Goal: Task Accomplishment & Management: Complete application form

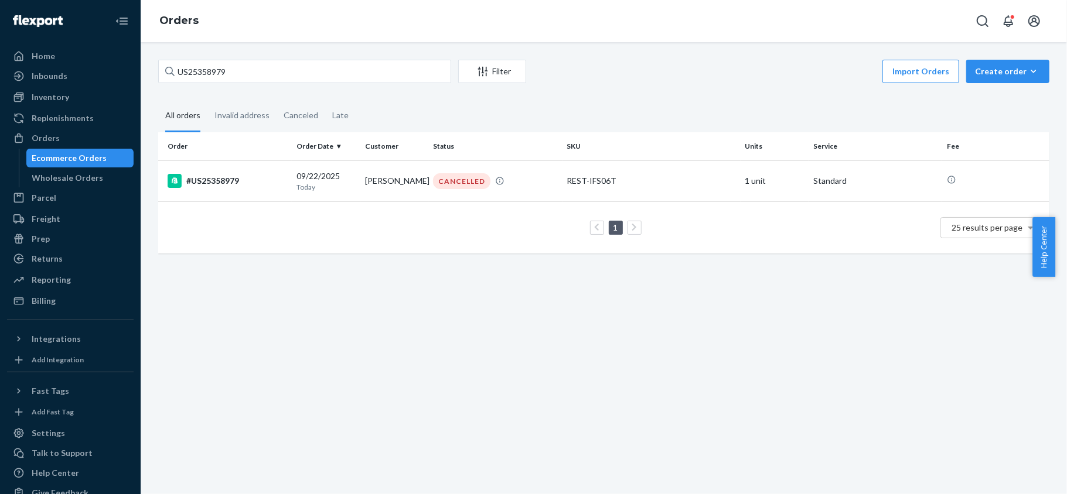
click at [257, 71] on input "US25358979" at bounding box center [304, 71] width 293 height 23
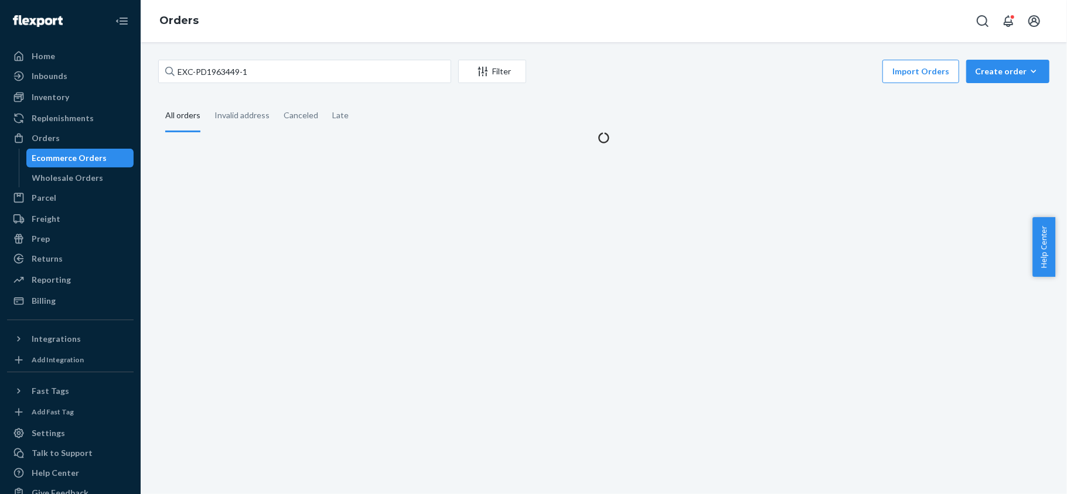
type input "EXC-PD1963449-1"
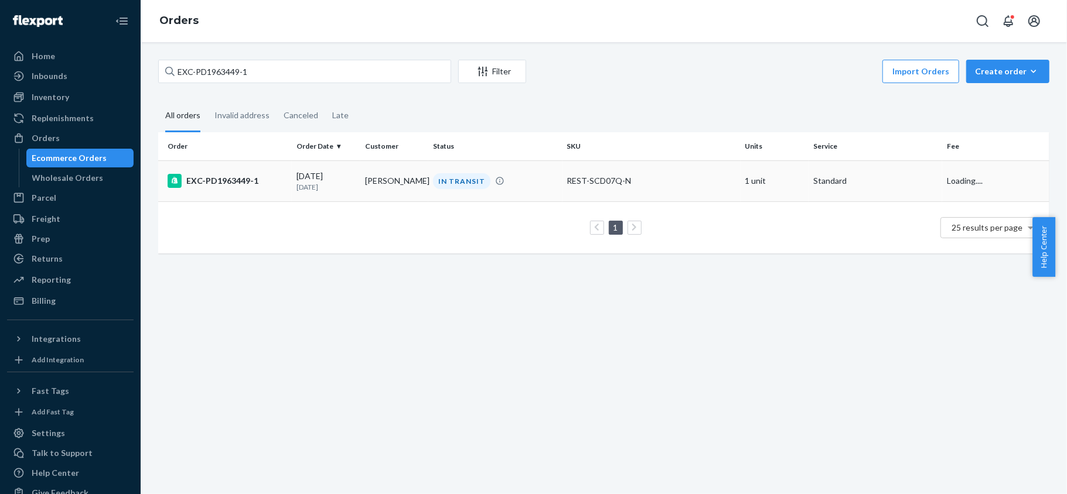
click at [259, 185] on div "EXC-PD1963449-1" at bounding box center [228, 181] width 120 height 14
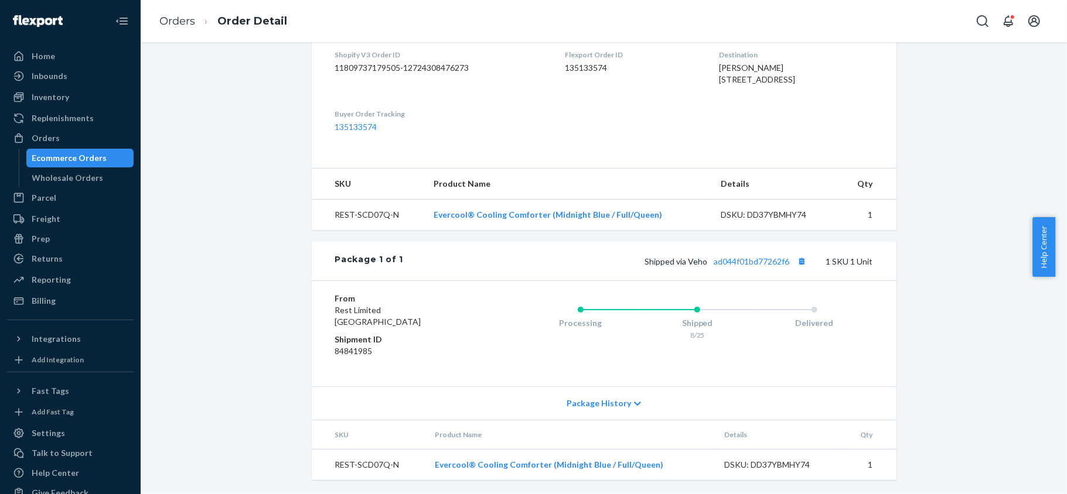
scroll to position [355, 0]
click at [751, 265] on div "Shipped via Veho ad044f01bd77262f6 1 SKU 1 Unit" at bounding box center [637, 261] width 469 height 15
click at [751, 262] on link "ad044f01bd77262f6" at bounding box center [752, 262] width 76 height 10
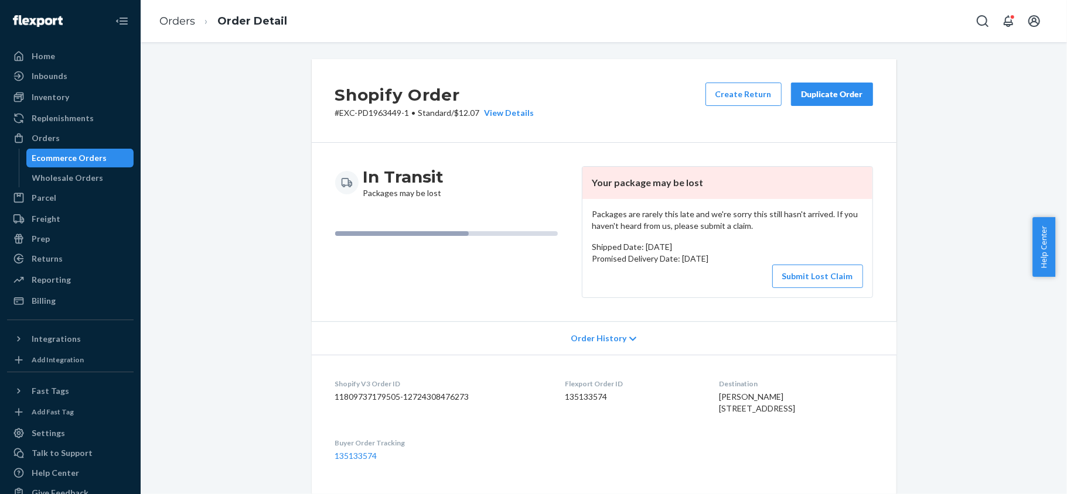
scroll to position [0, 0]
click at [800, 285] on button "Submit Lost Claim" at bounding box center [817, 276] width 91 height 23
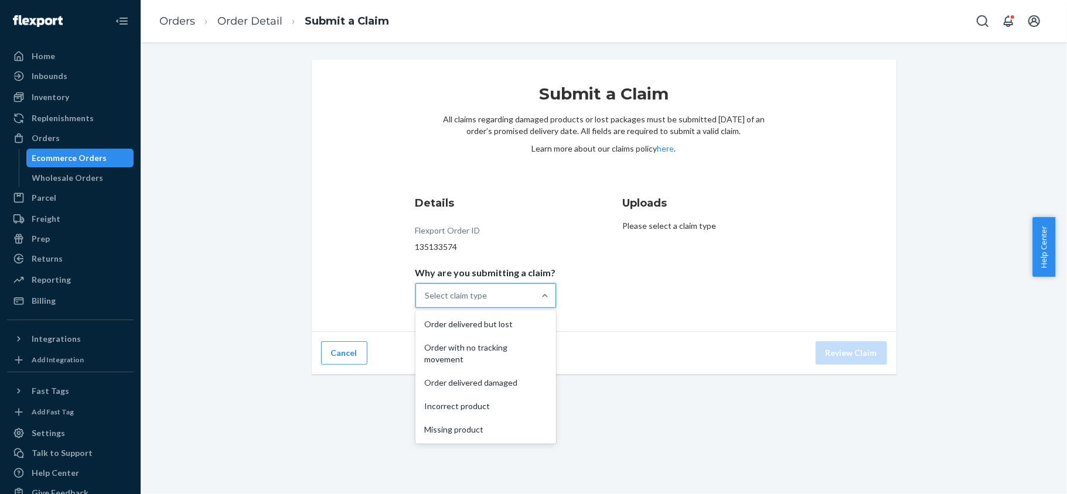
click at [503, 291] on div "Select claim type" at bounding box center [475, 295] width 118 height 23
click at [426, 291] on input "Why are you submitting a claim? option Order delivered but lost focused, 1 of 5…" at bounding box center [425, 296] width 1 height 12
click at [518, 346] on div "Order with no tracking movement" at bounding box center [486, 353] width 136 height 35
click at [426, 302] on input "Why are you submitting a claim? option Order with no tracking movement focused,…" at bounding box center [425, 296] width 1 height 12
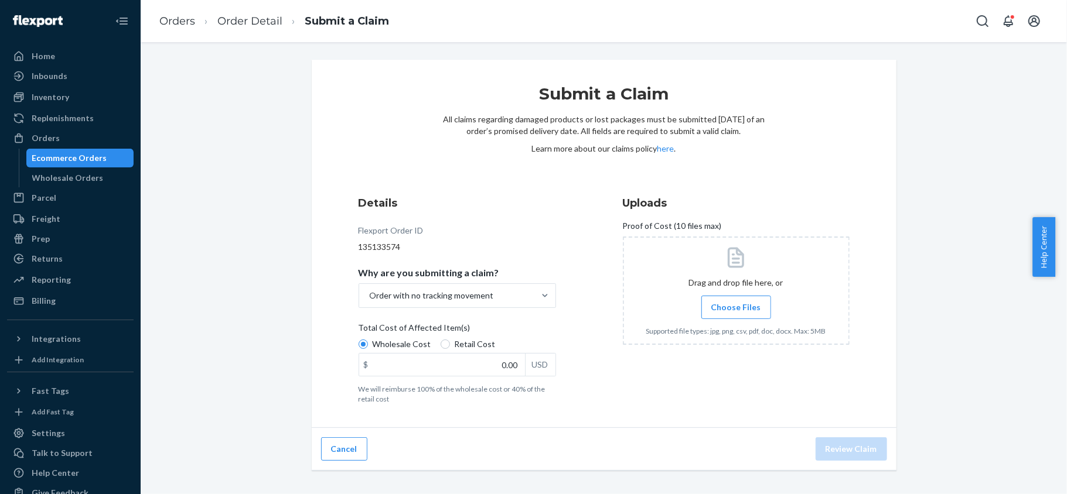
click at [479, 340] on span "Retail Cost" at bounding box center [475, 345] width 41 height 12
click at [450, 340] on input "Retail Cost" at bounding box center [445, 344] width 9 height 9
radio input "true"
radio input "false"
drag, startPoint x: 481, startPoint y: 366, endPoint x: 537, endPoint y: 364, distance: 56.3
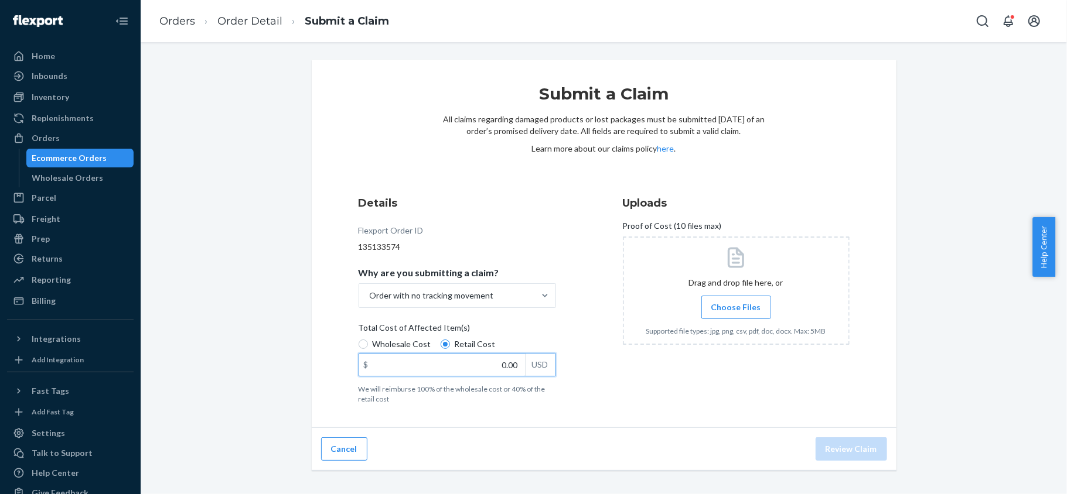
click at [537, 364] on div "$ 0.00 USD" at bounding box center [457, 364] width 197 height 23
paste input "16"
type input "160.00"
click at [743, 317] on label "Choose Files" at bounding box center [736, 307] width 70 height 23
click at [736, 314] on input "Choose Files" at bounding box center [736, 307] width 1 height 13
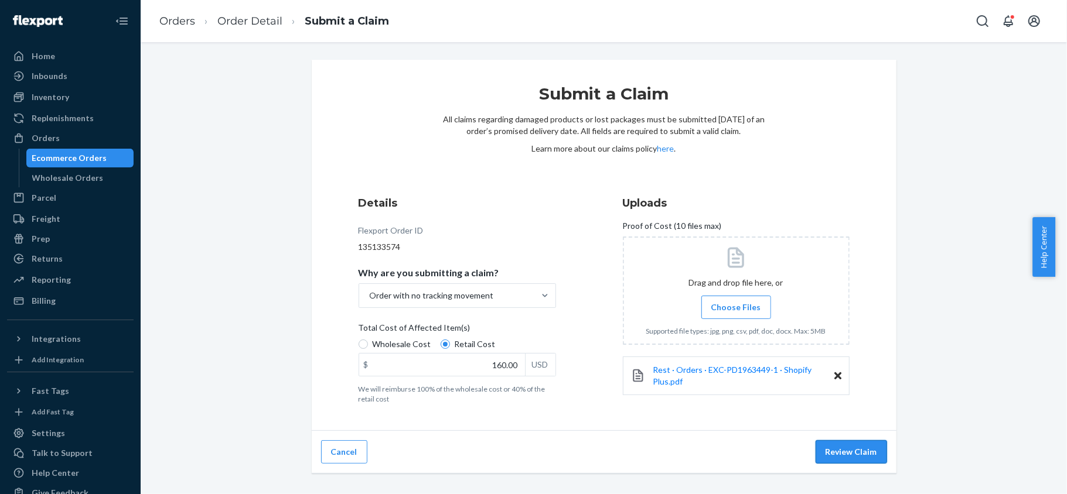
click at [849, 455] on button "Review Claim" at bounding box center [850, 452] width 71 height 23
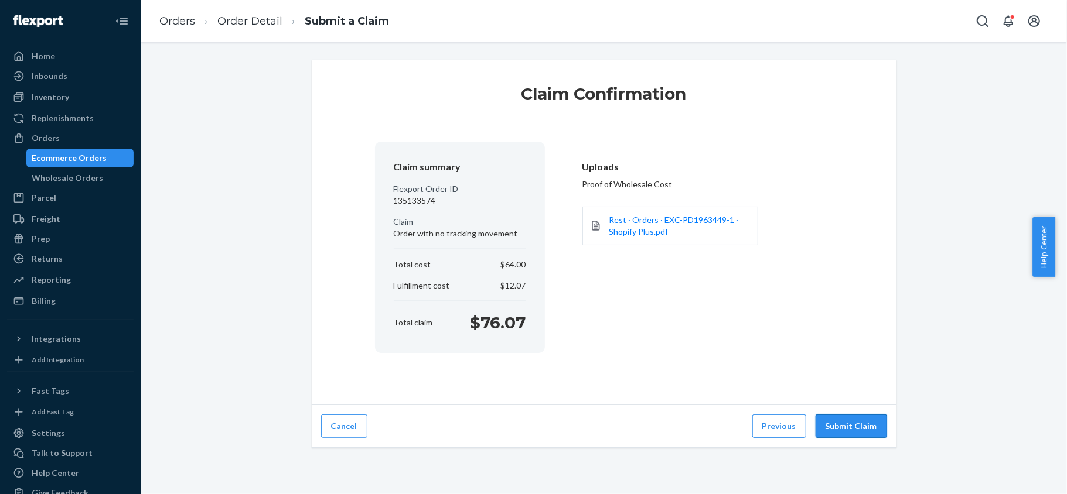
click at [849, 422] on button "Submit Claim" at bounding box center [850, 426] width 71 height 23
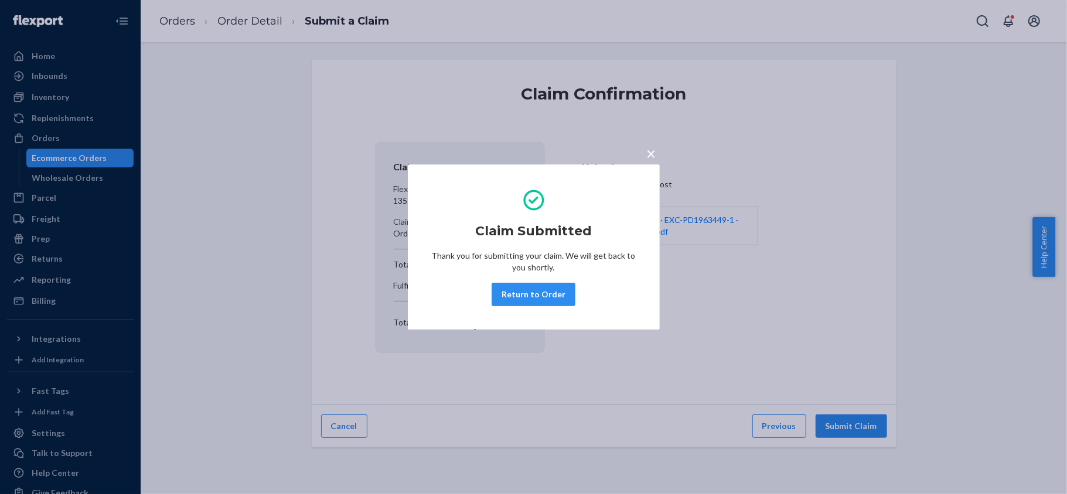
click at [541, 294] on button "Return to Order" at bounding box center [533, 294] width 84 height 23
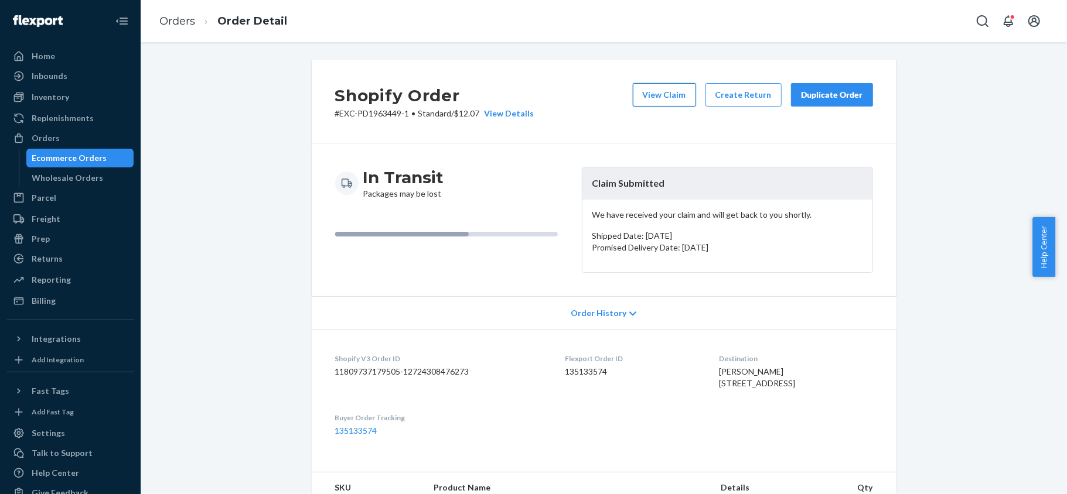
click at [657, 86] on button "View Claim" at bounding box center [664, 94] width 63 height 23
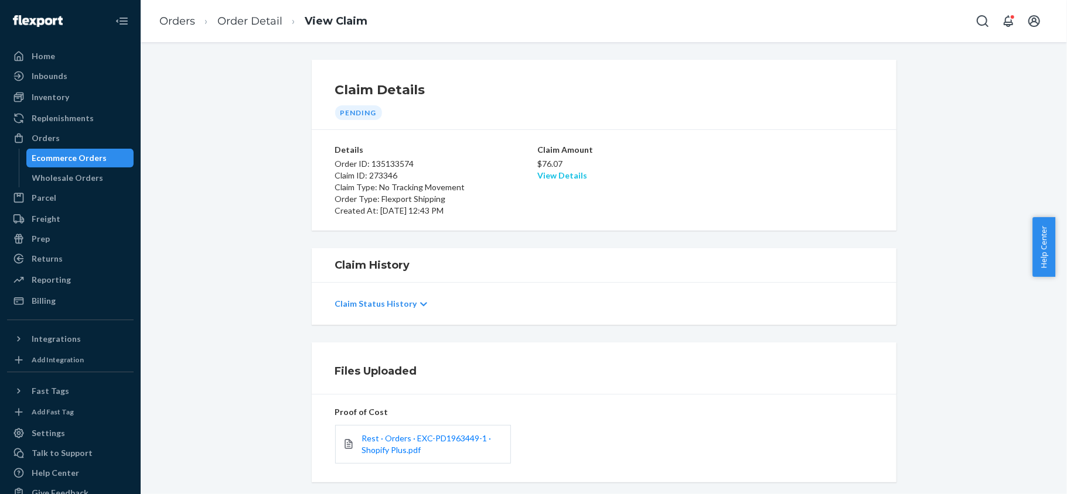
click at [561, 178] on link "View Details" at bounding box center [562, 175] width 50 height 10
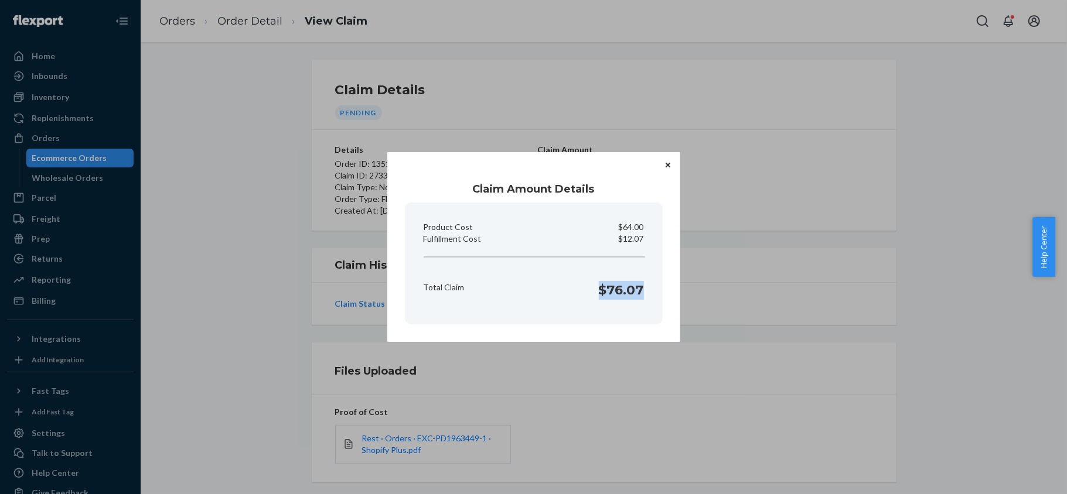
drag, startPoint x: 599, startPoint y: 294, endPoint x: 644, endPoint y: 301, distance: 46.2
click at [644, 301] on div "Total Claim $76.07" at bounding box center [534, 287] width 230 height 36
copy h1 "$76.07"
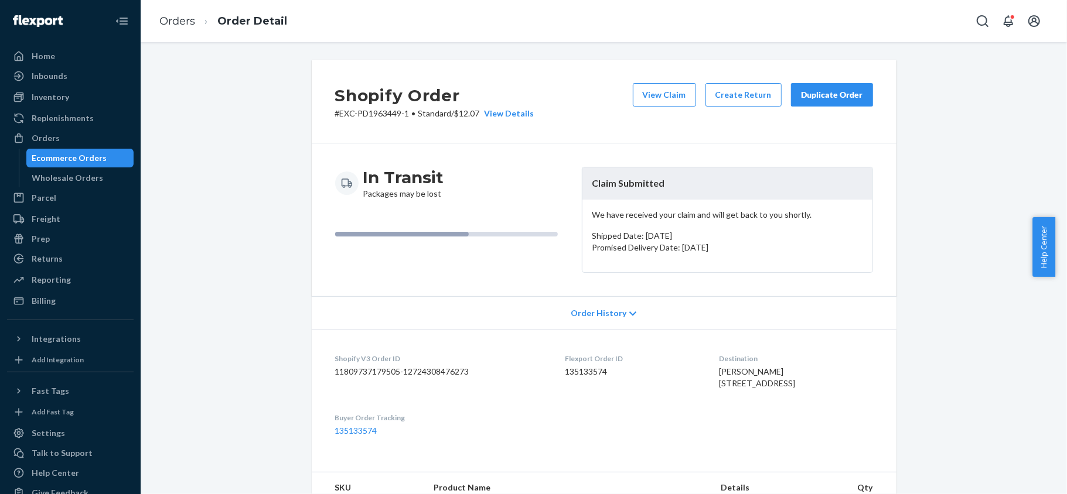
click at [594, 371] on dd "135133574" at bounding box center [632, 372] width 135 height 12
click at [568, 375] on dd "135133574" at bounding box center [632, 372] width 135 height 12
copy dd "135133574"
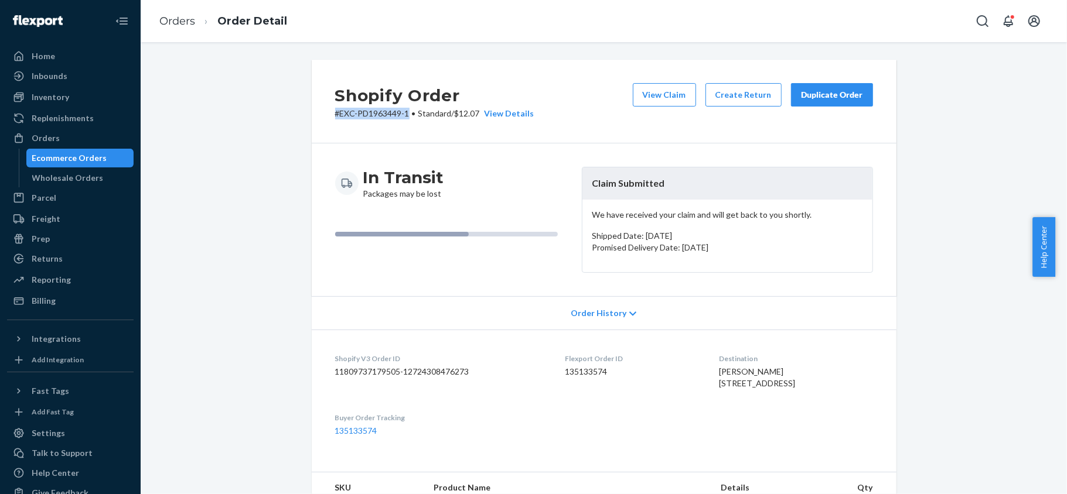
copy p "# EXC-PD1963449-1"
drag, startPoint x: 404, startPoint y: 115, endPoint x: 330, endPoint y: 117, distance: 73.2
click at [335, 117] on p "# EXC-PD1963449-1 • Standard / $12.07 View Details" at bounding box center [434, 114] width 199 height 12
click at [87, 136] on div "Orders" at bounding box center [70, 138] width 124 height 16
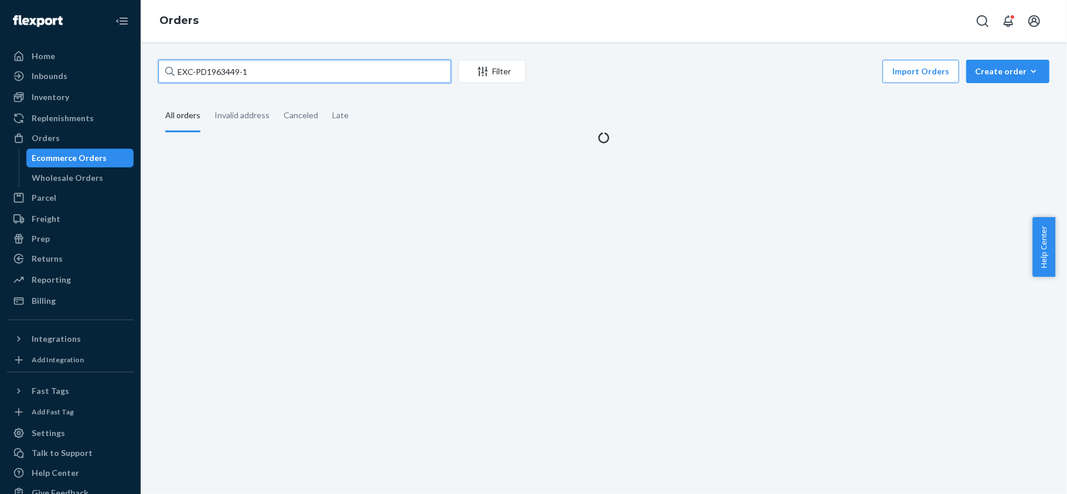
click at [266, 66] on input "EXC-PD1963449-1" at bounding box center [304, 71] width 293 height 23
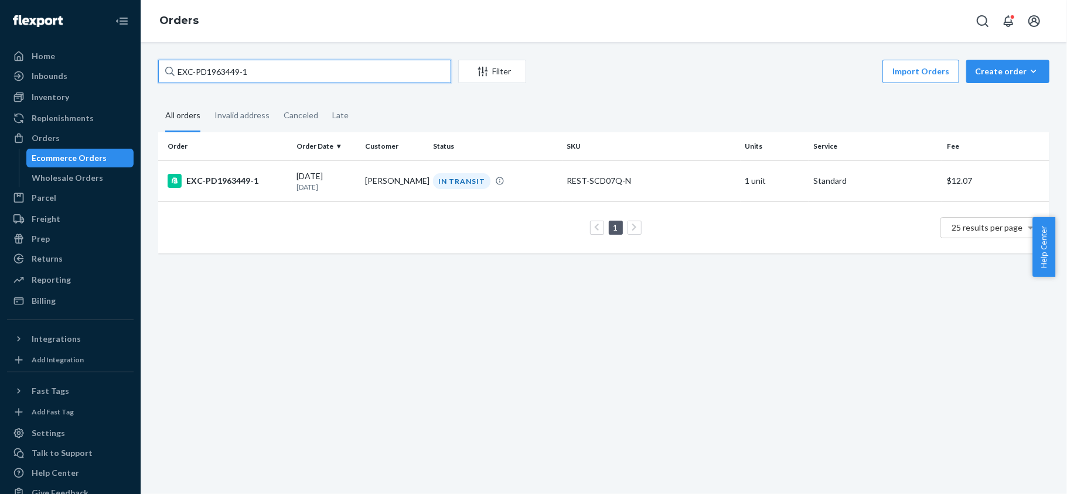
paste input "US25346566"
type input "US25346566"
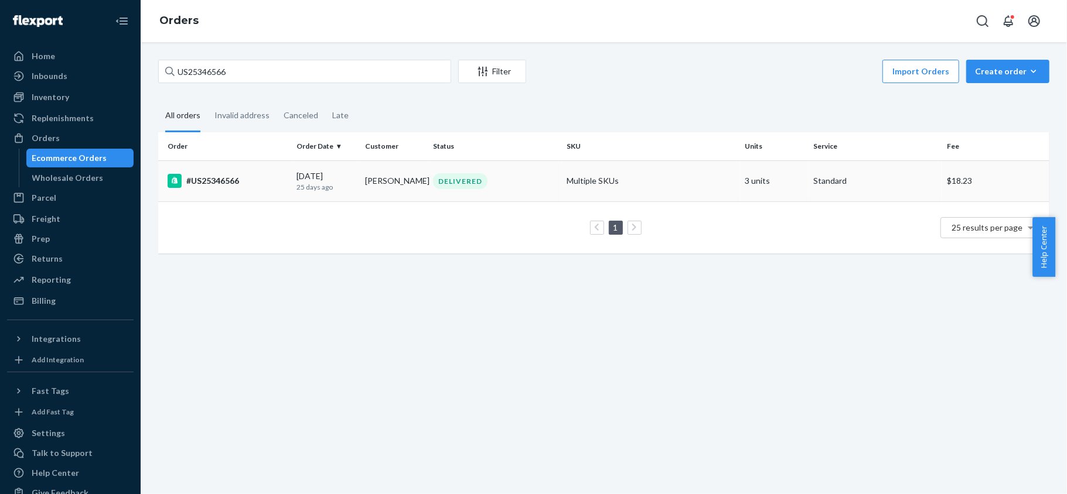
click at [250, 184] on div "#US25346566" at bounding box center [228, 181] width 120 height 14
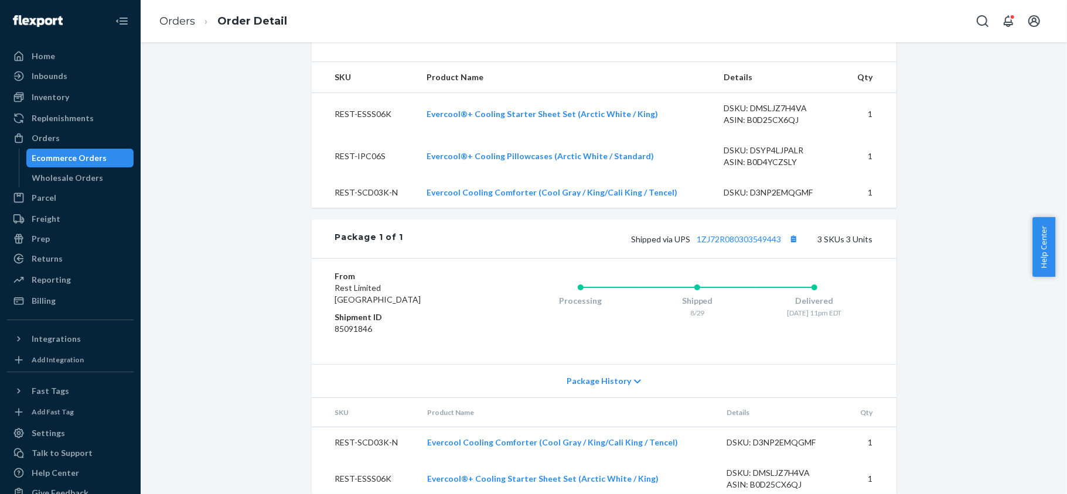
scroll to position [496, 0]
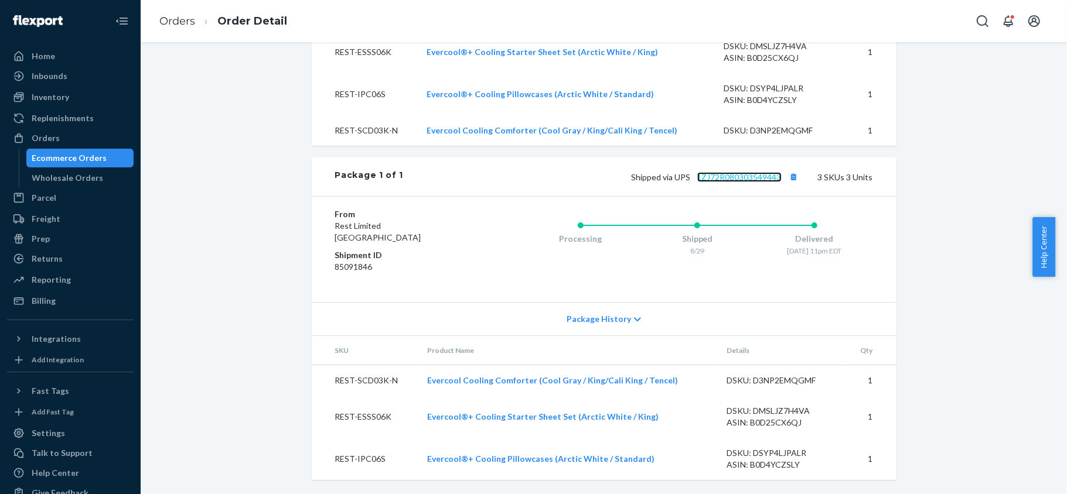
click at [738, 179] on link "1ZJ72R080303549443" at bounding box center [739, 177] width 84 height 10
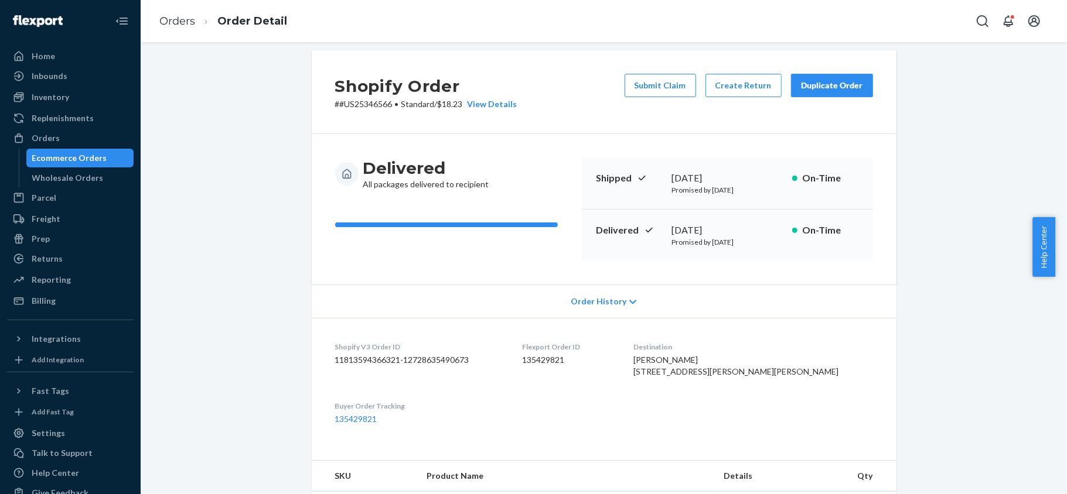
scroll to position [0, 0]
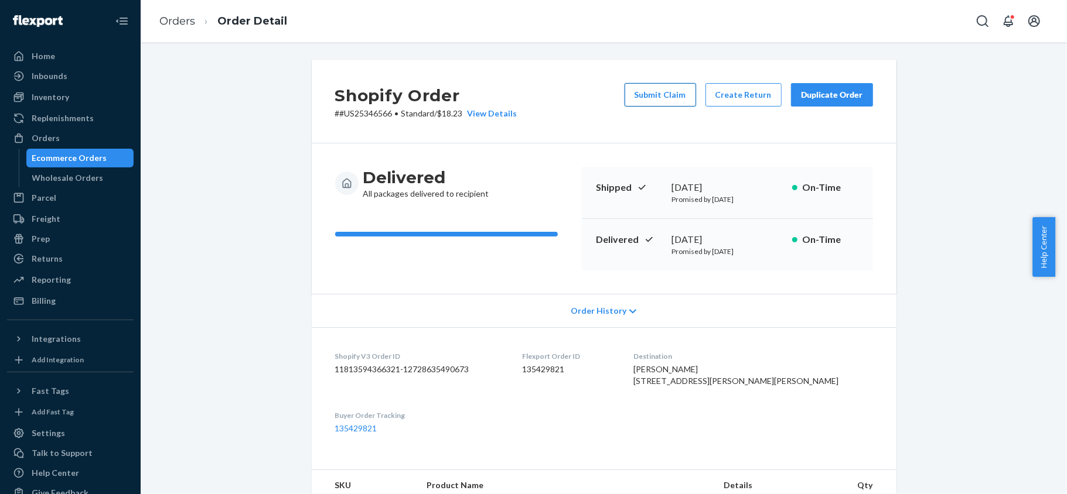
click at [662, 97] on button "Submit Claim" at bounding box center [659, 94] width 71 height 23
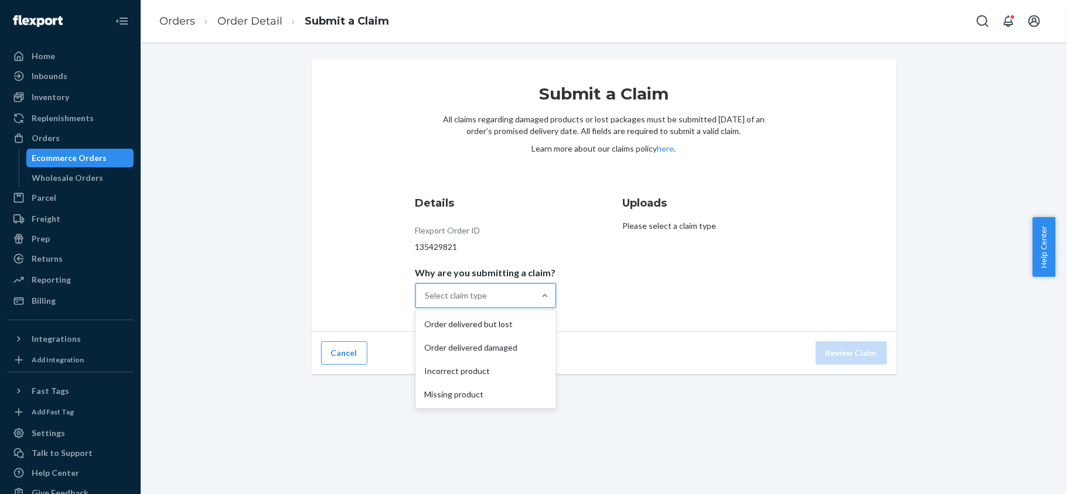
click at [479, 299] on div "Select claim type" at bounding box center [456, 296] width 62 height 12
click at [426, 299] on input "Why are you submitting a claim? option Order delivered but lost focused, 1 of 4…" at bounding box center [425, 296] width 1 height 12
click at [495, 399] on div "Missing product" at bounding box center [486, 394] width 136 height 23
click at [426, 302] on input "Why are you submitting a claim? option Missing product focused, 0 of 4. 4 resul…" at bounding box center [425, 296] width 1 height 12
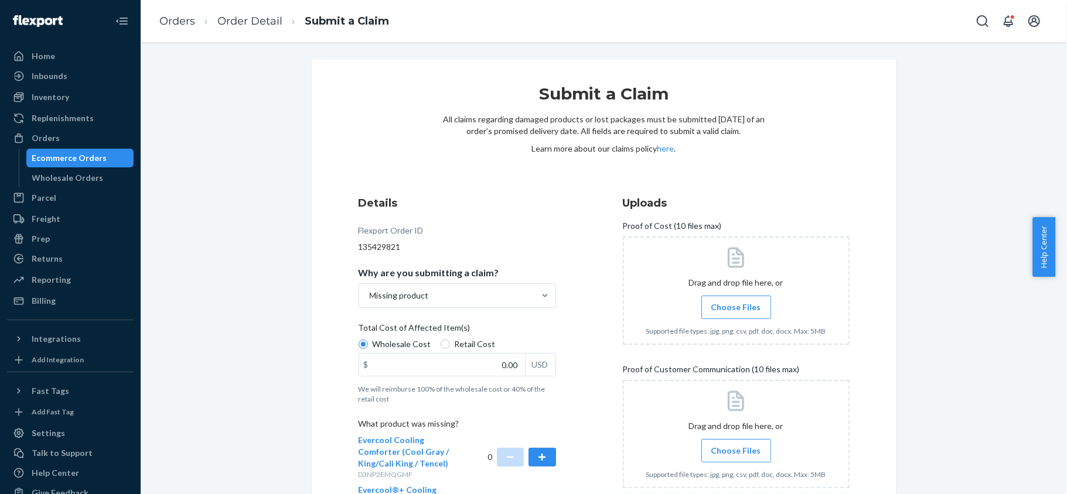
click at [460, 347] on span "Retail Cost" at bounding box center [475, 345] width 41 height 12
click at [450, 347] on input "Retail Cost" at bounding box center [445, 344] width 9 height 9
radio input "true"
radio input "false"
drag, startPoint x: 486, startPoint y: 370, endPoint x: 539, endPoint y: 370, distance: 52.7
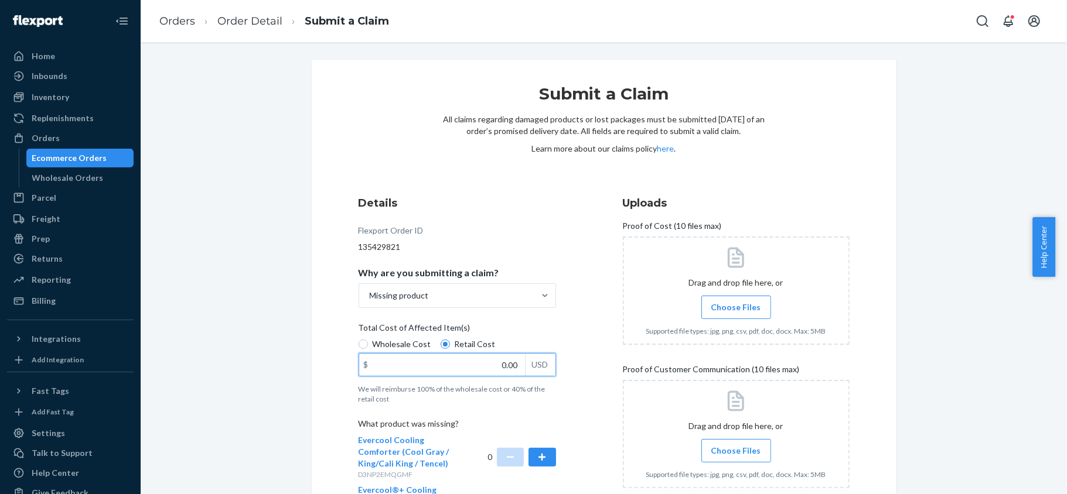
click at [539, 370] on div "$ 0.00 USD" at bounding box center [457, 364] width 197 height 23
paste input "238"
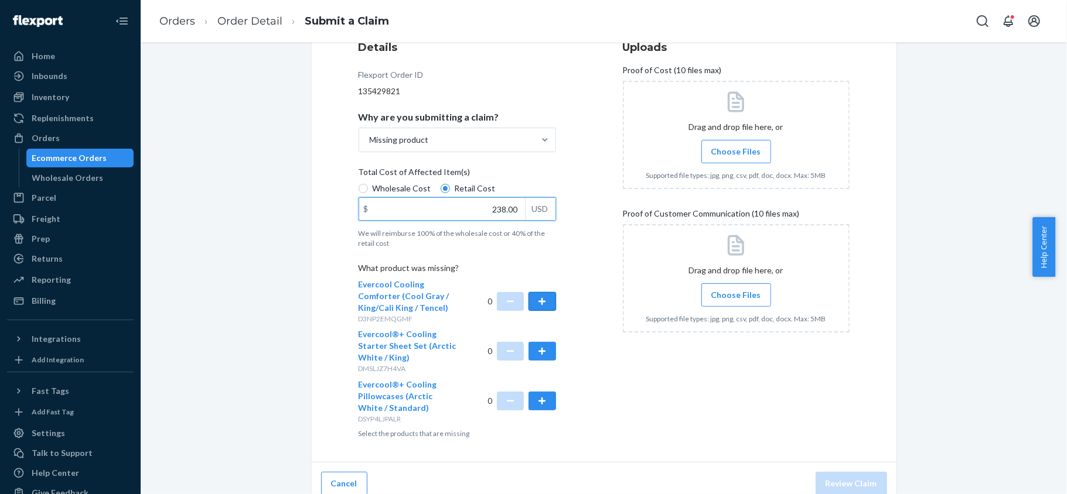
type input "238.00"
click at [532, 307] on button "button" at bounding box center [541, 301] width 27 height 19
click at [488, 299] on div "1" at bounding box center [521, 301] width 69 height 45
click at [501, 303] on button "button" at bounding box center [510, 301] width 27 height 19
click at [537, 351] on button "button" at bounding box center [541, 351] width 27 height 19
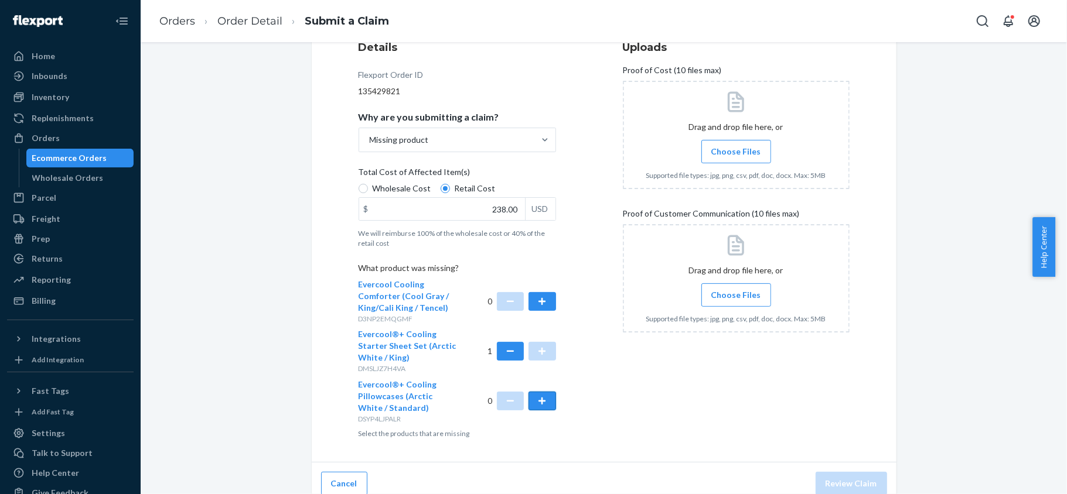
click at [532, 398] on button "button" at bounding box center [541, 401] width 27 height 19
click at [722, 146] on span "Choose Files" at bounding box center [736, 152] width 50 height 12
click at [736, 146] on input "Choose Files" at bounding box center [736, 151] width 1 height 13
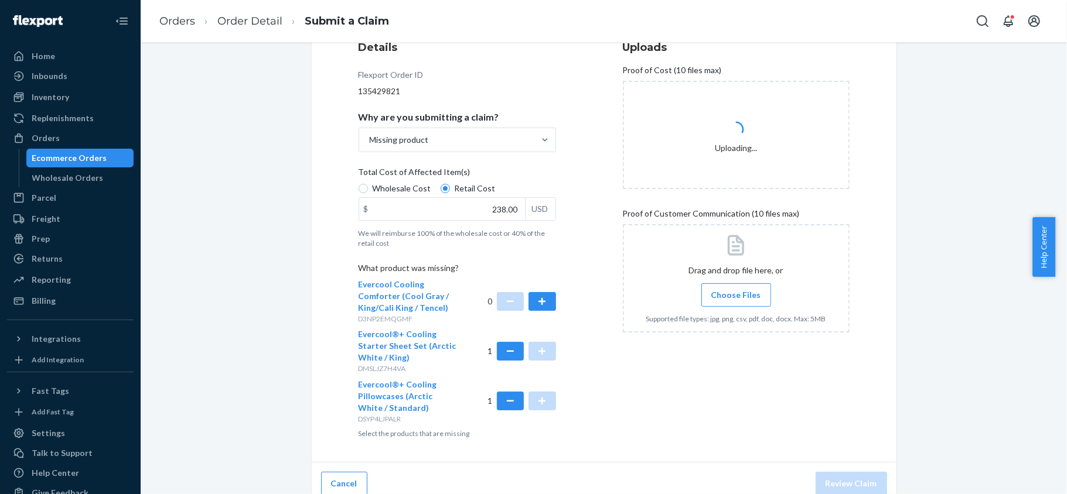
click at [732, 293] on span "Choose Files" at bounding box center [736, 295] width 50 height 12
click at [736, 293] on input "Choose Files" at bounding box center [736, 295] width 1 height 13
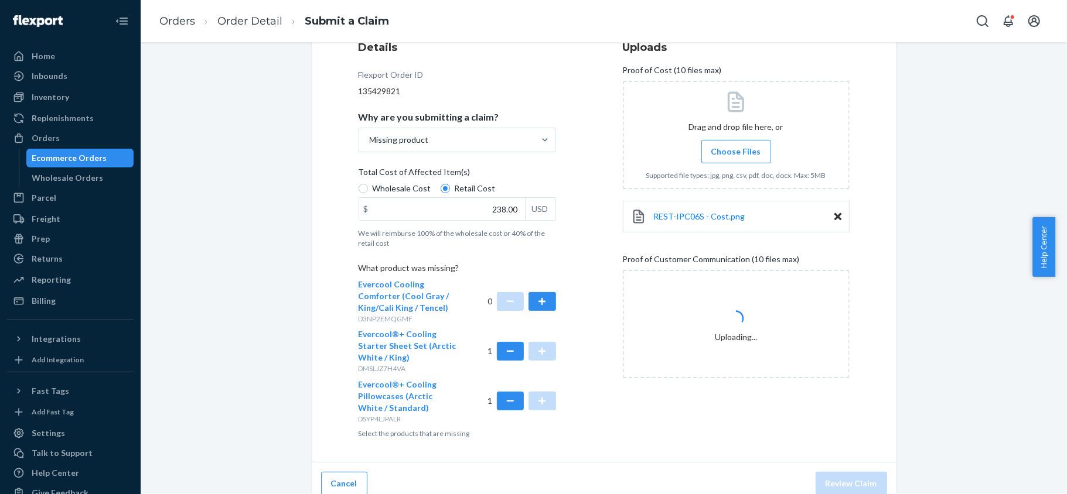
click at [736, 146] on span "Choose Files" at bounding box center [736, 152] width 50 height 12
click at [736, 145] on input "Choose Files" at bounding box center [736, 151] width 1 height 13
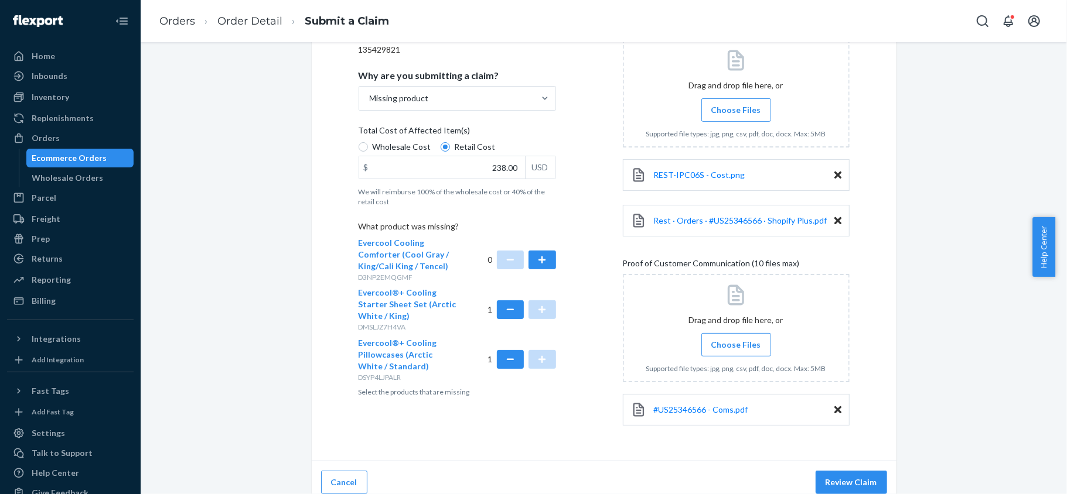
scroll to position [209, 0]
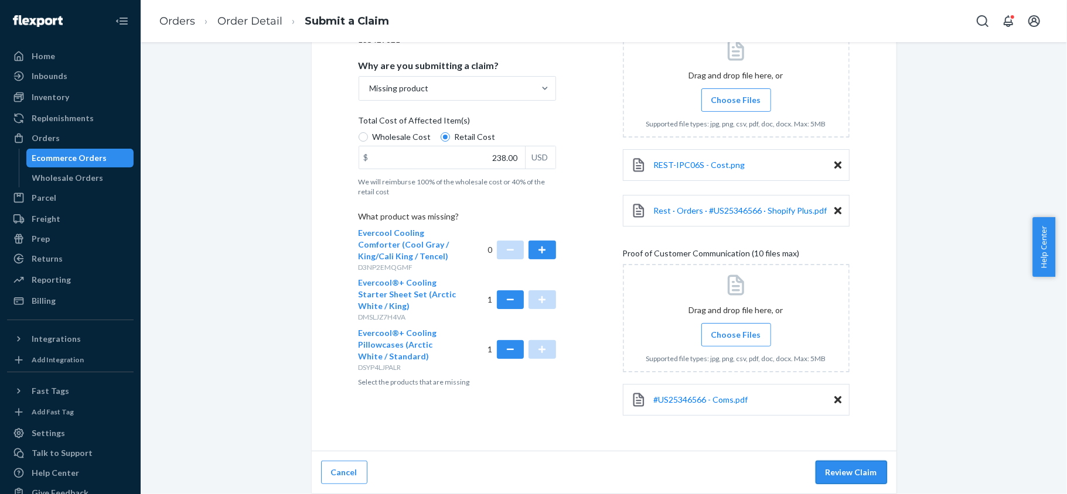
click at [841, 467] on button "Review Claim" at bounding box center [850, 472] width 71 height 23
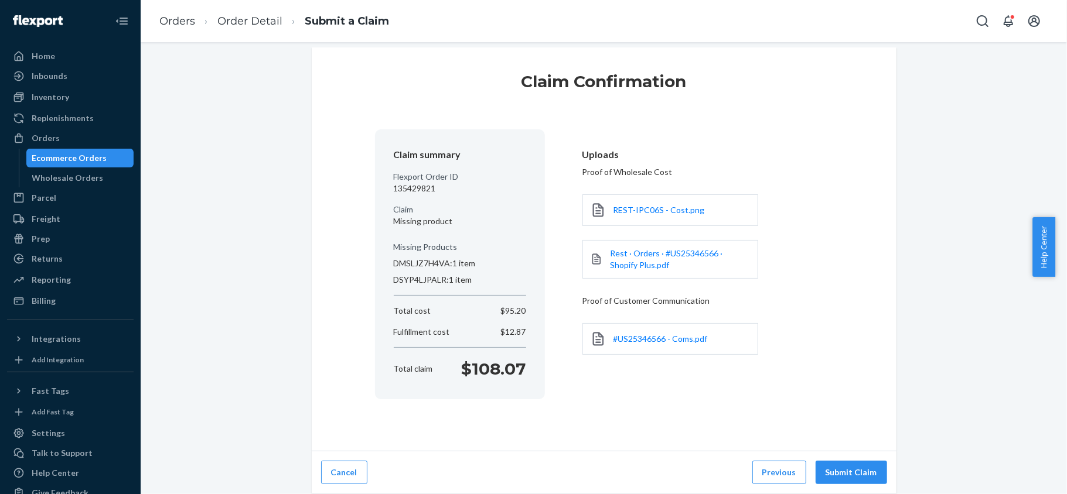
click at [841, 467] on button "Submit Claim" at bounding box center [850, 472] width 71 height 23
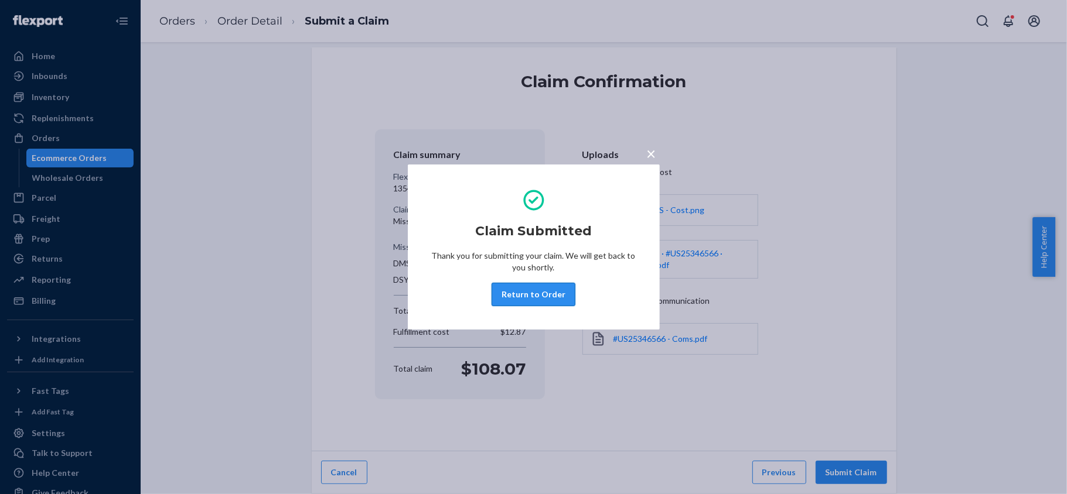
click at [509, 295] on button "Return to Order" at bounding box center [533, 294] width 84 height 23
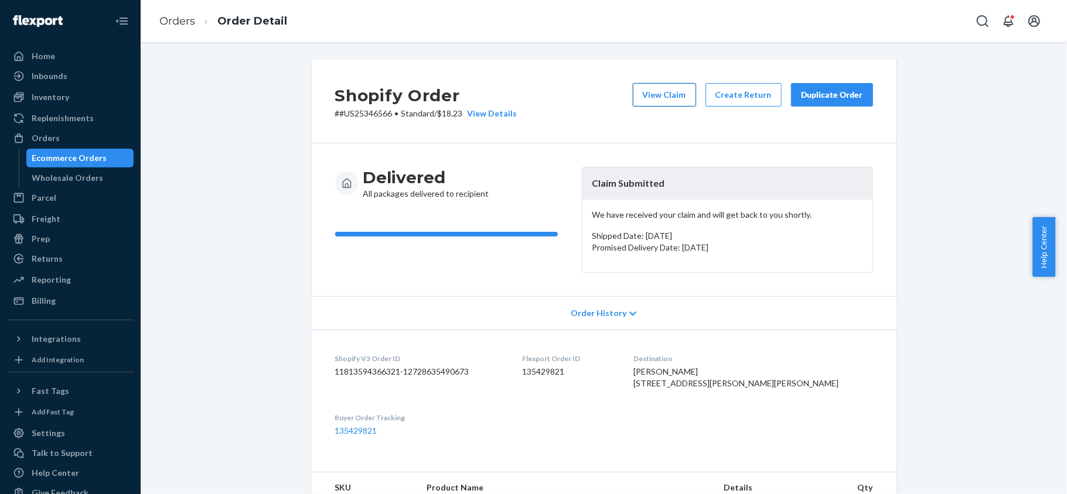
click at [644, 85] on button "View Claim" at bounding box center [664, 94] width 63 height 23
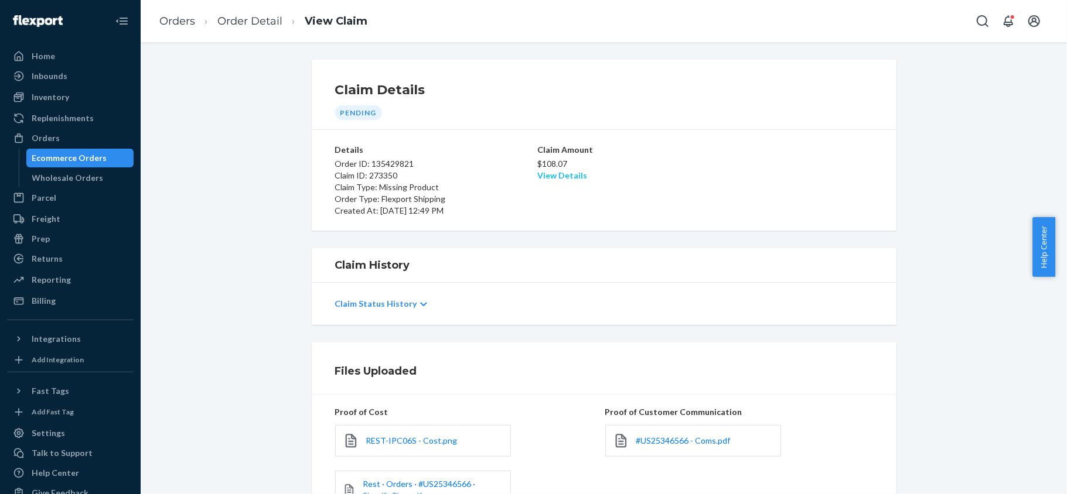
click at [555, 176] on link "View Details" at bounding box center [562, 175] width 50 height 10
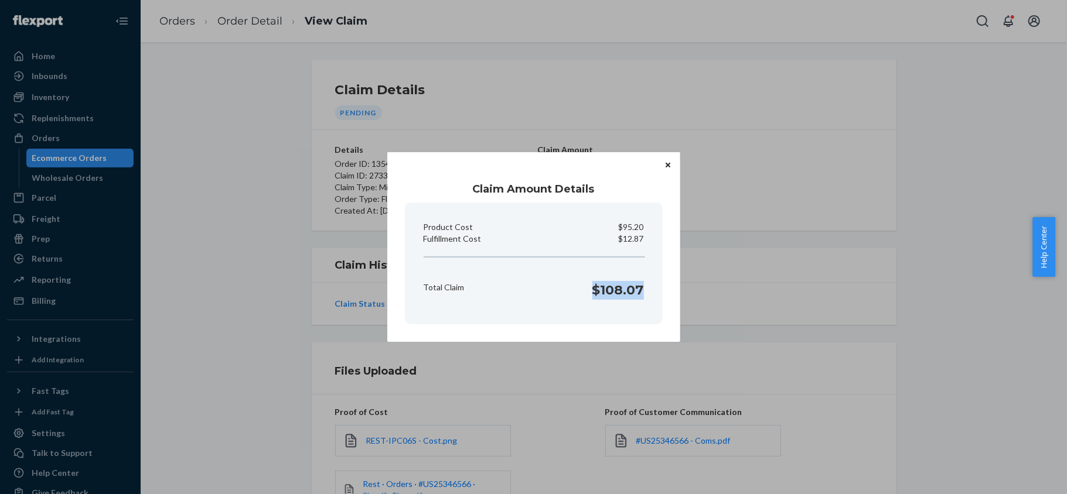
drag, startPoint x: 602, startPoint y: 292, endPoint x: 645, endPoint y: 296, distance: 43.0
click at [645, 296] on div "Total Claim $108.07" at bounding box center [534, 287] width 230 height 36
copy h1 "$108.07"
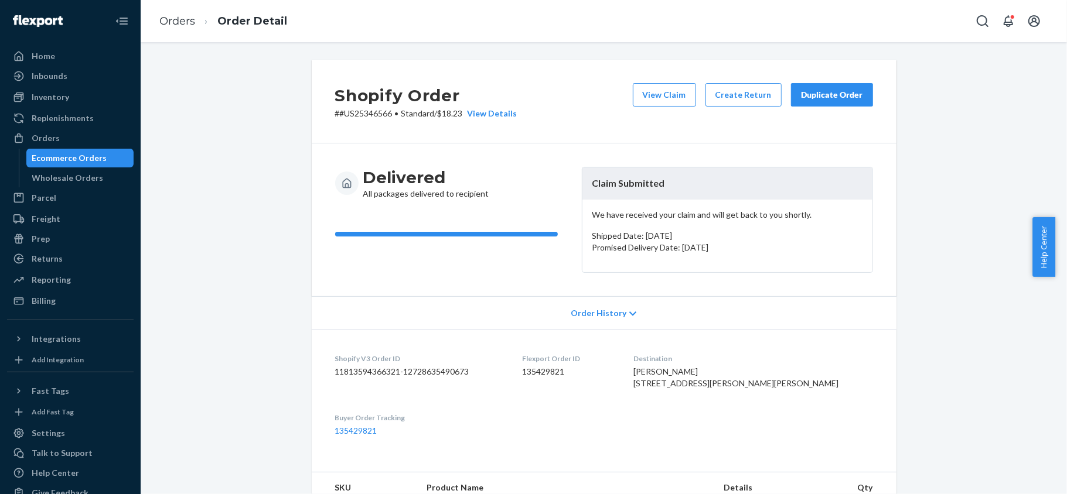
click at [568, 375] on dd "135429821" at bounding box center [568, 372] width 93 height 12
copy dd "135429821"
copy p "#US25346566"
drag, startPoint x: 387, startPoint y: 115, endPoint x: 332, endPoint y: 122, distance: 55.5
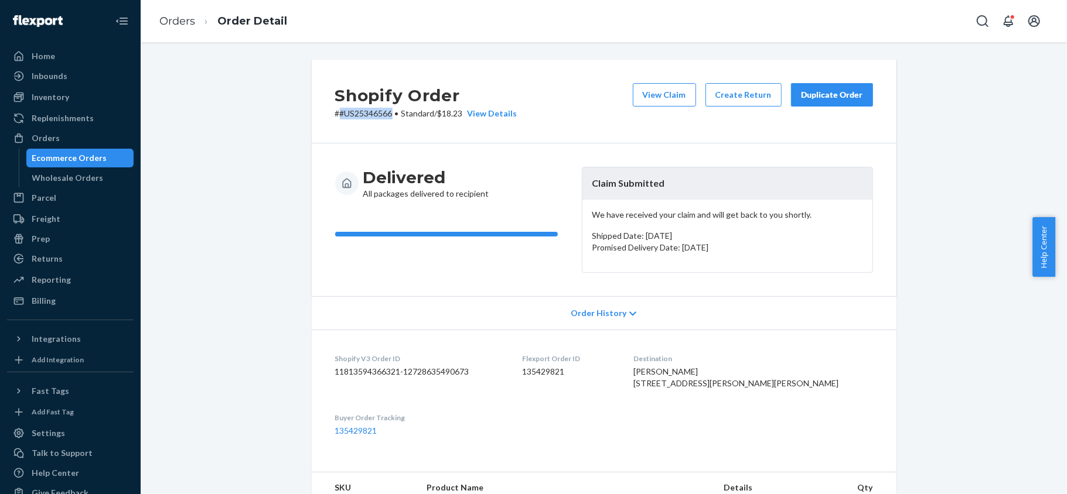
click at [332, 122] on div "Shopify Order # #US25346566 • Standard / $18.23 View Details View Claim Create …" at bounding box center [604, 102] width 585 height 84
click at [109, 146] on link "Orders" at bounding box center [70, 138] width 127 height 19
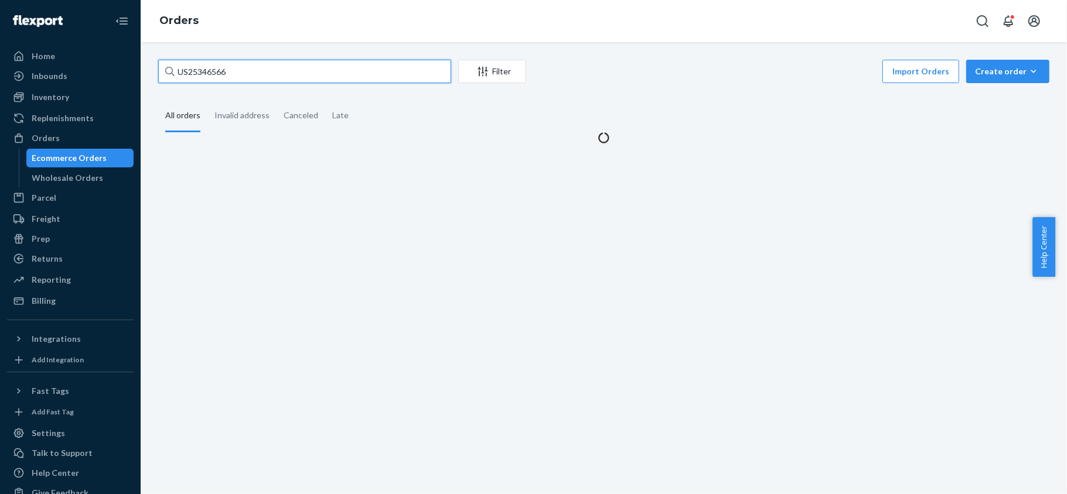
click at [267, 73] on input "US25346566" at bounding box center [304, 71] width 293 height 23
paste input "US25348271"
type input "US25348271"
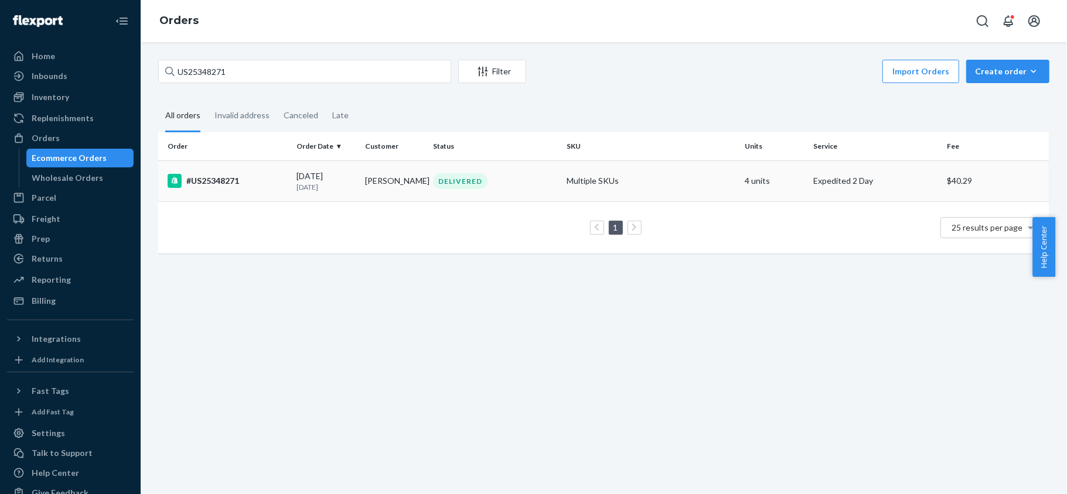
click at [249, 184] on div "#US25348271" at bounding box center [228, 181] width 120 height 14
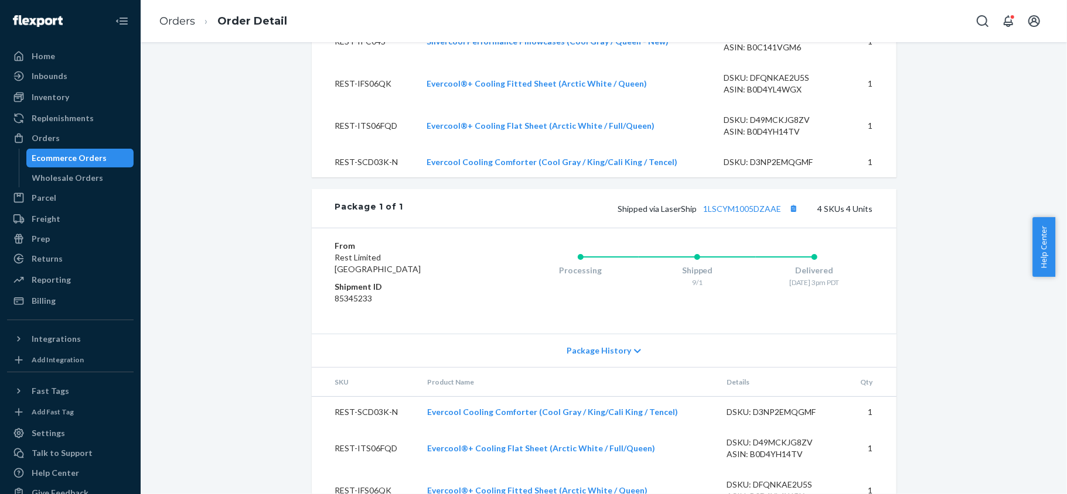
scroll to position [580, 0]
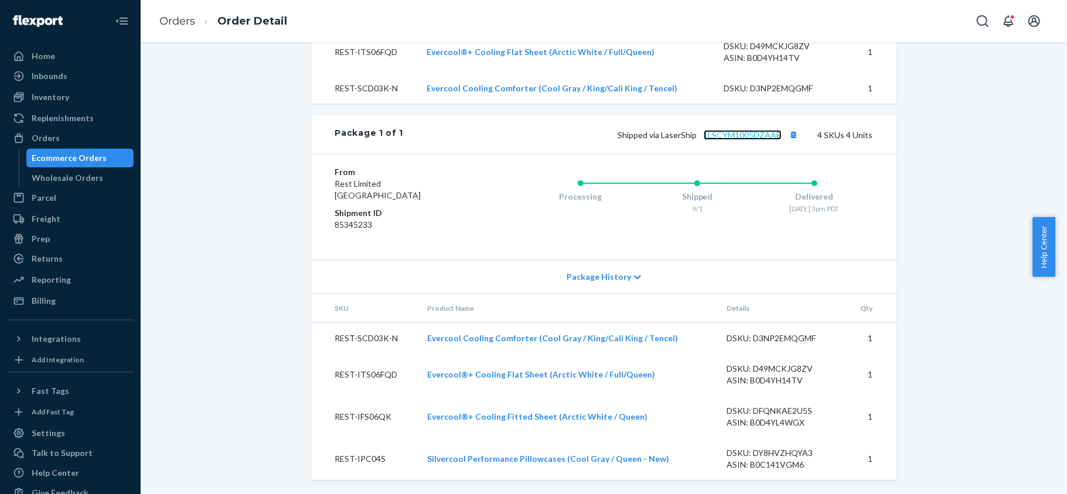
click at [745, 136] on link "1LSCYM1005DZAAE" at bounding box center [743, 135] width 78 height 10
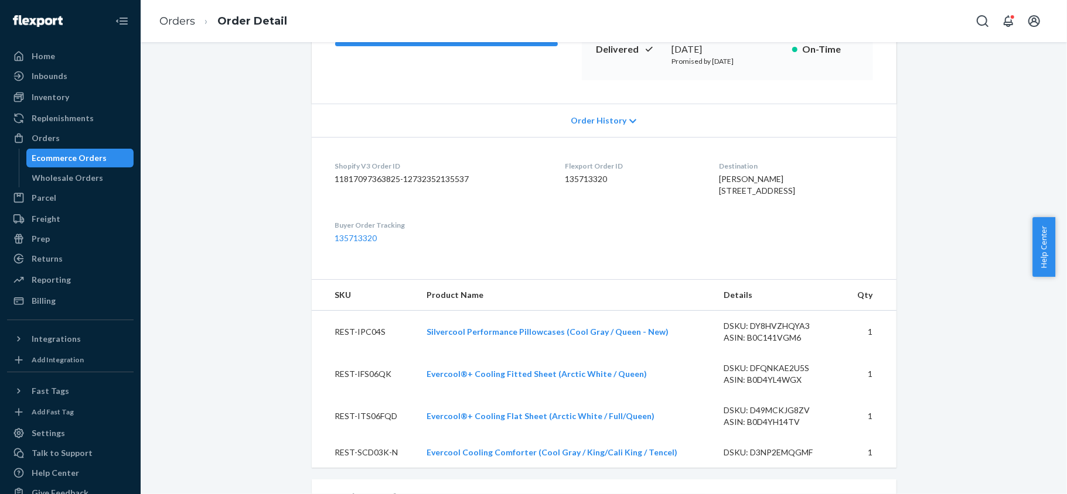
scroll to position [190, 0]
drag, startPoint x: 699, startPoint y: 191, endPoint x: 798, endPoint y: 199, distance: 98.8
click at [798, 197] on div "[PERSON_NAME] [STREET_ADDRESS]" at bounding box center [795, 185] width 153 height 23
copy span "[STREET_ADDRESS]"
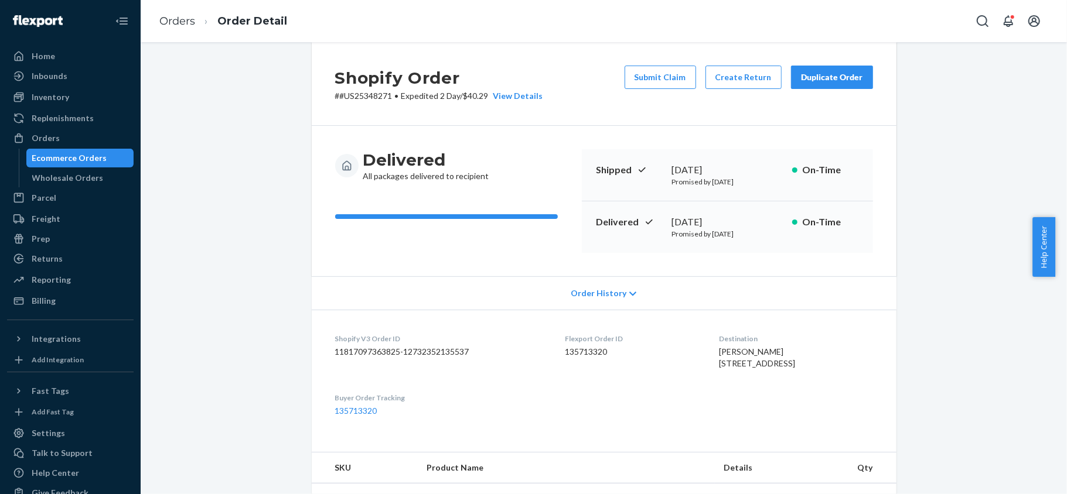
scroll to position [0, 0]
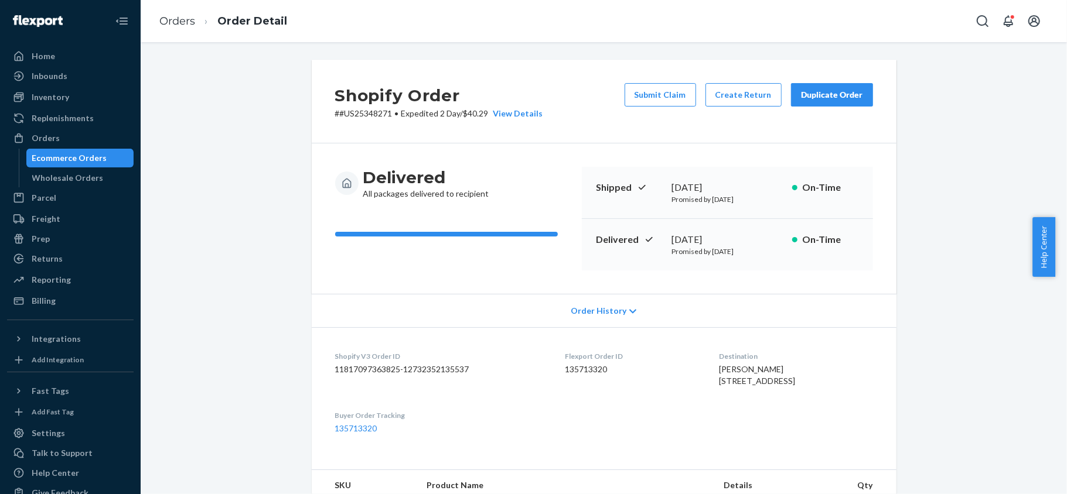
drag, startPoint x: 55, startPoint y: 142, endPoint x: 66, endPoint y: 148, distance: 12.9
click at [56, 142] on div "Orders" at bounding box center [46, 138] width 28 height 12
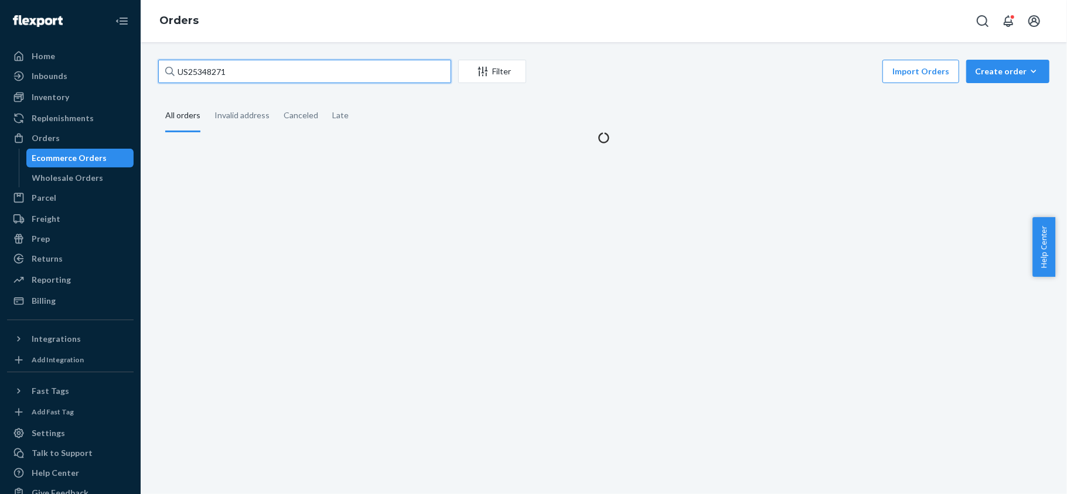
click at [244, 73] on input "US25348271" at bounding box center [304, 71] width 293 height 23
paste input "US25348335"
type input "US25348335"
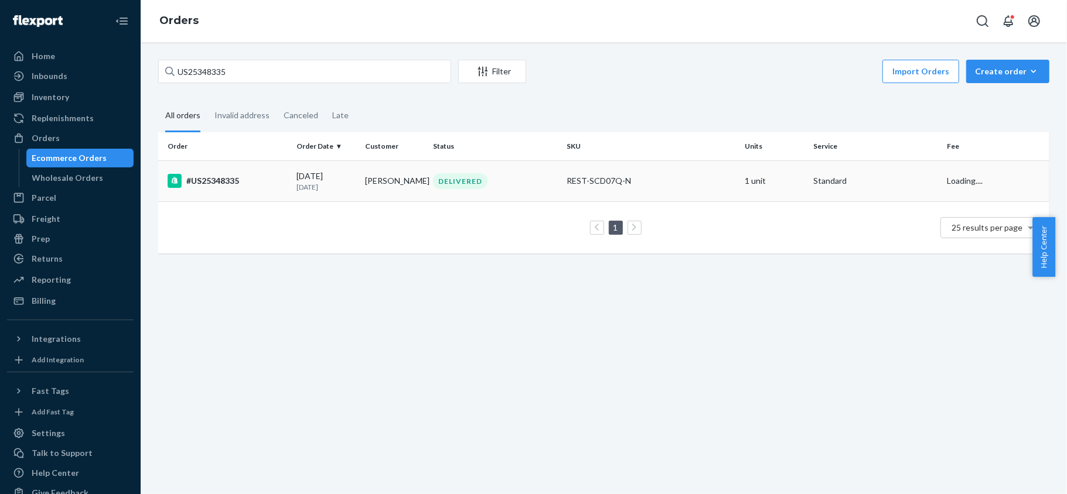
click at [246, 190] on td "#US25348335" at bounding box center [225, 181] width 134 height 41
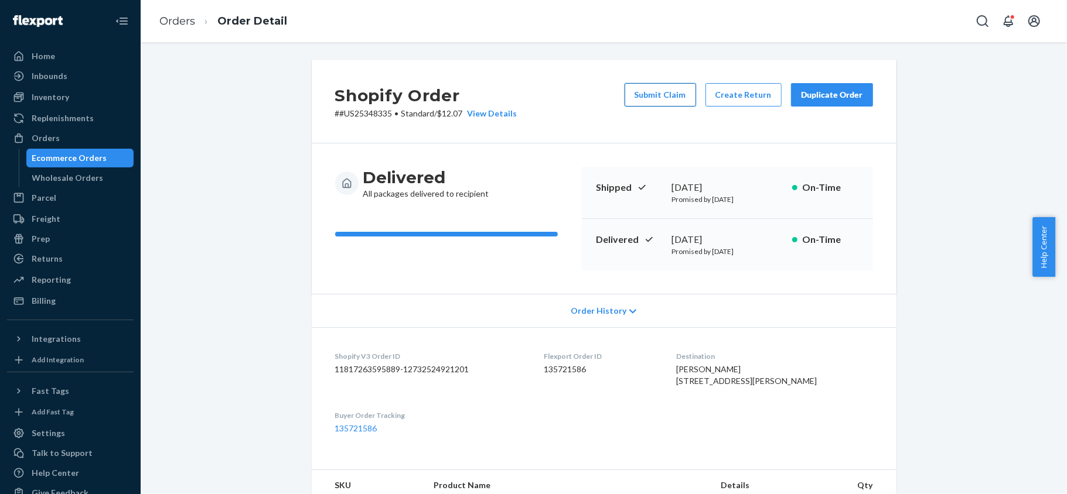
click at [657, 85] on button "Submit Claim" at bounding box center [659, 94] width 71 height 23
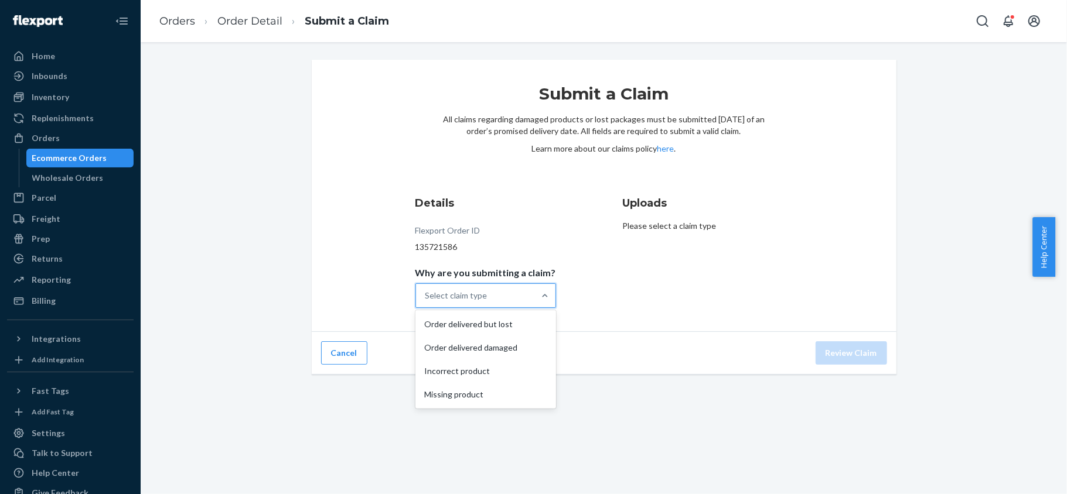
click at [534, 303] on div at bounding box center [544, 295] width 21 height 23
click at [426, 302] on input "Why are you submitting a claim? option Order delivered but lost focused, 0 of 4…" at bounding box center [425, 296] width 1 height 12
drag, startPoint x: 500, startPoint y: 362, endPoint x: 498, endPoint y: 368, distance: 6.1
click at [498, 368] on div "Incorrect product" at bounding box center [486, 371] width 136 height 23
click at [426, 302] on input "Why are you submitting a claim? option Incorrect product focused, 0 of 4. 4 res…" at bounding box center [425, 296] width 1 height 12
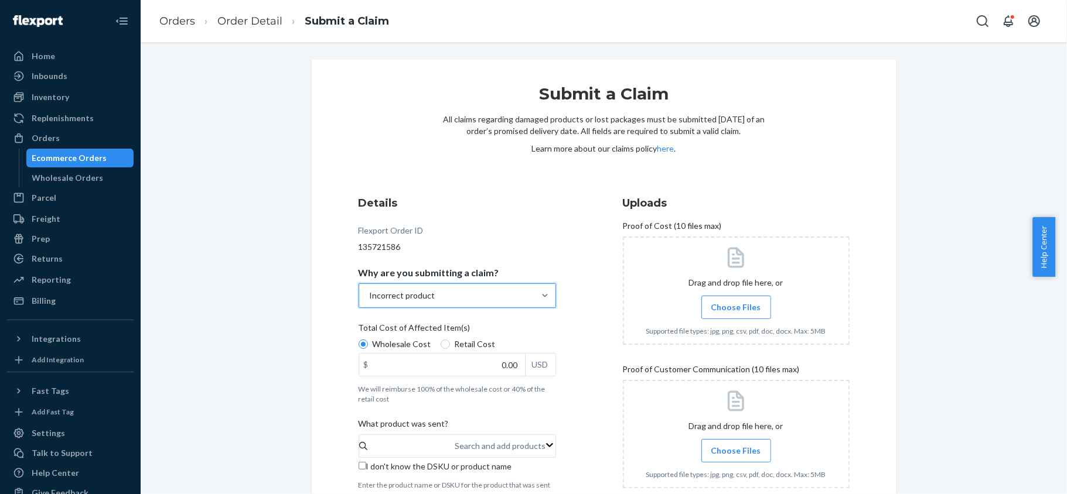
click at [457, 346] on span "Retail Cost" at bounding box center [475, 345] width 41 height 12
click at [450, 346] on input "Retail Cost" at bounding box center [445, 344] width 9 height 9
radio input "true"
radio input "false"
drag, startPoint x: 487, startPoint y: 371, endPoint x: 545, endPoint y: 369, distance: 57.4
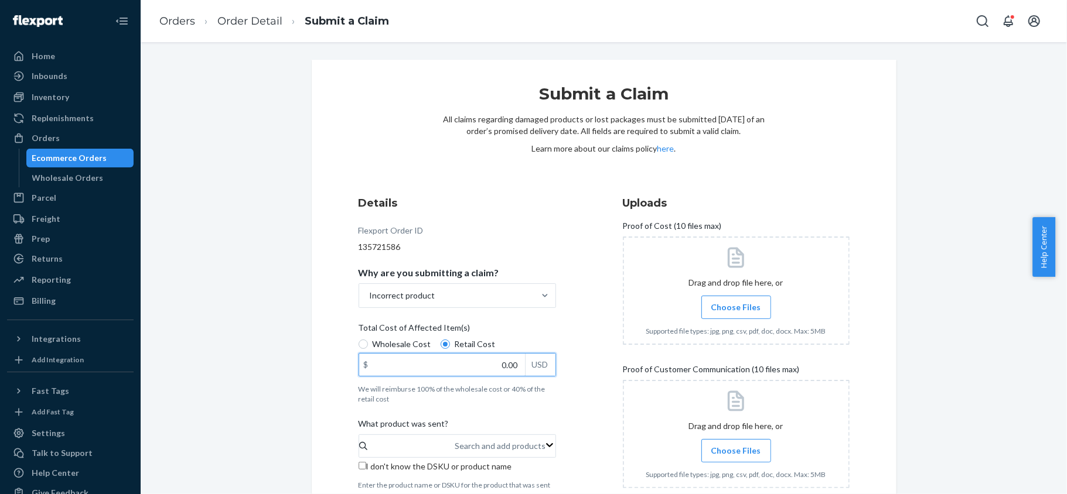
click at [544, 369] on div "$ 0.00 USD" at bounding box center [457, 364] width 197 height 23
paste input "16"
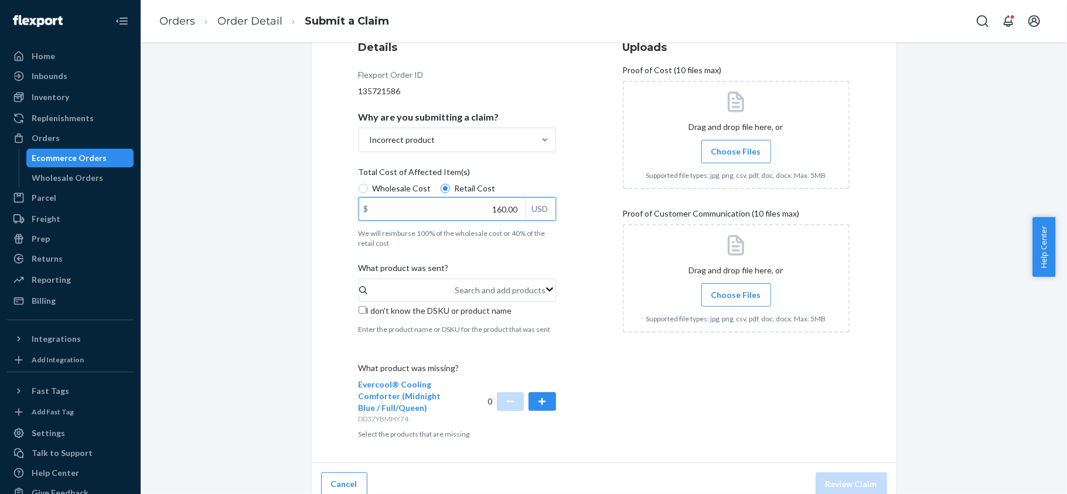
scroll to position [165, 0]
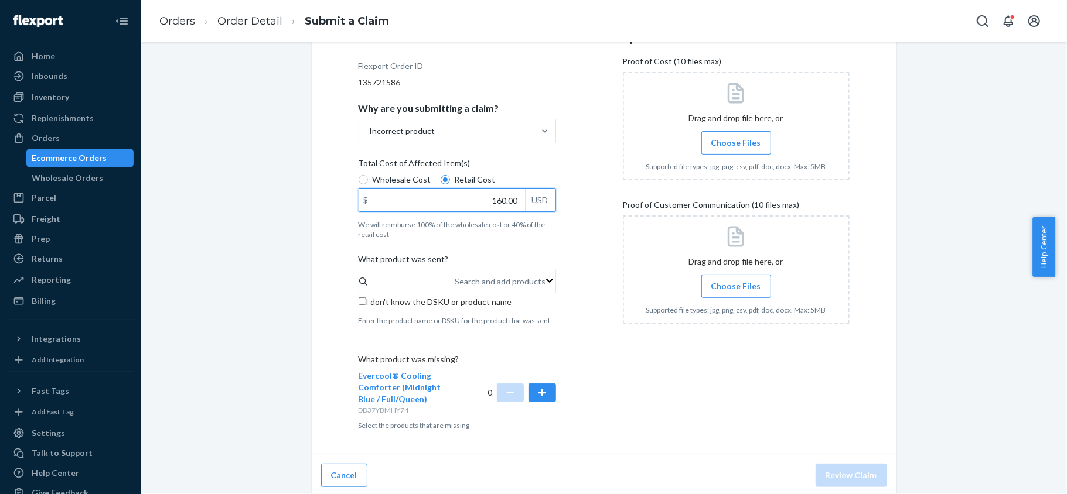
type input "160.00"
drag, startPoint x: 362, startPoint y: 299, endPoint x: 407, endPoint y: 312, distance: 46.5
click at [361, 299] on label "I don't know the DSKU or product name" at bounding box center [457, 302] width 197 height 12
click at [361, 299] on input "I don't know the DSKU or product name" at bounding box center [363, 302] width 8 height 8
checkbox input "true"
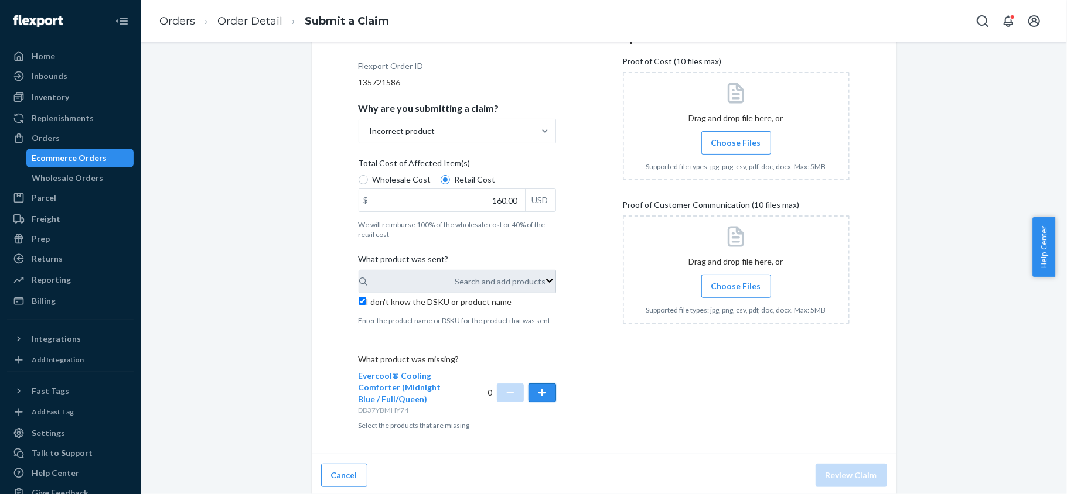
click at [537, 390] on button "button" at bounding box center [541, 393] width 27 height 19
click at [723, 139] on span "Choose Files" at bounding box center [736, 143] width 50 height 12
click at [736, 139] on input "Choose Files" at bounding box center [736, 142] width 1 height 13
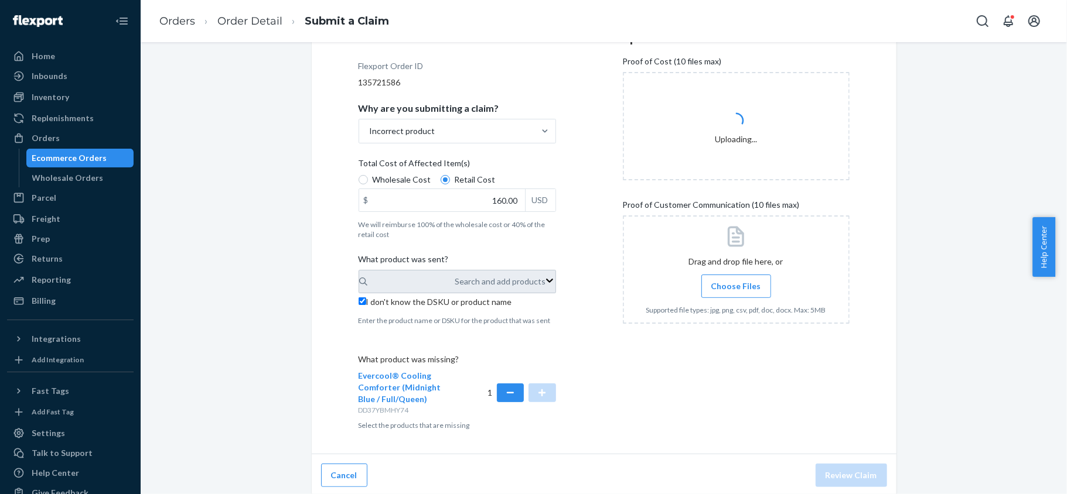
click at [706, 289] on label "Choose Files" at bounding box center [736, 286] width 70 height 23
click at [736, 289] on input "Choose Files" at bounding box center [736, 286] width 1 height 13
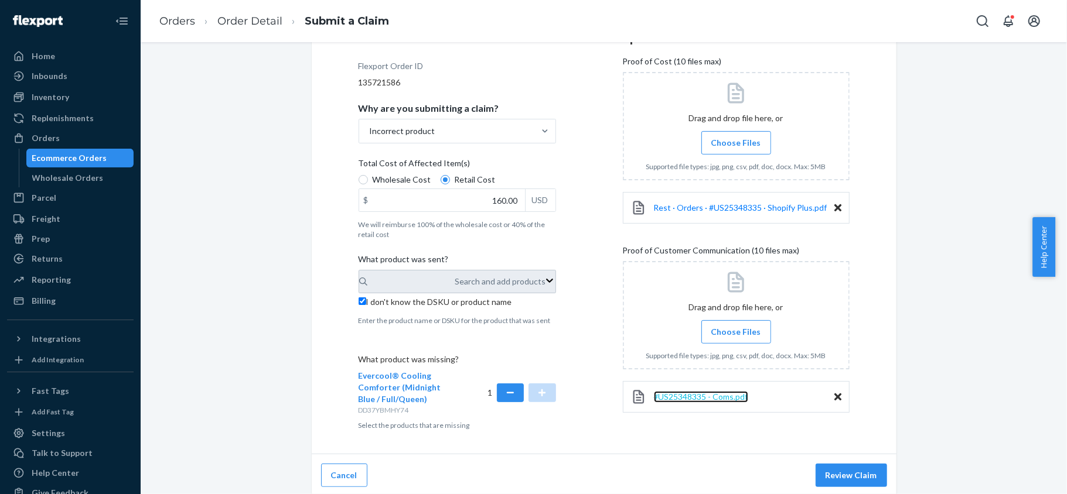
click at [706, 401] on span "#US25348335 - Coms.pdf" at bounding box center [701, 397] width 94 height 10
click at [832, 477] on button "Review Claim" at bounding box center [850, 475] width 71 height 23
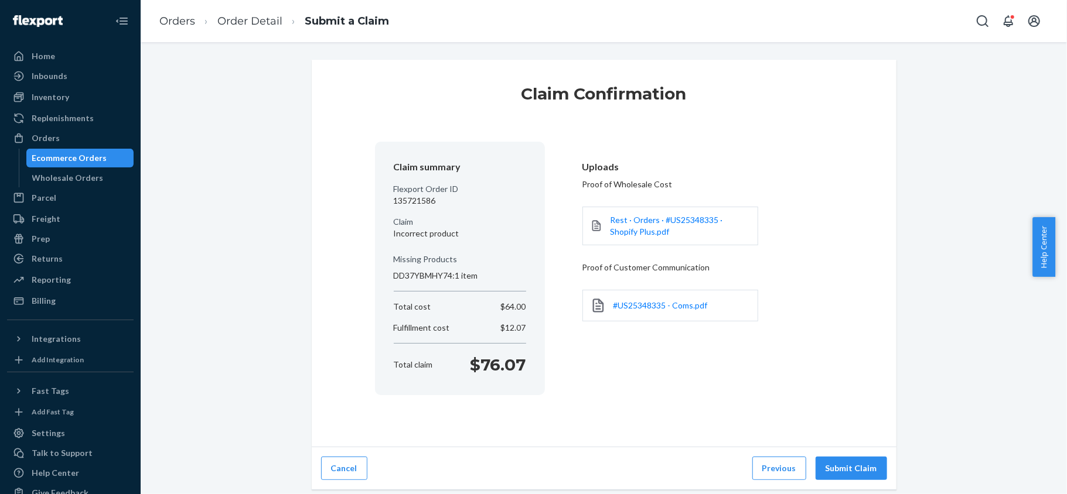
scroll to position [0, 0]
click at [832, 469] on button "Submit Claim" at bounding box center [850, 468] width 71 height 23
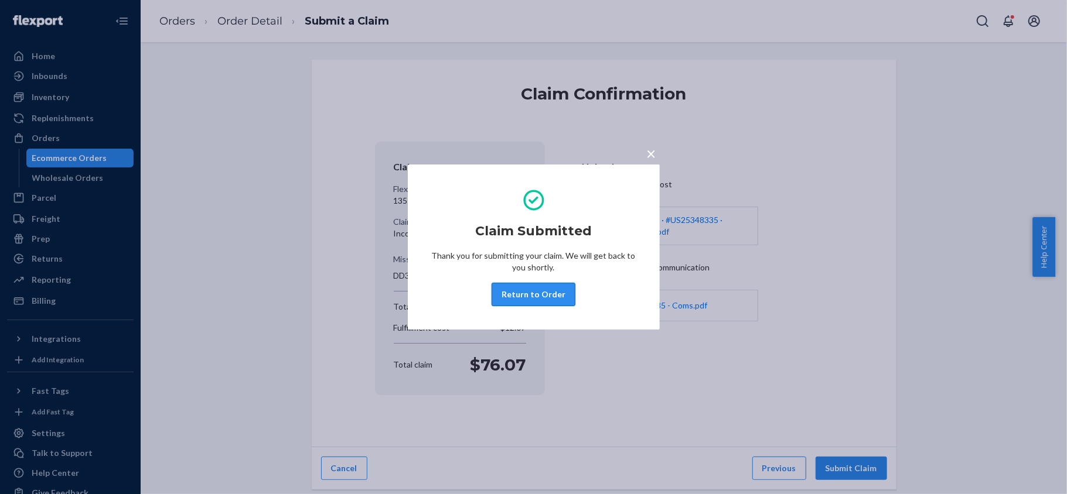
click at [556, 286] on button "Return to Order" at bounding box center [533, 294] width 84 height 23
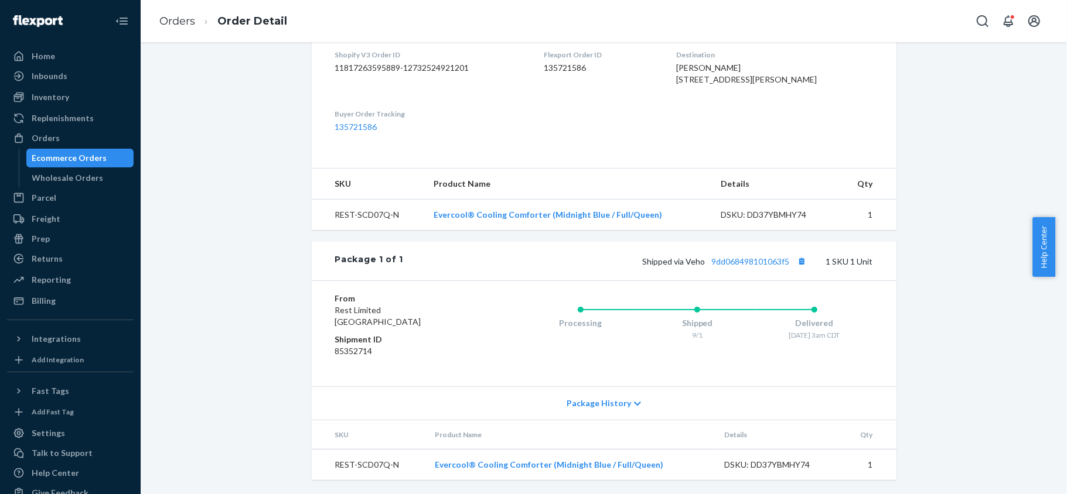
scroll to position [329, 0]
click at [738, 258] on link "9dd068498101063f5" at bounding box center [751, 262] width 78 height 10
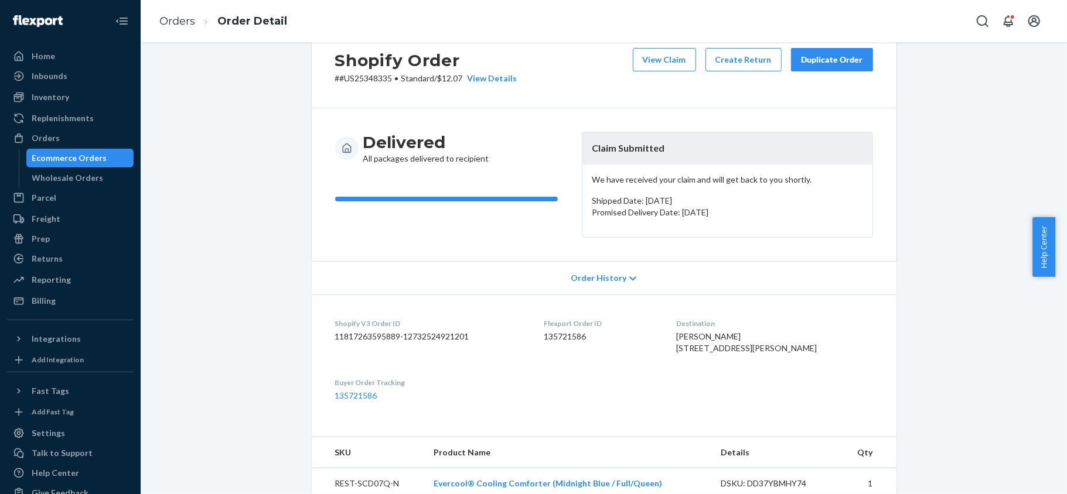
scroll to position [0, 0]
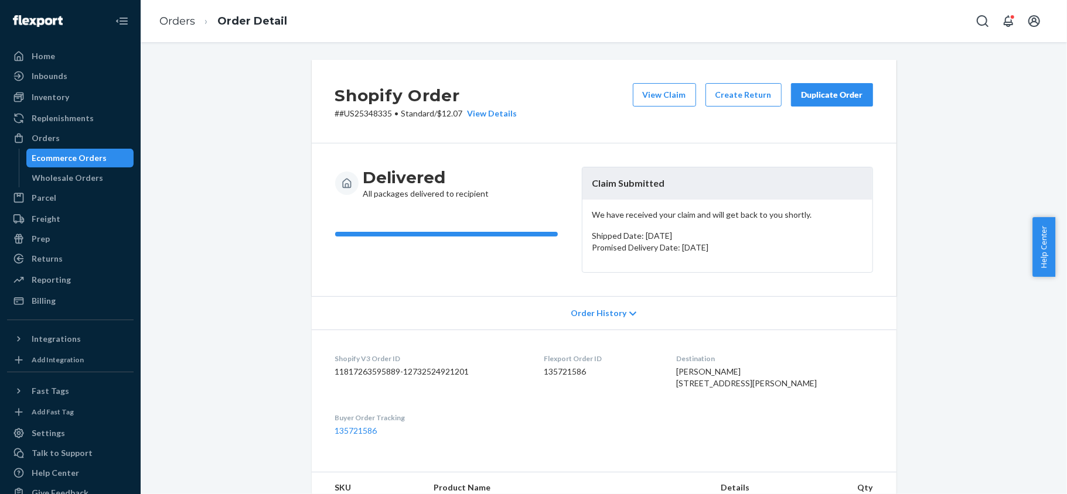
click at [658, 108] on div "View Claim Create Return Duplicate Order" at bounding box center [753, 101] width 250 height 36
click at [657, 90] on button "View Claim" at bounding box center [664, 94] width 63 height 23
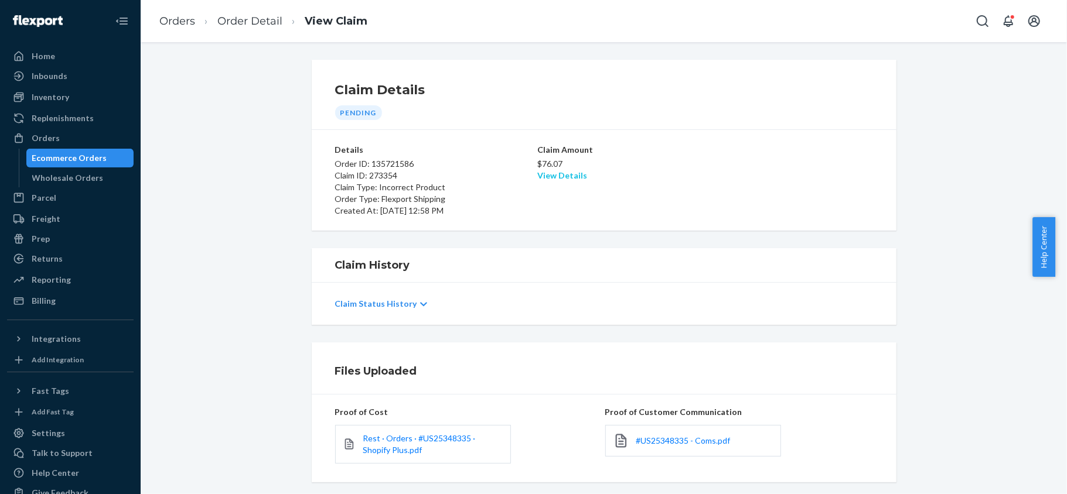
click at [568, 175] on link "View Details" at bounding box center [562, 175] width 50 height 10
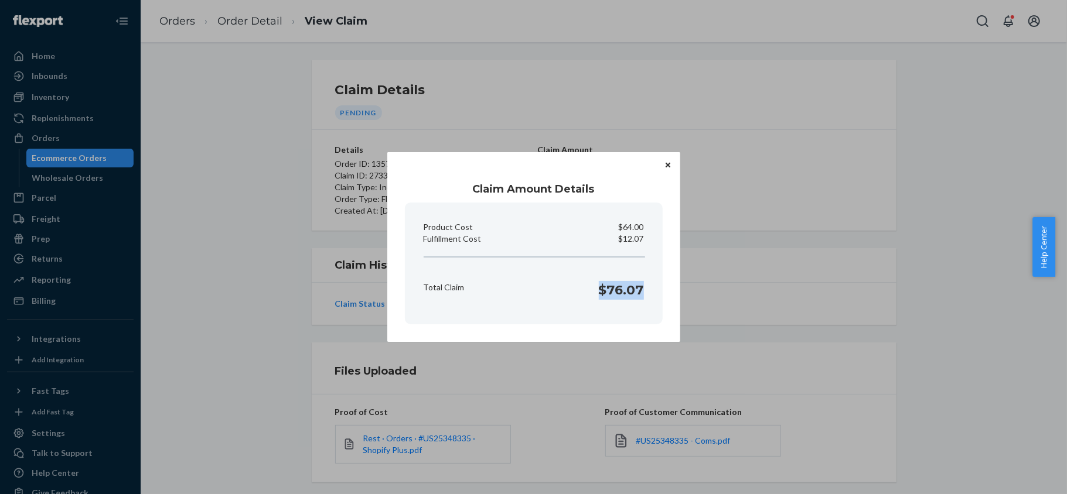
drag, startPoint x: 596, startPoint y: 291, endPoint x: 641, endPoint y: 300, distance: 46.0
click at [641, 300] on div "Total Claim $76.07" at bounding box center [534, 287] width 230 height 36
copy h1 "$76.07"
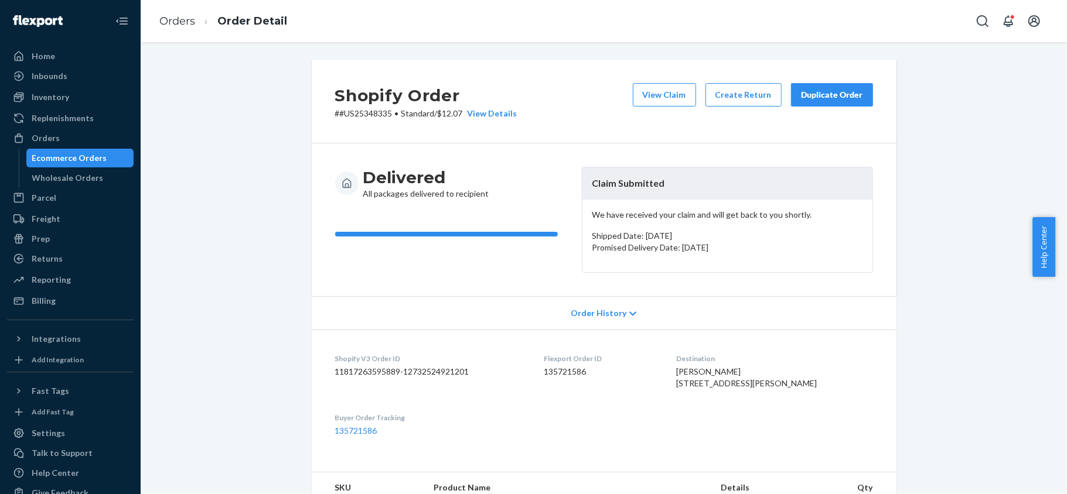
click at [598, 373] on dd "135721586" at bounding box center [601, 372] width 114 height 12
click at [587, 370] on dd "135721586" at bounding box center [601, 372] width 114 height 12
copy dd "135721586"
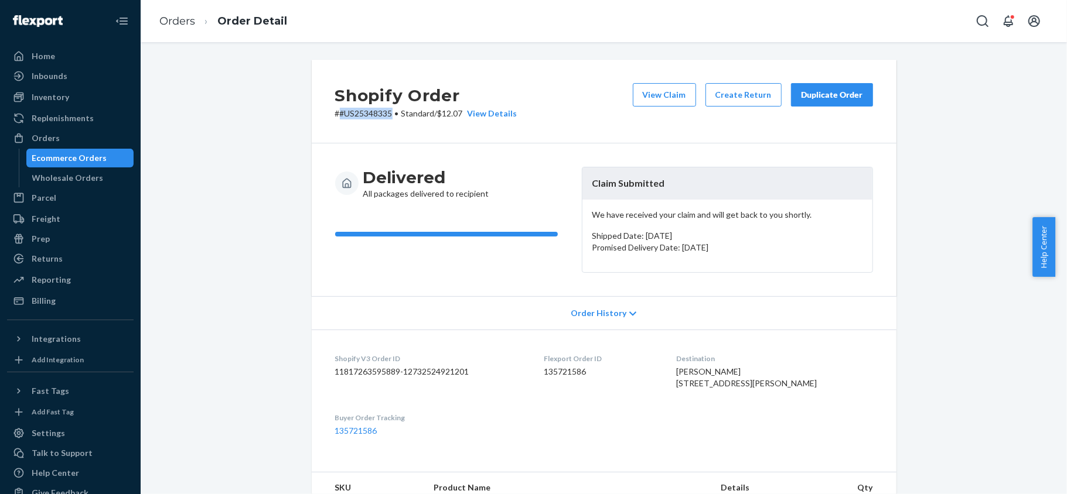
drag, startPoint x: 388, startPoint y: 114, endPoint x: 333, endPoint y: 115, distance: 54.5
click at [335, 115] on p "# #US25348335 • Standard / $12.07 View Details" at bounding box center [426, 114] width 182 height 12
copy p "#US25348335"
drag, startPoint x: 98, startPoint y: 134, endPoint x: 145, endPoint y: 98, distance: 58.9
click at [98, 134] on div "Orders" at bounding box center [70, 138] width 124 height 16
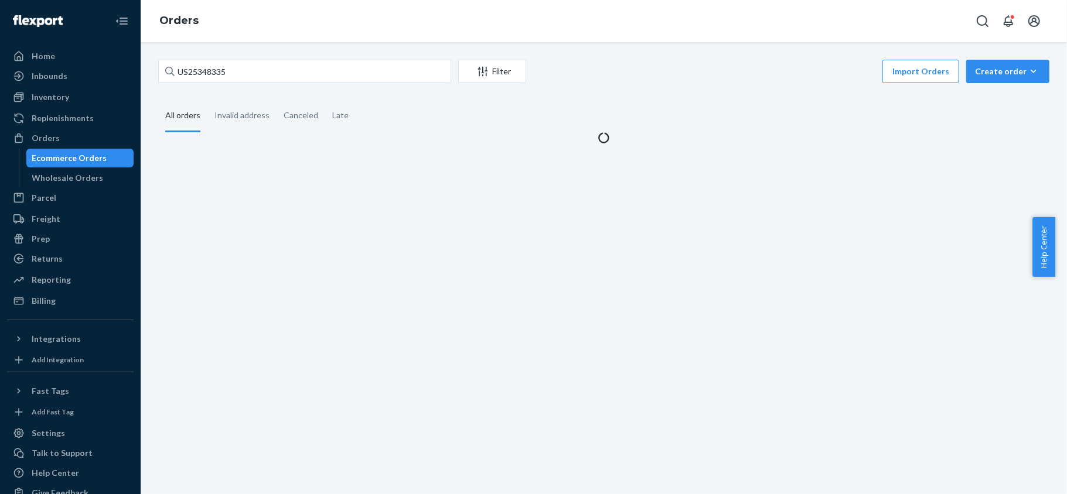
click at [227, 57] on div "US25348335 Filter Import Orders Create order Ecommerce order Removal order All …" at bounding box center [604, 268] width 926 height 452
click at [227, 73] on input "US25348335" at bounding box center [304, 71] width 293 height 23
paste input "US25341301"
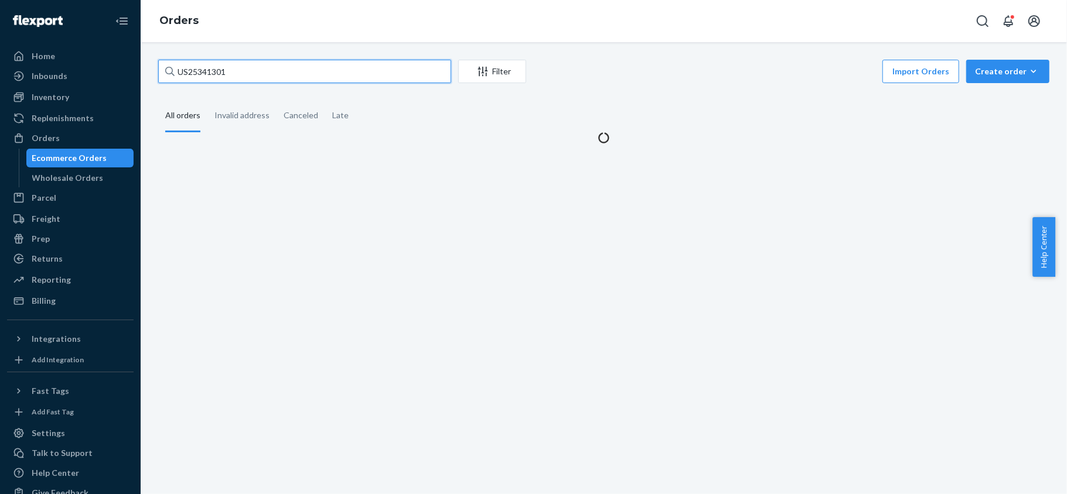
type input "US25341301"
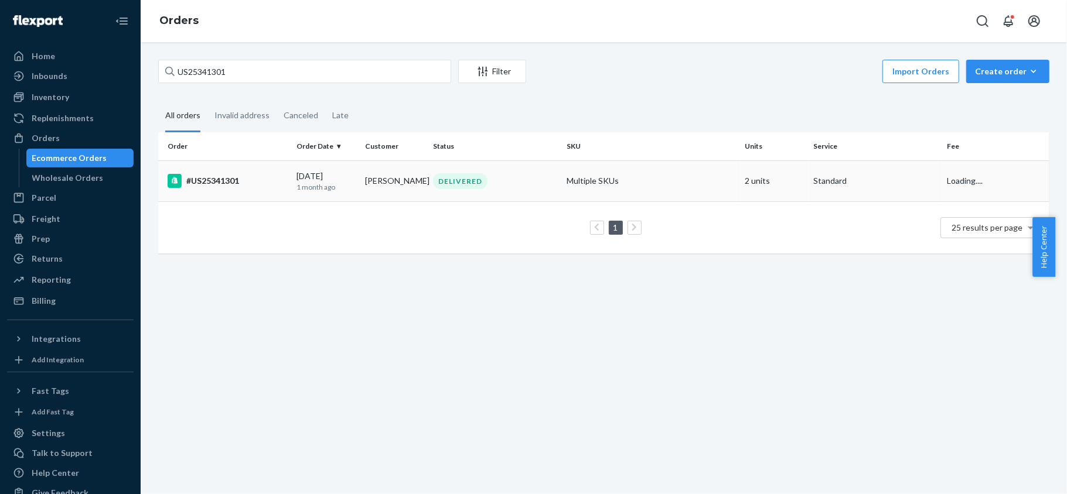
click at [266, 179] on div "#US25341301" at bounding box center [228, 181] width 120 height 14
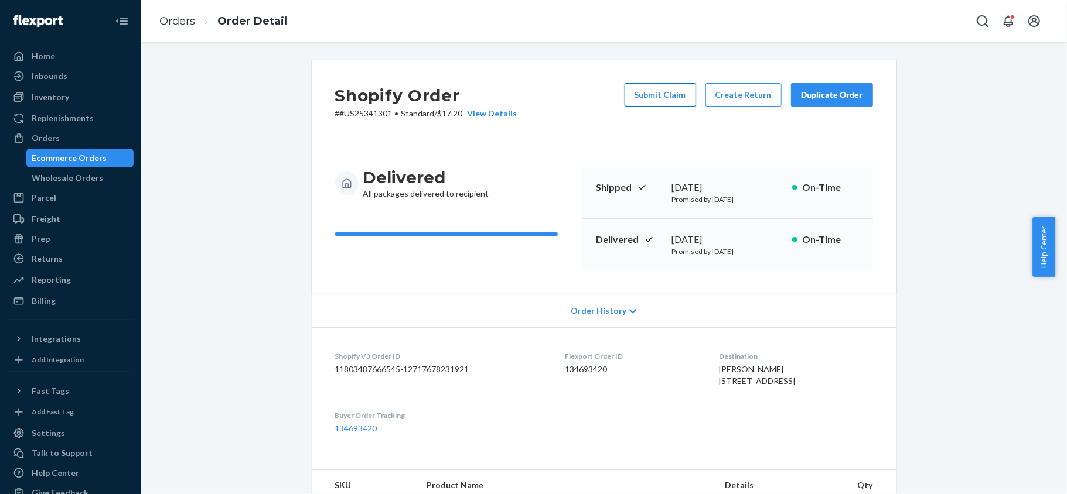
click at [657, 101] on button "Submit Claim" at bounding box center [659, 94] width 71 height 23
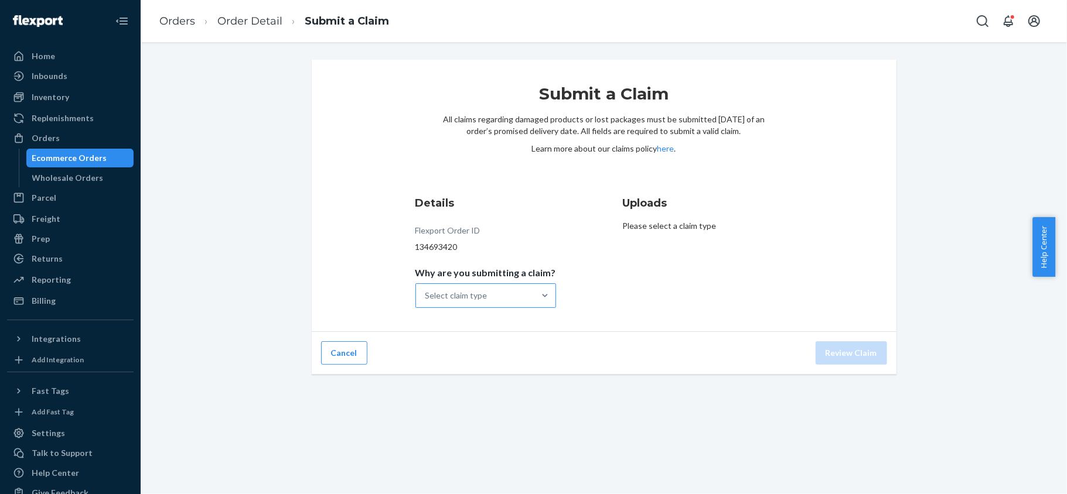
click at [524, 300] on div "Select claim type" at bounding box center [475, 295] width 118 height 23
click at [426, 300] on input "Why are you submitting a claim? Select claim type" at bounding box center [425, 296] width 1 height 12
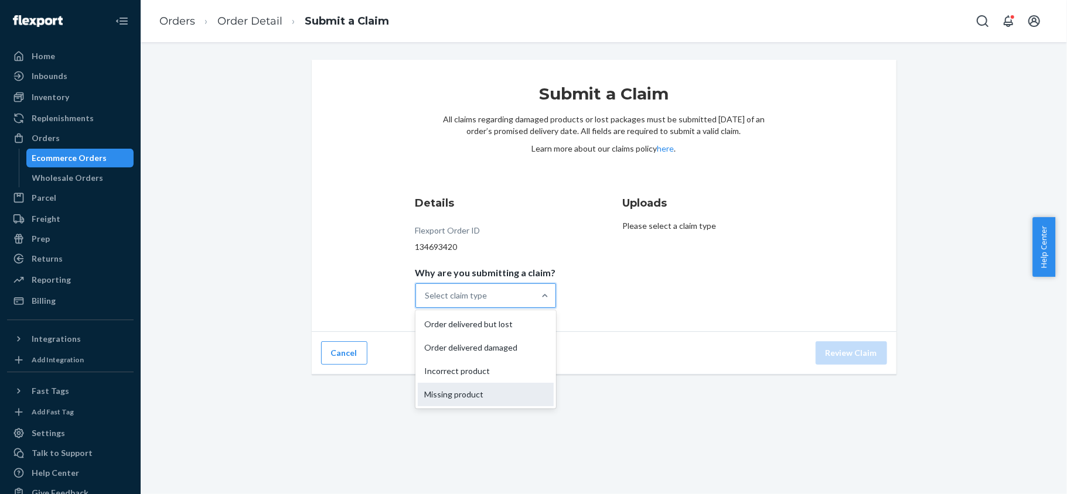
drag, startPoint x: 518, startPoint y: 378, endPoint x: 518, endPoint y: 394, distance: 15.2
click at [518, 394] on div "Order delivered but lost Order delivered damaged Incorrect product Missing prod…" at bounding box center [485, 359] width 141 height 98
click at [426, 302] on input "Why are you submitting a claim? option Missing product focused, 4 of 4. 4 resul…" at bounding box center [425, 296] width 1 height 12
click at [516, 394] on div "Missing product" at bounding box center [486, 394] width 136 height 23
click at [426, 302] on input "Why are you submitting a claim? option Missing product focused, 4 of 4. 4 resul…" at bounding box center [425, 296] width 1 height 12
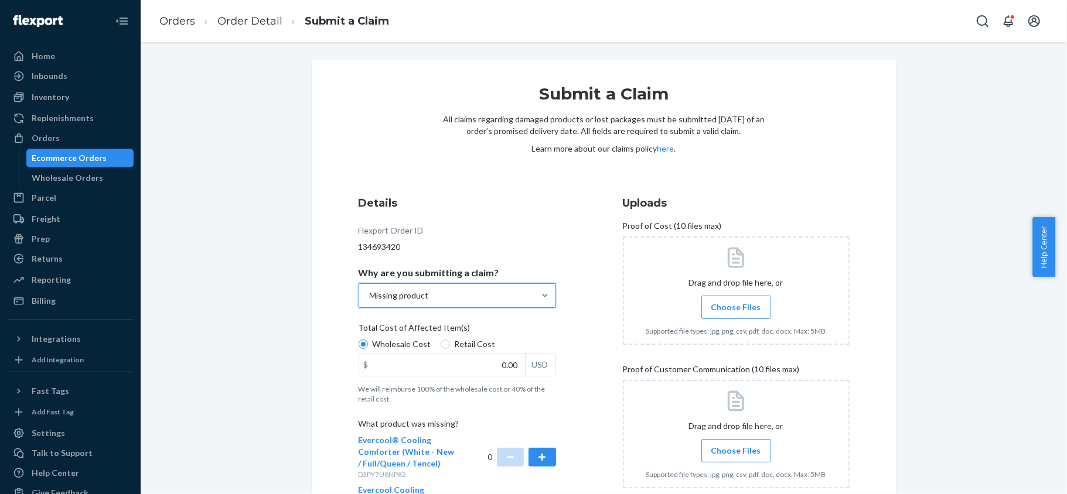
click at [472, 348] on span "Retail Cost" at bounding box center [475, 345] width 41 height 12
click at [450, 348] on input "Retail Cost" at bounding box center [445, 344] width 9 height 9
radio input "true"
radio input "false"
drag, startPoint x: 474, startPoint y: 369, endPoint x: 544, endPoint y: 373, distance: 69.8
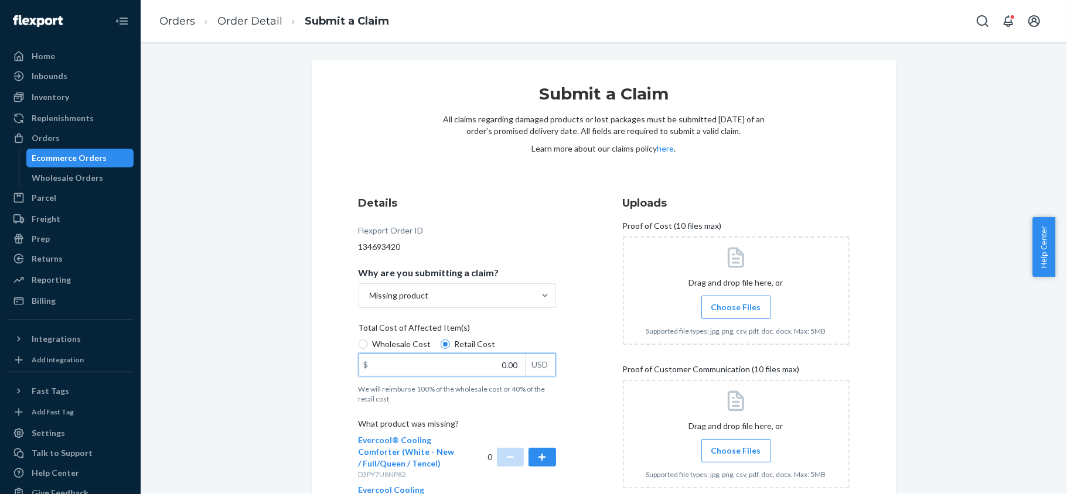
click at [544, 373] on div "$ 0.00 USD" at bounding box center [457, 364] width 197 height 23
paste input "16"
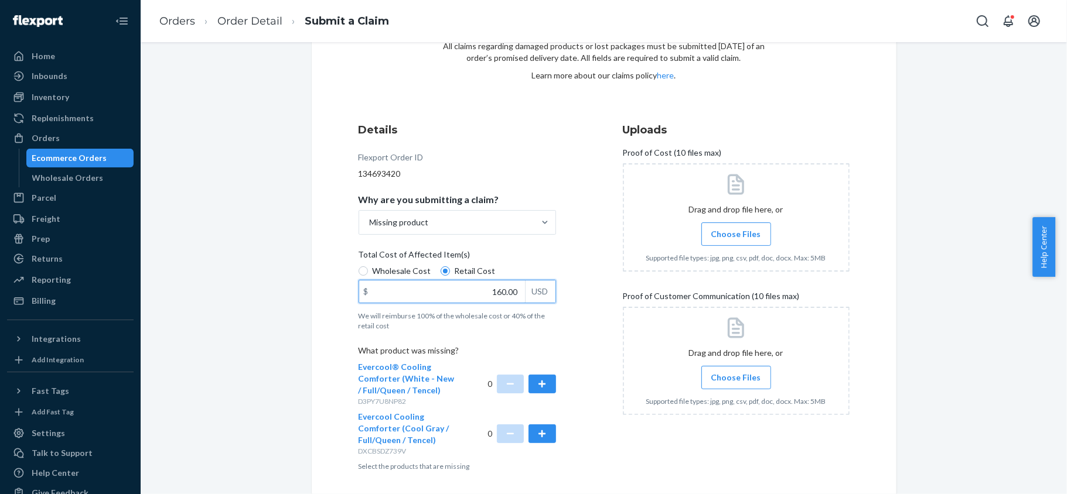
scroll to position [118, 0]
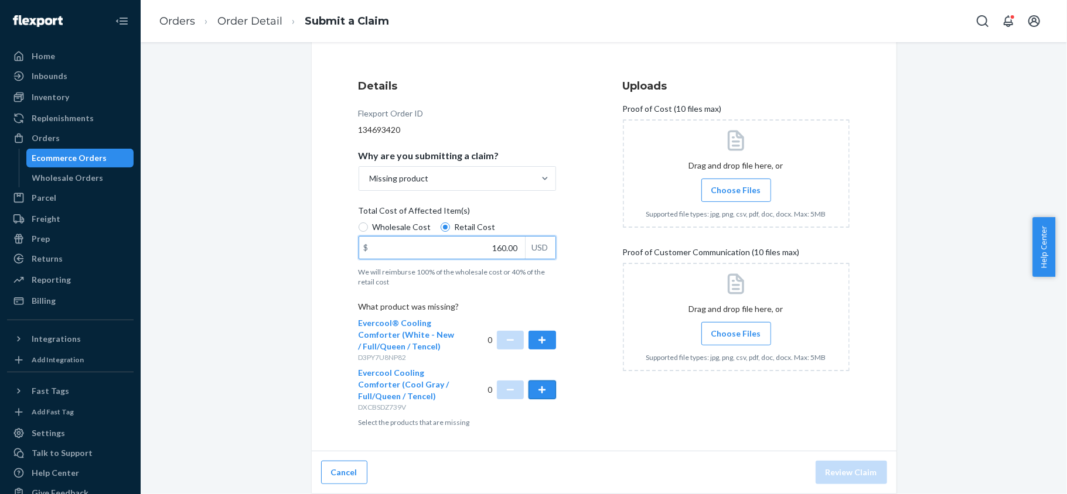
type input "160.00"
click at [539, 394] on button "button" at bounding box center [541, 390] width 27 height 19
click at [721, 190] on span "Choose Files" at bounding box center [736, 191] width 50 height 12
click at [736, 190] on input "Choose Files" at bounding box center [736, 190] width 1 height 13
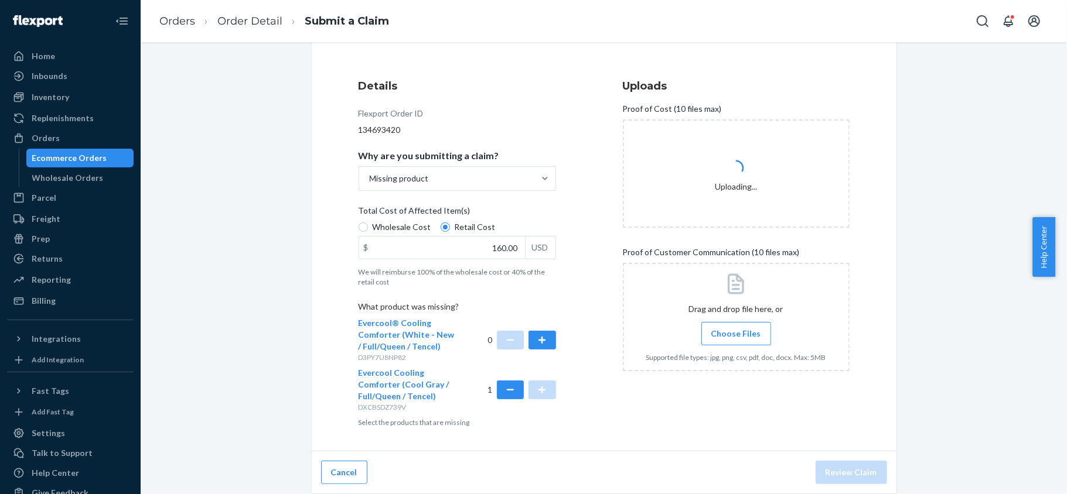
click at [736, 332] on input "Choose Files" at bounding box center [736, 333] width 1 height 13
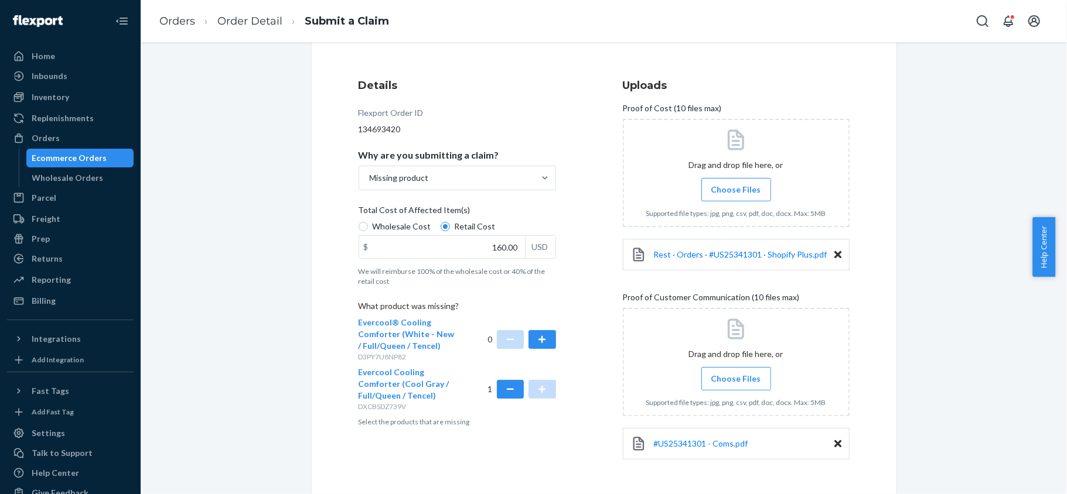
scroll to position [163, 0]
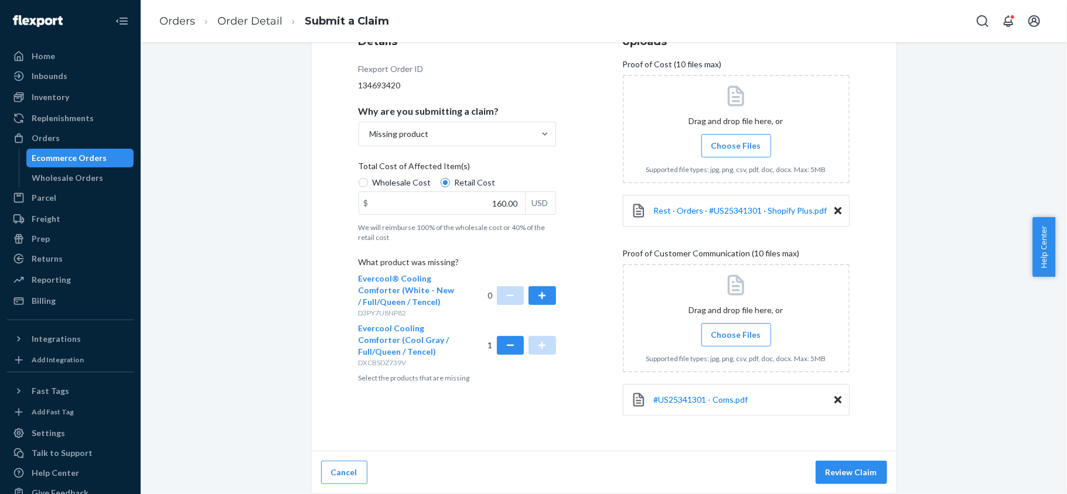
click at [704, 391] on div "#US25341301 - Coms.pdf" at bounding box center [736, 400] width 227 height 32
click at [704, 395] on span "#US25341301 - Coms.pdf" at bounding box center [701, 400] width 94 height 10
click at [847, 474] on button "Review Claim" at bounding box center [850, 472] width 71 height 23
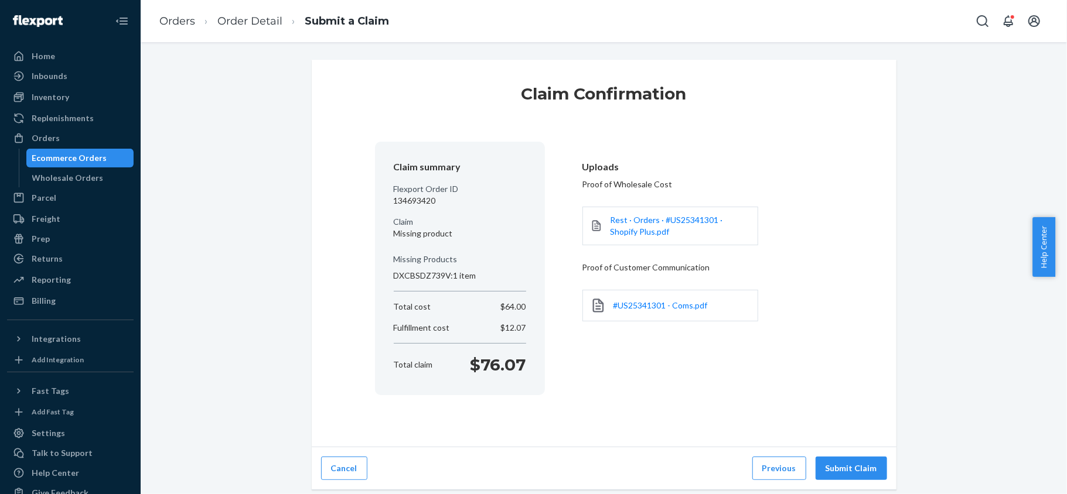
scroll to position [0, 0]
click at [844, 473] on button "Submit Claim" at bounding box center [850, 468] width 71 height 23
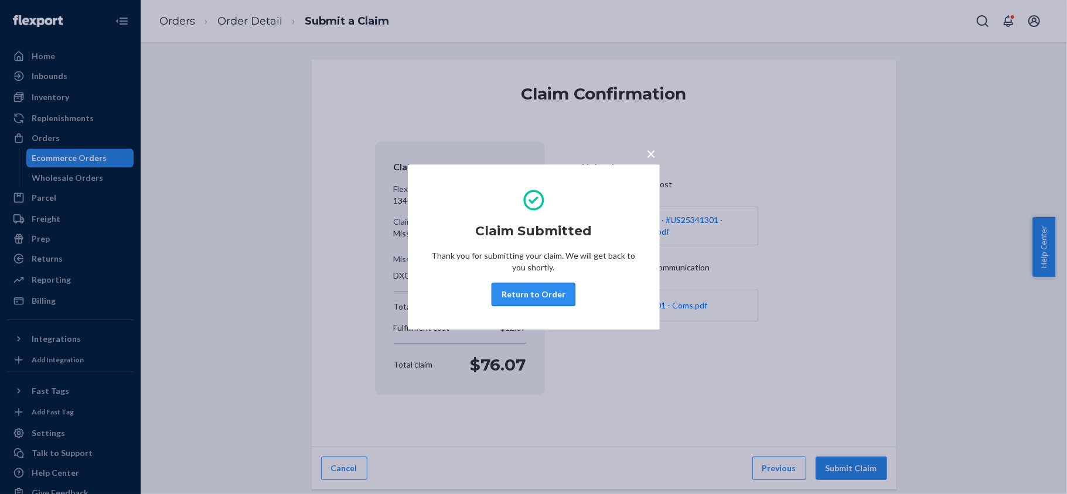
click at [540, 296] on button "Return to Order" at bounding box center [533, 294] width 84 height 23
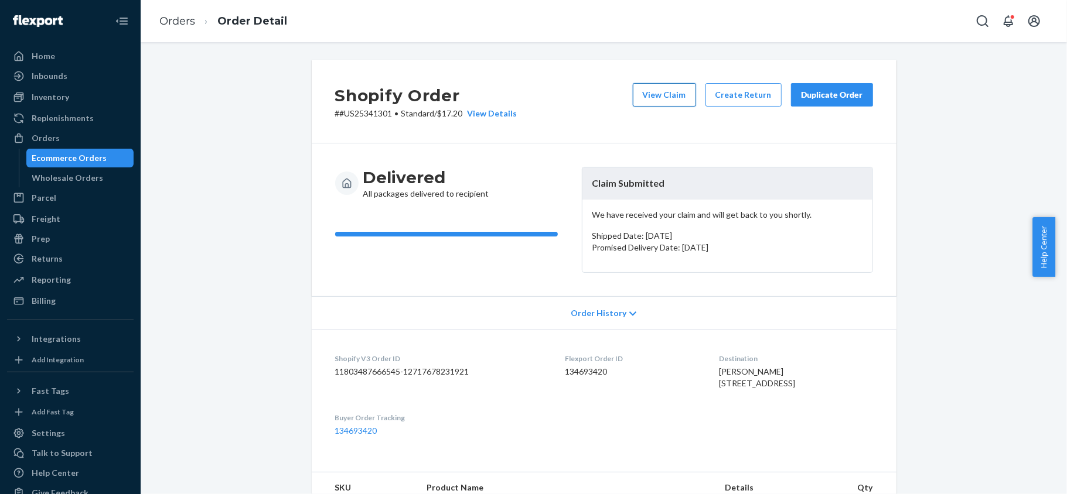
click at [643, 94] on button "View Claim" at bounding box center [664, 94] width 63 height 23
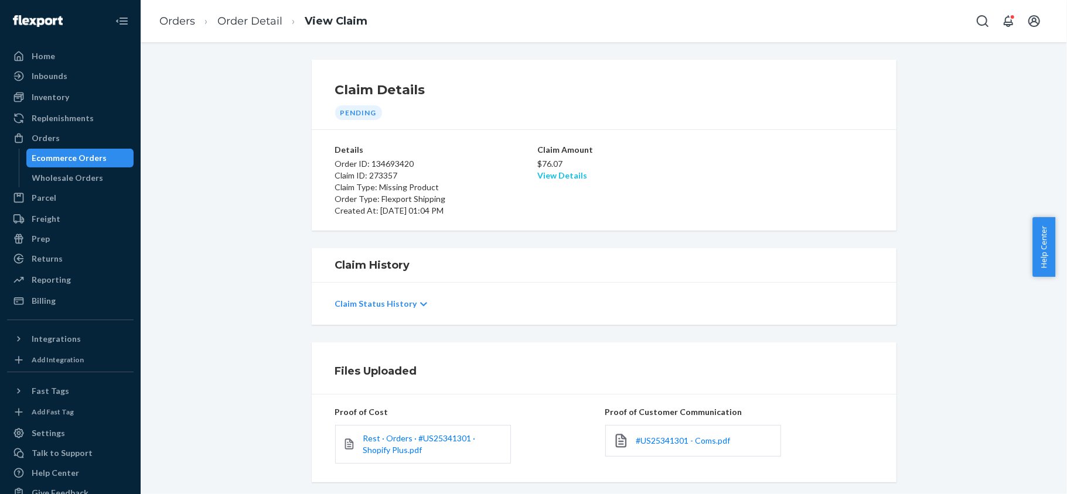
click at [540, 178] on link "View Details" at bounding box center [562, 175] width 50 height 10
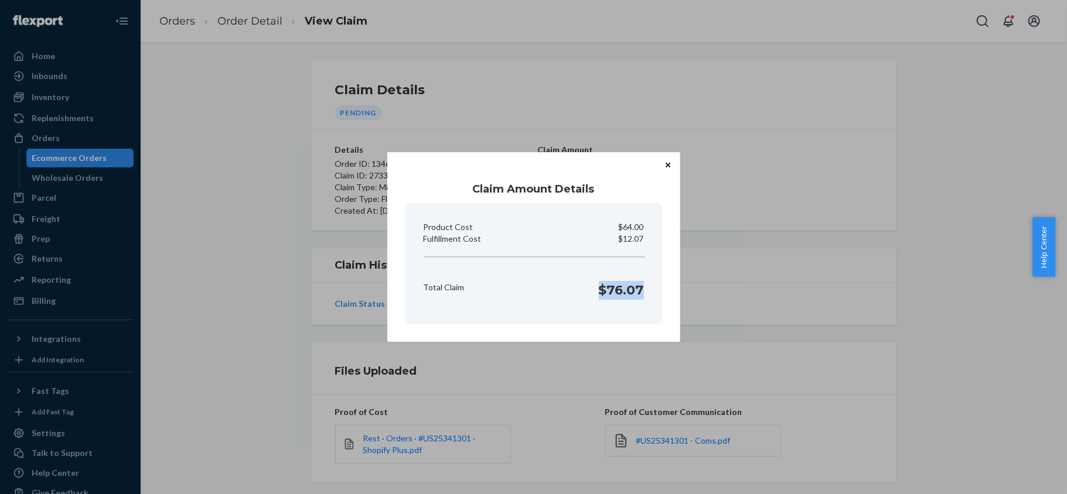
drag, startPoint x: 602, startPoint y: 295, endPoint x: 658, endPoint y: 254, distance: 69.6
click at [648, 293] on section "Product Cost $64.00 Fulfillment Cost $12.07 Total Claim $76.07" at bounding box center [534, 264] width 258 height 122
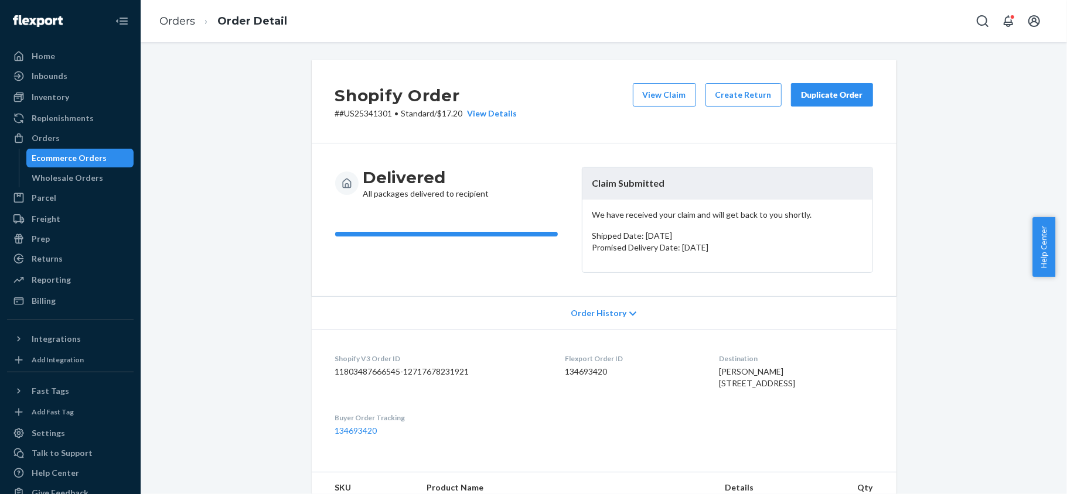
click at [576, 376] on dd "134693420" at bounding box center [632, 372] width 135 height 12
drag, startPoint x: 387, startPoint y: 116, endPoint x: 331, endPoint y: 122, distance: 56.0
click at [331, 122] on div "Shopify Order # #US25341301 • Standard / $17.20 View Details View Claim Create …" at bounding box center [604, 102] width 585 height 84
click at [338, 113] on p "# #US25341301 • Standard / $17.20 View Details" at bounding box center [426, 114] width 182 height 12
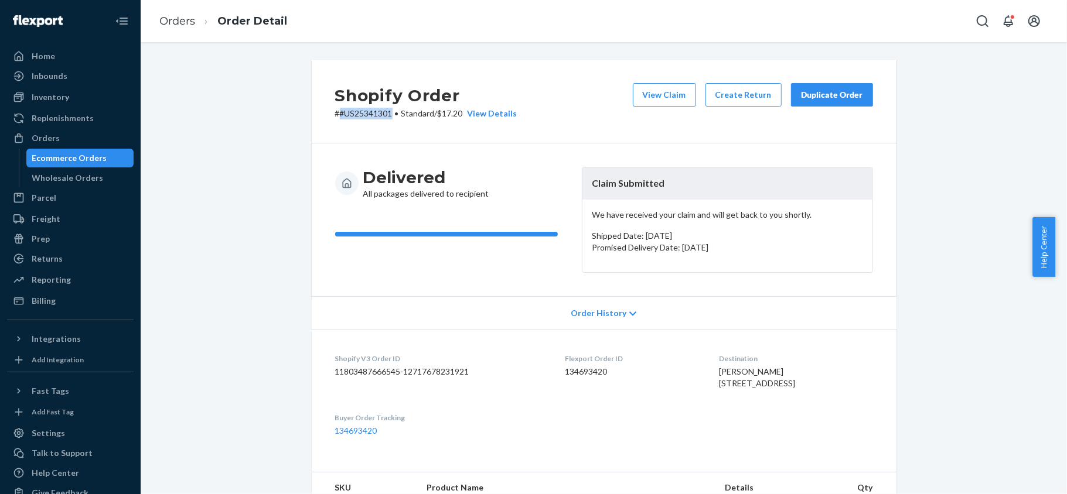
drag, startPoint x: 336, startPoint y: 116, endPoint x: 385, endPoint y: 121, distance: 50.0
click at [385, 121] on div "Shopify Order # #US25341301 • Standard / $17.20 View Details View Claim Create …" at bounding box center [604, 102] width 585 height 84
click at [81, 141] on div "Orders" at bounding box center [70, 138] width 124 height 16
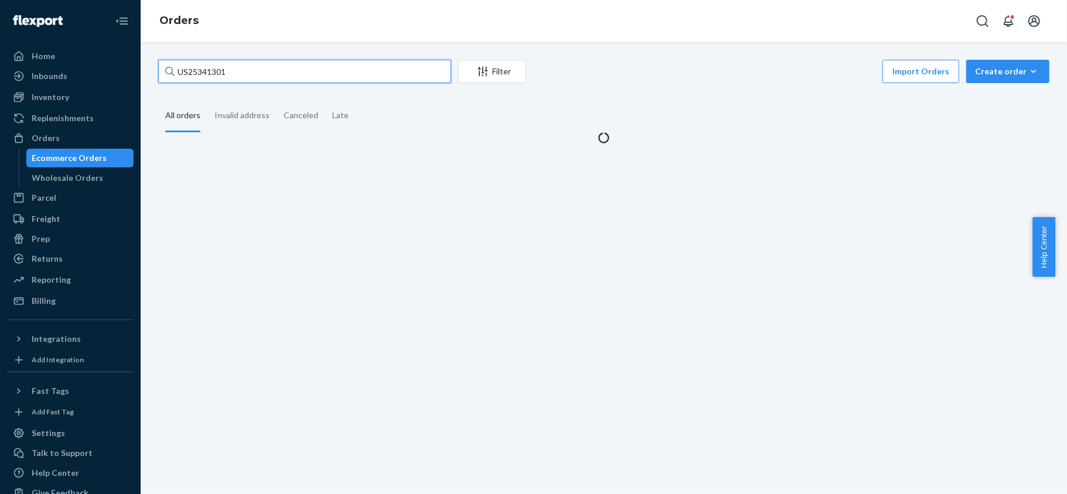
click at [267, 67] on input "US25341301" at bounding box center [304, 71] width 293 height 23
paste input "US25348714"
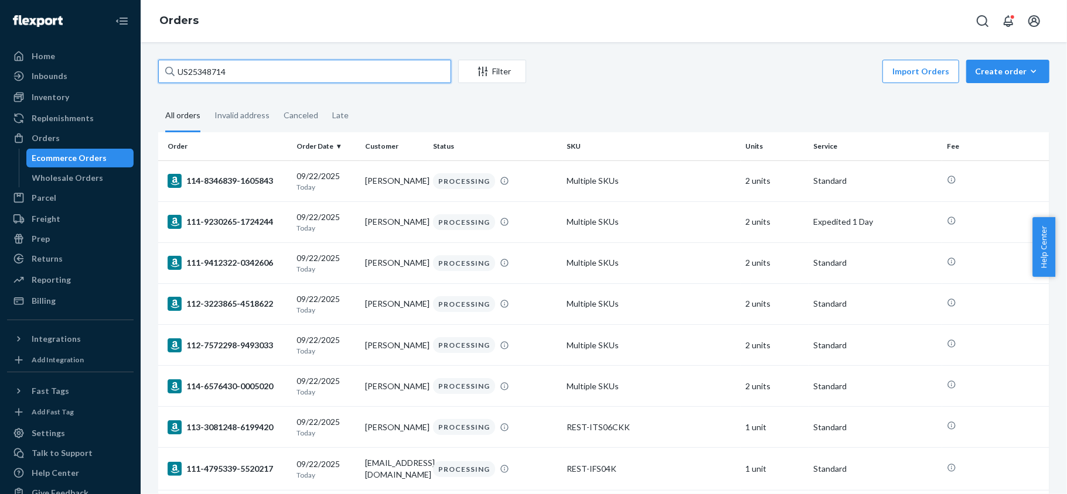
type input "US25348714"
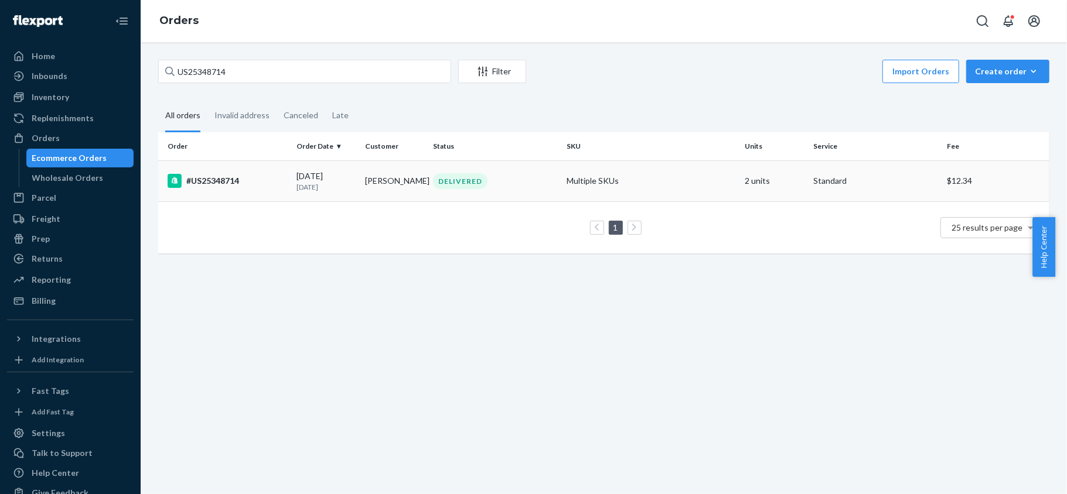
click at [258, 184] on div "#US25348714" at bounding box center [228, 181] width 120 height 14
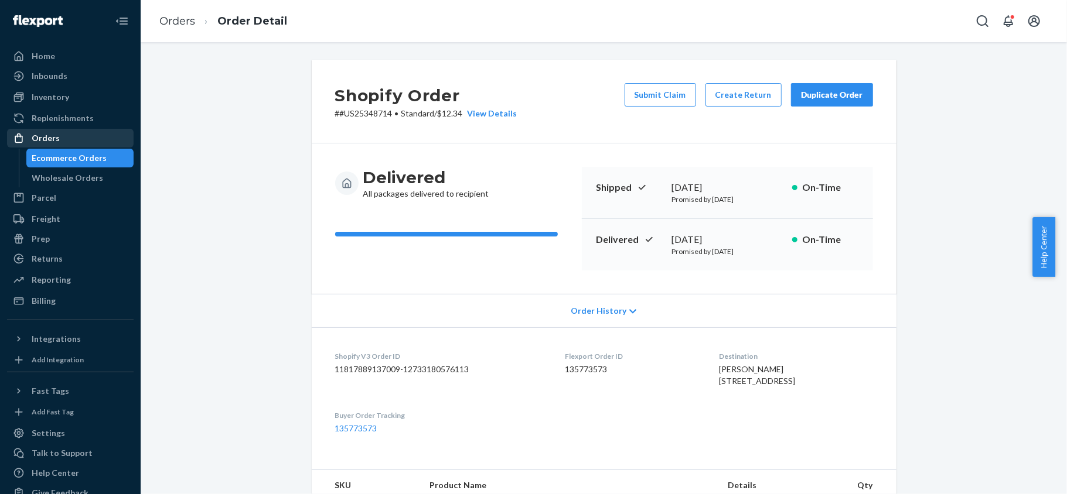
click at [61, 130] on div "Orders" at bounding box center [70, 138] width 124 height 16
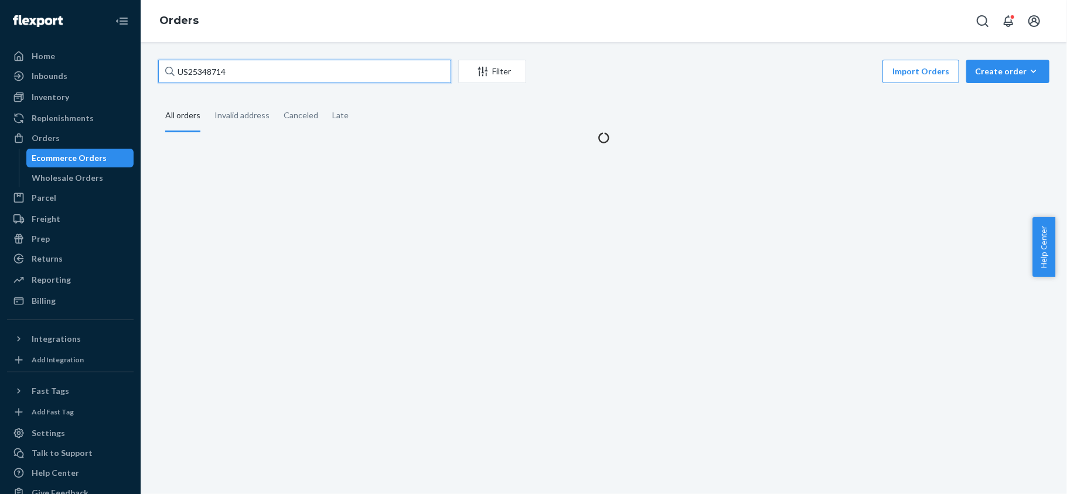
click at [269, 62] on input "US25348714" at bounding box center [304, 71] width 293 height 23
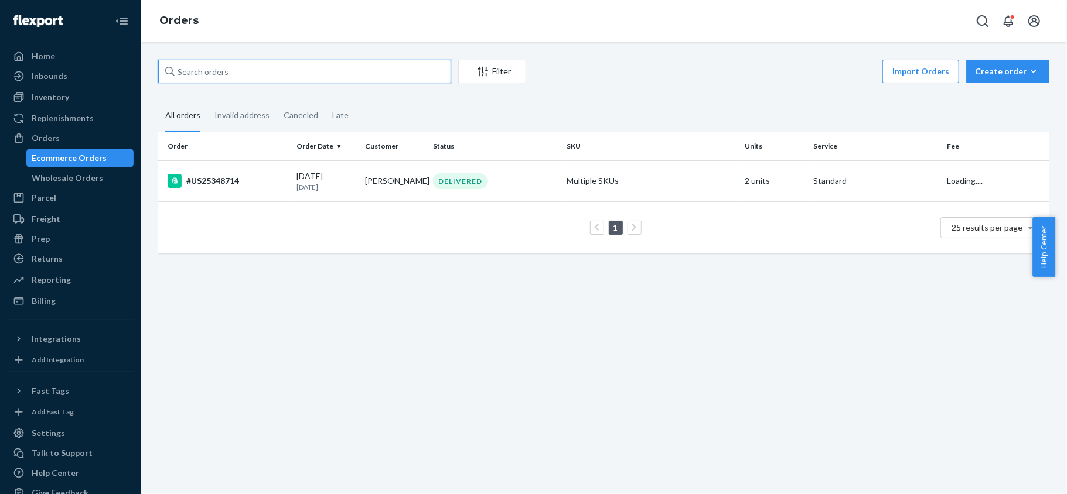
paste input "#US25332088"
type input "#US25332088"
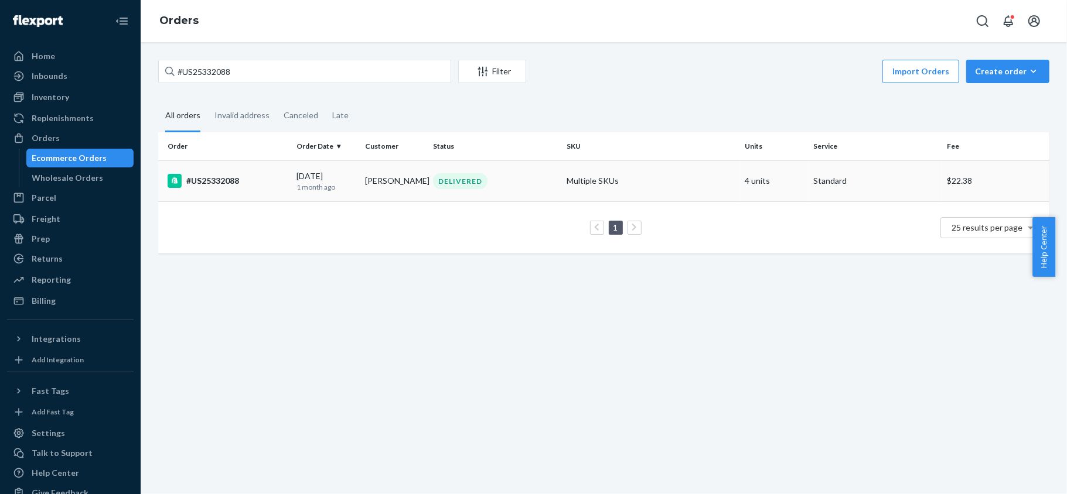
click at [385, 172] on td "[PERSON_NAME]" at bounding box center [394, 181] width 69 height 41
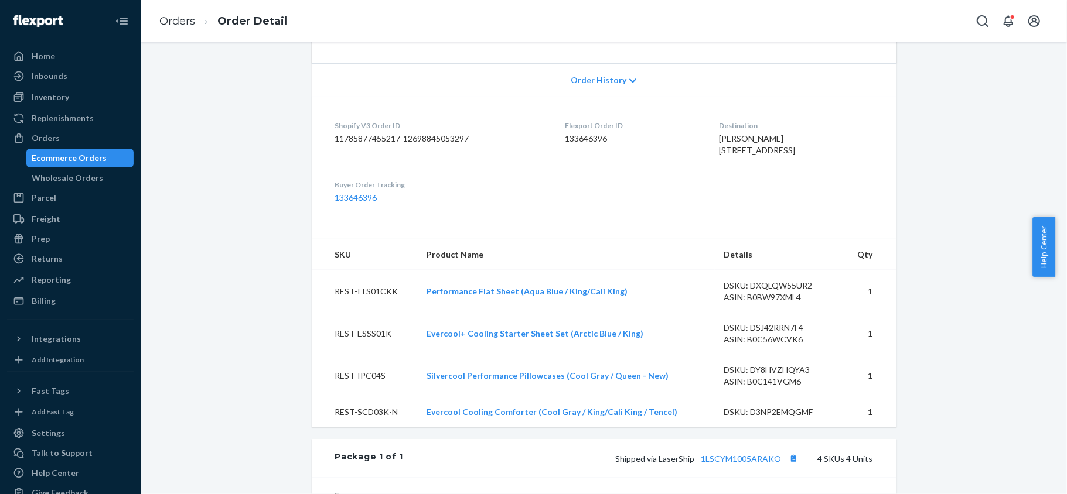
scroll to position [33, 0]
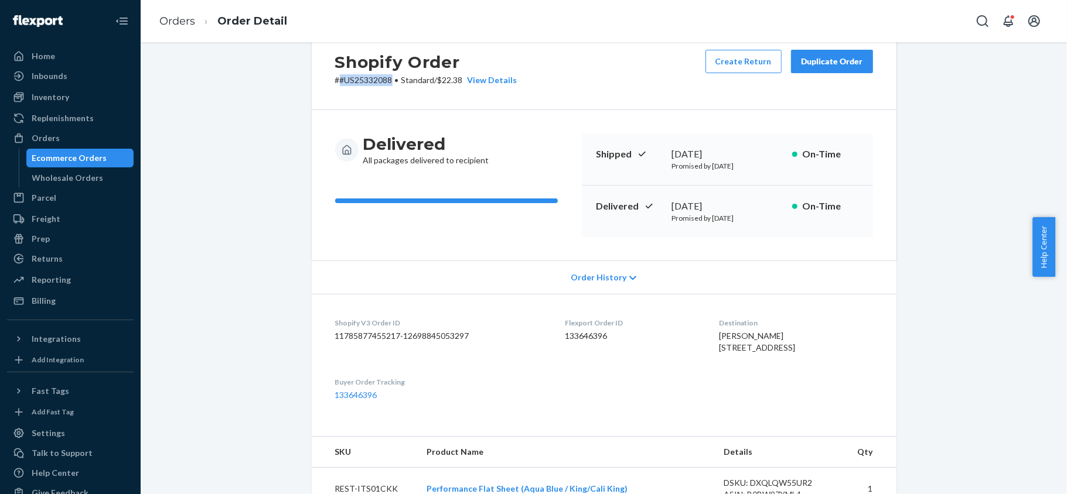
drag, startPoint x: 385, startPoint y: 82, endPoint x: 335, endPoint y: 90, distance: 51.0
click at [335, 90] on div "Shopify Order # #US25332088 • Standard / $22.38 View Details Create Return Dupl…" at bounding box center [604, 68] width 585 height 84
click at [73, 139] on div "Orders" at bounding box center [70, 138] width 124 height 16
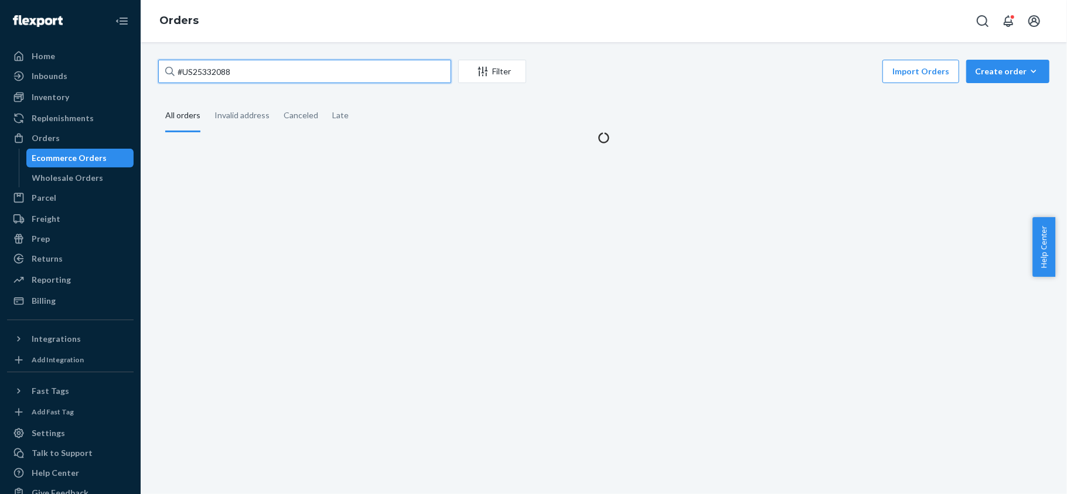
click at [251, 74] on input "#US25332088" at bounding box center [304, 71] width 293 height 23
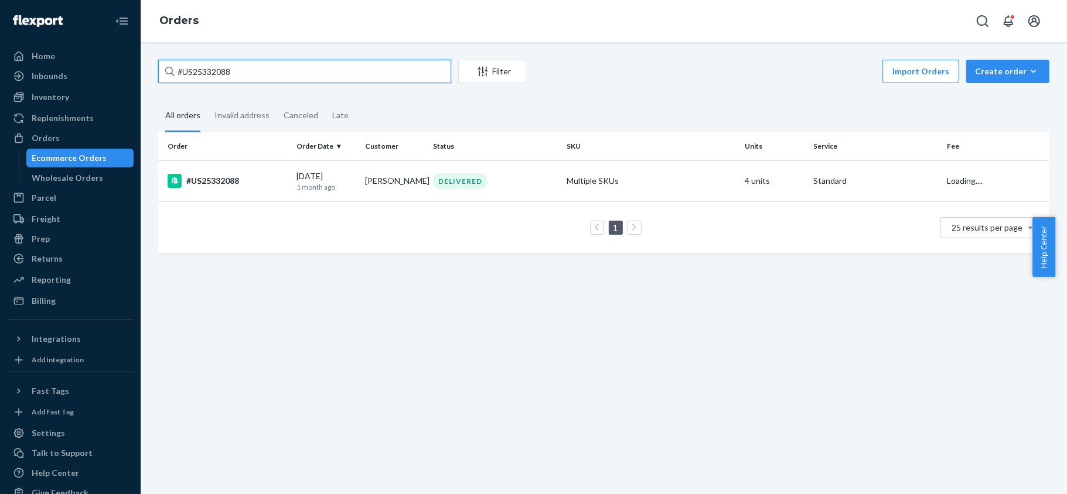
click at [251, 74] on input "#US25332088" at bounding box center [304, 71] width 293 height 23
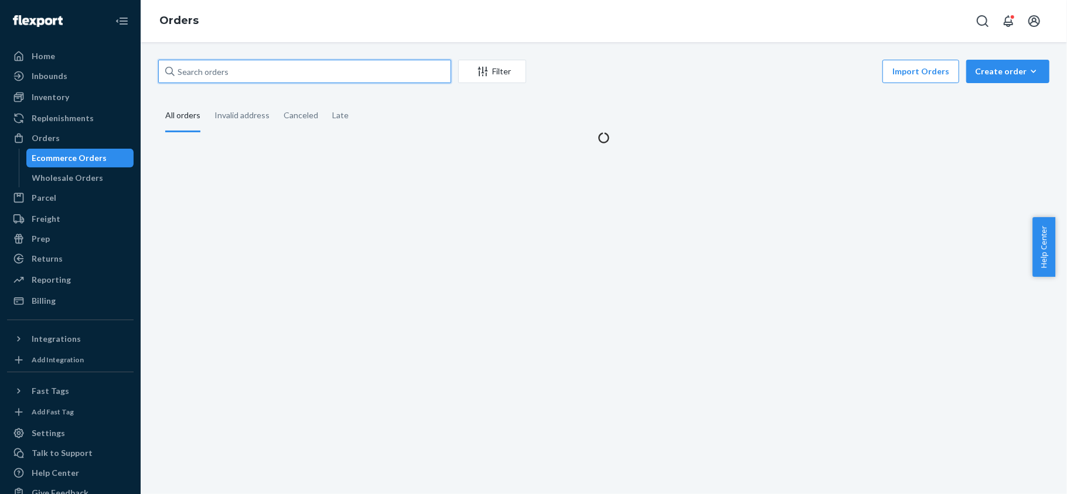
paste input "PD1712821"
type input "PD1712821"
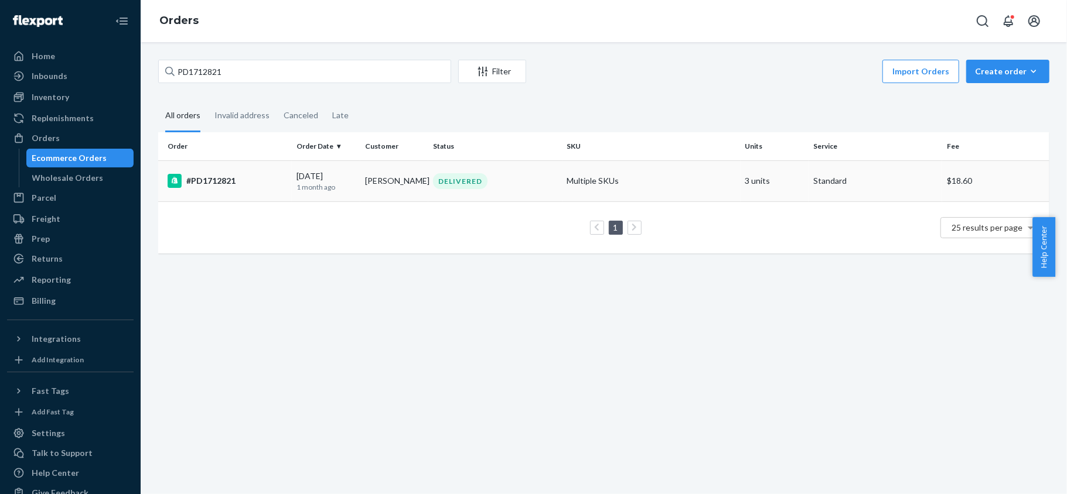
click at [268, 165] on td "#PD1712821" at bounding box center [225, 181] width 134 height 41
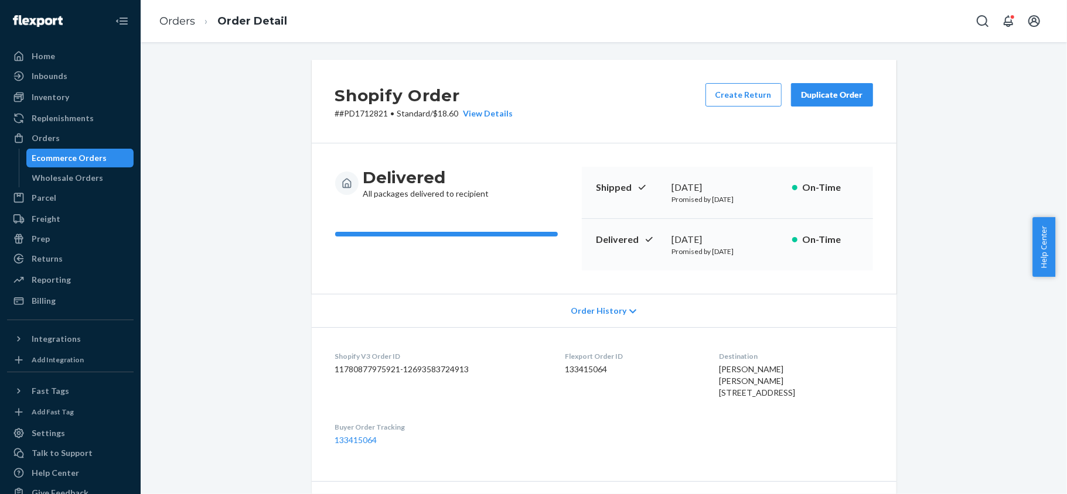
click at [380, 115] on p "# #PD1712821 • Standard / $18.60 View Details" at bounding box center [424, 114] width 178 height 12
drag, startPoint x: 385, startPoint y: 112, endPoint x: 333, endPoint y: 120, distance: 52.6
click at [333, 120] on div "Shopify Order # #PD1712821 • Standard / $18.60 View Details Create Return Dupli…" at bounding box center [604, 102] width 585 height 84
click at [489, 40] on div "Orders Order Detail" at bounding box center [604, 21] width 926 height 42
click at [78, 139] on div "Orders" at bounding box center [70, 138] width 124 height 16
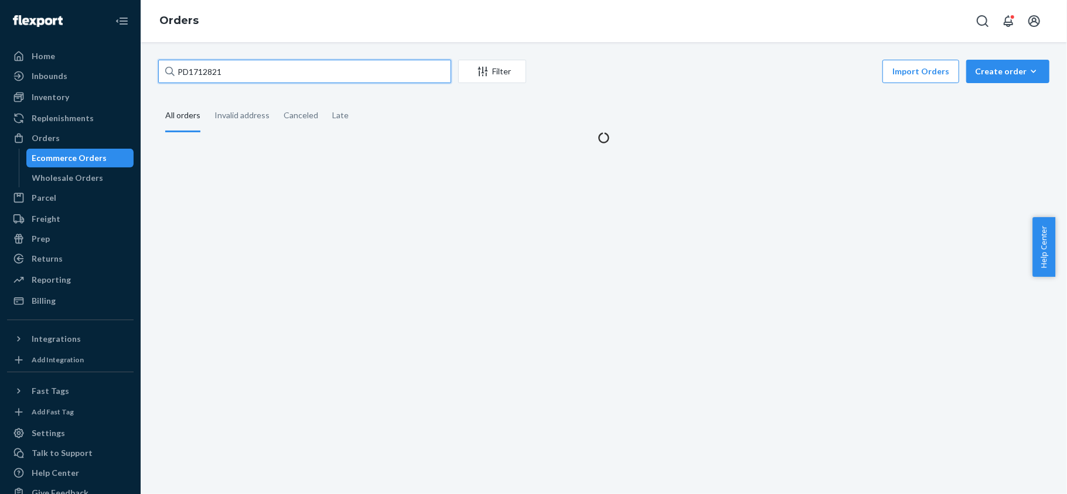
click at [268, 73] on input "PD1712821" at bounding box center [304, 71] width 293 height 23
paste input "US25339500"
type input "US25339500"
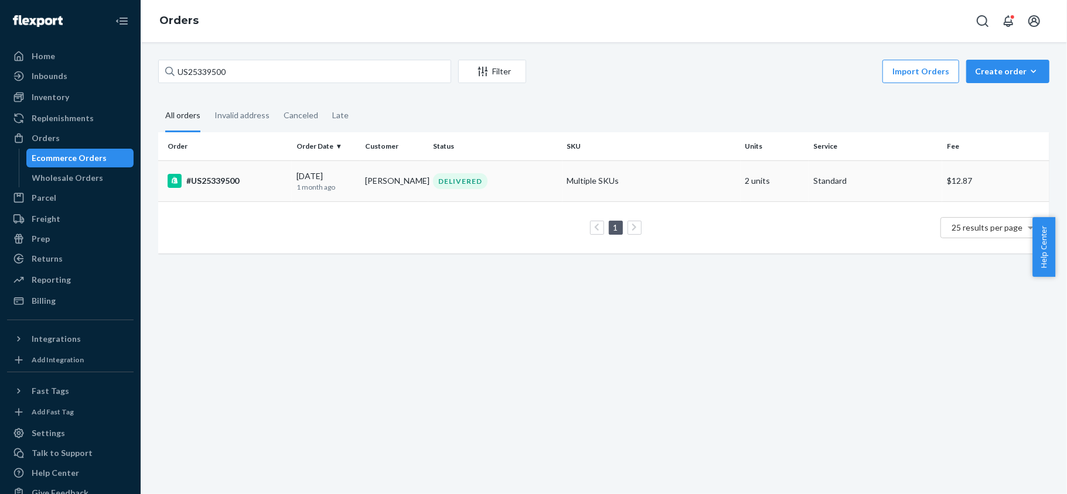
click at [270, 172] on td "#US25339500" at bounding box center [225, 181] width 134 height 41
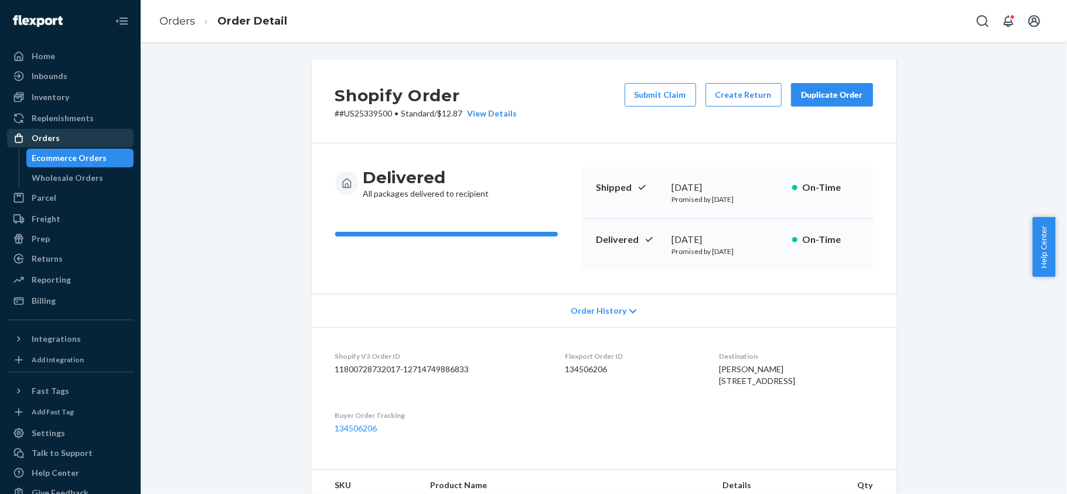
click at [110, 132] on div "Orders" at bounding box center [70, 138] width 124 height 16
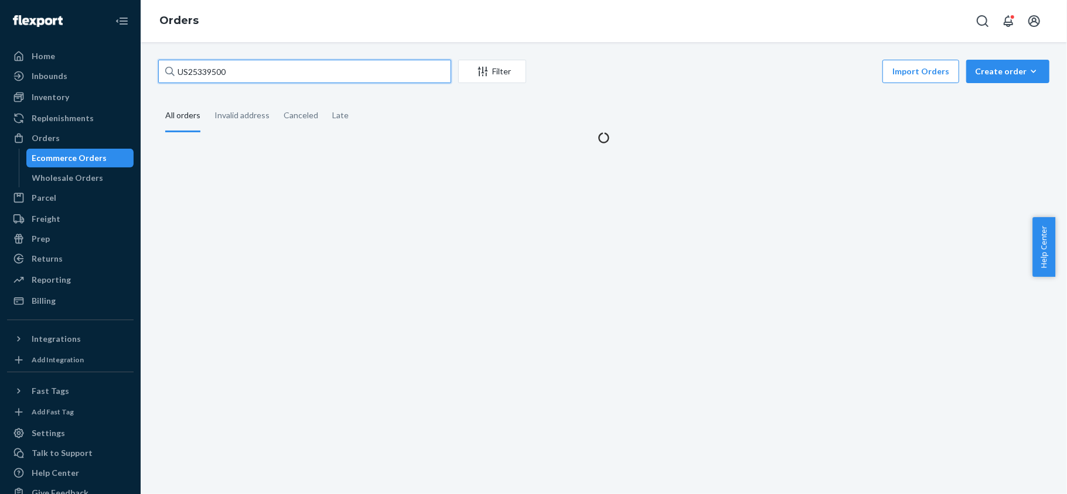
click at [223, 76] on input "US25339500" at bounding box center [304, 71] width 293 height 23
paste input "US25348983"
type input "US25348983"
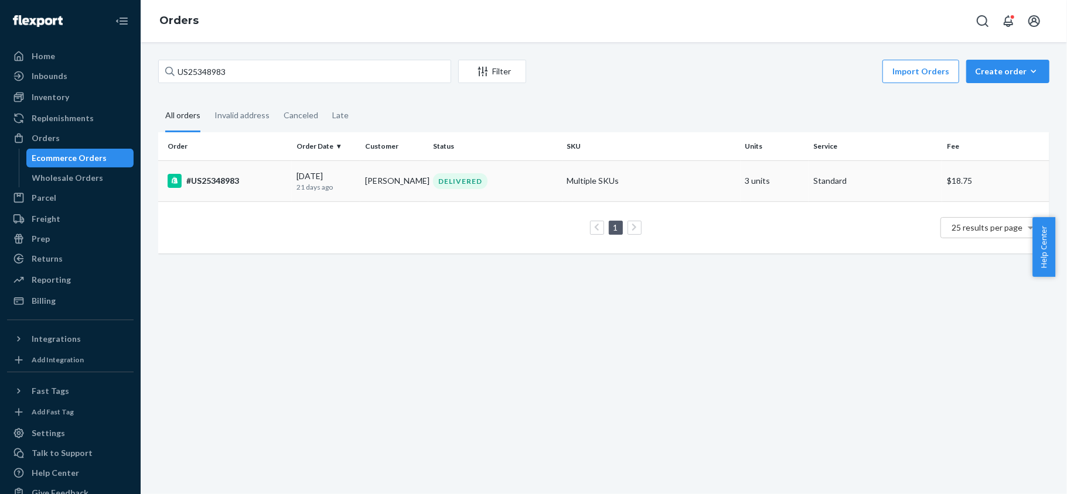
click at [254, 186] on div "#US25348983" at bounding box center [228, 181] width 120 height 14
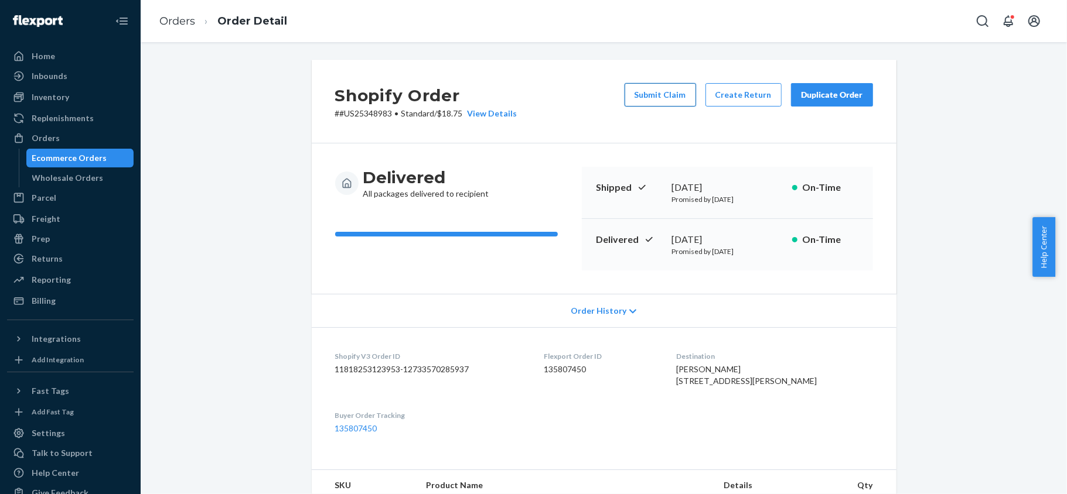
click at [644, 90] on button "Submit Claim" at bounding box center [659, 94] width 71 height 23
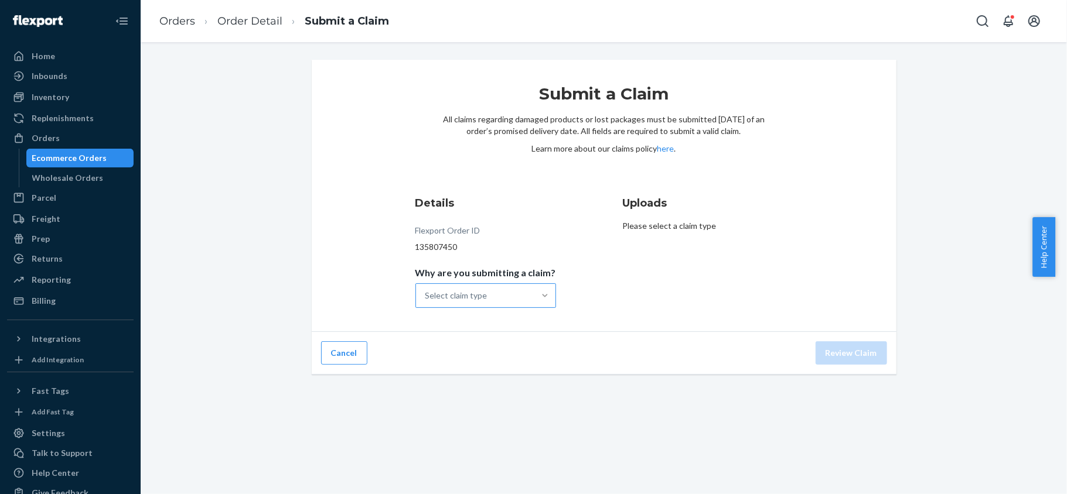
click at [534, 292] on div at bounding box center [544, 296] width 21 height 12
click at [426, 292] on input "Why are you submitting a claim? Select claim type" at bounding box center [425, 296] width 1 height 12
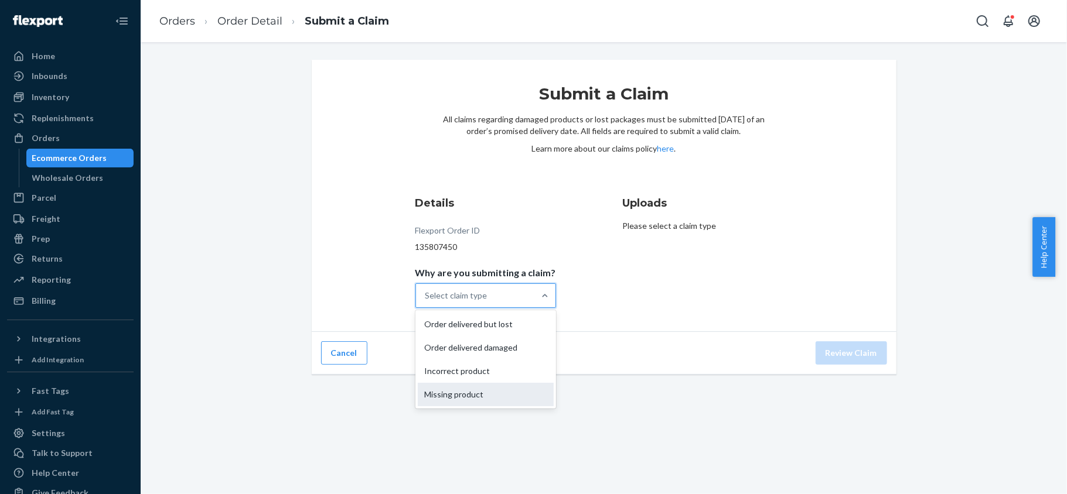
click at [509, 404] on div "Missing product" at bounding box center [486, 394] width 136 height 23
click at [426, 302] on input "Why are you submitting a claim? option Missing product focused, 4 of 4. 4 resul…" at bounding box center [425, 296] width 1 height 12
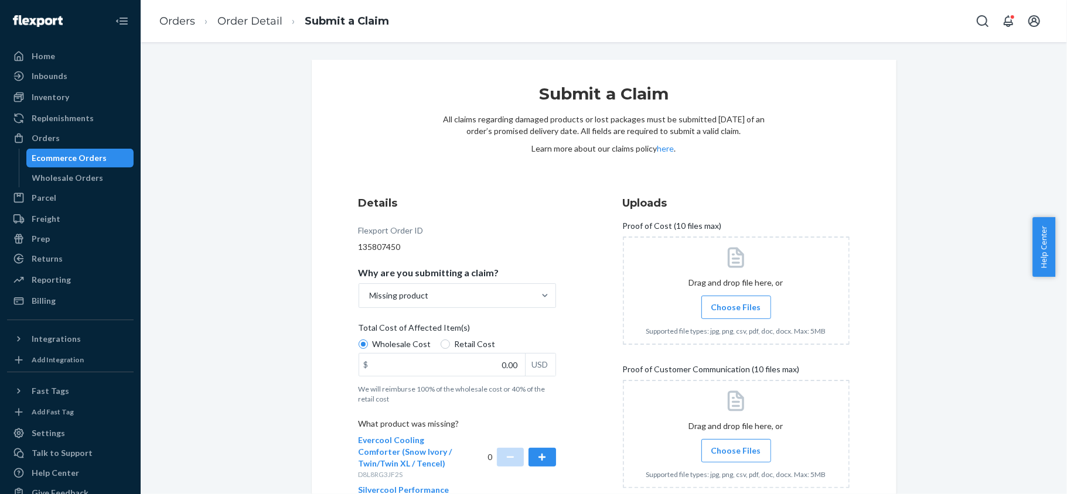
drag, startPoint x: 469, startPoint y: 341, endPoint x: 472, endPoint y: 347, distance: 6.9
click at [469, 341] on span "Retail Cost" at bounding box center [475, 345] width 41 height 12
click at [450, 341] on input "Retail Cost" at bounding box center [445, 344] width 9 height 9
radio input "true"
radio input "false"
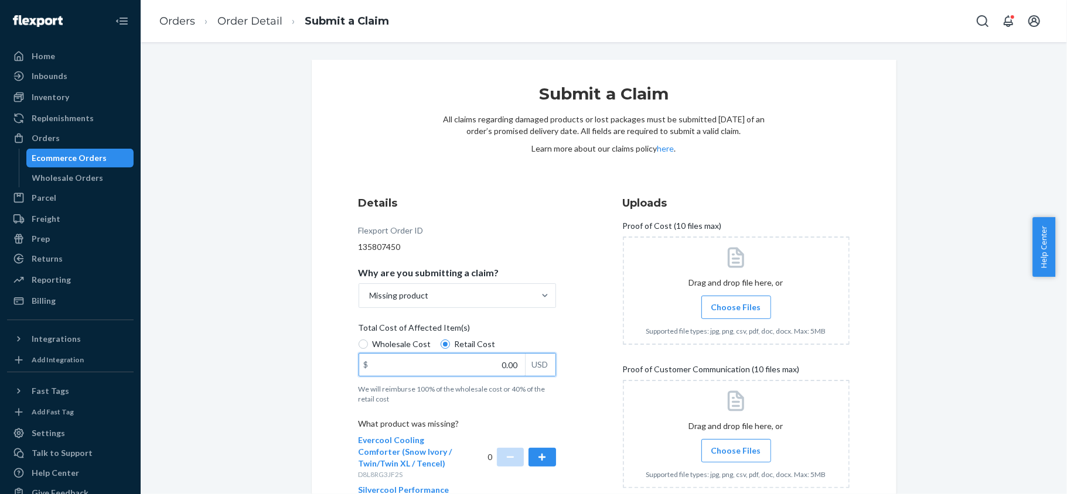
drag, startPoint x: 477, startPoint y: 359, endPoint x: 572, endPoint y: 362, distance: 95.0
click at [571, 362] on div "Details Flexport Order ID 135807450 Why are you submitting a claim? Missing pro…" at bounding box center [472, 370] width 227 height 363
paste input "202"
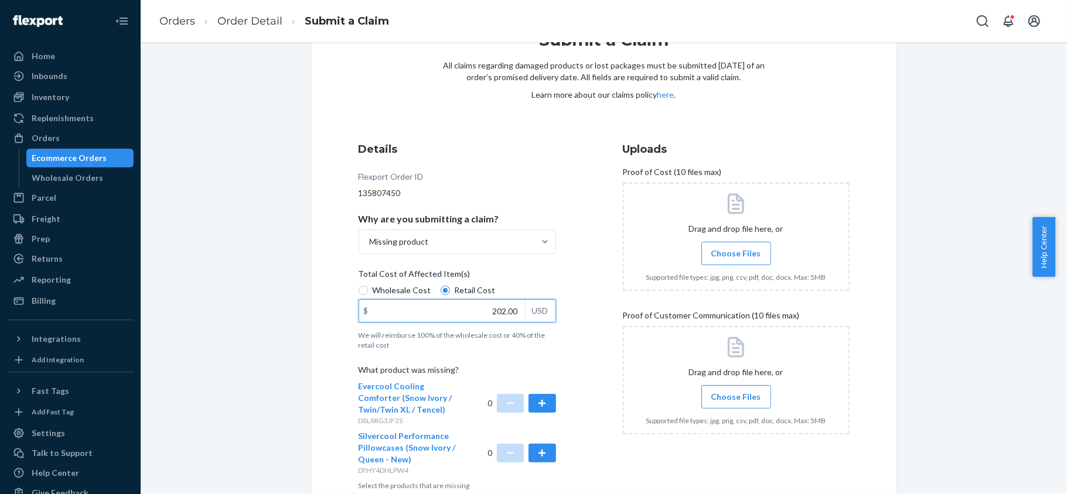
scroll to position [118, 0]
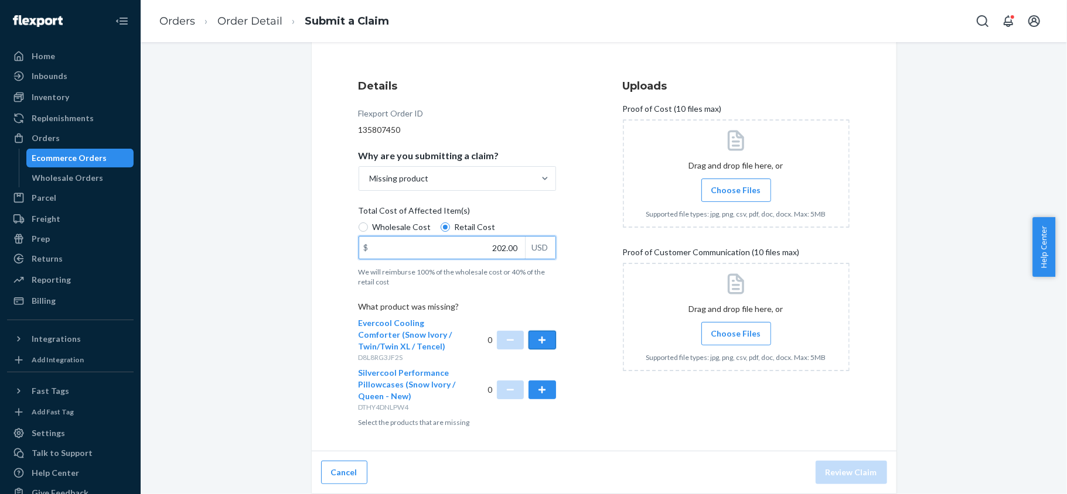
type input "202.00"
click at [532, 344] on button "button" at bounding box center [541, 340] width 27 height 19
click at [541, 383] on button "button" at bounding box center [541, 390] width 27 height 19
click at [733, 194] on span "Choose Files" at bounding box center [736, 191] width 50 height 12
click at [736, 194] on input "Choose Files" at bounding box center [736, 190] width 1 height 13
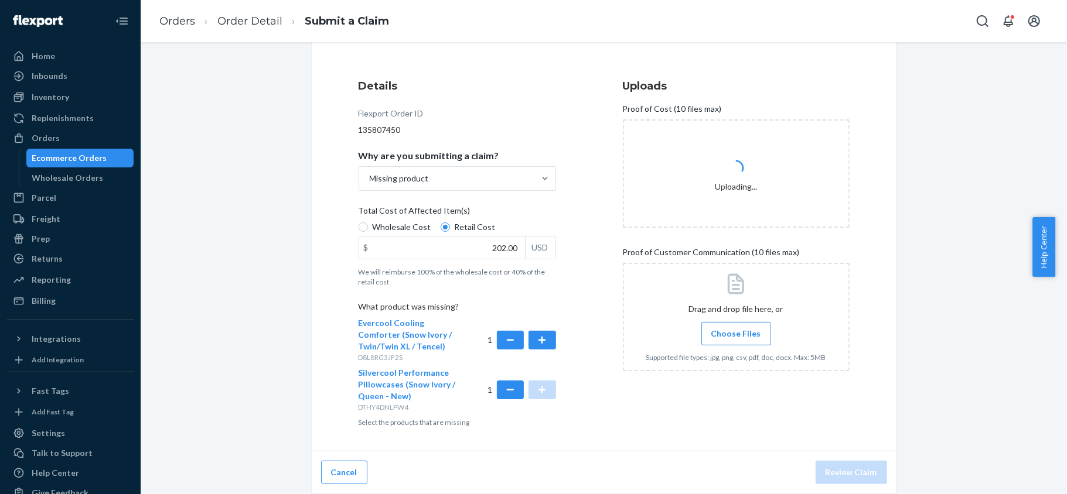
click at [713, 322] on div "Drag and drop file here, or Choose Files Supported file types: jpg, png, csv, p…" at bounding box center [736, 317] width 227 height 108
click at [713, 336] on span "Choose Files" at bounding box center [736, 334] width 50 height 12
click at [736, 336] on input "Choose Files" at bounding box center [736, 333] width 1 height 13
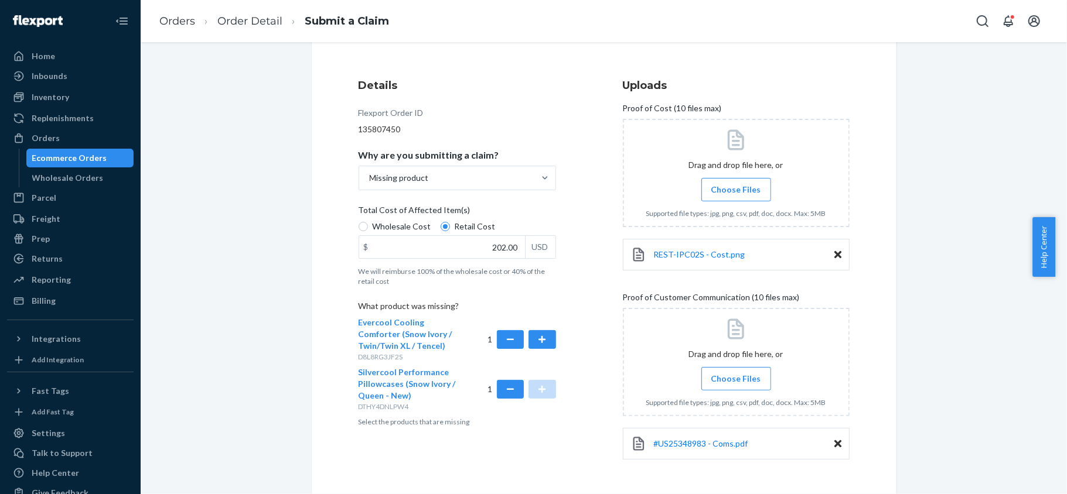
click at [716, 195] on span "Choose Files" at bounding box center [736, 190] width 50 height 12
click at [736, 195] on input "Choose Files" at bounding box center [736, 189] width 1 height 13
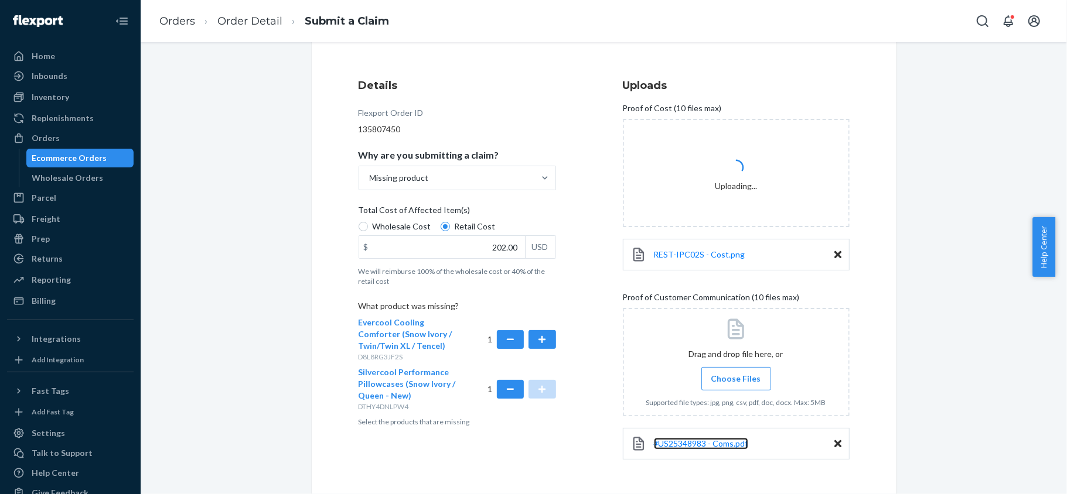
click at [692, 449] on link "#US25348983 - Coms.pdf" at bounding box center [701, 444] width 94 height 12
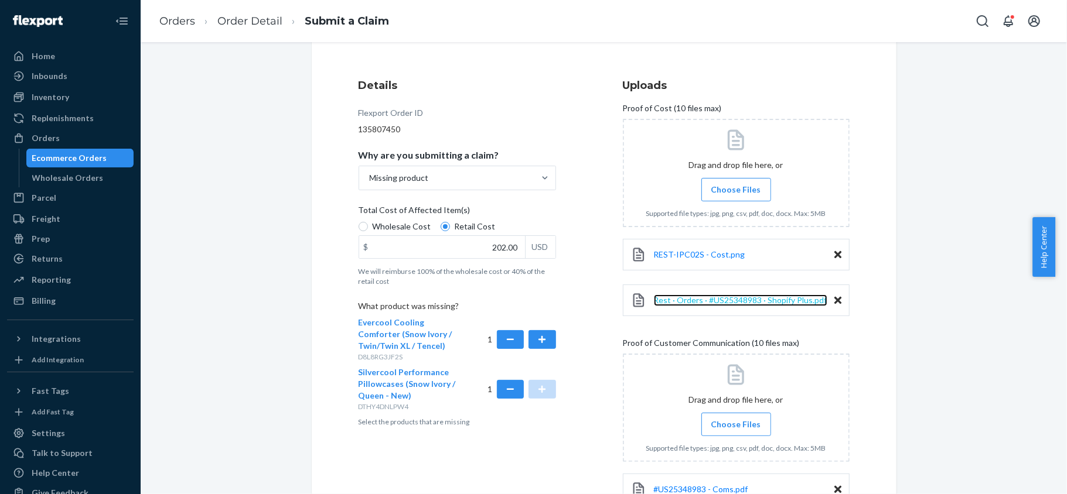
click at [709, 302] on span "Rest · Orders · #US25348983 · Shopify Plus.pdf" at bounding box center [740, 300] width 173 height 10
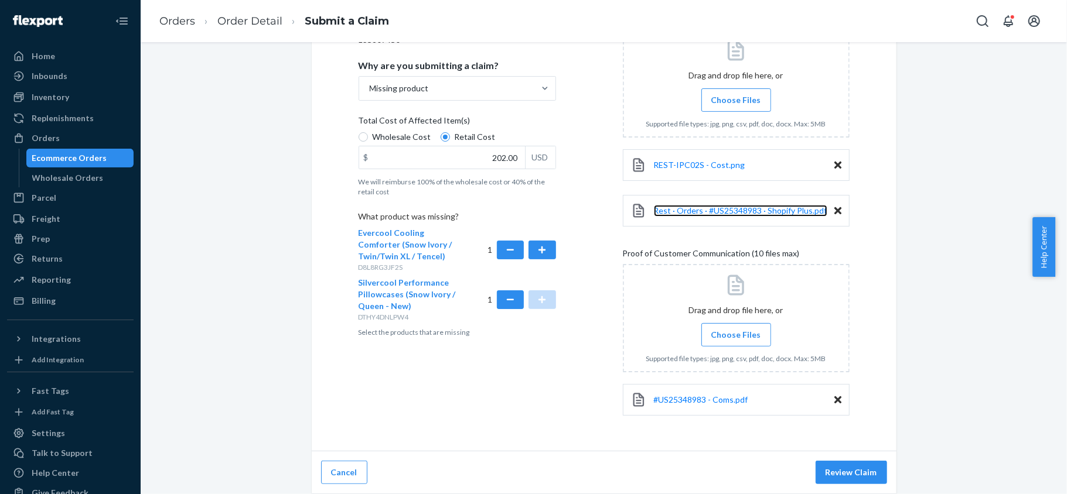
scroll to position [209, 0]
click at [840, 477] on button "Review Claim" at bounding box center [850, 472] width 71 height 23
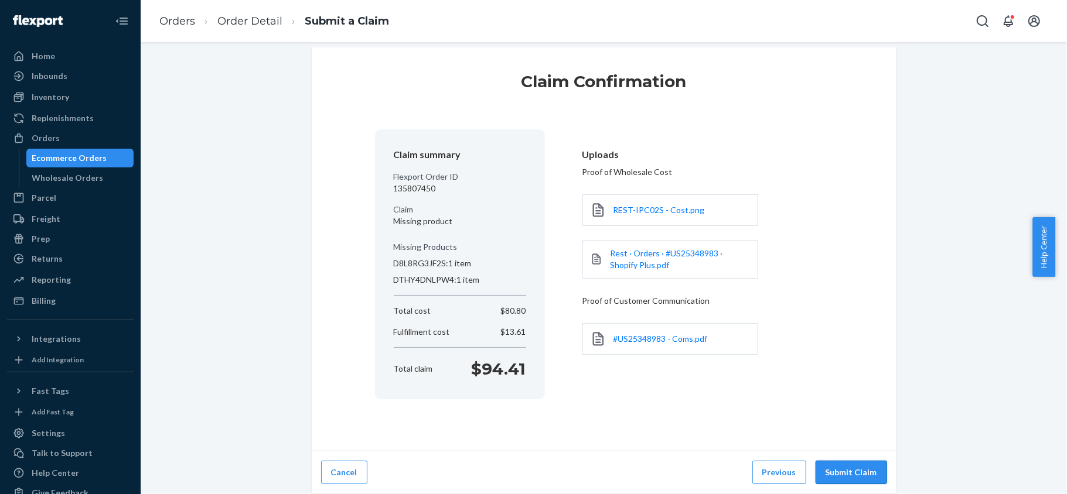
click at [837, 469] on button "Submit Claim" at bounding box center [850, 472] width 71 height 23
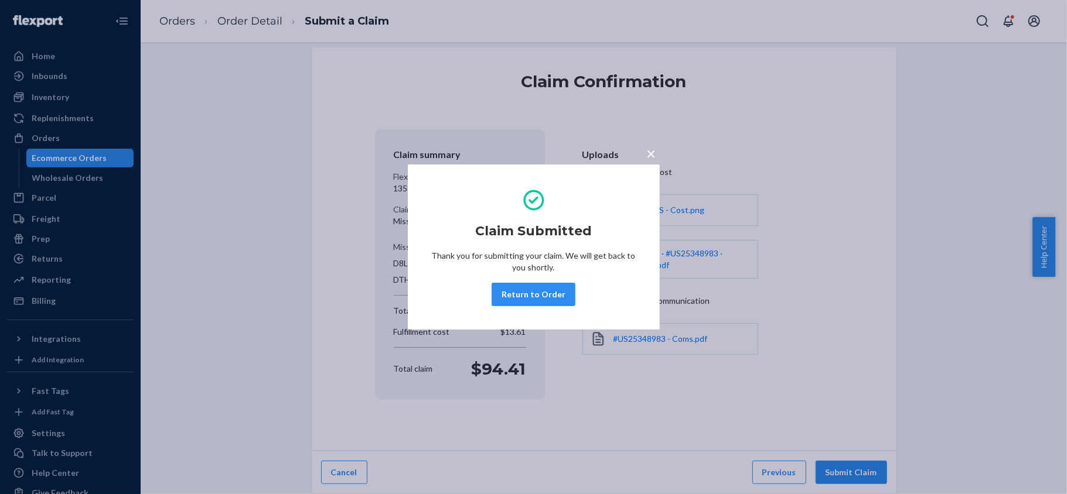
drag, startPoint x: 539, startPoint y: 301, endPoint x: 507, endPoint y: 254, distance: 56.9
click at [539, 302] on button "Return to Order" at bounding box center [533, 294] width 84 height 23
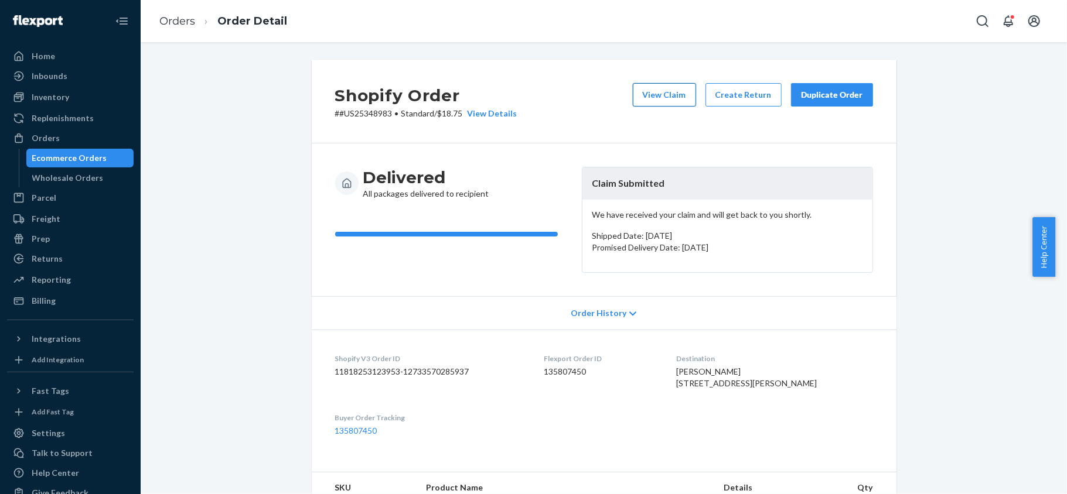
click at [663, 83] on button "View Claim" at bounding box center [664, 94] width 63 height 23
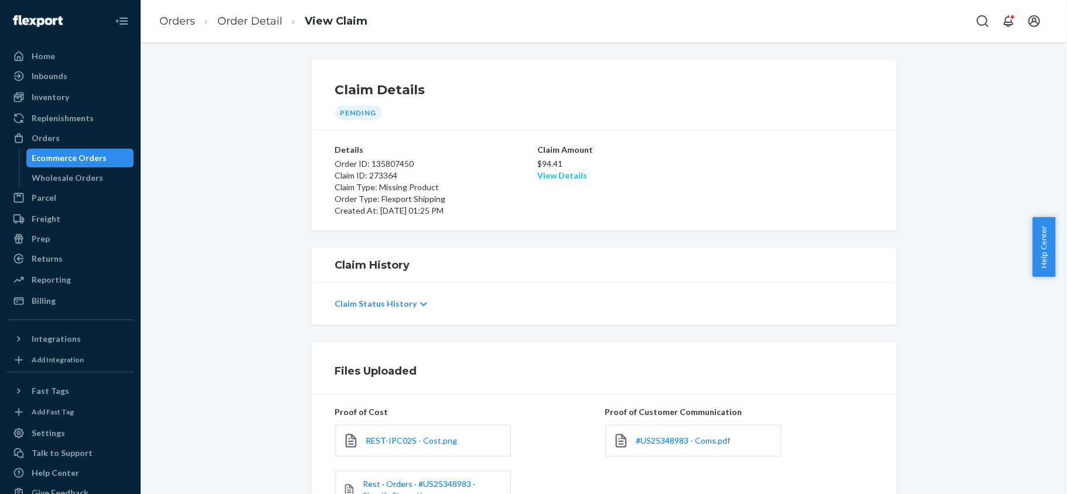
click at [551, 177] on link "View Details" at bounding box center [562, 175] width 50 height 10
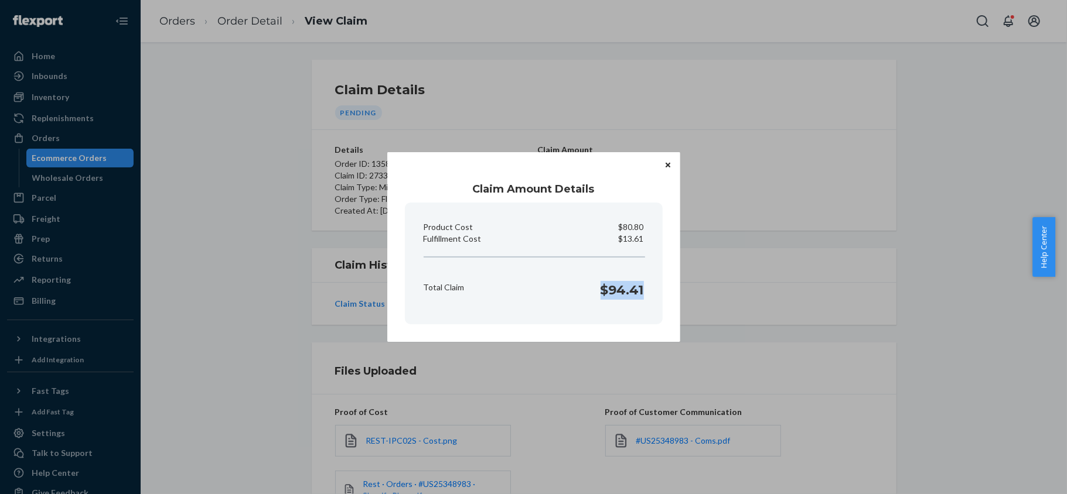
drag, startPoint x: 603, startPoint y: 286, endPoint x: 645, endPoint y: 289, distance: 41.7
click at [645, 289] on div "Total Claim $94.41" at bounding box center [534, 287] width 230 height 36
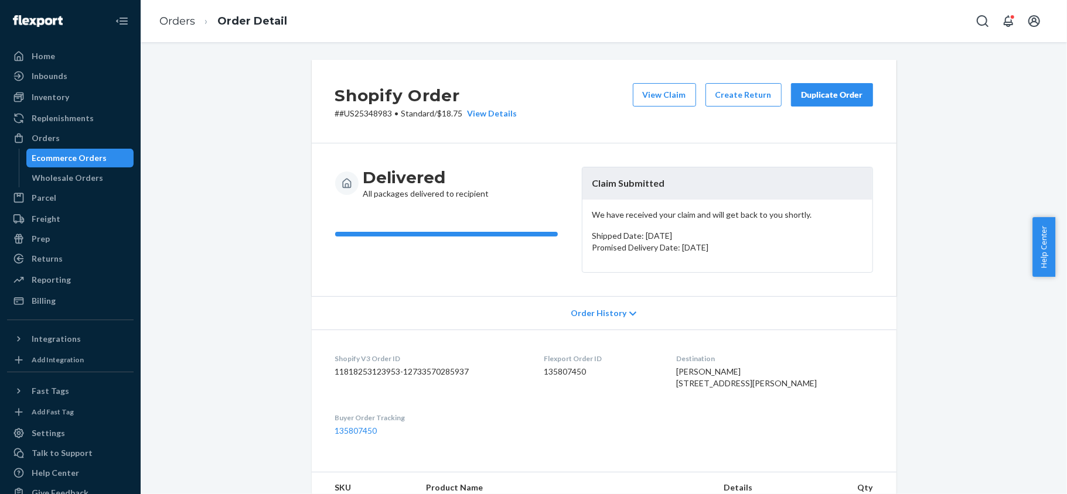
click at [589, 373] on dd "135807450" at bounding box center [601, 372] width 114 height 12
drag, startPoint x: 387, startPoint y: 115, endPoint x: 333, endPoint y: 120, distance: 54.1
click at [333, 120] on div "Shopify Order # #US25348983 • Standard / $18.75 View Details View Claim Create …" at bounding box center [604, 102] width 585 height 84
click at [96, 131] on div "Orders" at bounding box center [70, 138] width 124 height 16
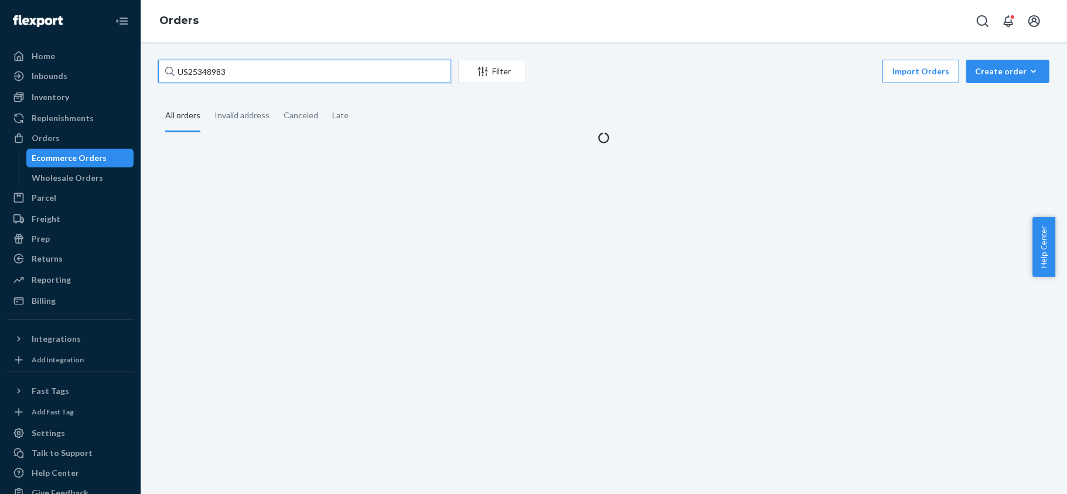
click at [261, 76] on input "US25348983" at bounding box center [304, 71] width 293 height 23
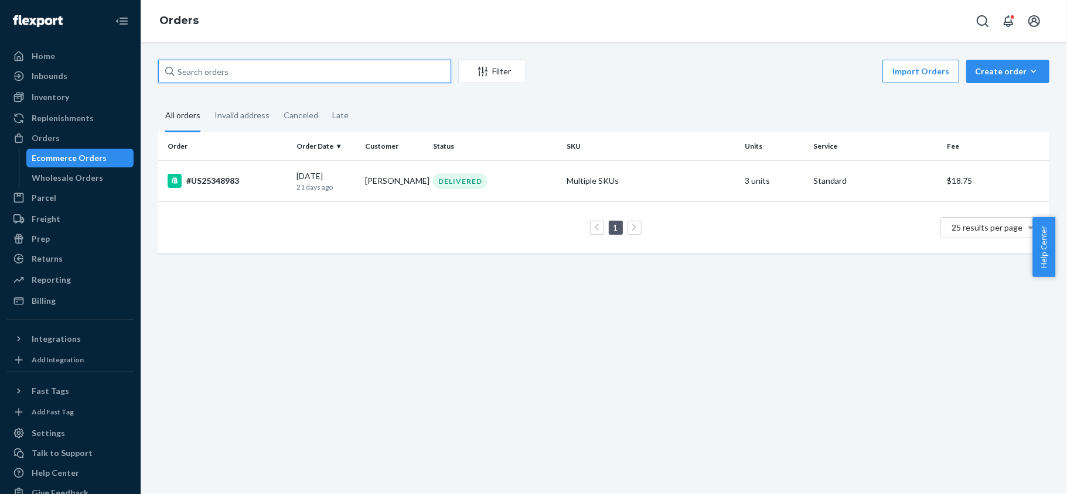
paste input "US25346710"
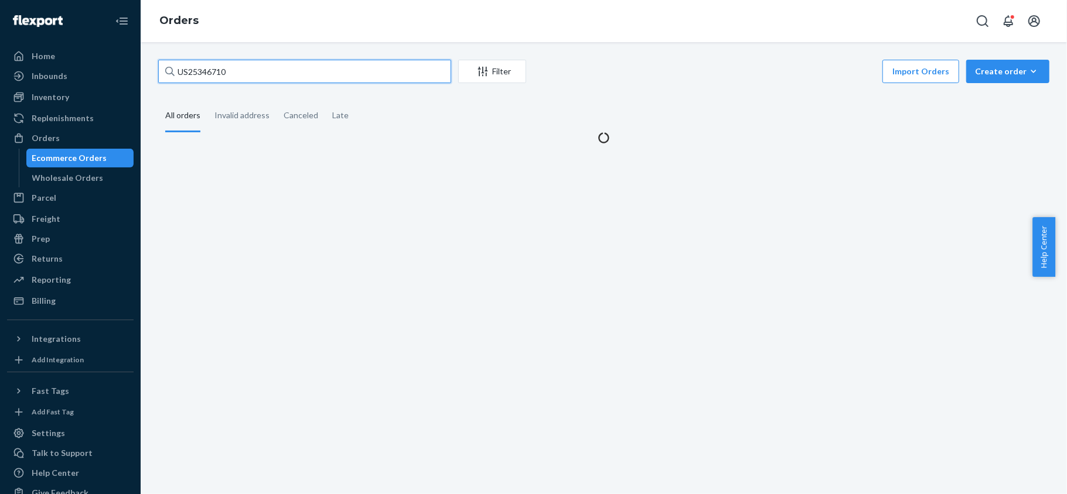
type input "US25346710"
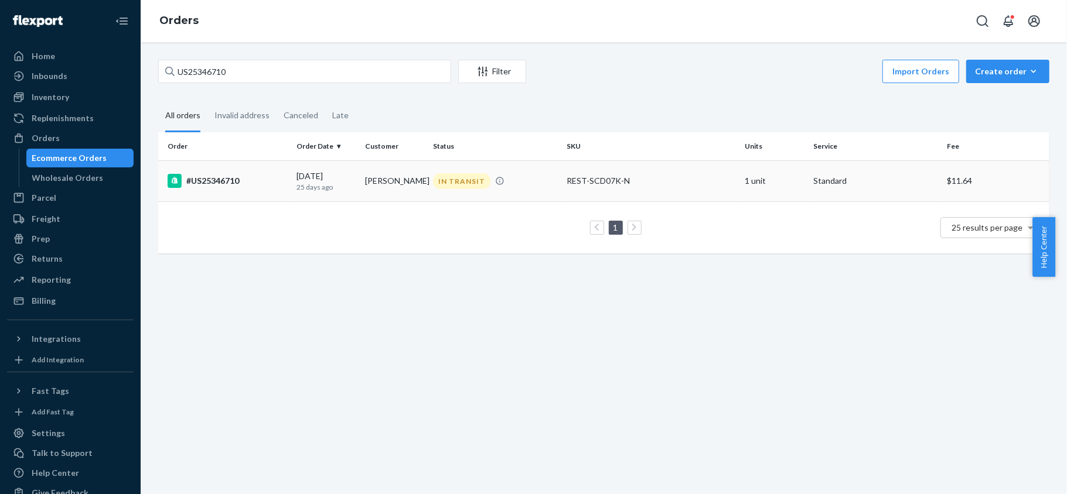
click at [258, 190] on td "#US25346710" at bounding box center [225, 181] width 134 height 41
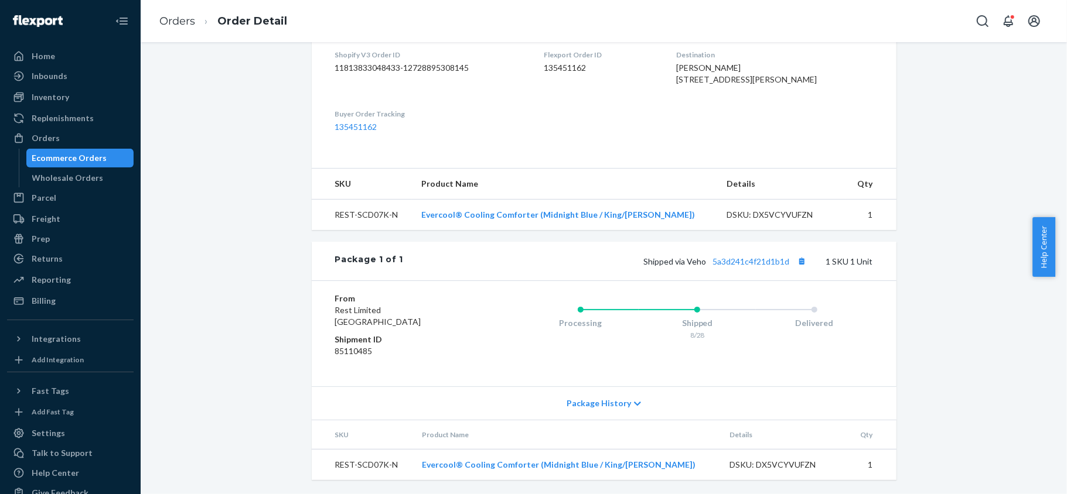
scroll to position [355, 0]
click at [723, 258] on link "5a3d241c4f21d1b1d" at bounding box center [751, 262] width 77 height 10
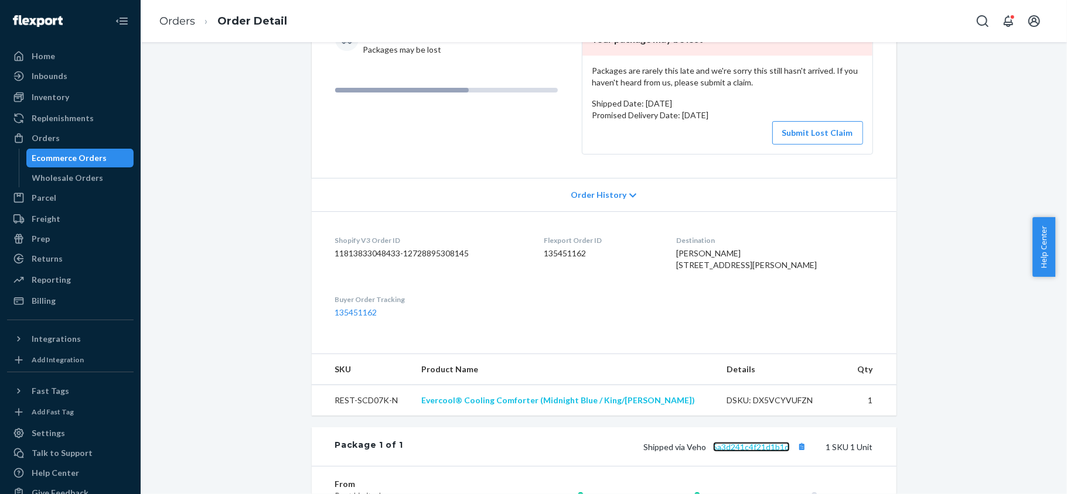
scroll to position [43, 0]
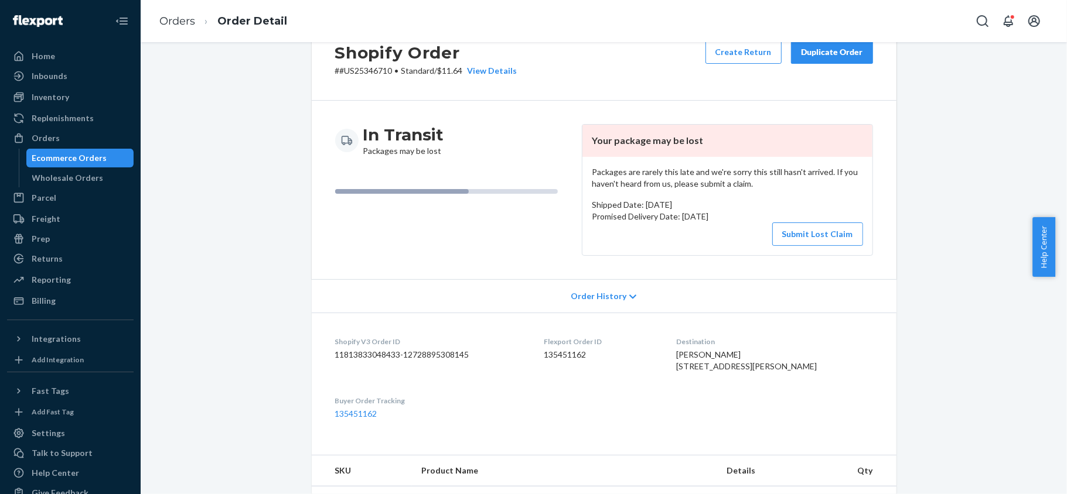
drag, startPoint x: 792, startPoint y: 230, endPoint x: 465, endPoint y: 100, distance: 352.5
click at [792, 230] on button "Submit Lost Claim" at bounding box center [817, 234] width 91 height 23
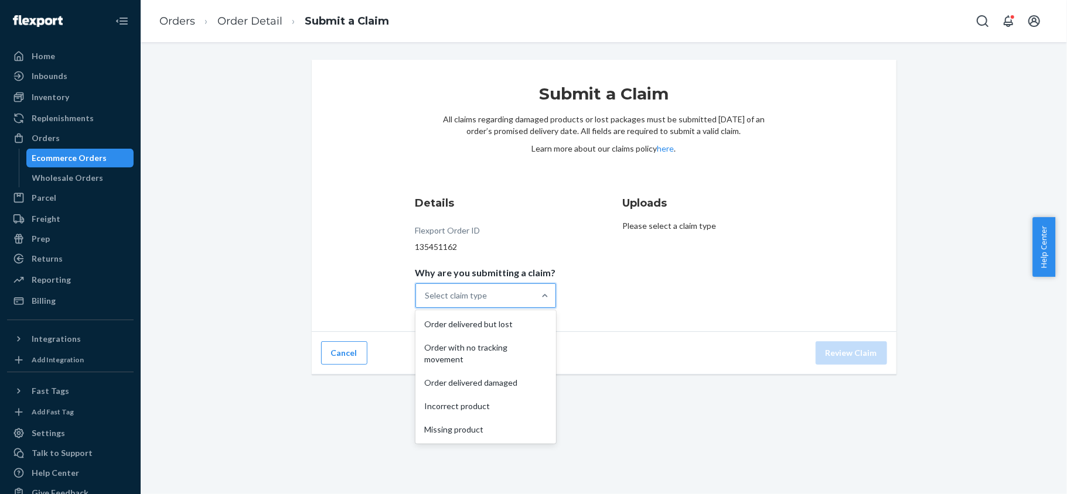
click at [534, 286] on div at bounding box center [544, 295] width 21 height 23
click at [426, 290] on input "Why are you submitting a claim? option Order delivered but lost focused, 1 of 5…" at bounding box center [425, 296] width 1 height 12
click at [523, 355] on div "Order with no tracking movement" at bounding box center [486, 353] width 136 height 35
click at [426, 302] on input "Why are you submitting a claim? option Order with no tracking movement focused,…" at bounding box center [425, 296] width 1 height 12
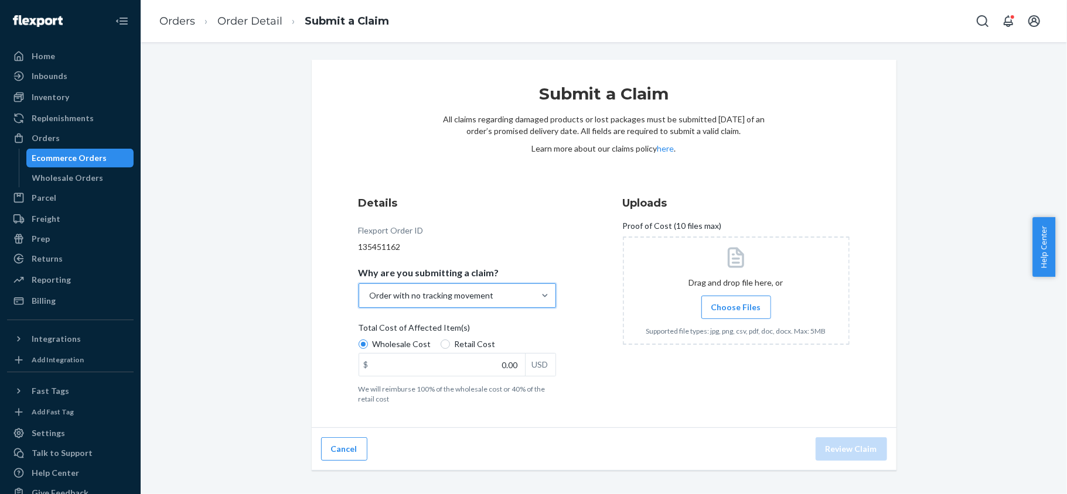
click at [481, 345] on span "Retail Cost" at bounding box center [475, 345] width 41 height 12
click at [450, 345] on input "Retail Cost" at bounding box center [445, 344] width 9 height 9
radio input "true"
radio input "false"
drag, startPoint x: 483, startPoint y: 364, endPoint x: 587, endPoint y: 366, distance: 104.3
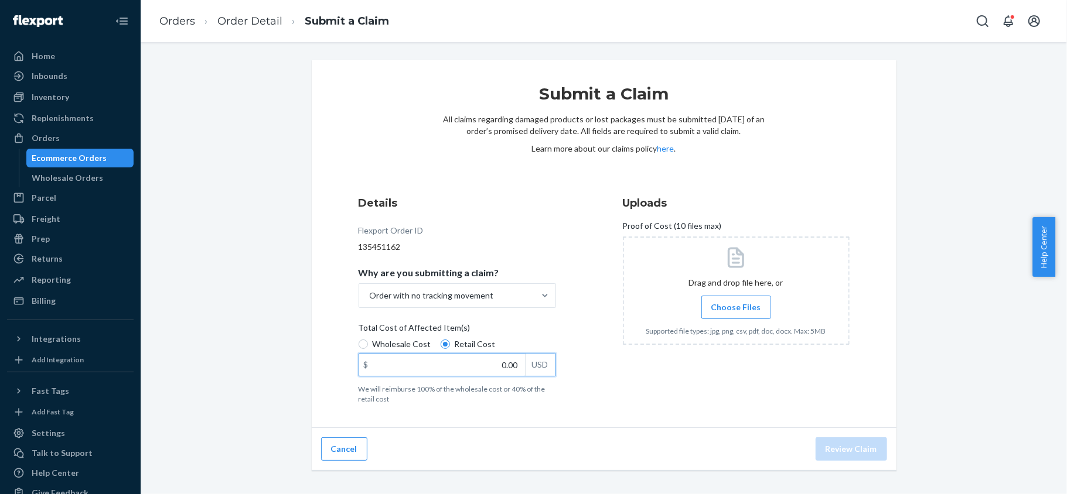
click at [540, 366] on div "$ 0.00 USD" at bounding box center [457, 364] width 197 height 23
paste input "174"
type input "174.00"
click at [729, 291] on div at bounding box center [736, 291] width 227 height 108
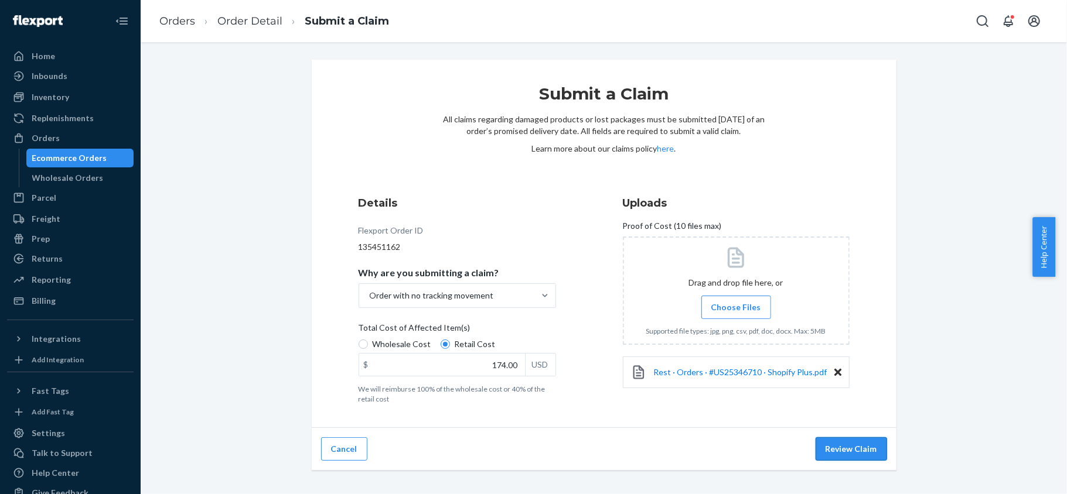
click at [839, 448] on button "Review Claim" at bounding box center [850, 449] width 71 height 23
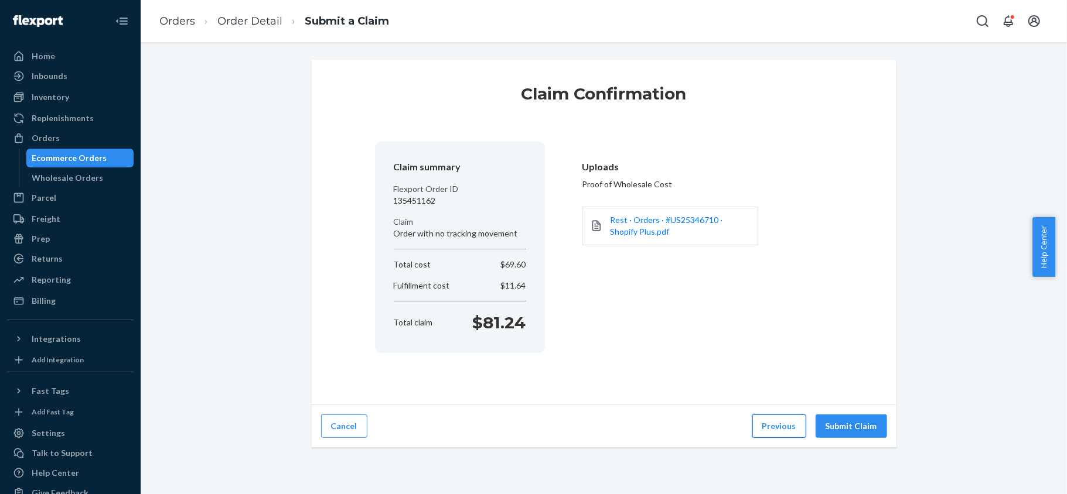
click at [785, 430] on button "Previous" at bounding box center [779, 426] width 54 height 23
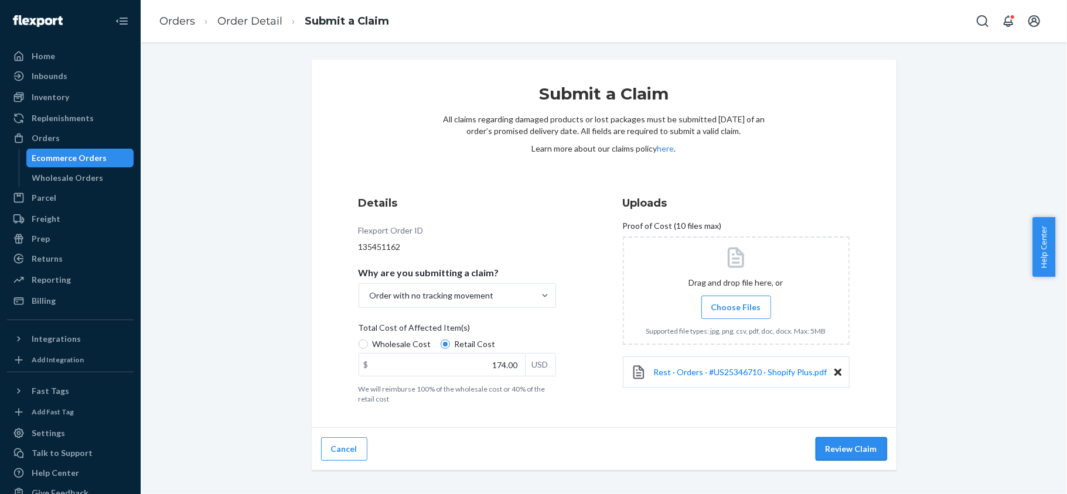
click at [856, 446] on button "Review Claim" at bounding box center [850, 449] width 71 height 23
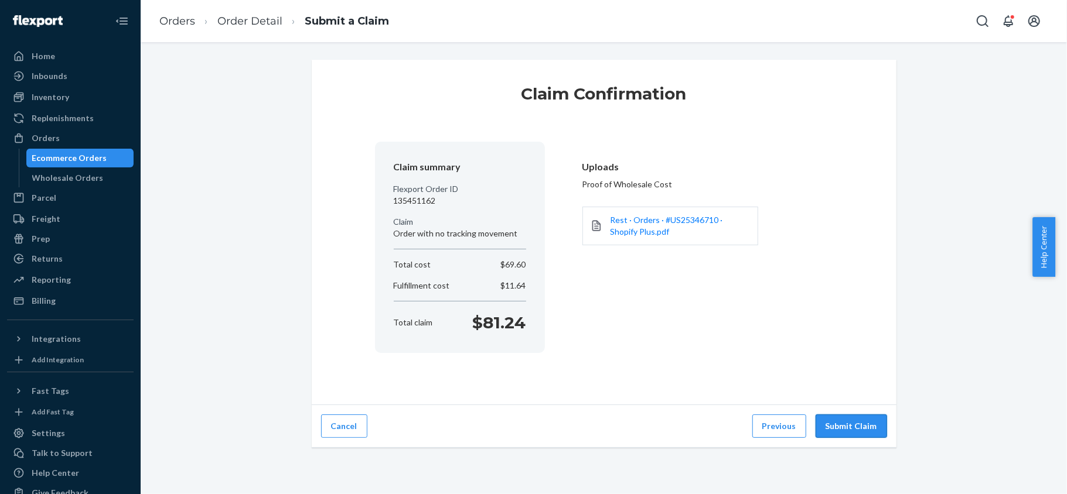
click at [848, 429] on button "Submit Claim" at bounding box center [850, 426] width 71 height 23
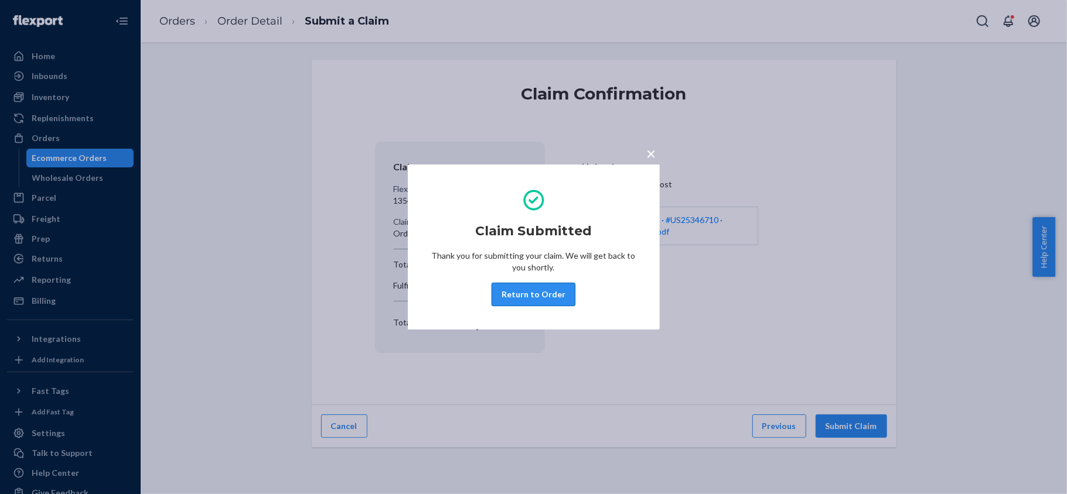
click at [535, 299] on button "Return to Order" at bounding box center [533, 294] width 84 height 23
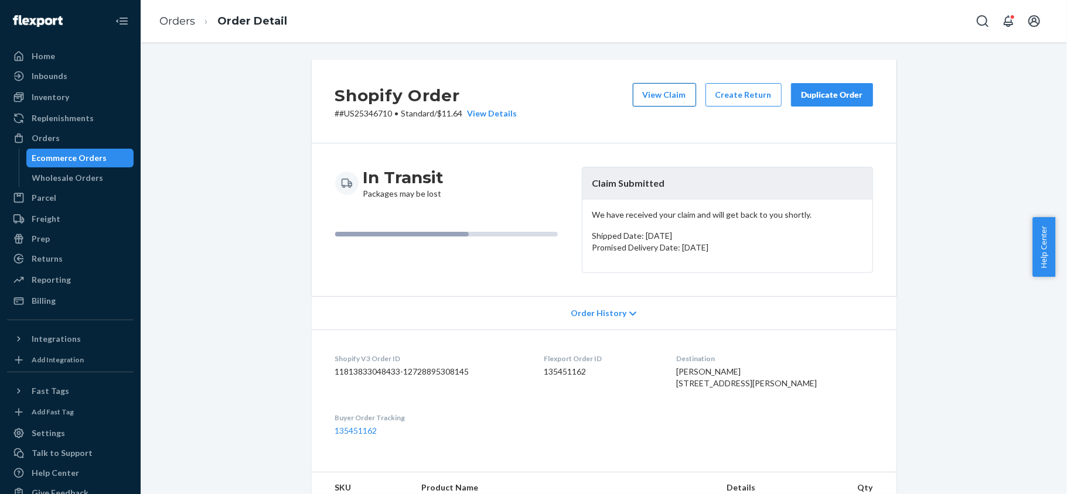
click at [678, 97] on button "View Claim" at bounding box center [664, 94] width 63 height 23
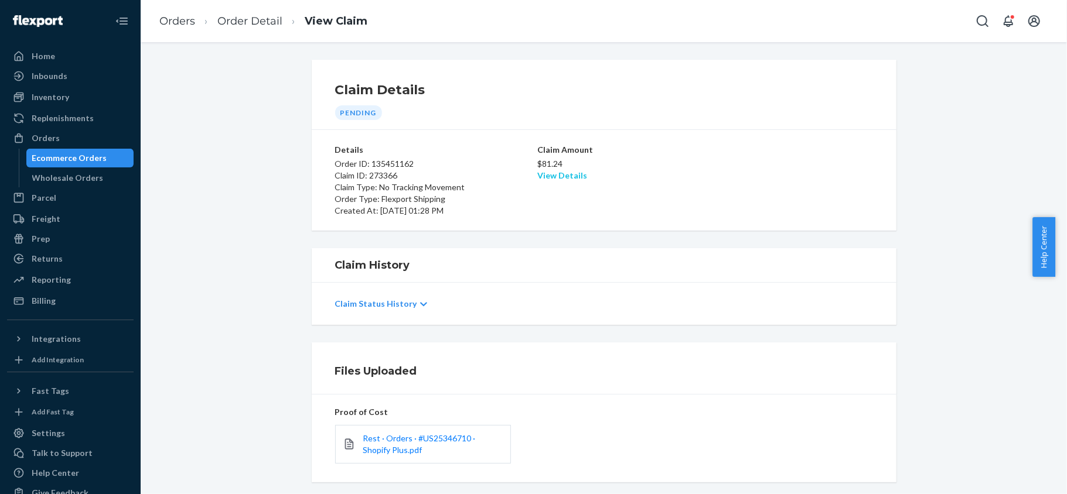
click at [572, 176] on link "View Details" at bounding box center [562, 175] width 50 height 10
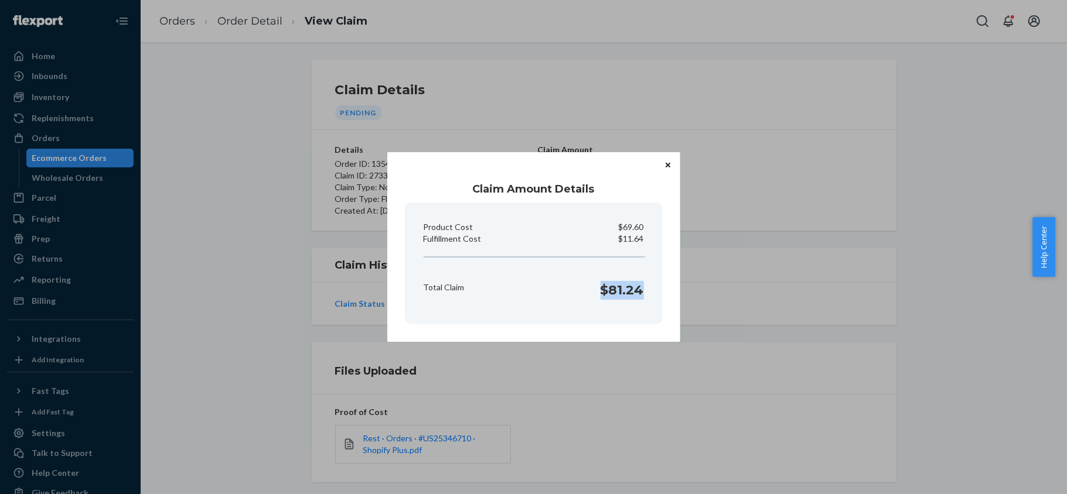
drag, startPoint x: 600, startPoint y: 289, endPoint x: 644, endPoint y: 293, distance: 44.1
click at [645, 293] on div "Total Claim $81.24" at bounding box center [534, 287] width 230 height 36
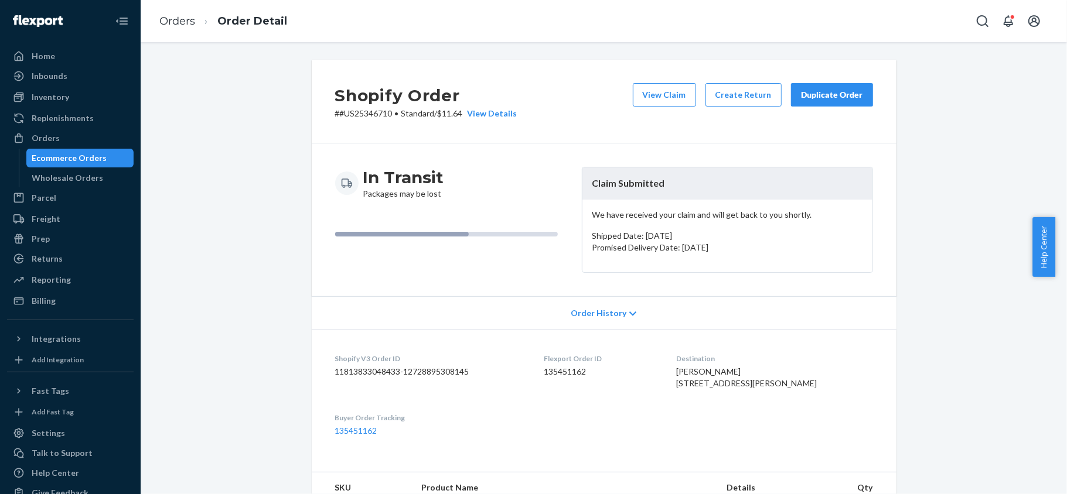
click at [584, 370] on dd "135451162" at bounding box center [601, 372] width 114 height 12
drag, startPoint x: 385, startPoint y: 113, endPoint x: 333, endPoint y: 122, distance: 52.4
click at [333, 122] on div "Shopify Order # #US25346710 • Standard / $11.64 View Details View Claim Create …" at bounding box center [604, 102] width 585 height 84
click at [77, 131] on div "Orders" at bounding box center [70, 138] width 124 height 16
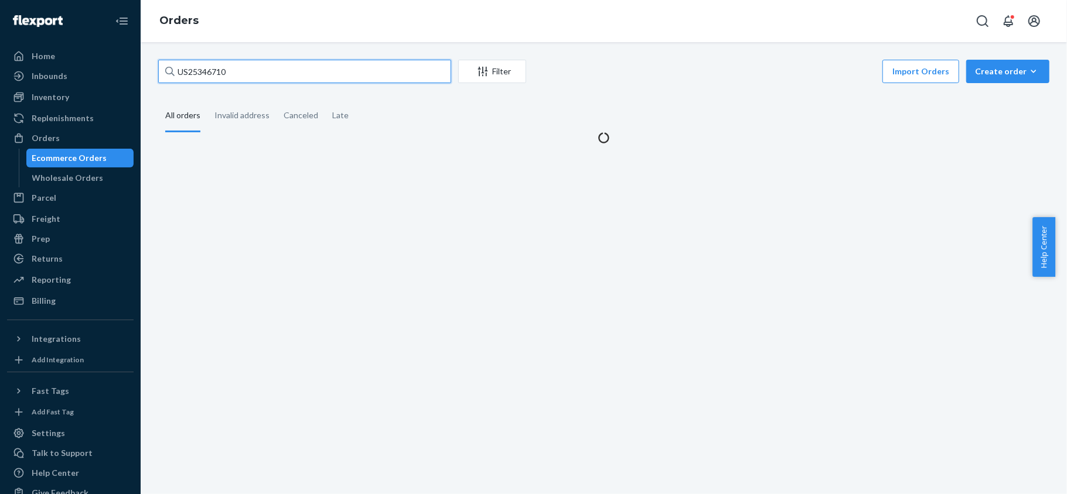
click at [279, 73] on input "US25346710" at bounding box center [304, 71] width 293 height 23
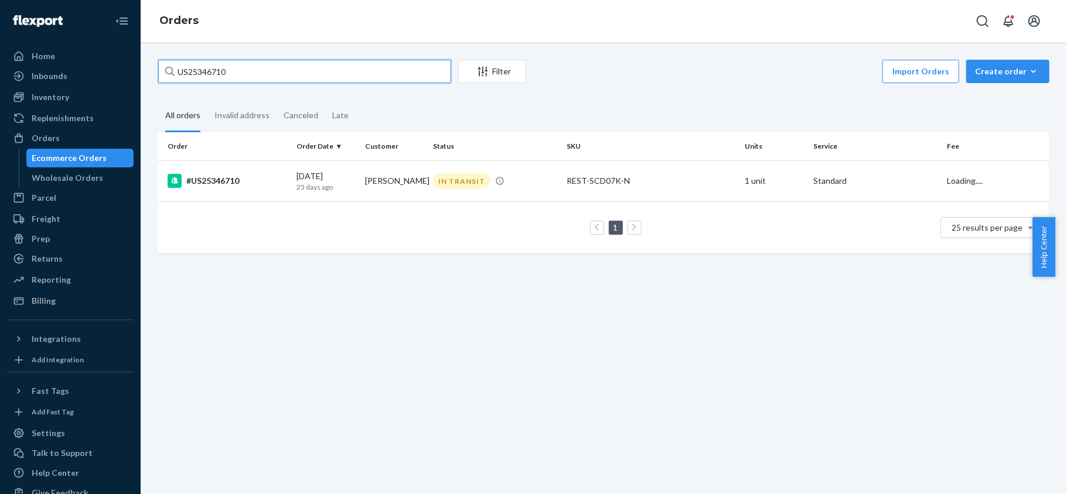
click at [279, 73] on input "US25346710" at bounding box center [304, 71] width 293 height 23
paste input "PD1792317"
type input "PD1792317"
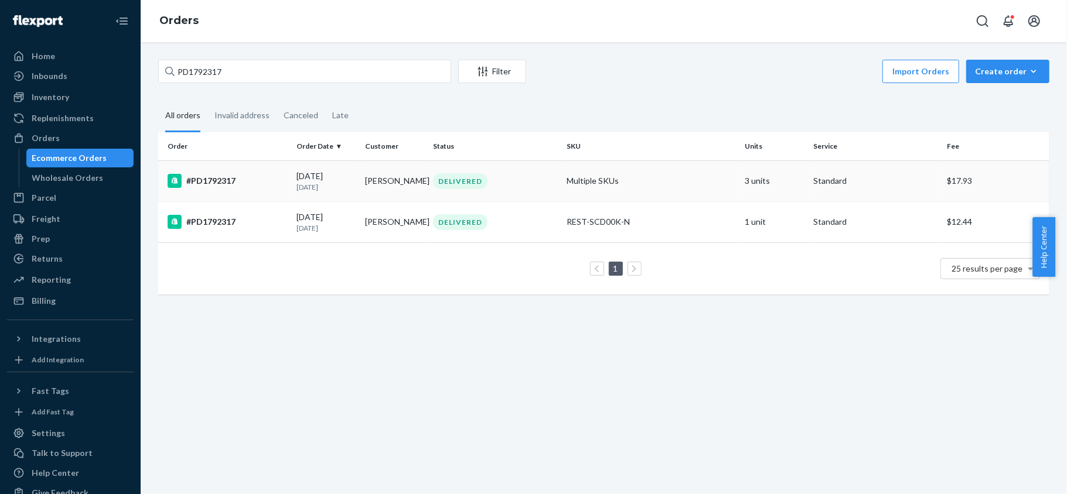
click at [633, 186] on td "Multiple SKUs" at bounding box center [651, 181] width 178 height 41
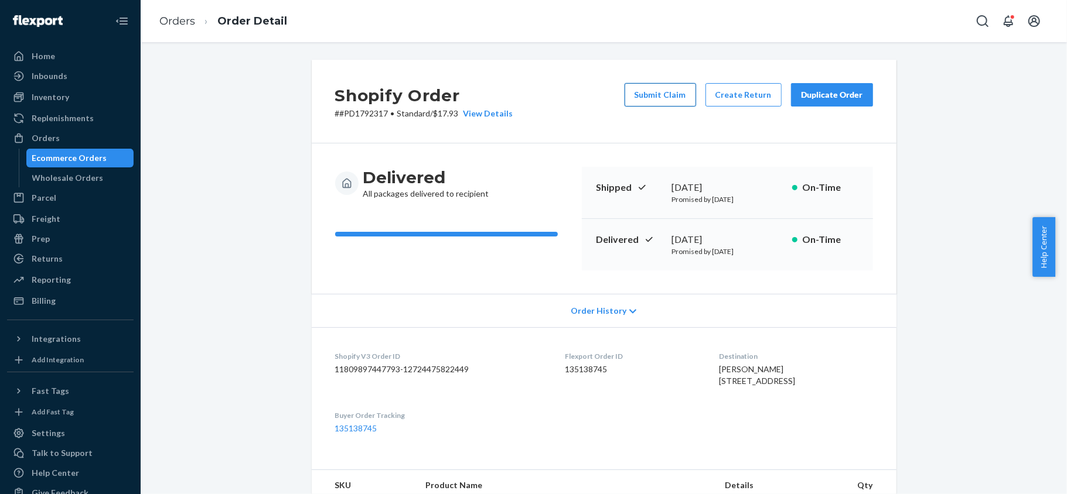
click at [652, 96] on button "Submit Claim" at bounding box center [659, 94] width 71 height 23
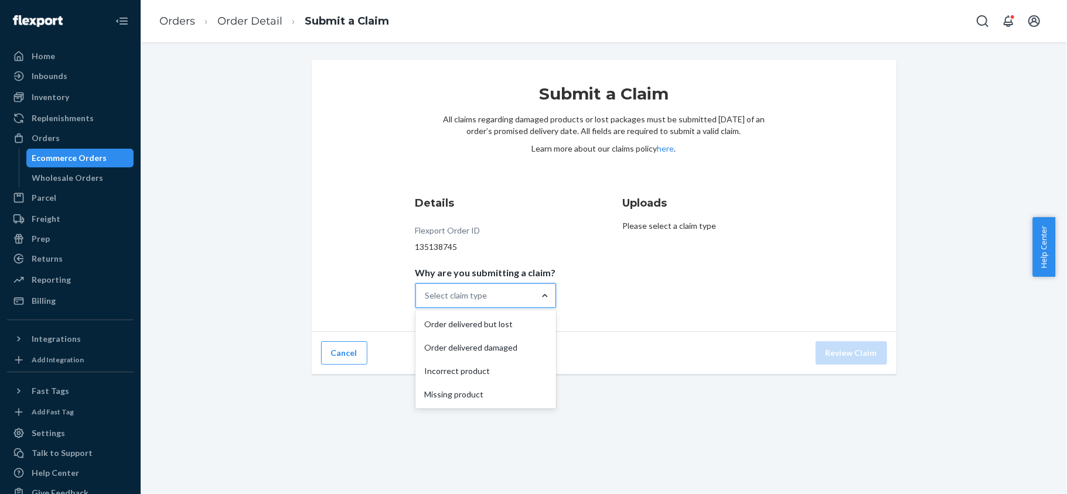
click at [534, 299] on div at bounding box center [544, 296] width 21 height 12
click at [426, 299] on input "Why are you submitting a claim? option Order delivered but lost focused, 1 of 4…" at bounding box center [425, 296] width 1 height 12
click at [504, 390] on div "Missing product" at bounding box center [486, 394] width 136 height 23
click at [426, 302] on input "Why are you submitting a claim? option Missing product focused, 4 of 4. 4 resul…" at bounding box center [425, 296] width 1 height 12
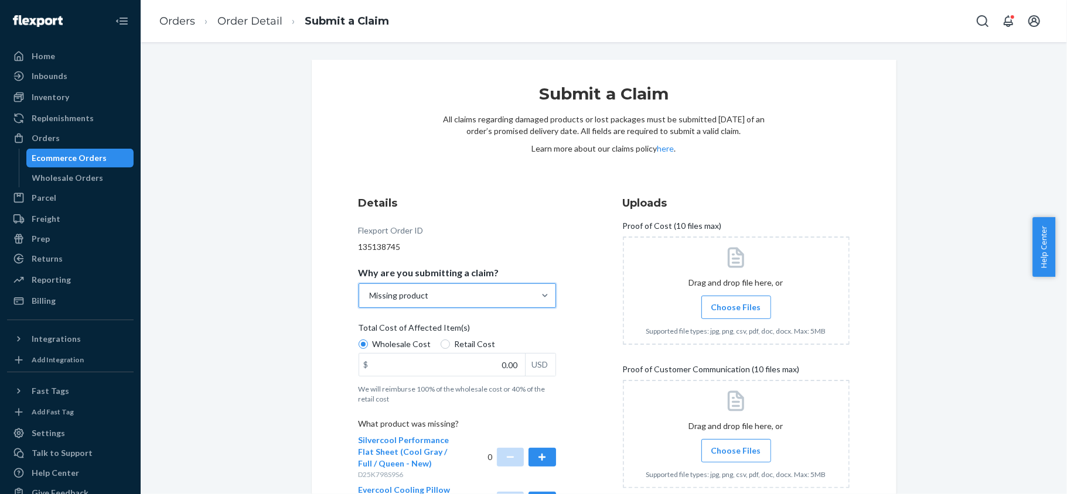
click at [457, 340] on span "Retail Cost" at bounding box center [475, 345] width 41 height 12
click at [450, 340] on input "Retail Cost" at bounding box center [445, 344] width 9 height 9
radio input "true"
radio input "false"
click at [481, 354] on div "$ 0.00 USD" at bounding box center [457, 364] width 197 height 23
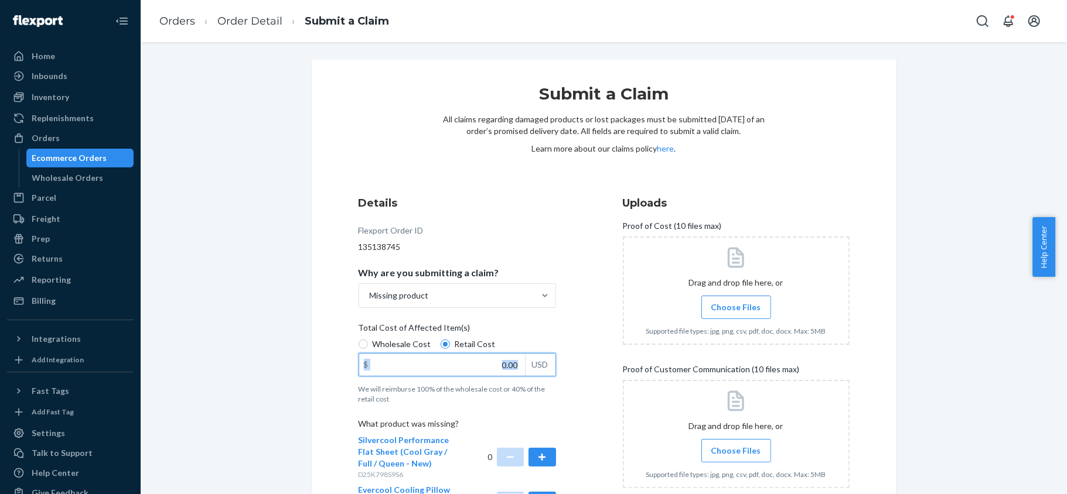
click at [493, 366] on input "0.00" at bounding box center [442, 365] width 166 height 22
click at [493, 364] on input "0.00" at bounding box center [442, 365] width 166 height 22
click at [501, 363] on input "0.00" at bounding box center [442, 365] width 166 height 22
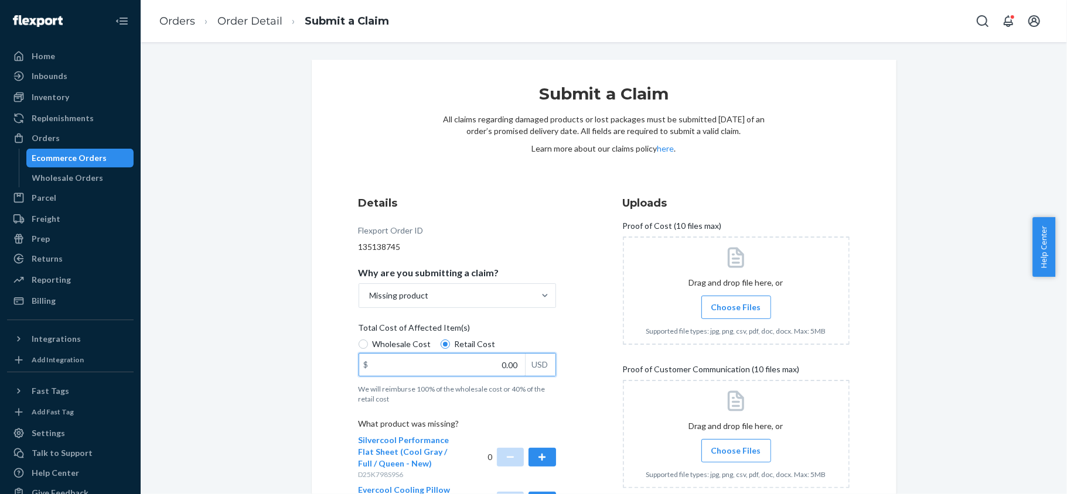
click at [501, 363] on input "0.00" at bounding box center [442, 365] width 166 height 22
paste input "179"
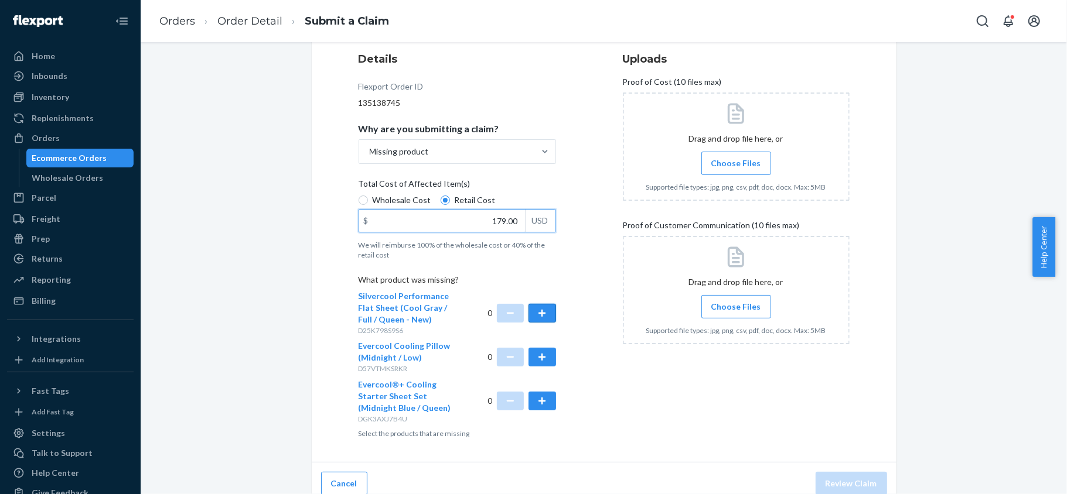
scroll to position [156, 0]
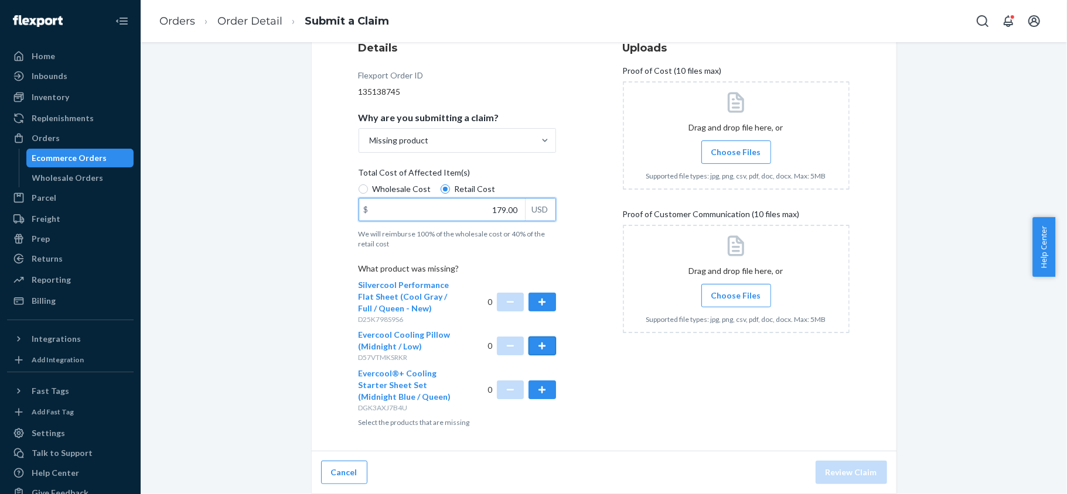
type input "179.00"
click at [528, 344] on button "button" at bounding box center [541, 346] width 27 height 19
click at [736, 153] on span "Choose Files" at bounding box center [736, 152] width 50 height 12
click at [736, 153] on input "Choose Files" at bounding box center [736, 152] width 1 height 13
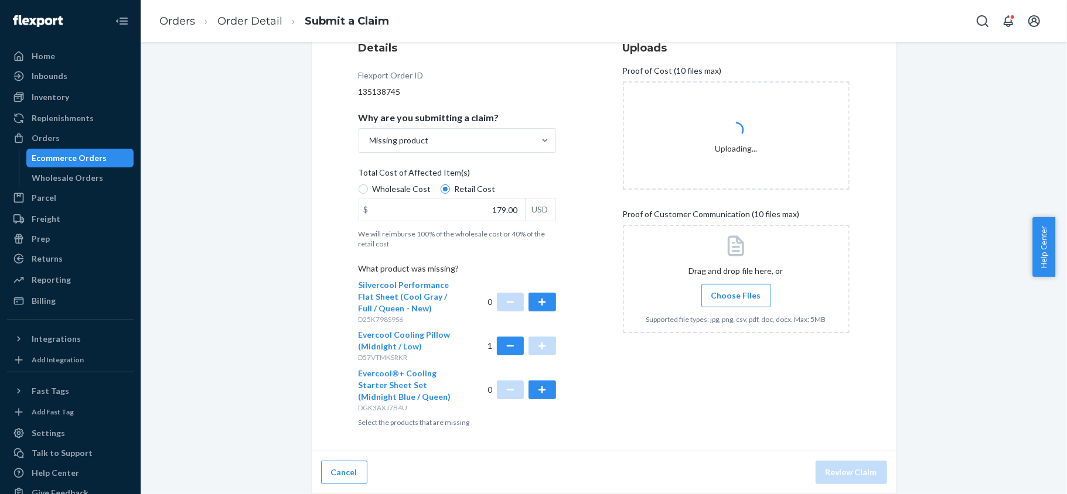
click at [743, 293] on span "Choose Files" at bounding box center [736, 296] width 50 height 12
click at [736, 293] on input "Choose Files" at bounding box center [736, 295] width 1 height 13
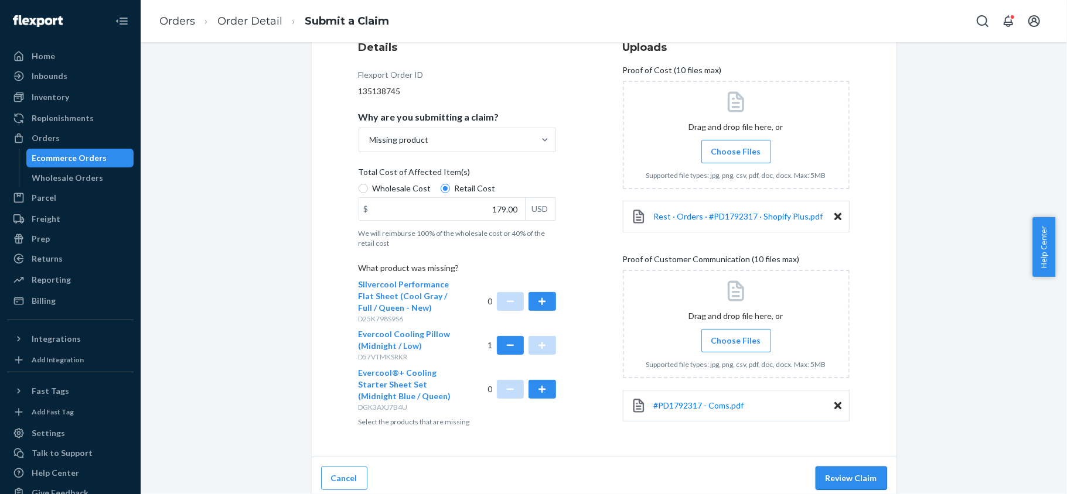
click at [849, 477] on button "Review Claim" at bounding box center [850, 478] width 71 height 23
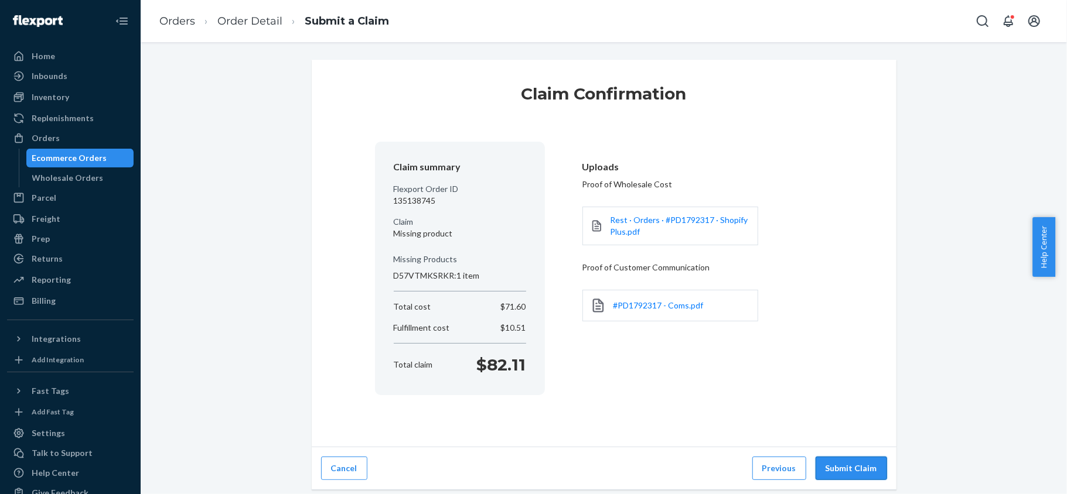
click at [842, 469] on button "Submit Claim" at bounding box center [850, 468] width 71 height 23
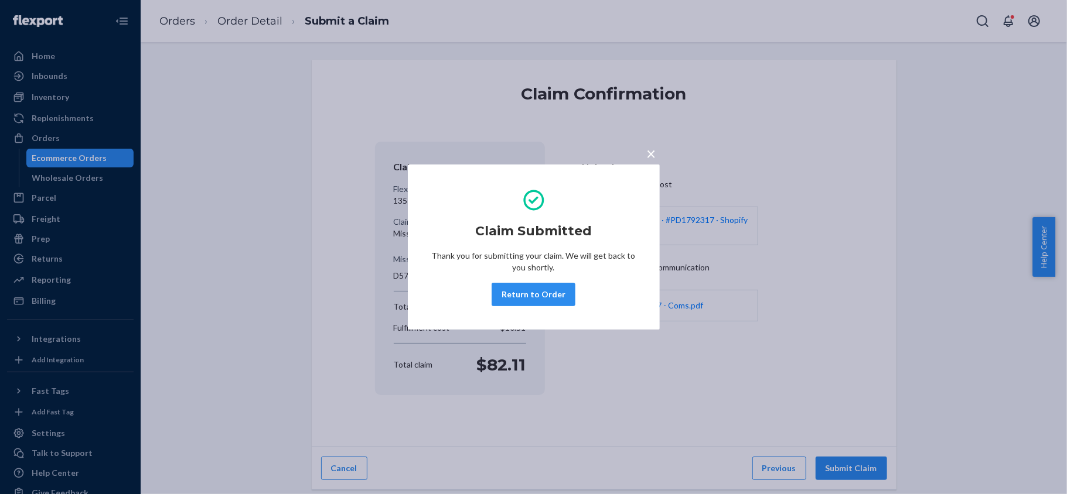
click at [532, 289] on button "Return to Order" at bounding box center [533, 294] width 84 height 23
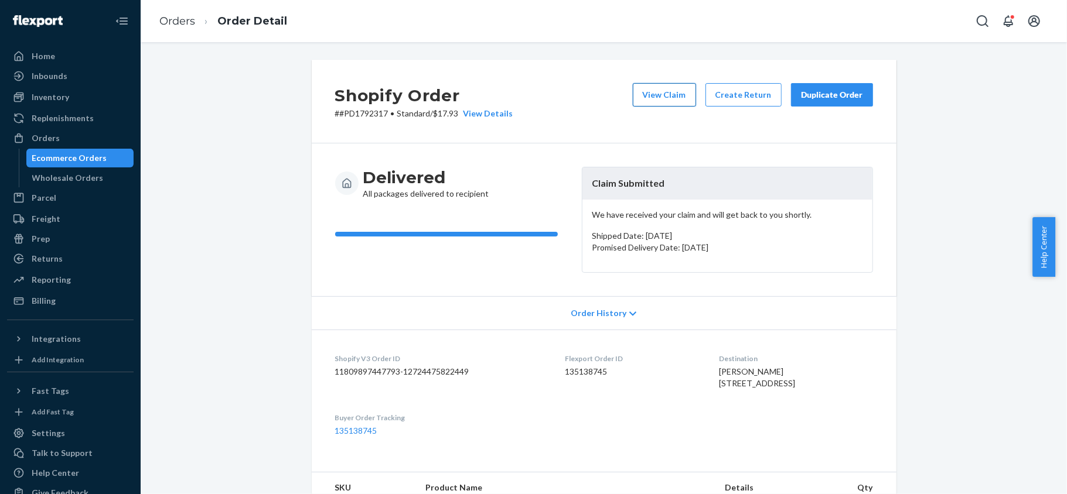
click at [645, 96] on button "View Claim" at bounding box center [664, 94] width 63 height 23
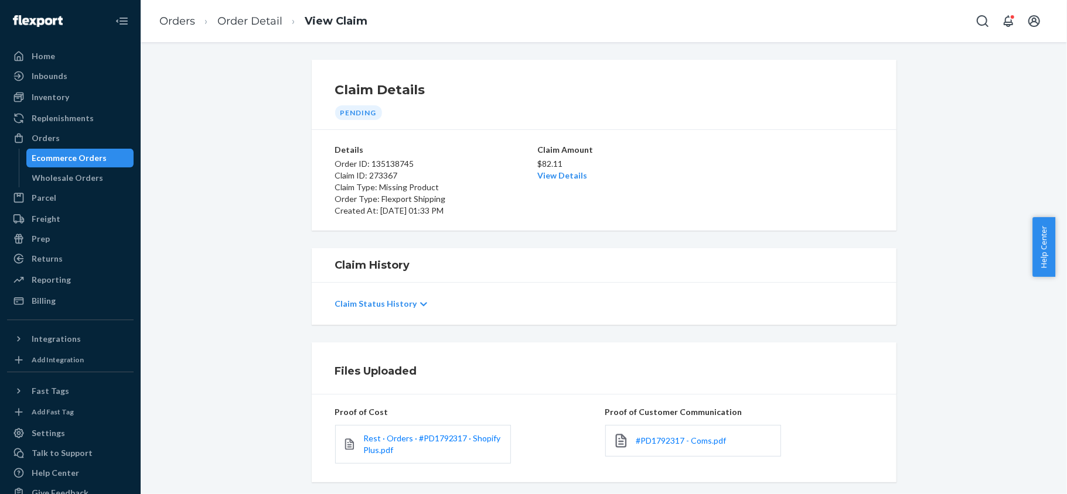
click at [567, 169] on p "$82.11" at bounding box center [604, 164] width 134 height 12
click at [560, 174] on link "View Details" at bounding box center [562, 175] width 50 height 10
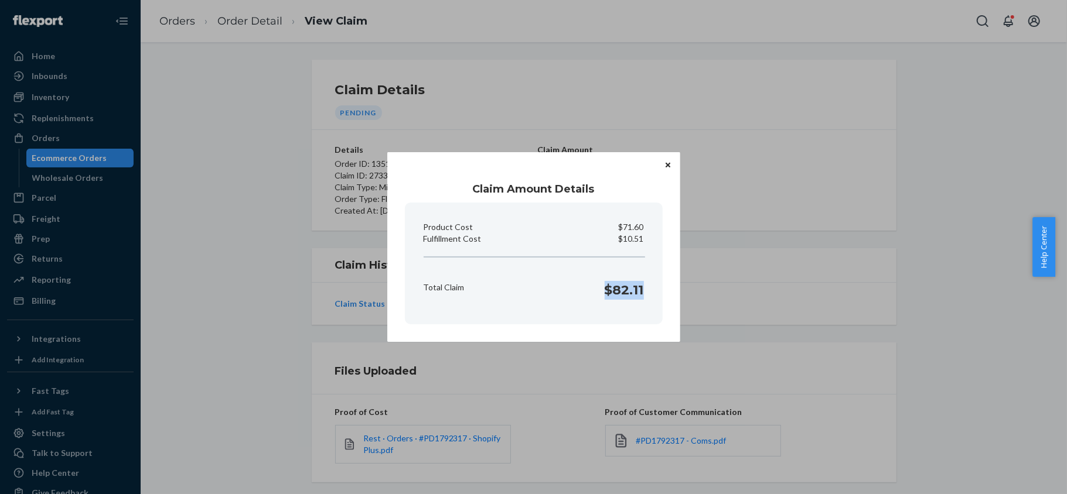
drag, startPoint x: 592, startPoint y: 303, endPoint x: 649, endPoint y: 303, distance: 57.4
click at [649, 303] on section "Product Cost $71.60 Fulfillment Cost $10.51 Total Claim $82.11" at bounding box center [534, 264] width 258 height 122
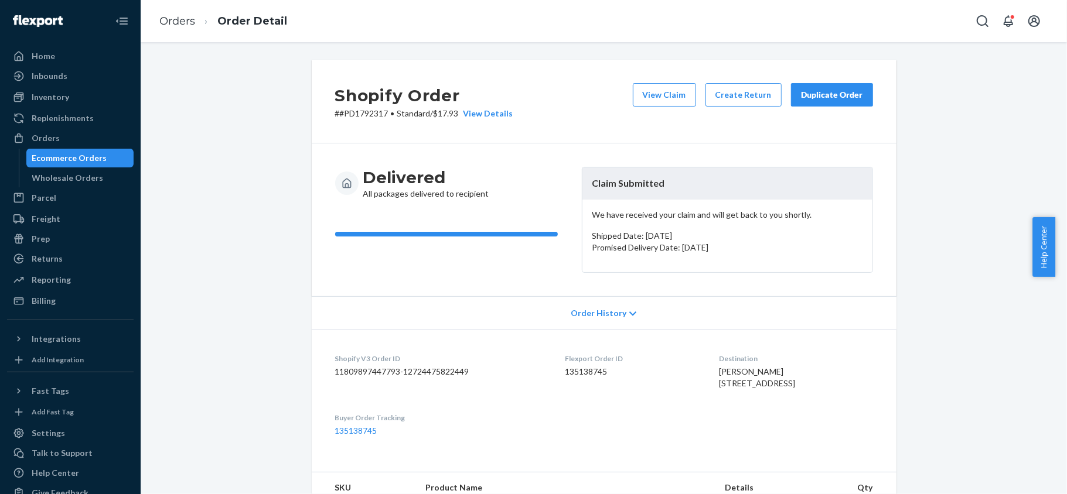
click at [585, 380] on div "Flexport Order ID 135138745" at bounding box center [632, 374] width 135 height 40
drag, startPoint x: 384, startPoint y: 114, endPoint x: 333, endPoint y: 121, distance: 51.4
click at [333, 121] on div "Shopify Order # #PD1792317 • Standard / $17.93 View Details View Claim Create R…" at bounding box center [604, 102] width 585 height 84
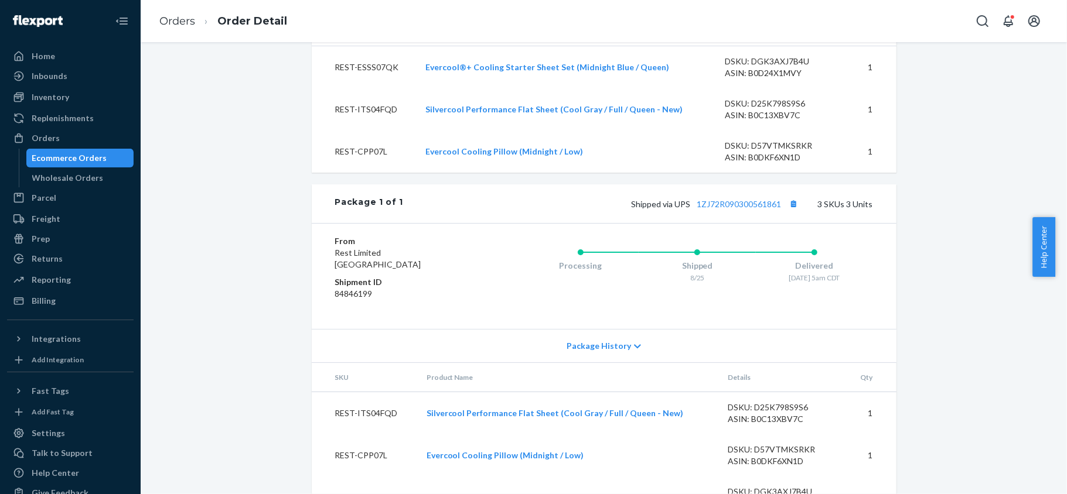
scroll to position [521, 0]
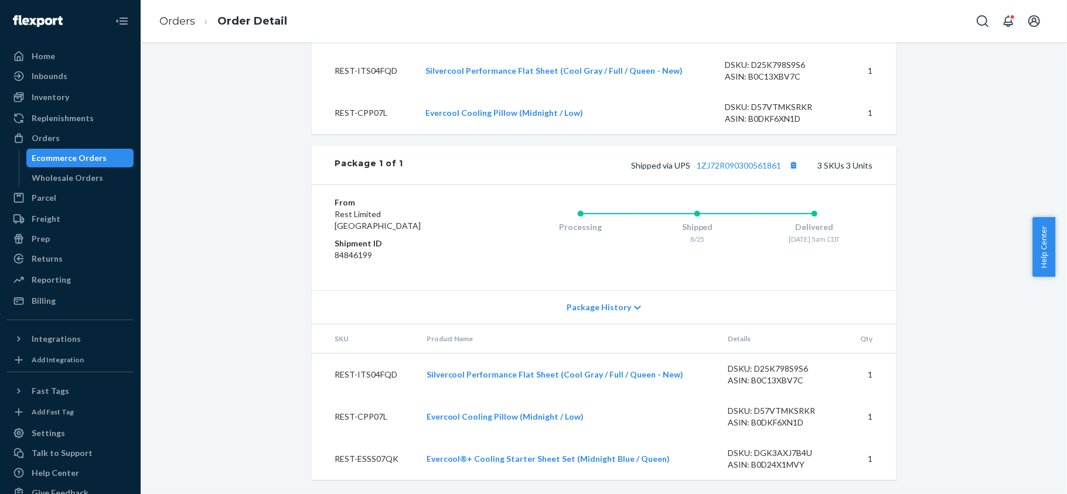
click at [756, 153] on div "Package 1 of 1 Shipped via UPS 1ZJ72R090300561861 3 SKUs 3 Units" at bounding box center [604, 165] width 585 height 39
click at [753, 158] on div "Shipped via UPS 1ZJ72R090300561861 3 SKUs 3 Units" at bounding box center [637, 165] width 469 height 15
click at [753, 162] on link "1ZJ72R090300561861" at bounding box center [739, 166] width 84 height 10
drag, startPoint x: 75, startPoint y: 139, endPoint x: 136, endPoint y: 121, distance: 64.3
click at [75, 139] on div "Orders" at bounding box center [70, 138] width 124 height 16
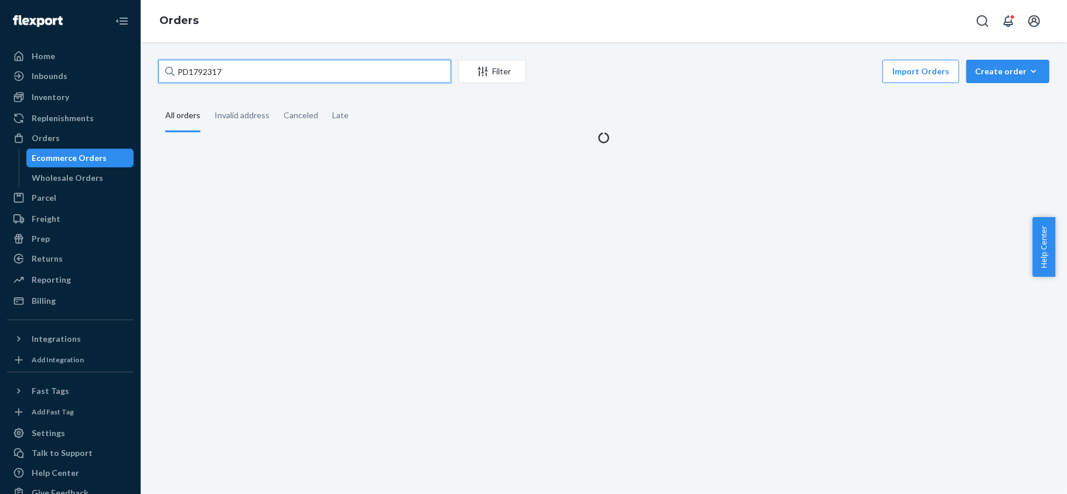
click at [243, 73] on input "PD1792317" at bounding box center [304, 71] width 293 height 23
paste input "PD2225460"
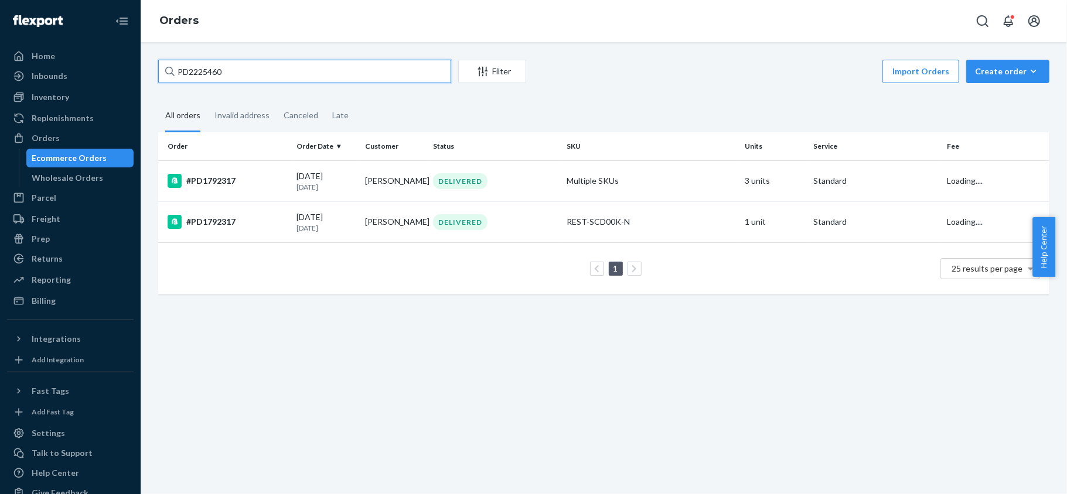
type input "PD2225460"
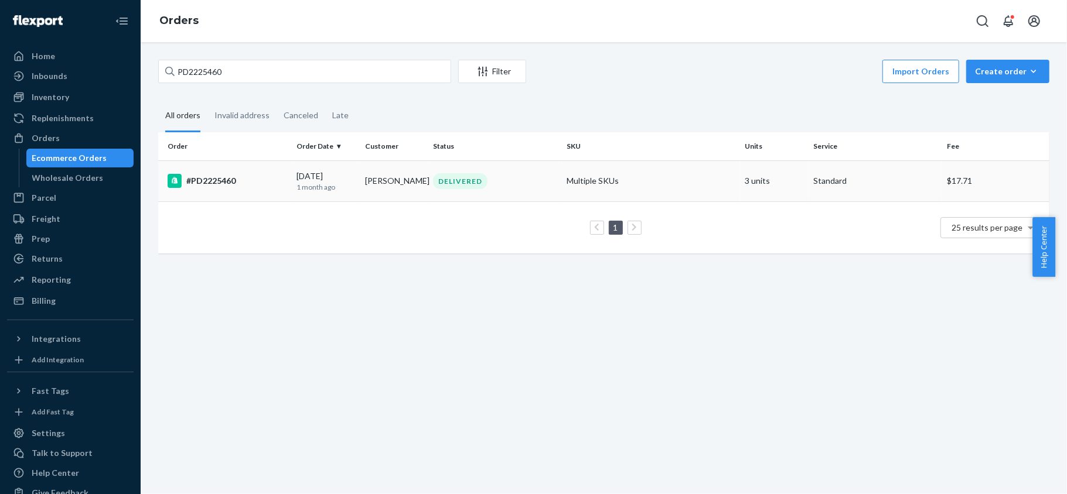
click at [233, 179] on div "#PD2225460" at bounding box center [228, 181] width 120 height 14
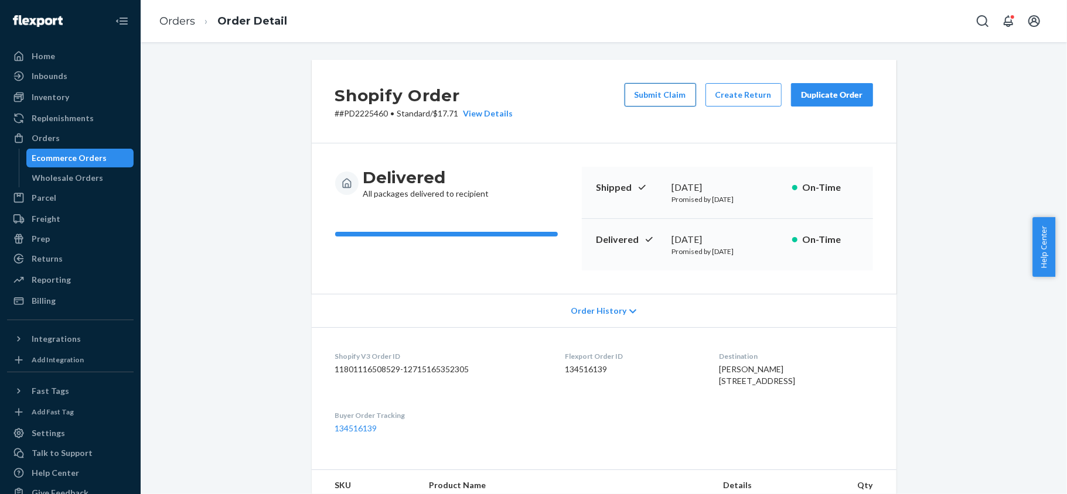
click at [646, 97] on button "Submit Claim" at bounding box center [659, 94] width 71 height 23
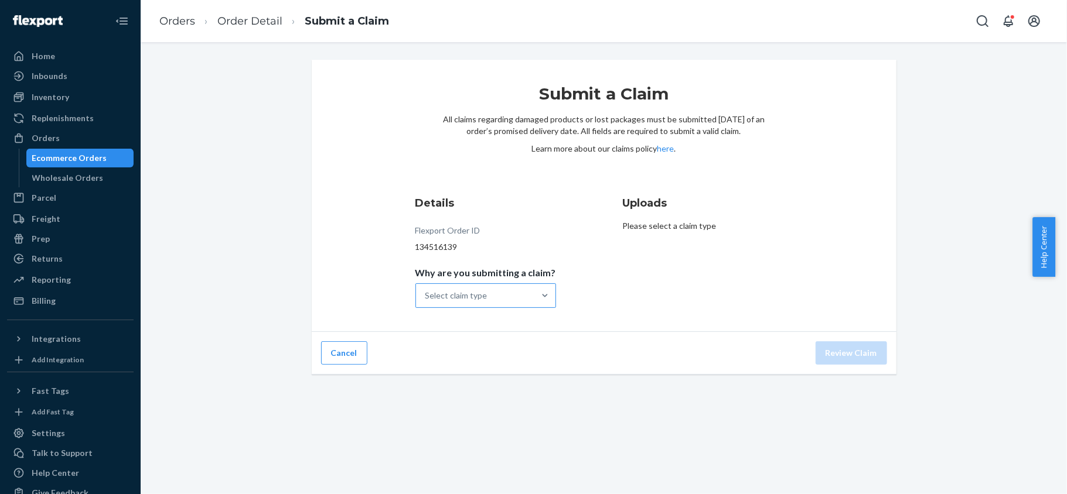
click at [523, 303] on div "Select claim type" at bounding box center [475, 295] width 118 height 23
click at [426, 302] on input "Why are you submitting a claim? Select claim type" at bounding box center [425, 296] width 1 height 12
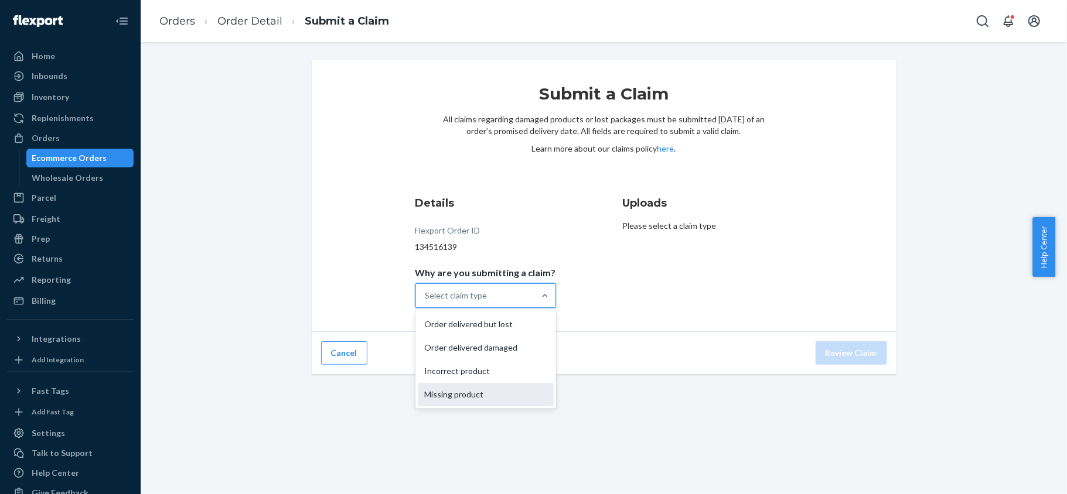
click at [509, 391] on div "Missing product" at bounding box center [486, 394] width 136 height 23
click at [426, 302] on input "Why are you submitting a claim? option Missing product focused, 0 of 4. 4 resul…" at bounding box center [425, 296] width 1 height 12
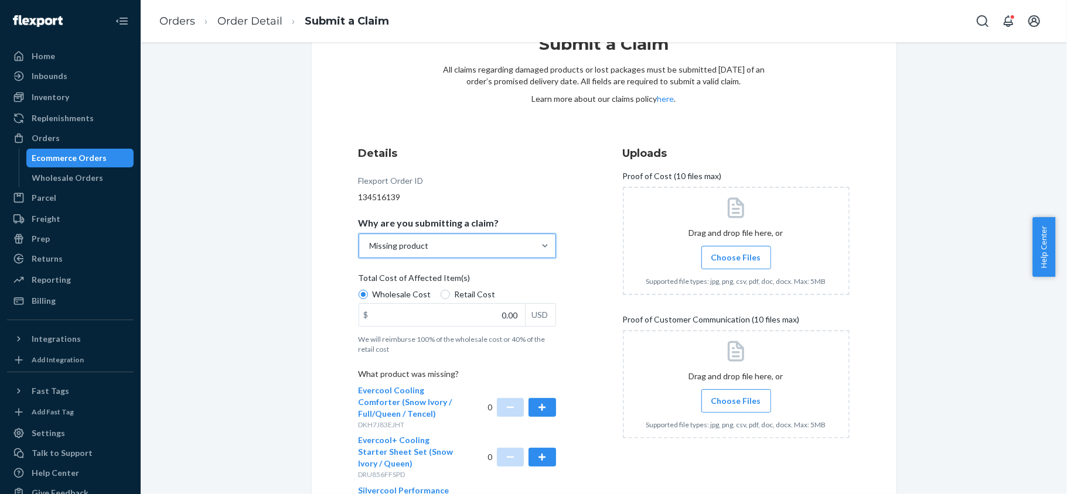
scroll to position [78, 0]
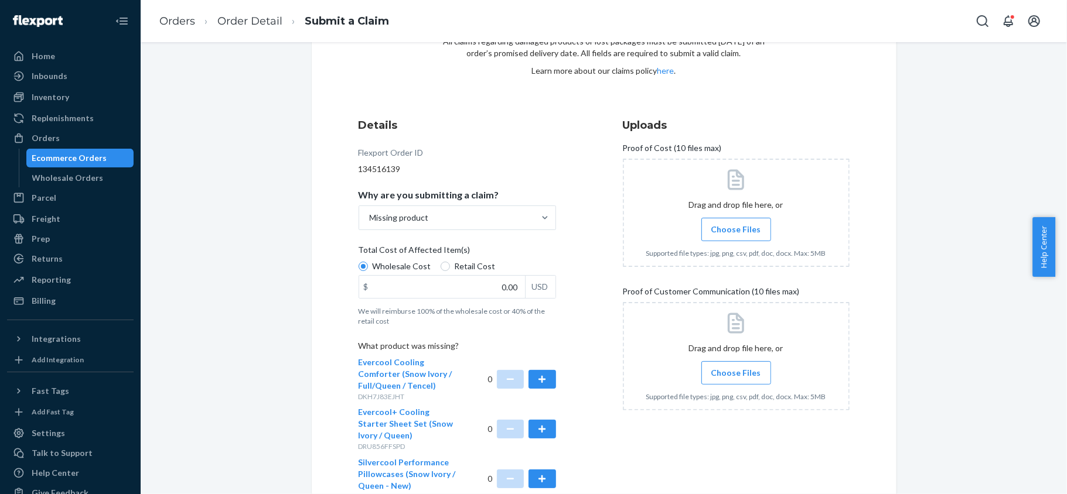
click at [467, 266] on span "Retail Cost" at bounding box center [475, 267] width 41 height 12
click at [450, 266] on input "Retail Cost" at bounding box center [445, 266] width 9 height 9
radio input "true"
radio input "false"
drag, startPoint x: 472, startPoint y: 282, endPoint x: 571, endPoint y: 310, distance: 103.1
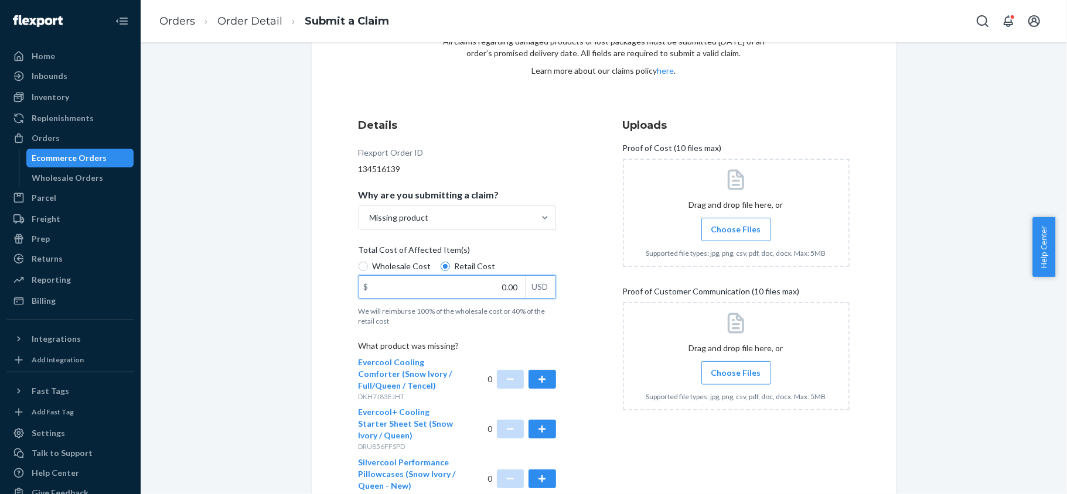
click at [561, 286] on div "Details Flexport Order ID 134516139 Why are you submitting a claim? Missing pro…" at bounding box center [472, 317] width 227 height 413
paste input "167"
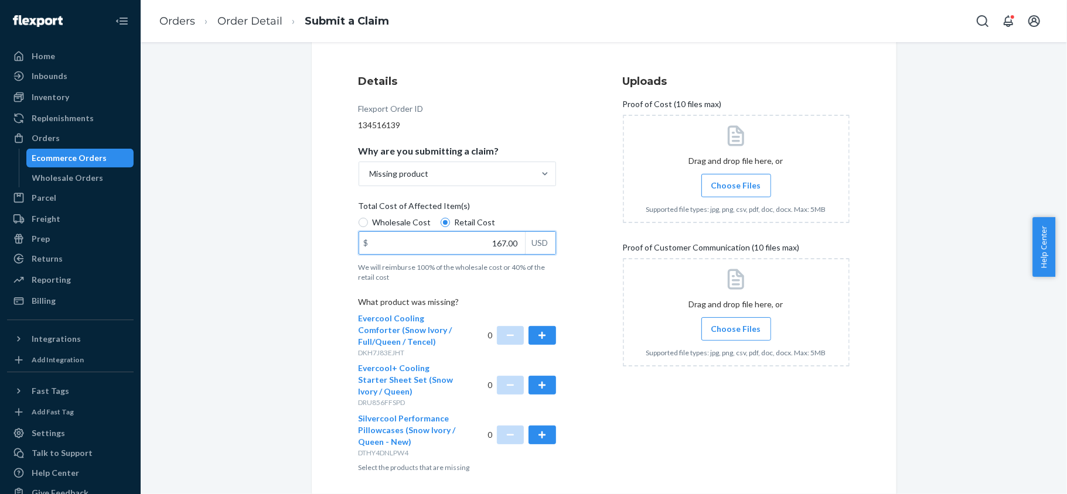
scroll to position [168, 0]
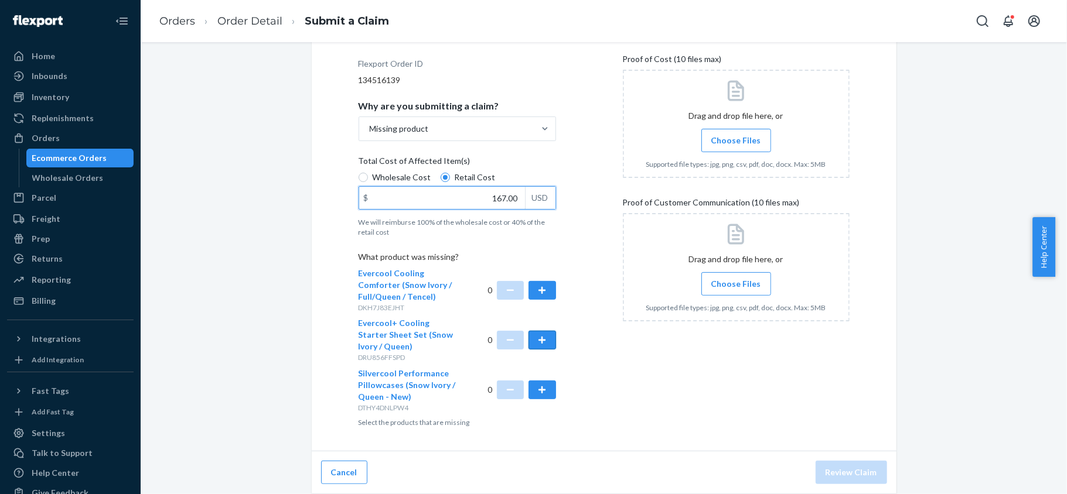
type input "167.00"
click at [530, 342] on button "button" at bounding box center [541, 340] width 27 height 19
click at [757, 132] on label "Choose Files" at bounding box center [736, 140] width 70 height 23
click at [736, 134] on input "Choose Files" at bounding box center [736, 140] width 1 height 13
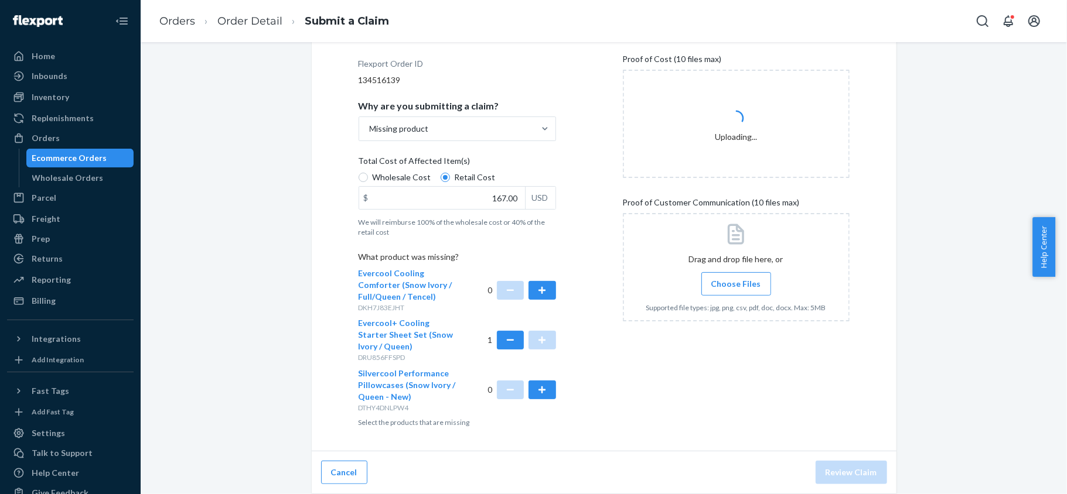
click at [728, 295] on div at bounding box center [736, 267] width 227 height 108
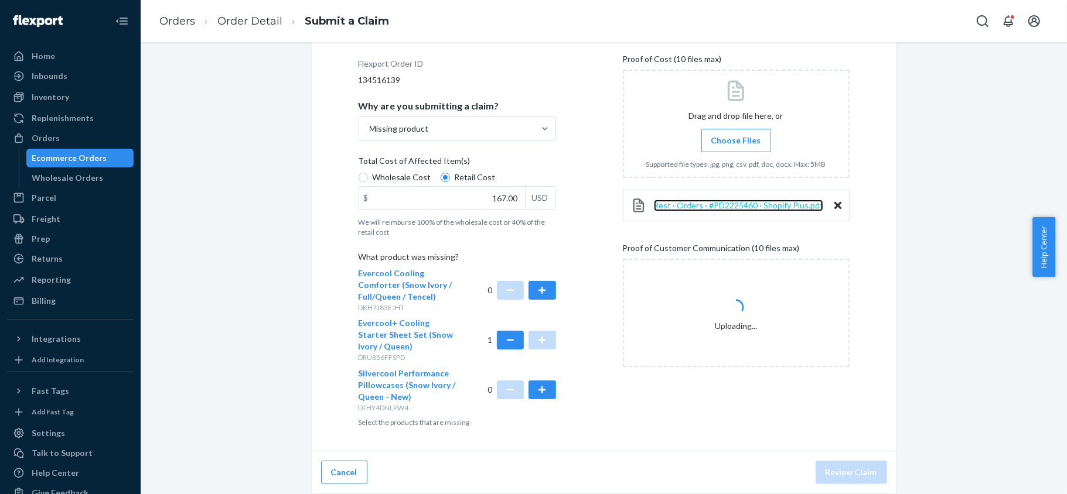
click at [743, 200] on span "Rest · Orders · #PD2225460 · Shopify Plus.pdf" at bounding box center [738, 205] width 169 height 10
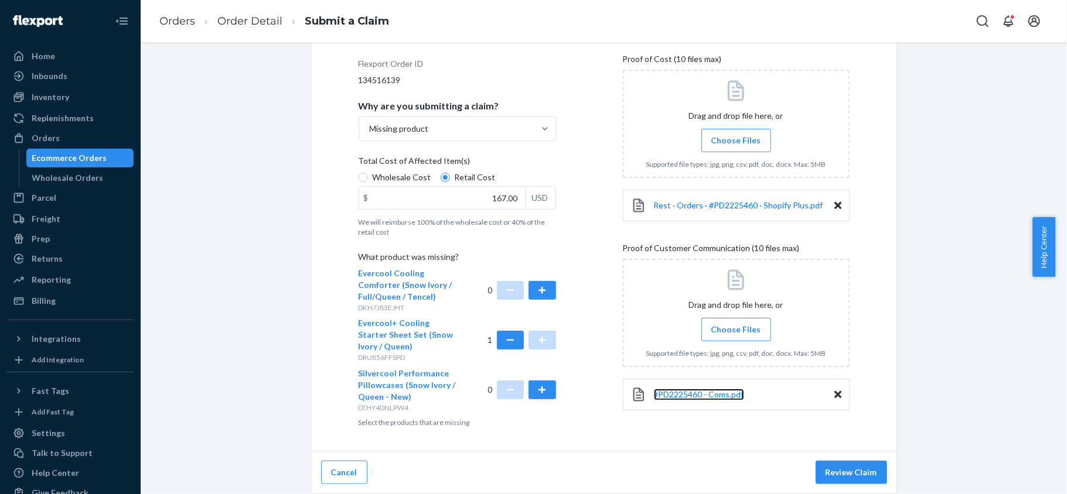
click at [691, 399] on link "#PD2225460 - Coms.pdf" at bounding box center [699, 395] width 90 height 12
click at [838, 472] on button "Review Claim" at bounding box center [850, 472] width 71 height 23
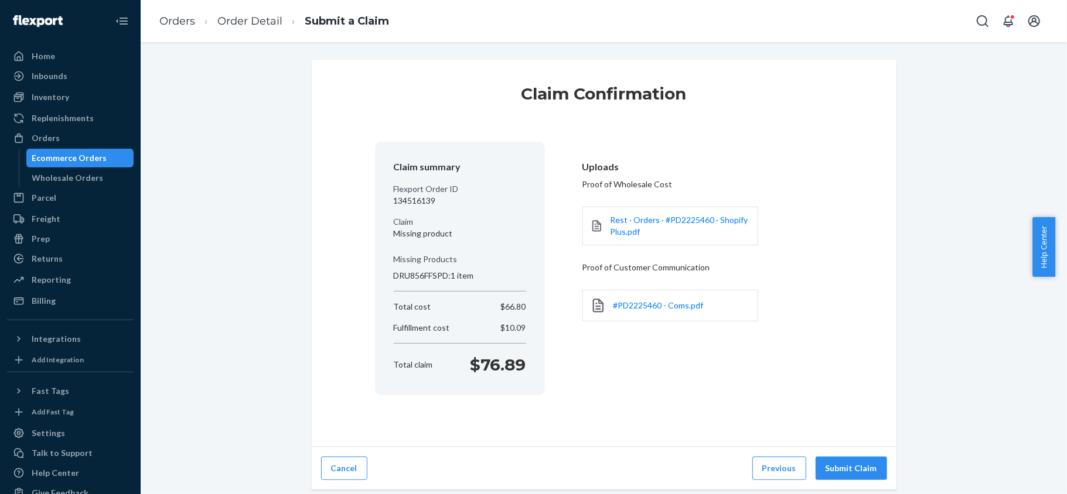
click at [837, 472] on button "Submit Claim" at bounding box center [850, 468] width 71 height 23
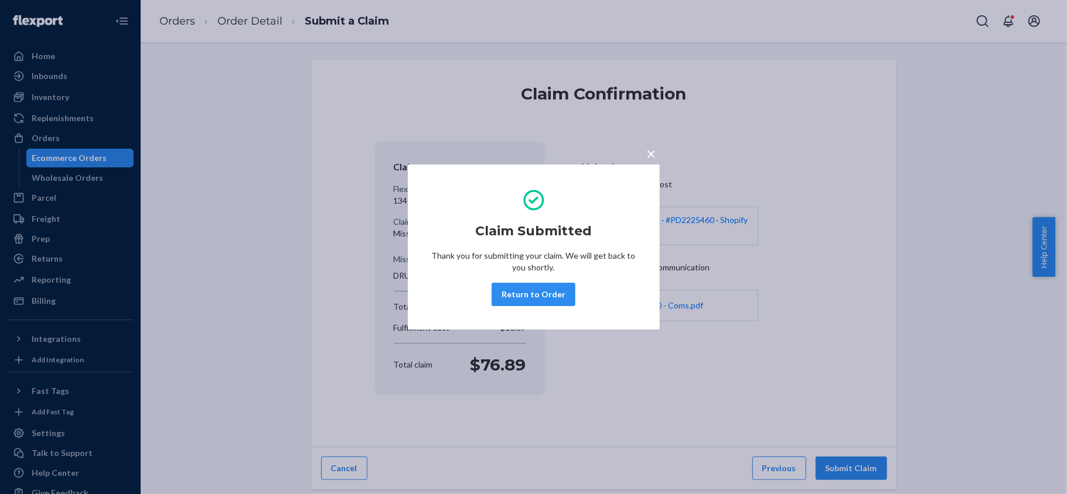
drag, startPoint x: 527, startPoint y: 296, endPoint x: 537, endPoint y: 300, distance: 10.6
click at [526, 298] on button "Return to Order" at bounding box center [533, 294] width 84 height 23
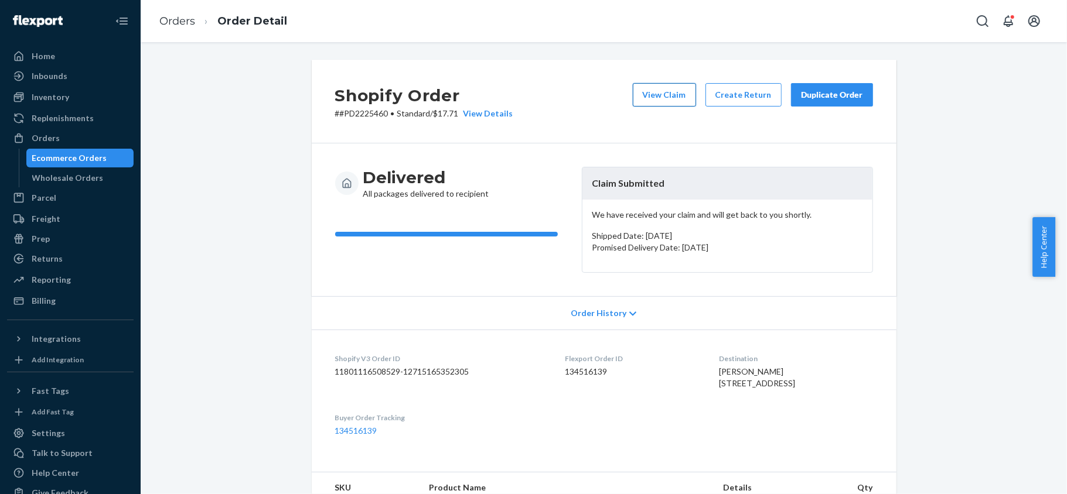
click at [641, 92] on button "View Claim" at bounding box center [664, 94] width 63 height 23
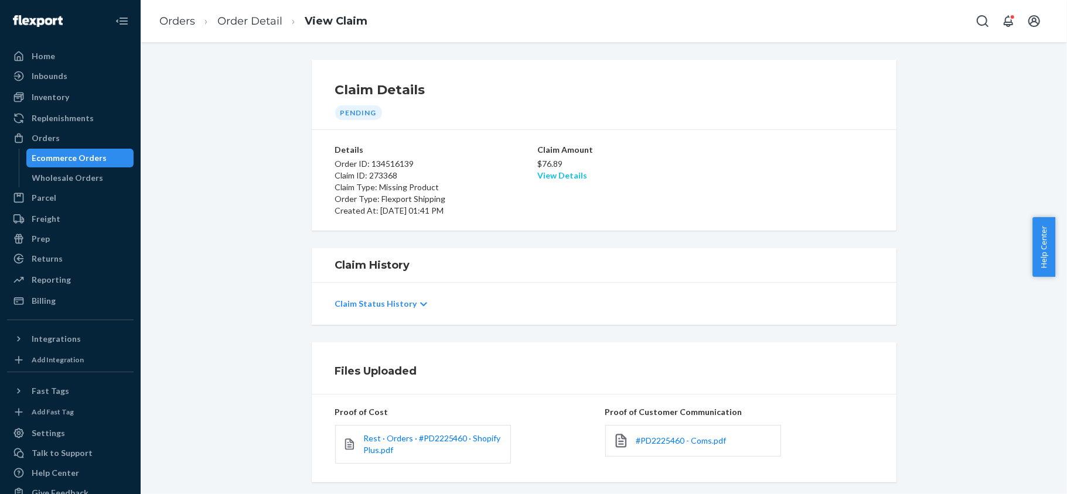
click at [559, 179] on link "View Details" at bounding box center [562, 175] width 50 height 10
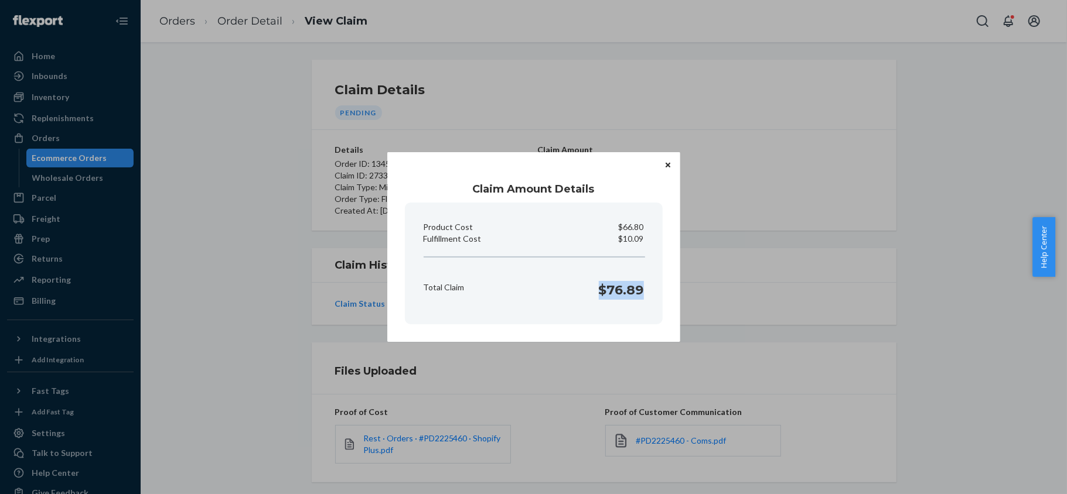
drag, startPoint x: 600, startPoint y: 286, endPoint x: 651, endPoint y: 295, distance: 51.7
click at [651, 295] on section "Product Cost $66.80 Fulfillment Cost $10.09 Total Claim $76.89" at bounding box center [534, 264] width 258 height 122
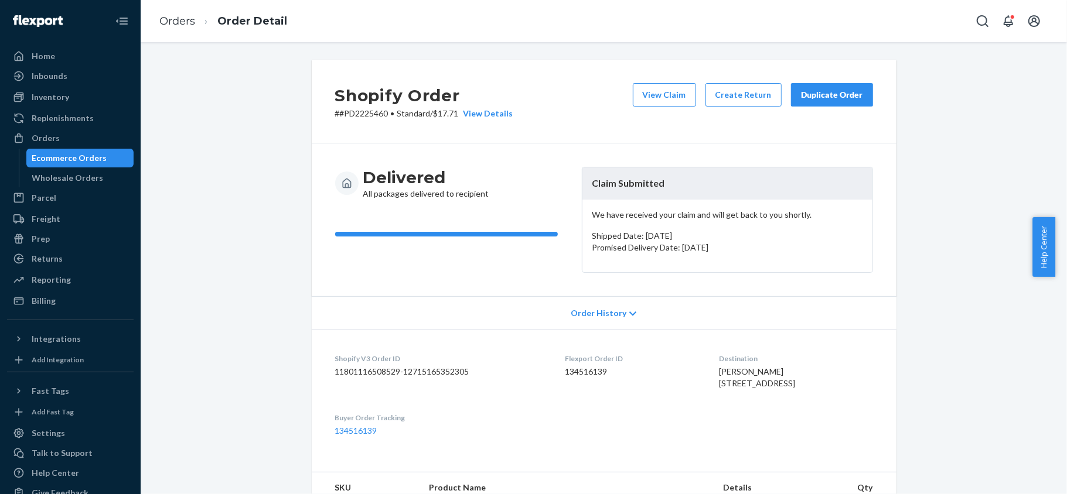
click at [589, 369] on dd "134516139" at bounding box center [632, 372] width 135 height 12
drag, startPoint x: 382, startPoint y: 115, endPoint x: 335, endPoint y: 117, distance: 46.9
click at [335, 117] on p "# #PD2225460 • Standard / $17.71 View Details" at bounding box center [424, 114] width 178 height 12
click at [70, 142] on div "Orders" at bounding box center [70, 138] width 124 height 16
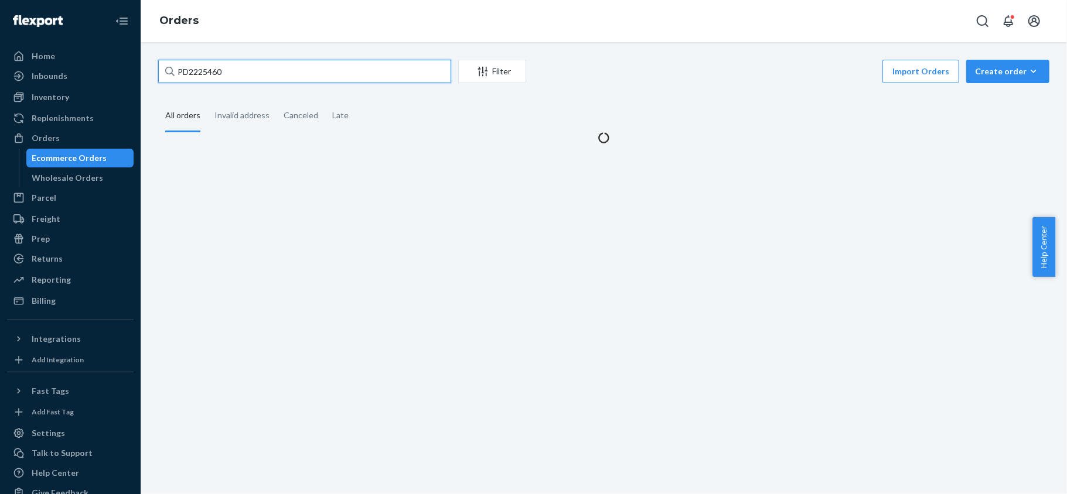
click at [300, 63] on input "PD2225460" at bounding box center [304, 71] width 293 height 23
click at [299, 63] on input "PD2225460" at bounding box center [304, 71] width 293 height 23
click at [298, 63] on input "PD2225460" at bounding box center [304, 71] width 293 height 23
paste input "PD3250460"
type input "PD3250460"
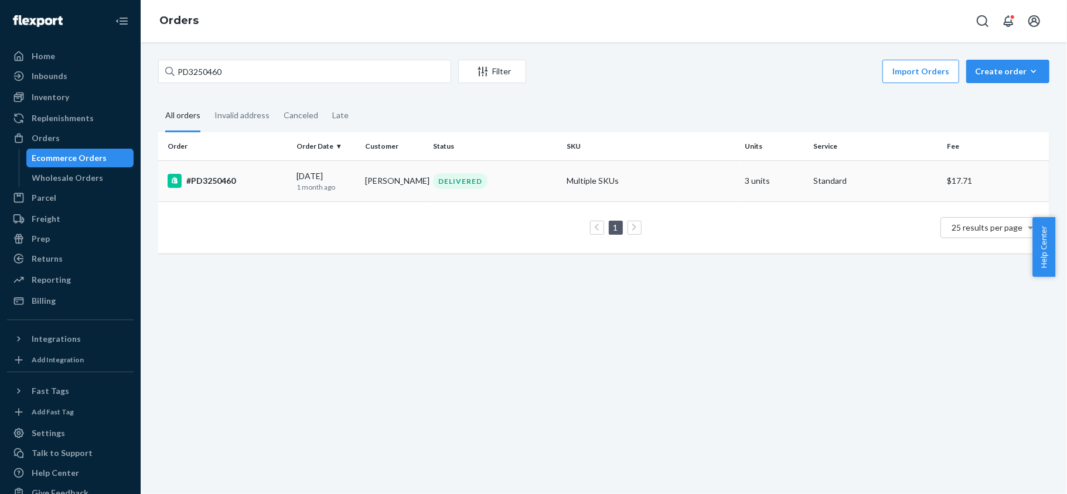
click at [428, 192] on td "DELIVERED" at bounding box center [495, 181] width 134 height 41
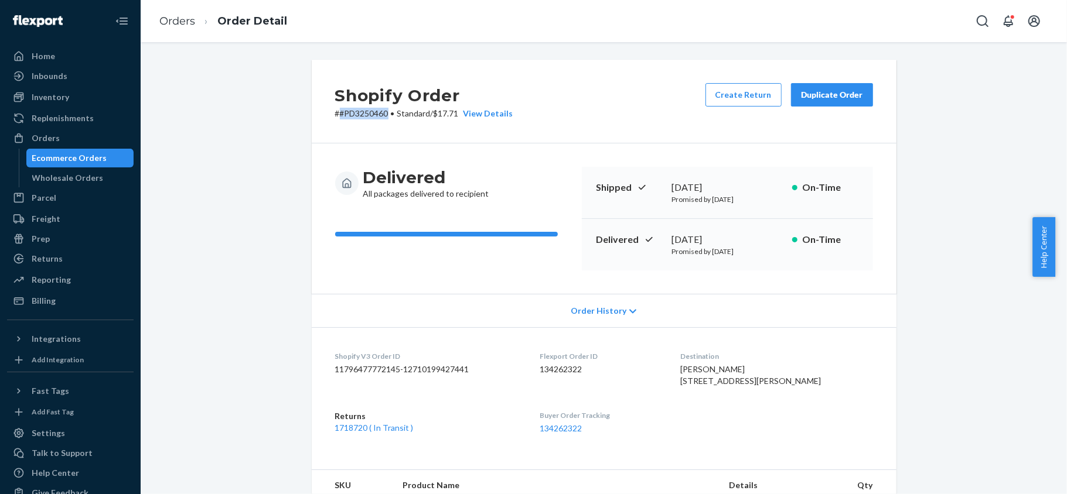
drag, startPoint x: 381, startPoint y: 117, endPoint x: 334, endPoint y: 122, distance: 47.2
click at [334, 122] on div "Shopify Order # #PD3250460 • Standard / $17.71 View Details Create Return Dupli…" at bounding box center [604, 102] width 585 height 84
click at [556, 19] on div "Orders Order Detail" at bounding box center [604, 21] width 926 height 42
click at [95, 136] on div "Orders" at bounding box center [70, 138] width 124 height 16
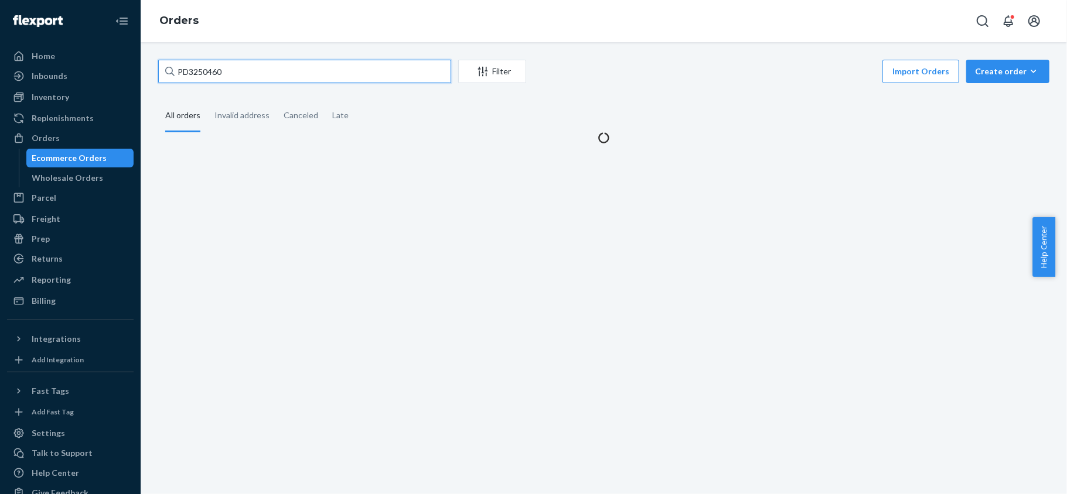
click at [252, 60] on input "PD3250460" at bounding box center [304, 71] width 293 height 23
click at [251, 60] on input "PD3250460" at bounding box center [304, 71] width 293 height 23
paste input "US25346001"
type input "US25346001"
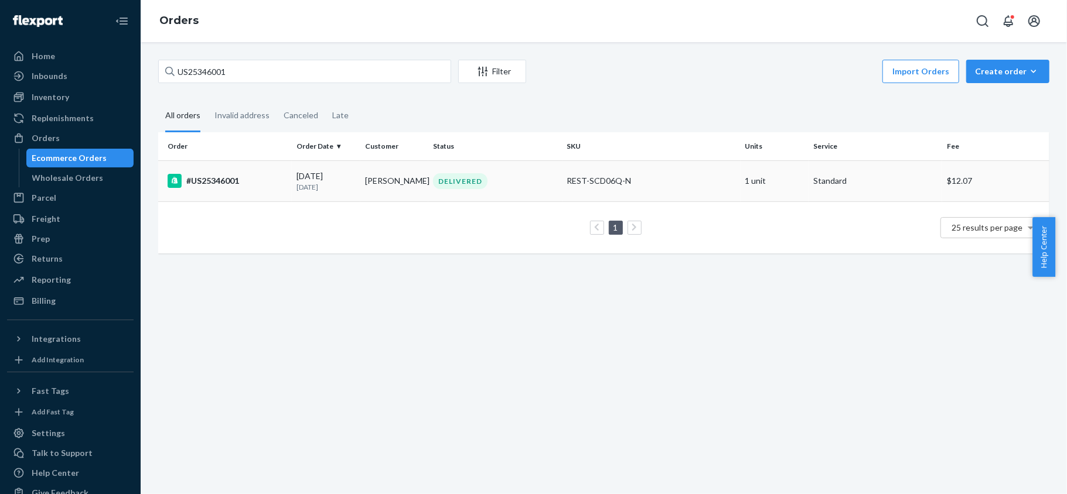
click at [273, 179] on div "#US25346001" at bounding box center [228, 181] width 120 height 14
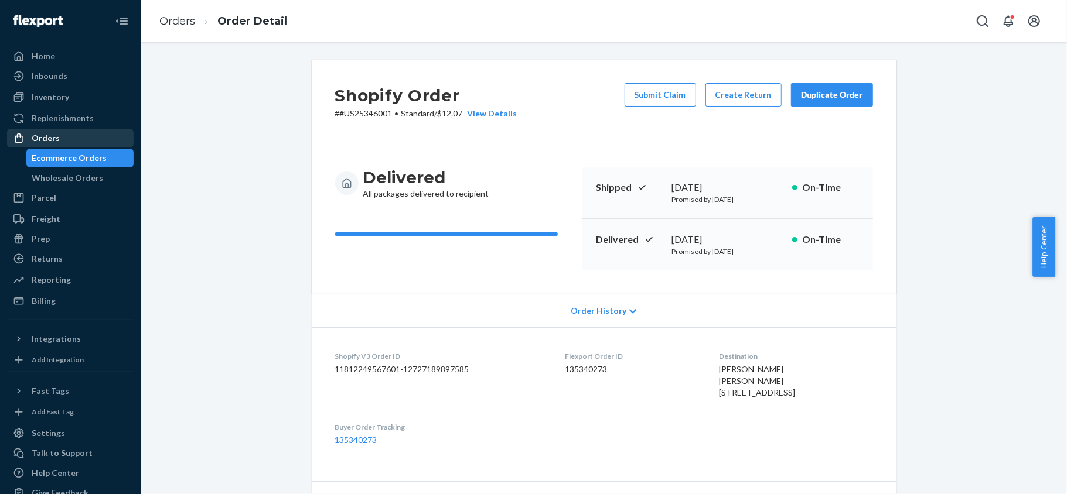
click at [82, 139] on div "Orders" at bounding box center [70, 138] width 124 height 16
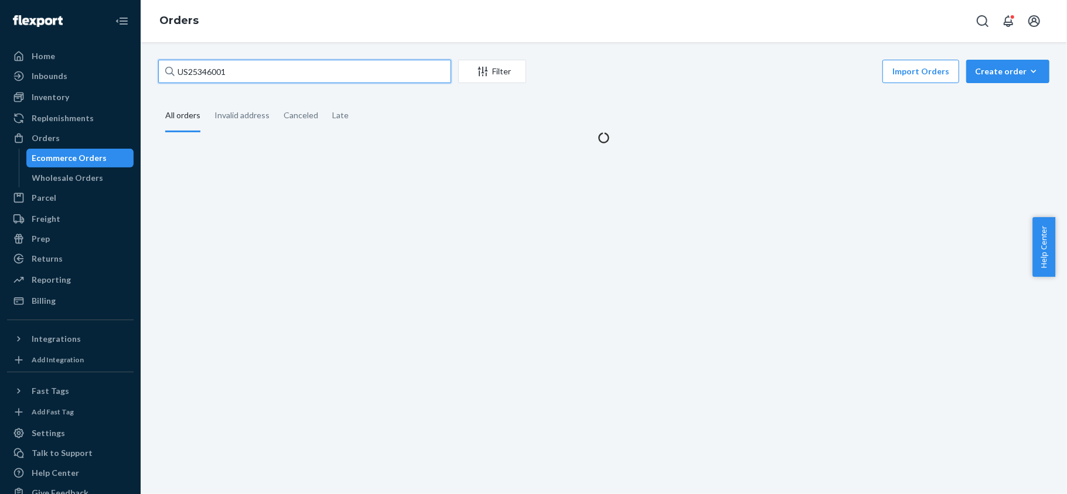
click at [244, 82] on input "US25346001" at bounding box center [304, 71] width 293 height 23
click at [243, 83] on input "US25346001" at bounding box center [304, 71] width 293 height 23
click at [242, 83] on div "US25346001 Filter Import Orders Create order Ecommerce order Removal order" at bounding box center [603, 73] width 891 height 26
paste input "PD3407422"
type input "PD3407422"
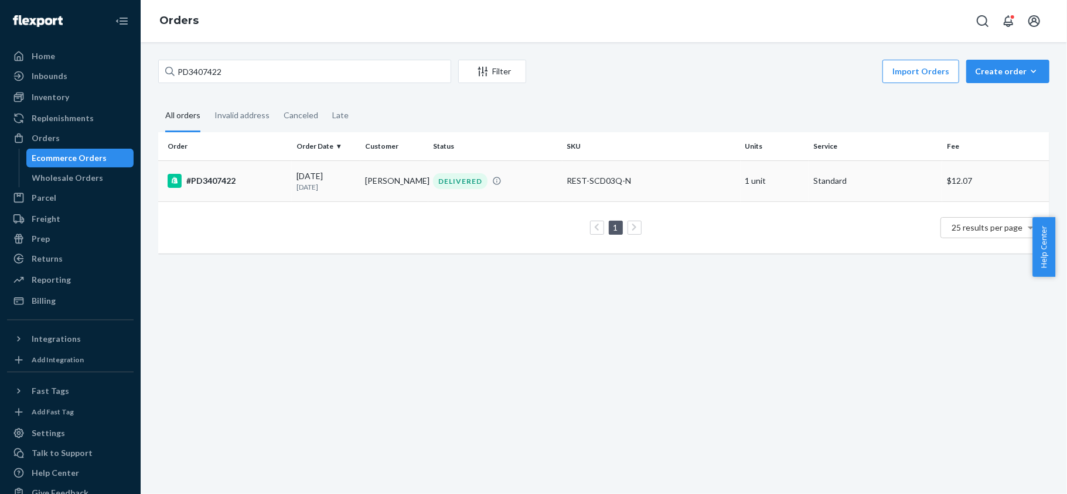
click at [230, 182] on div "#PD3407422" at bounding box center [228, 181] width 120 height 14
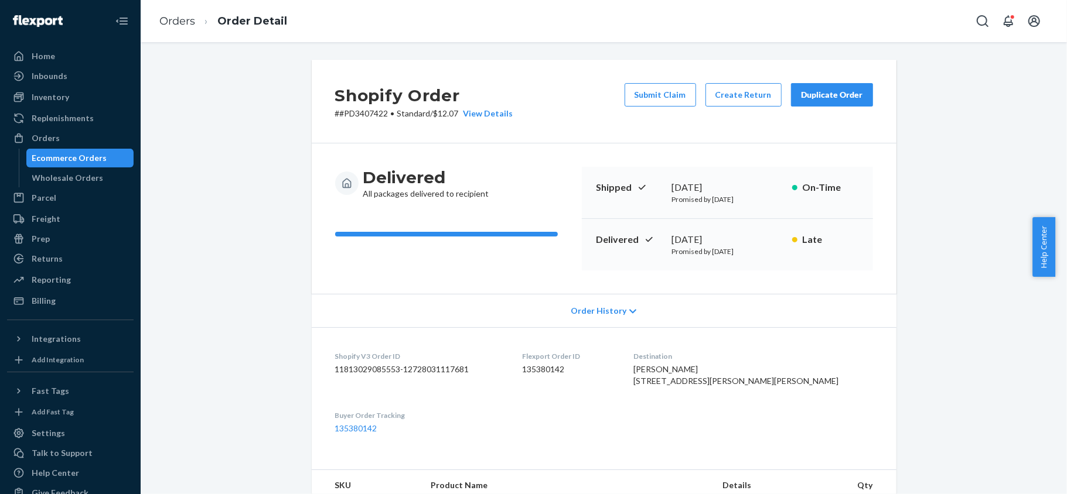
scroll to position [234, 0]
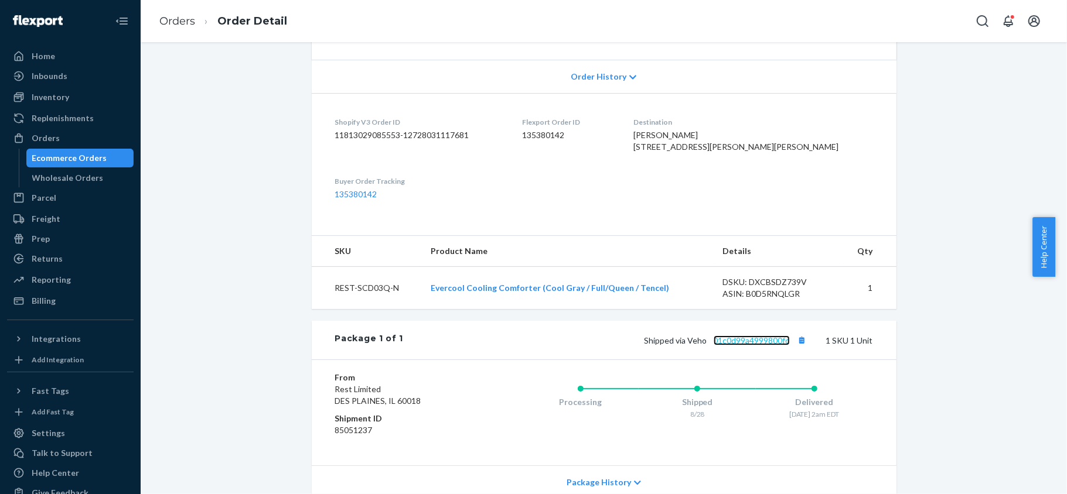
click at [750, 346] on link "01c0d99a4999800fc" at bounding box center [751, 341] width 76 height 10
drag, startPoint x: 80, startPoint y: 132, endPoint x: 97, endPoint y: 127, distance: 17.8
click at [78, 132] on div "Orders" at bounding box center [70, 138] width 124 height 16
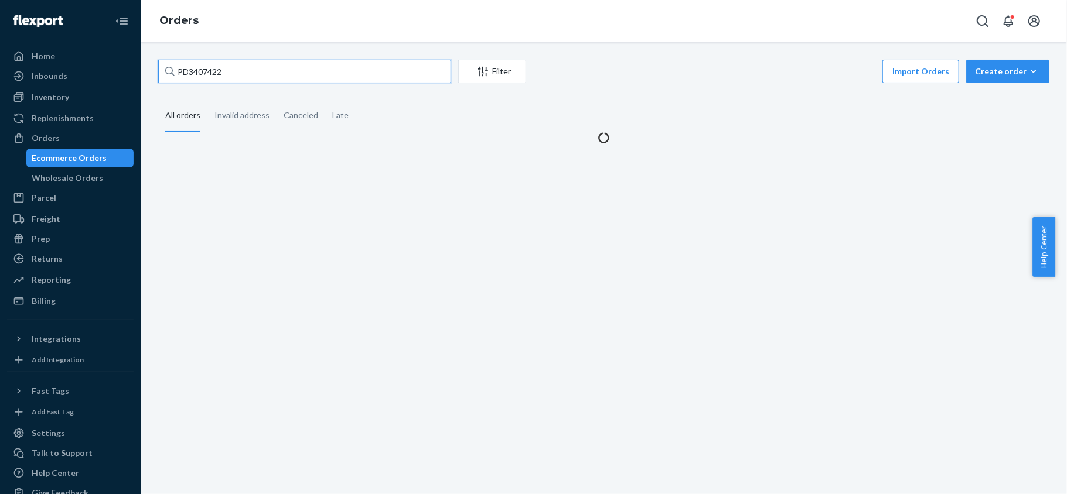
click at [245, 71] on input "PD3407422" at bounding box center [304, 71] width 293 height 23
paste input "US25348902"
type input "US25348902"
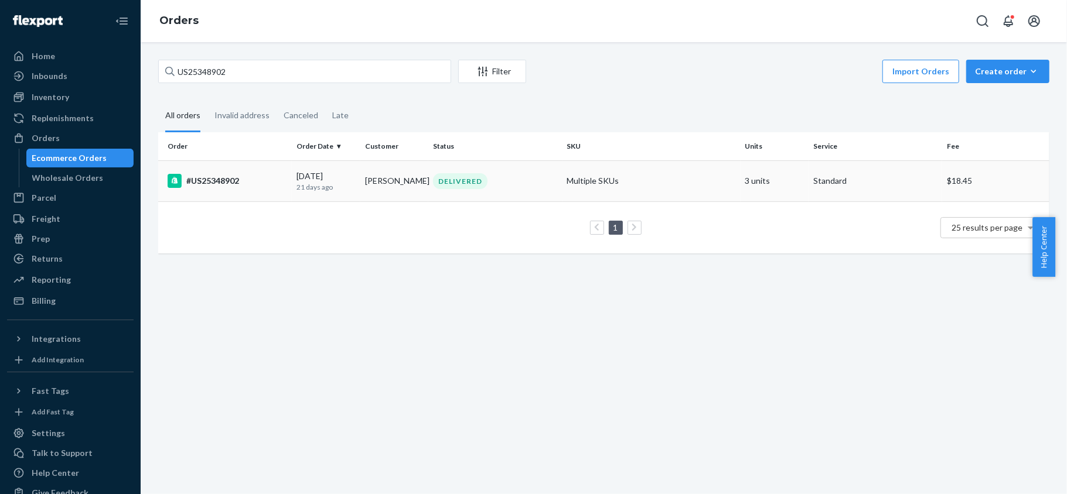
drag, startPoint x: 256, startPoint y: 223, endPoint x: 261, endPoint y: 195, distance: 28.5
click at [257, 223] on div "1 25 results per page" at bounding box center [604, 227] width 872 height 37
click at [261, 180] on div "#US25348902" at bounding box center [228, 181] width 120 height 14
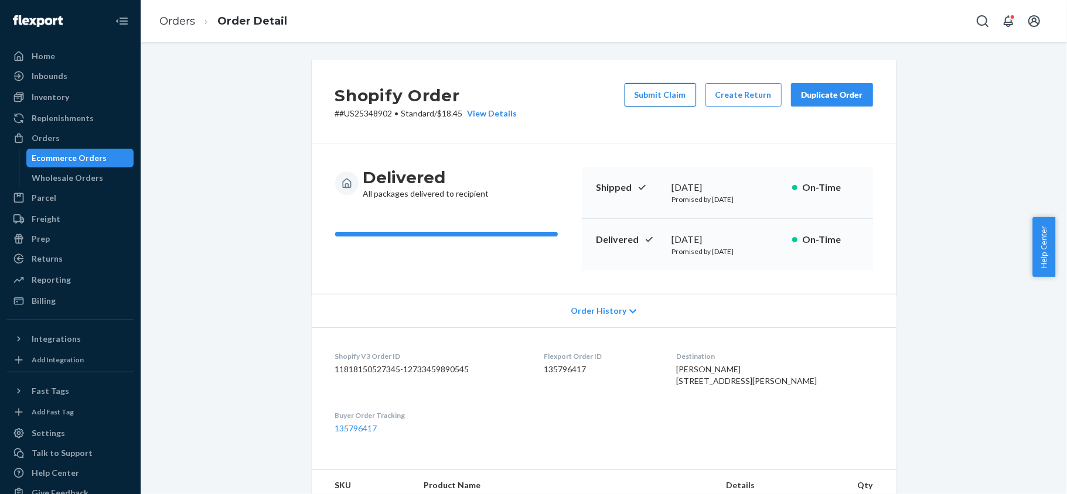
click at [640, 99] on button "Submit Claim" at bounding box center [659, 94] width 71 height 23
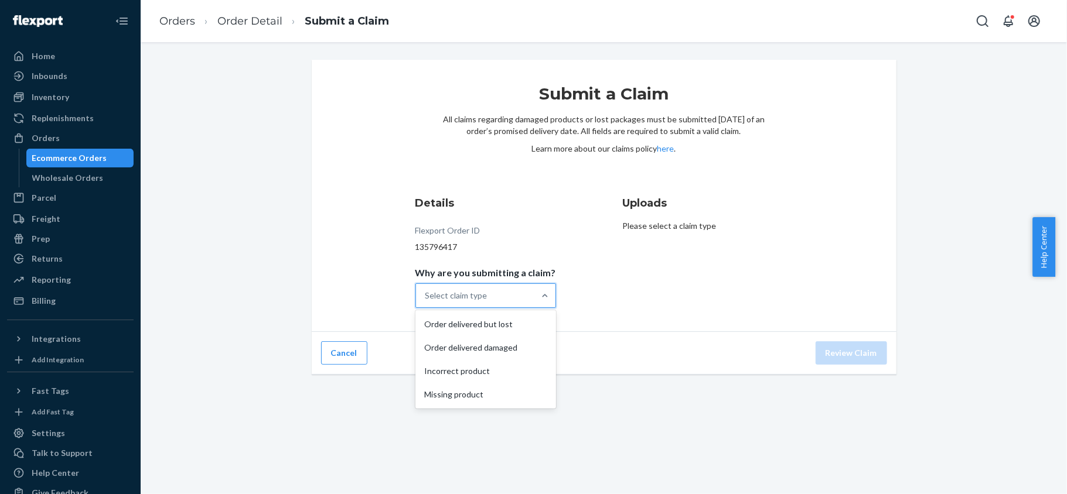
click at [518, 298] on div "Select claim type" at bounding box center [475, 295] width 118 height 23
click at [426, 298] on input "Why are you submitting a claim? option Order delivered but lost focused, 1 of 4…" at bounding box center [425, 296] width 1 height 12
click at [520, 371] on div "Incorrect product" at bounding box center [486, 371] width 136 height 23
click at [426, 302] on input "Why are you submitting a claim? option Incorrect product focused, 3 of 4. 4 res…" at bounding box center [425, 296] width 1 height 12
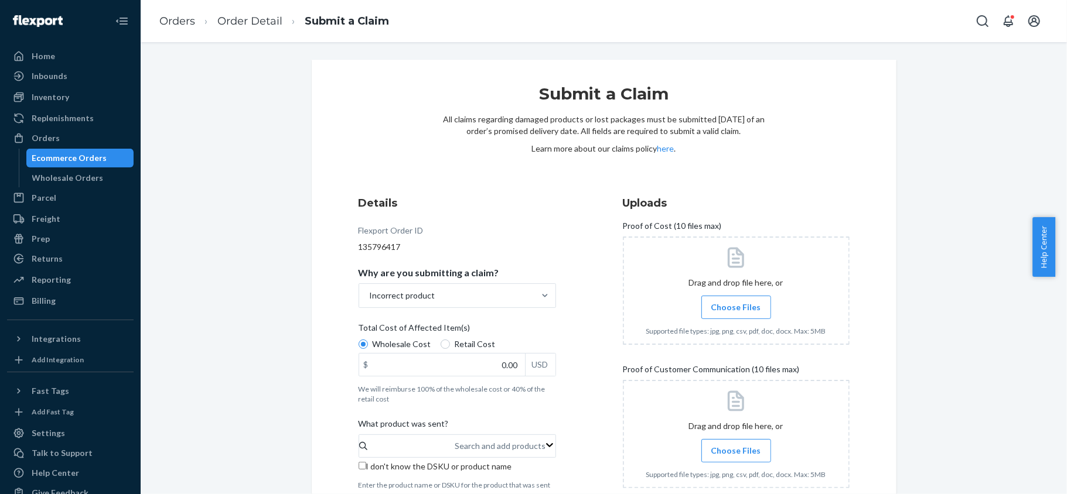
click at [455, 349] on span "Retail Cost" at bounding box center [475, 345] width 41 height 12
click at [450, 349] on input "Retail Cost" at bounding box center [445, 344] width 9 height 9
radio input "true"
radio input "false"
drag, startPoint x: 482, startPoint y: 364, endPoint x: 538, endPoint y: 364, distance: 56.2
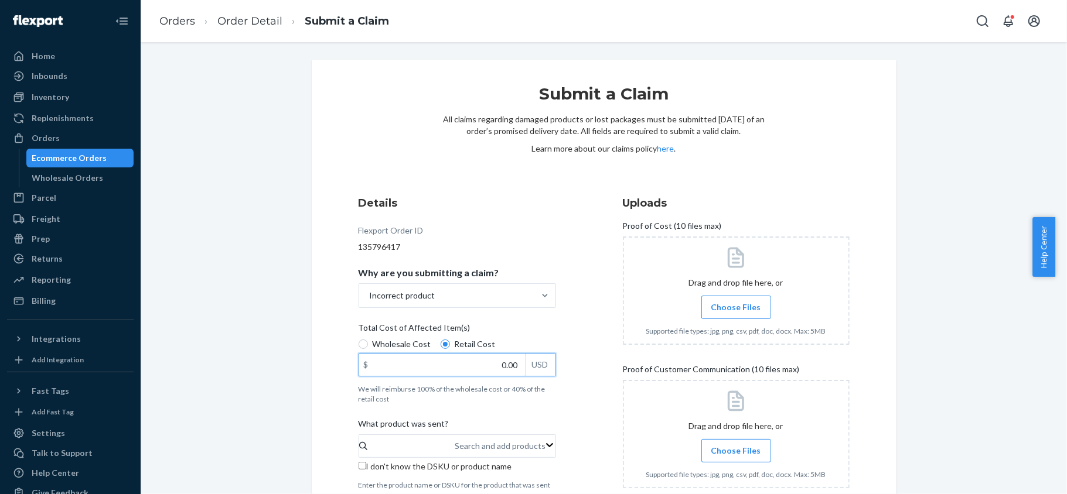
click at [537, 364] on div "$ 0.00 USD" at bounding box center [457, 364] width 197 height 23
paste input "503"
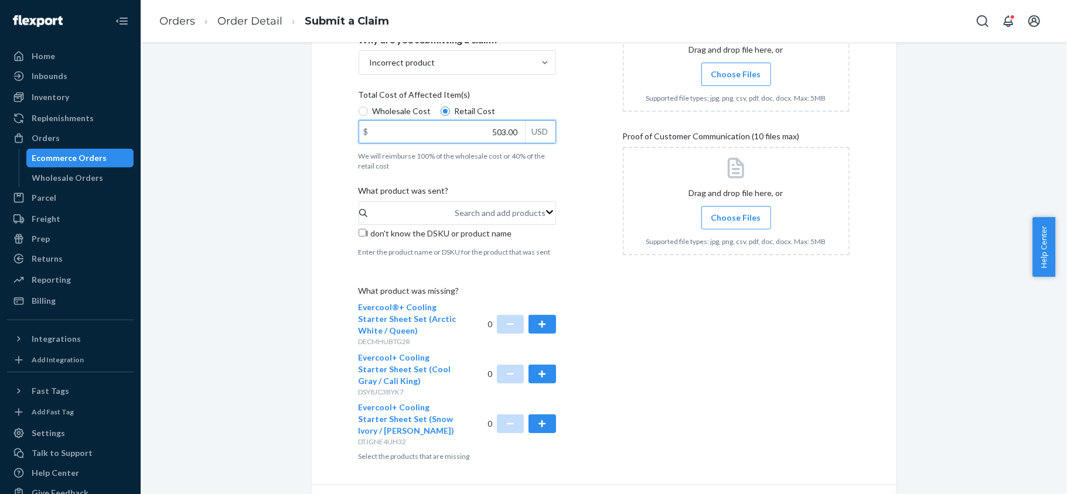
scroll to position [234, 0]
type input "503.00"
drag, startPoint x: 357, startPoint y: 228, endPoint x: 368, endPoint y: 242, distance: 17.5
click at [359, 230] on input "I don't know the DSKU or product name" at bounding box center [363, 232] width 8 height 8
checkbox input "true"
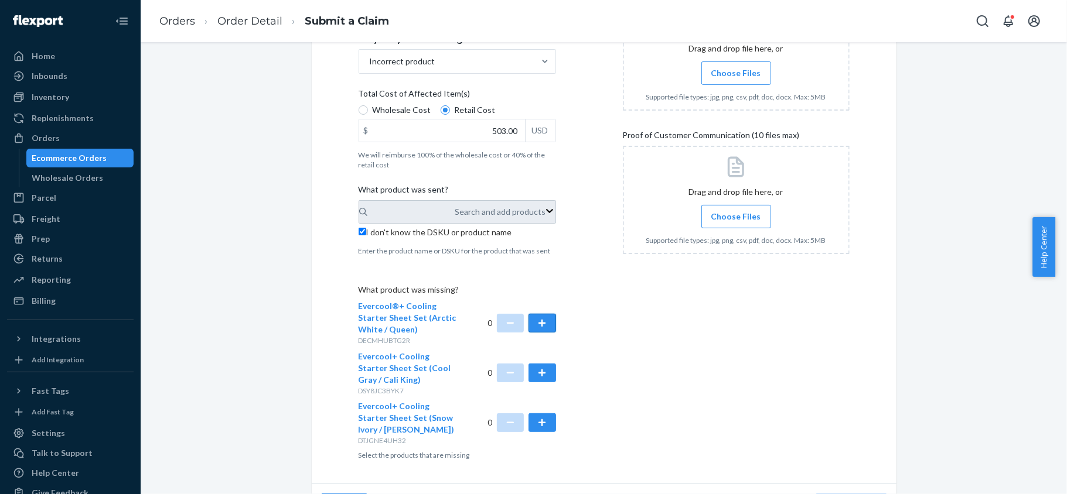
click at [531, 322] on button "button" at bounding box center [541, 323] width 27 height 19
drag, startPoint x: 531, startPoint y: 371, endPoint x: 540, endPoint y: 401, distance: 31.3
click at [531, 371] on button "button" at bounding box center [541, 373] width 27 height 19
click at [540, 418] on button "button" at bounding box center [541, 423] width 27 height 19
click at [732, 90] on div at bounding box center [736, 56] width 227 height 108
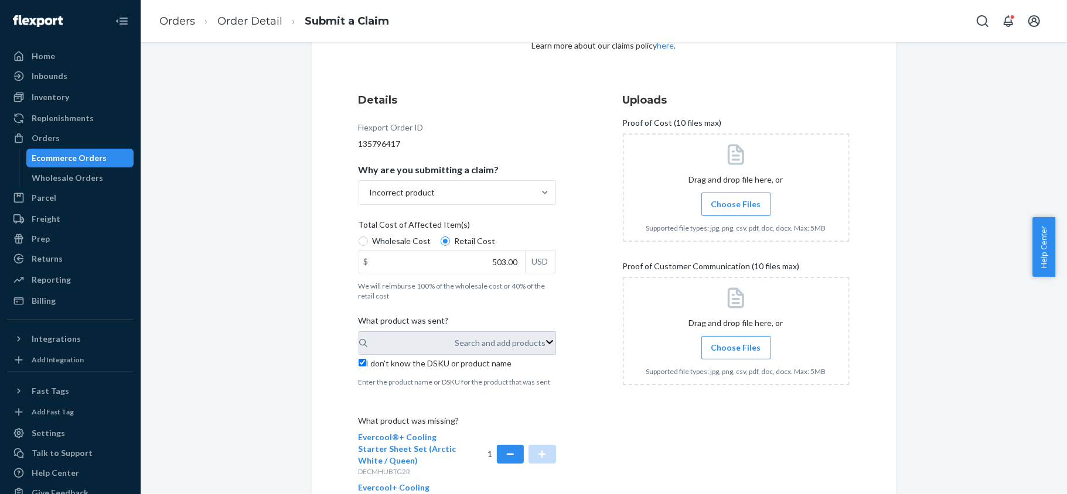
scroll to position [78, 0]
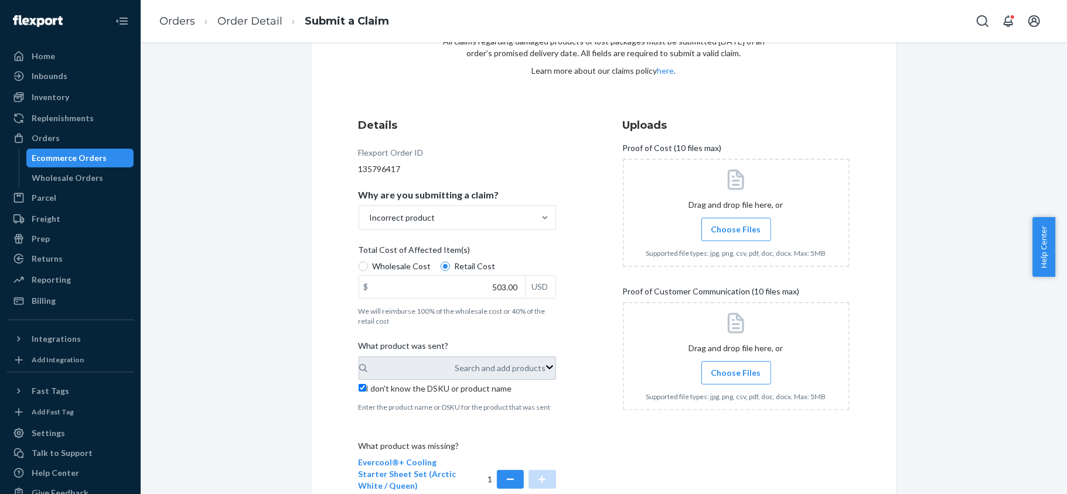
click at [732, 233] on span "Choose Files" at bounding box center [736, 230] width 50 height 12
click at [736, 233] on input "Choose Files" at bounding box center [736, 229] width 1 height 13
click at [713, 377] on span "Choose Files" at bounding box center [736, 373] width 50 height 12
click at [736, 377] on input "Choose Files" at bounding box center [736, 373] width 1 height 13
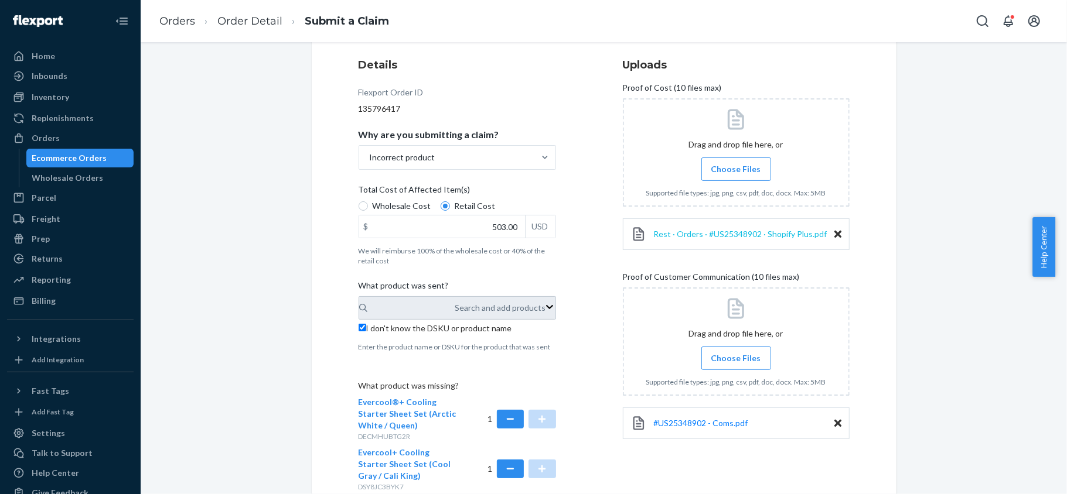
scroll to position [156, 0]
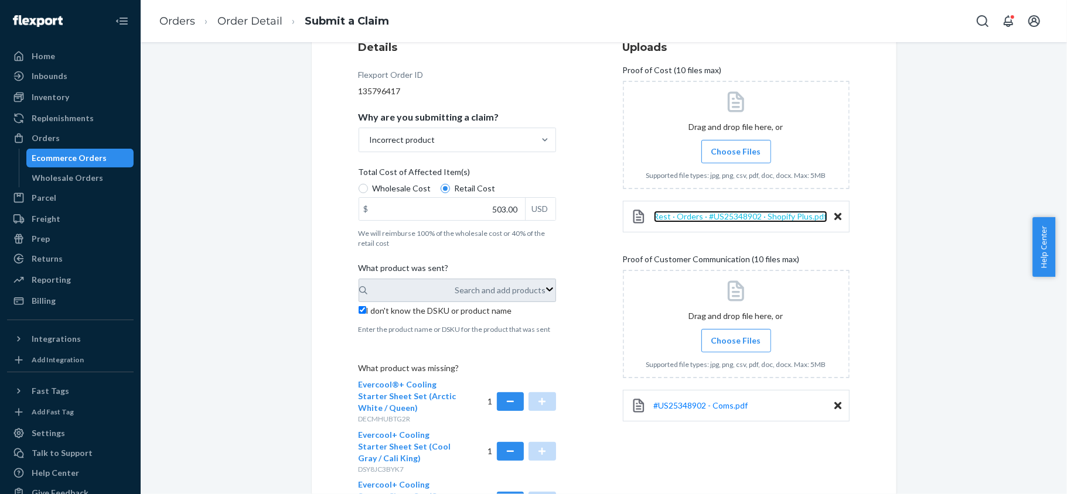
click at [741, 219] on span "Rest · Orders · #US25348902 · Shopify Plus.pdf" at bounding box center [740, 216] width 173 height 10
click at [732, 408] on span "#US25348902 - Coms.pdf" at bounding box center [701, 406] width 94 height 10
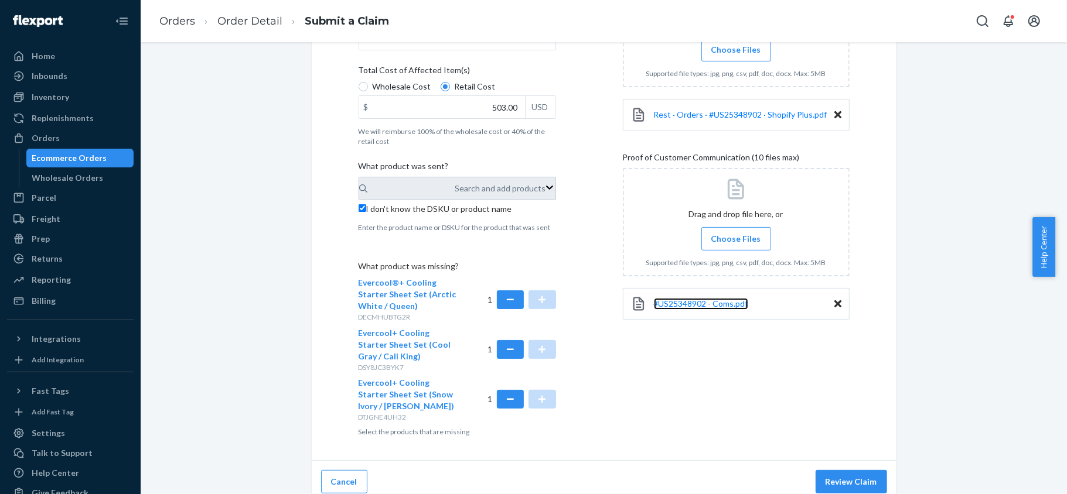
scroll to position [265, 0]
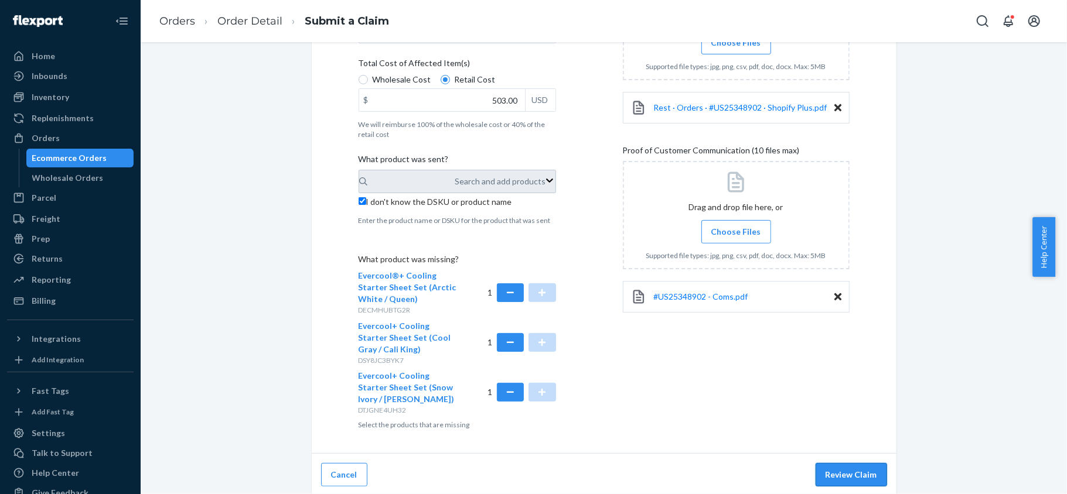
click at [834, 467] on button "Review Claim" at bounding box center [850, 474] width 71 height 23
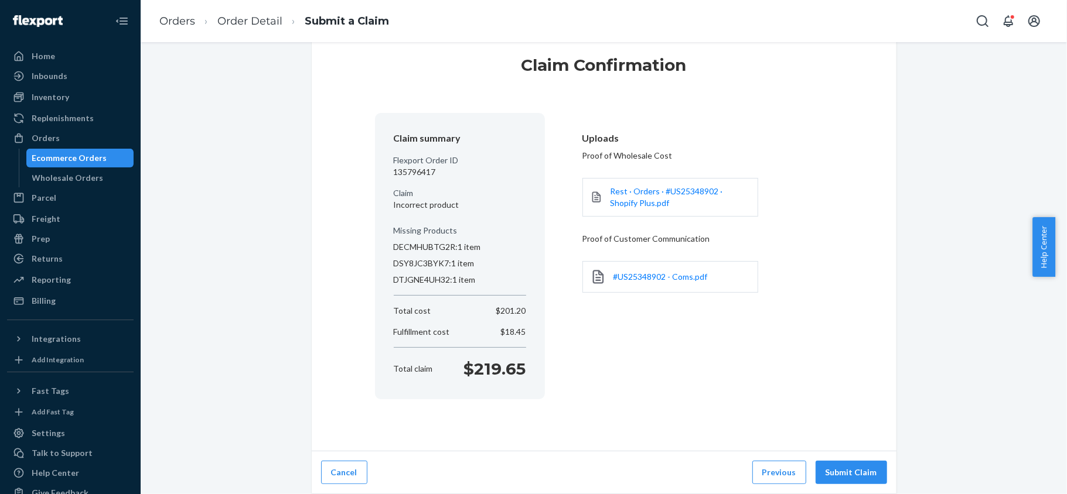
scroll to position [29, 0]
click at [790, 476] on button "Previous" at bounding box center [779, 472] width 54 height 23
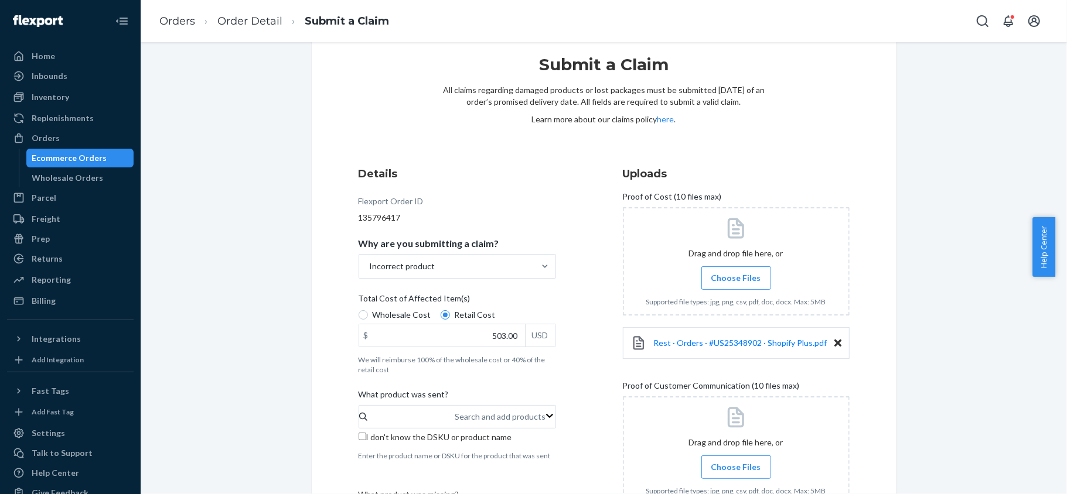
scroll to position [265, 0]
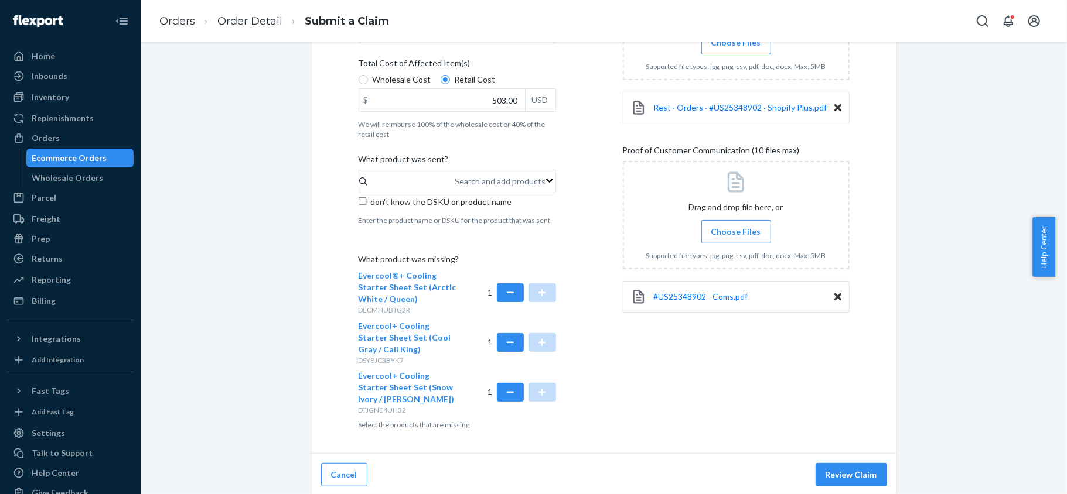
click at [359, 203] on input "I don't know the DSKU or product name" at bounding box center [363, 201] width 8 height 8
checkbox input "true"
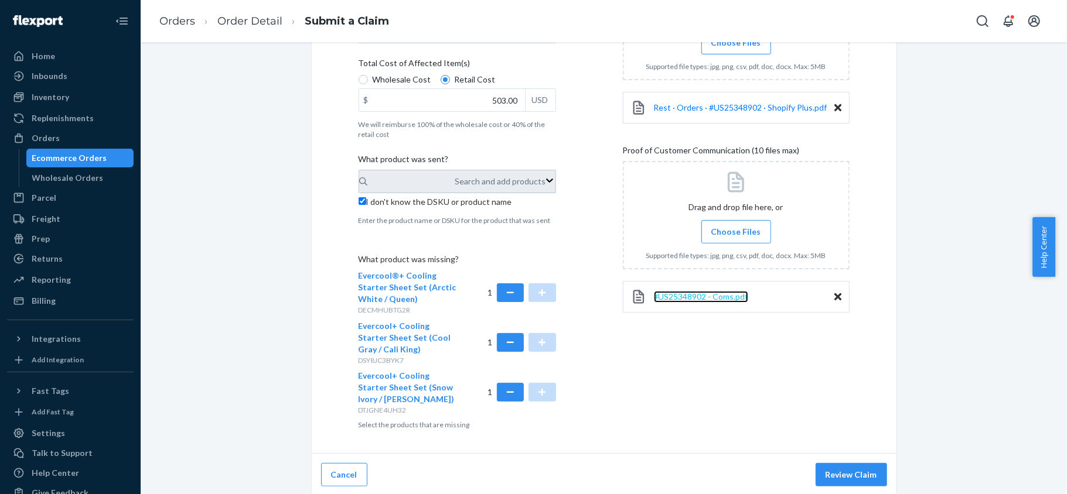
click at [701, 294] on span "#US25348902 - Coms.pdf" at bounding box center [701, 297] width 94 height 10
click at [829, 469] on button "Review Claim" at bounding box center [850, 474] width 71 height 23
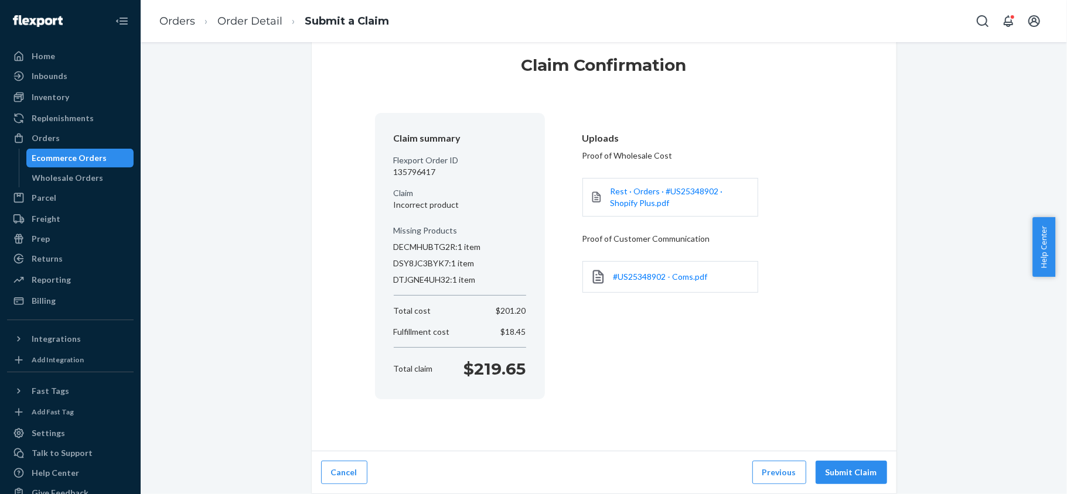
scroll to position [29, 0]
click at [821, 465] on button "Submit Claim" at bounding box center [850, 472] width 71 height 23
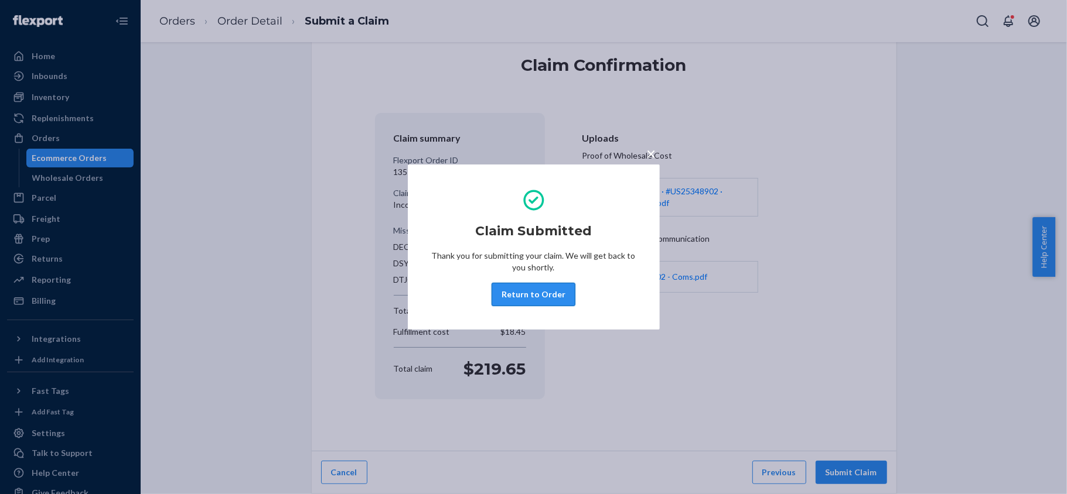
click at [512, 296] on button "Return to Order" at bounding box center [533, 294] width 84 height 23
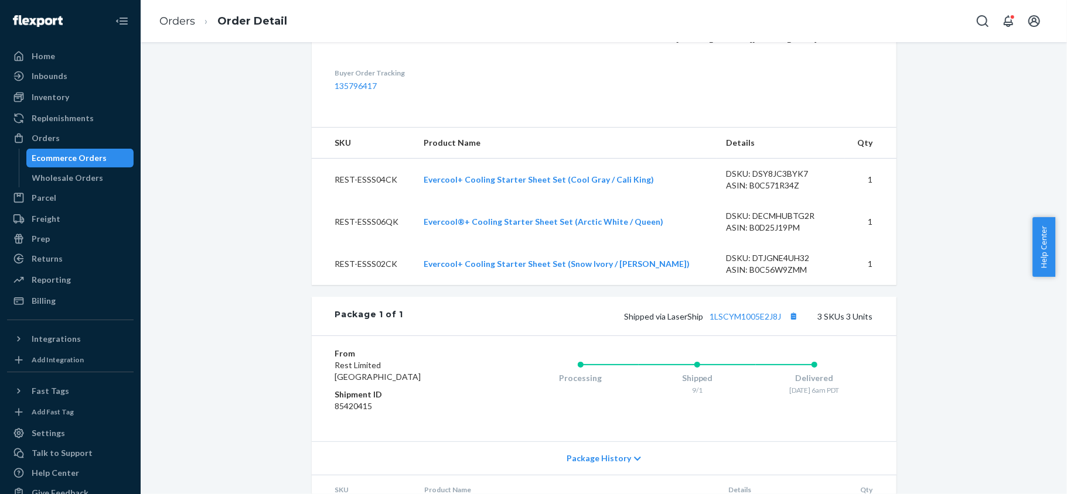
scroll to position [390, 0]
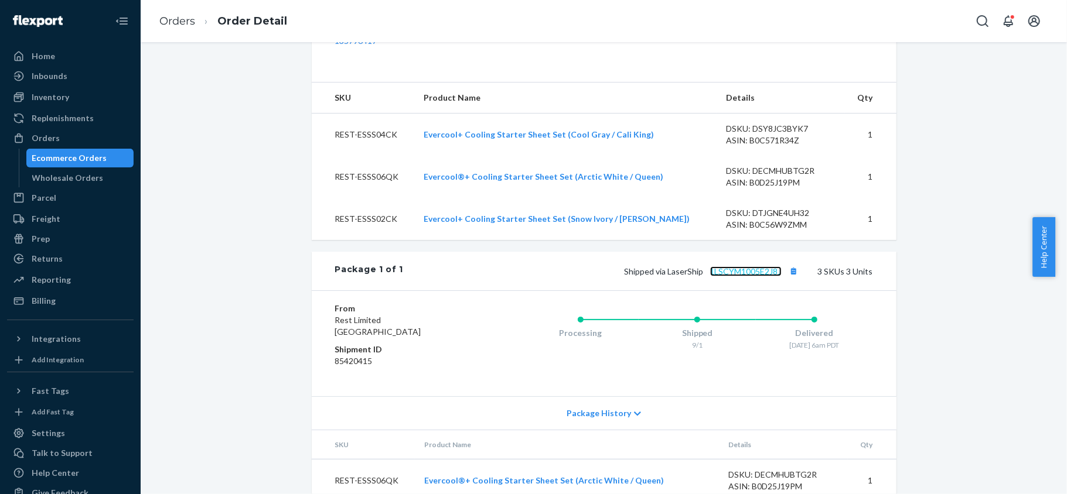
click at [746, 276] on link "1LSCYM1005E2J8J" at bounding box center [745, 272] width 71 height 10
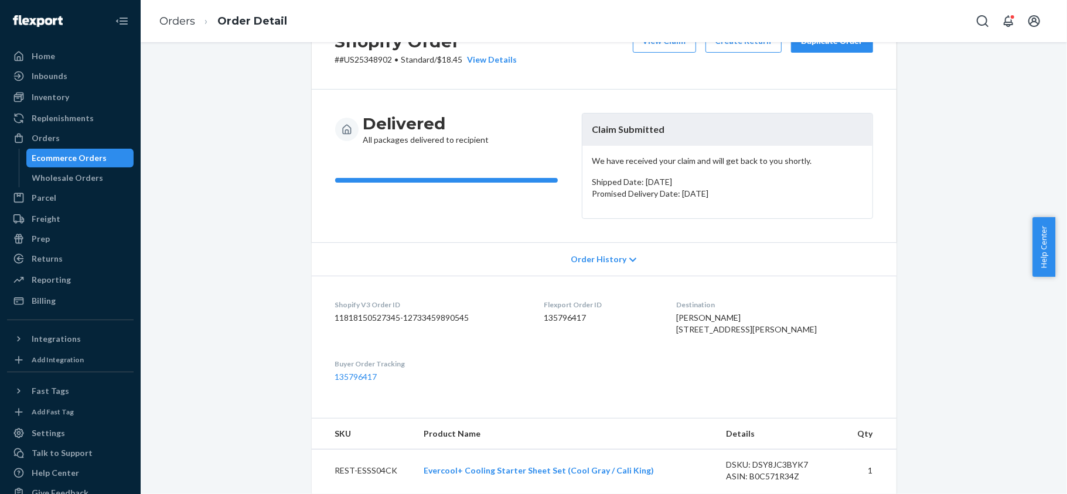
scroll to position [0, 0]
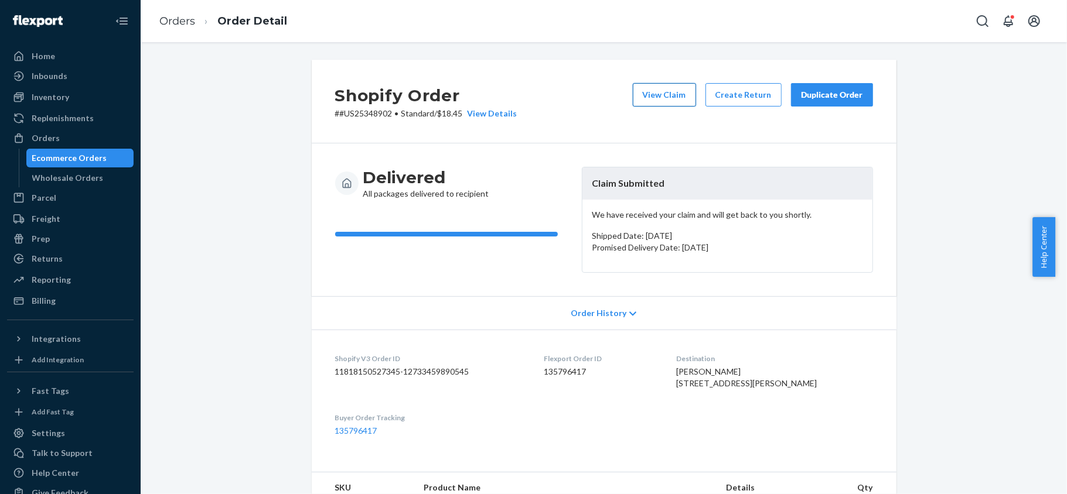
click at [672, 83] on button "View Claim" at bounding box center [664, 94] width 63 height 23
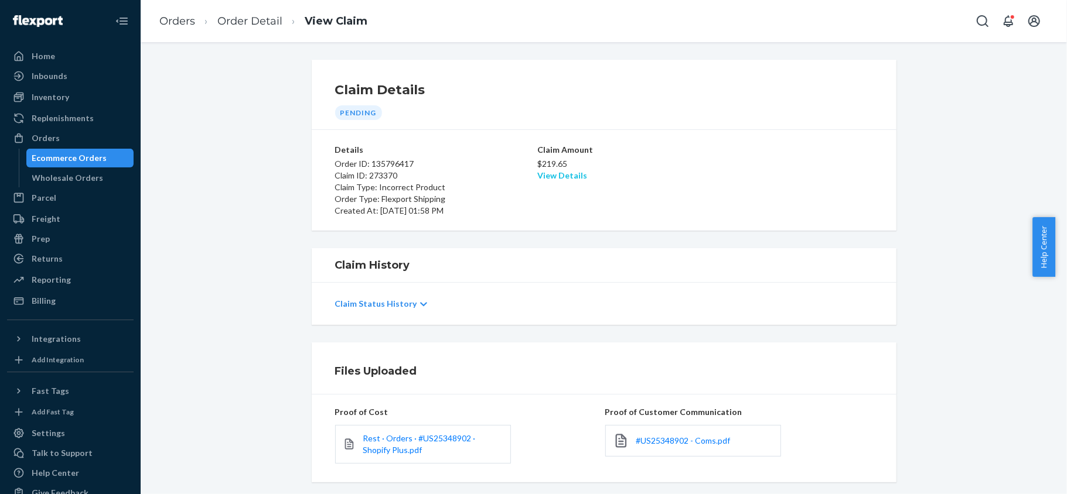
click at [540, 172] on link "View Details" at bounding box center [562, 175] width 50 height 10
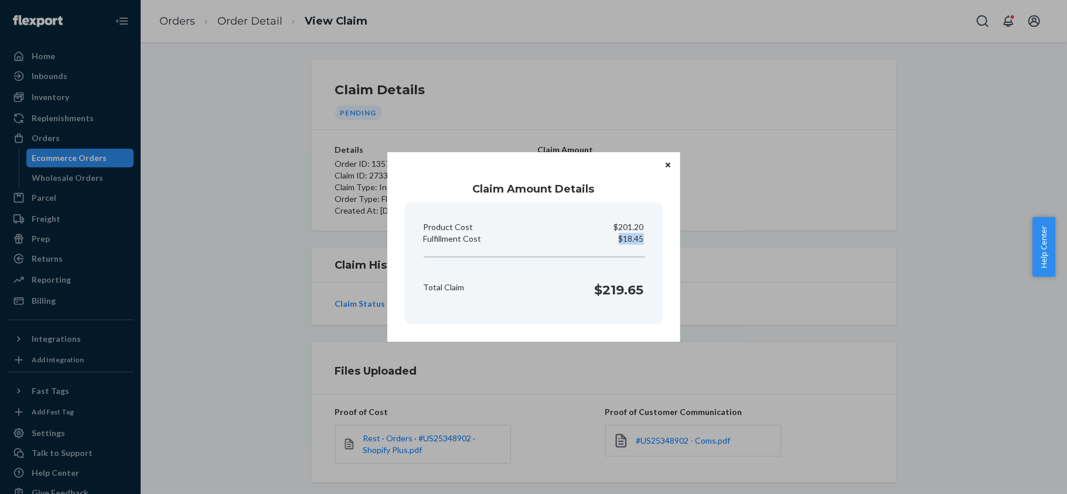
drag, startPoint x: 617, startPoint y: 243, endPoint x: 642, endPoint y: 243, distance: 24.6
click at [642, 243] on p "$18.45" at bounding box center [631, 239] width 25 height 12
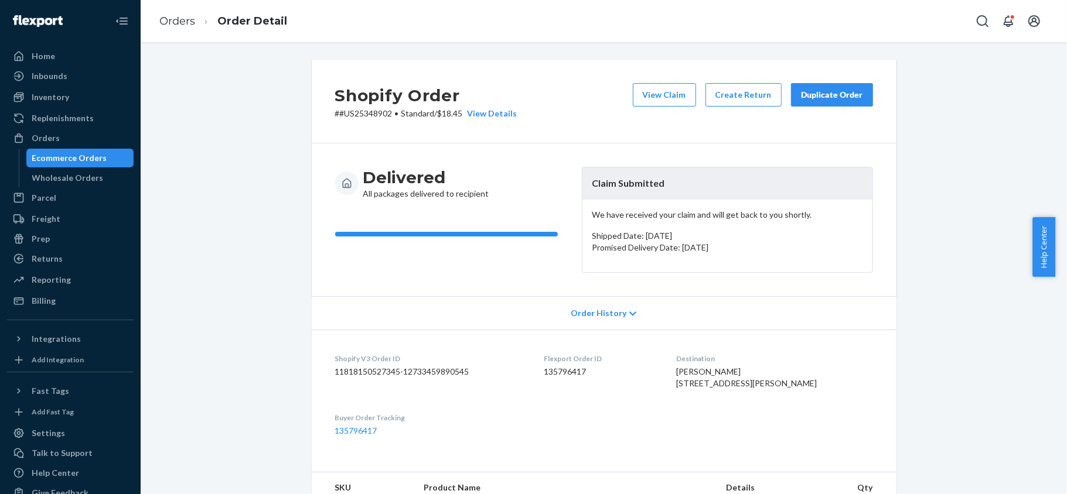
click at [568, 370] on dd "135796417" at bounding box center [601, 372] width 114 height 12
drag, startPoint x: 388, startPoint y: 114, endPoint x: 333, endPoint y: 115, distance: 54.5
click at [335, 115] on p "# #US25348902 • Standard / $18.45 View Details" at bounding box center [426, 114] width 182 height 12
click at [64, 144] on div "Orders" at bounding box center [70, 138] width 124 height 16
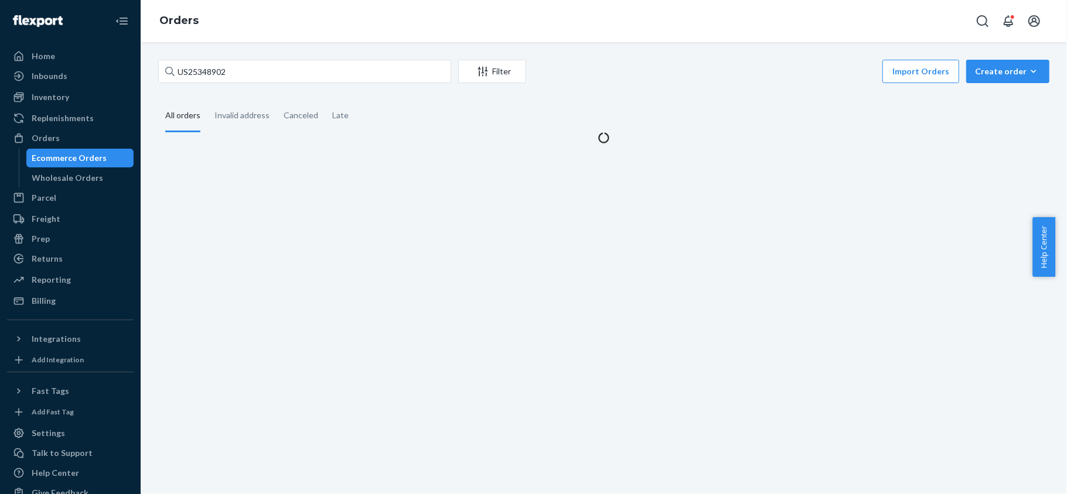
click at [218, 56] on div "US25348902 Filter Import Orders Create order Ecommerce order Removal order All …" at bounding box center [604, 268] width 926 height 452
click at [225, 69] on input "US25348902" at bounding box center [304, 71] width 293 height 23
paste input "PD1098143"
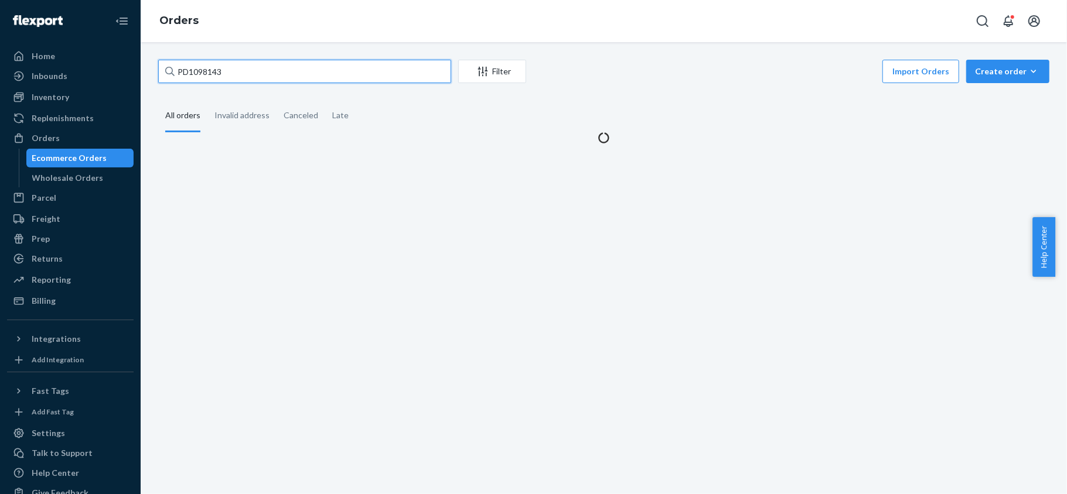
type input "PD1098143"
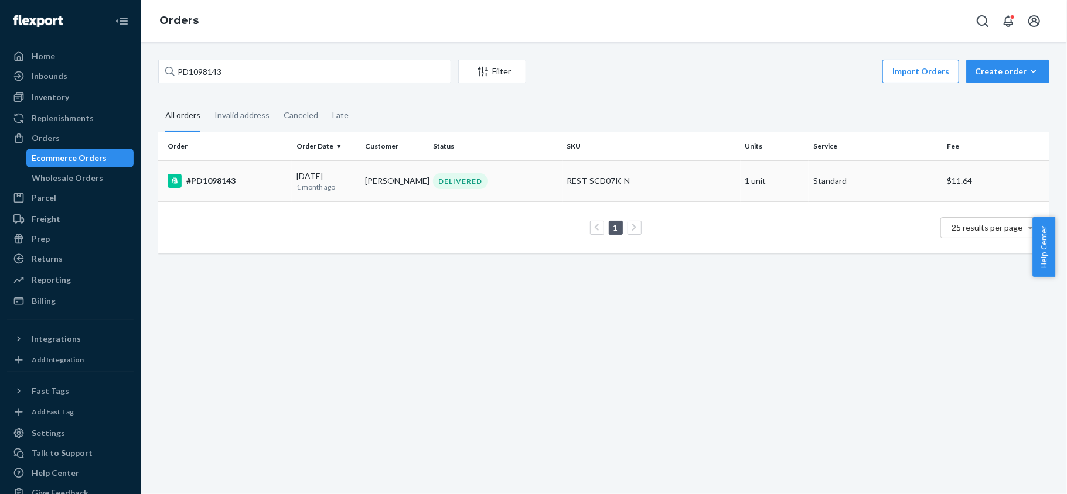
click at [243, 184] on div "#PD1098143" at bounding box center [228, 181] width 120 height 14
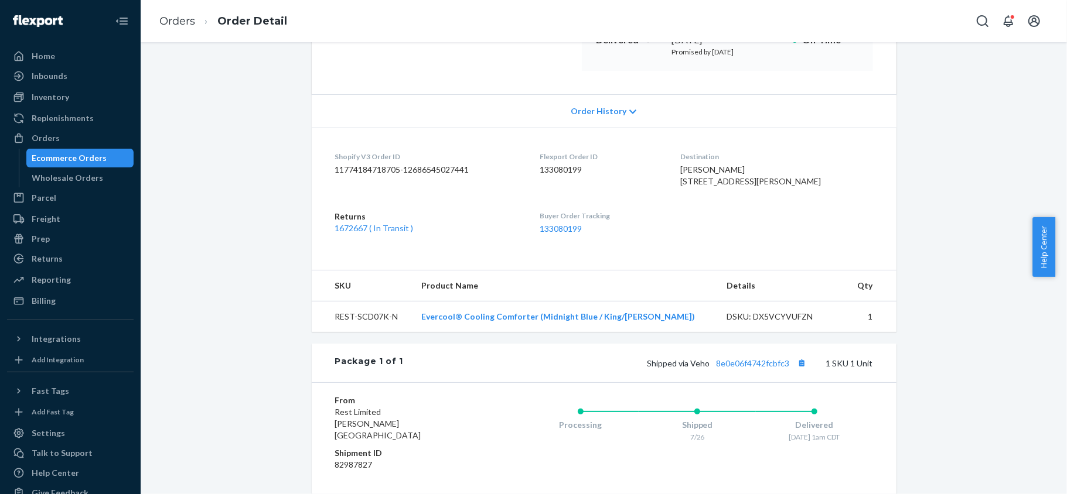
scroll to position [93, 0]
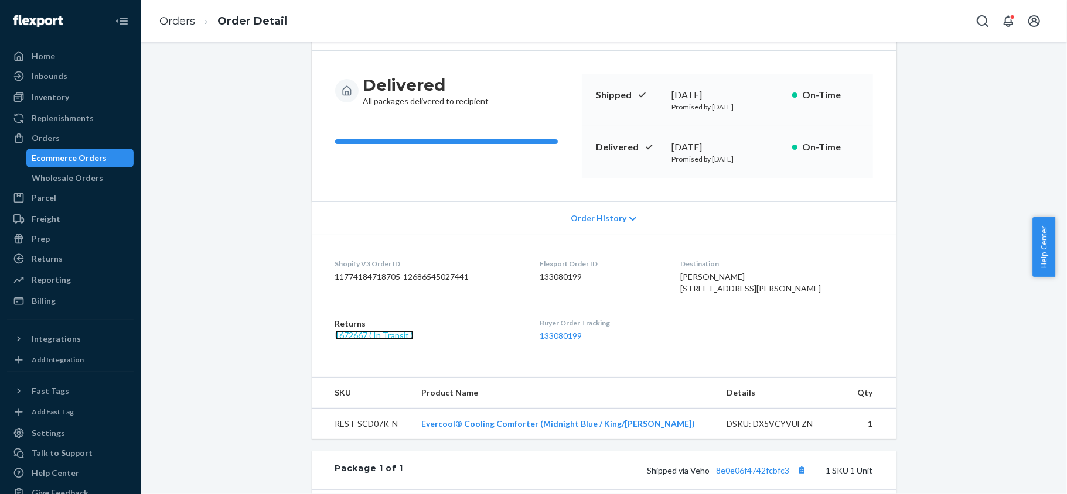
click at [382, 340] on link "1672667 ( In Transit )" at bounding box center [374, 335] width 78 height 10
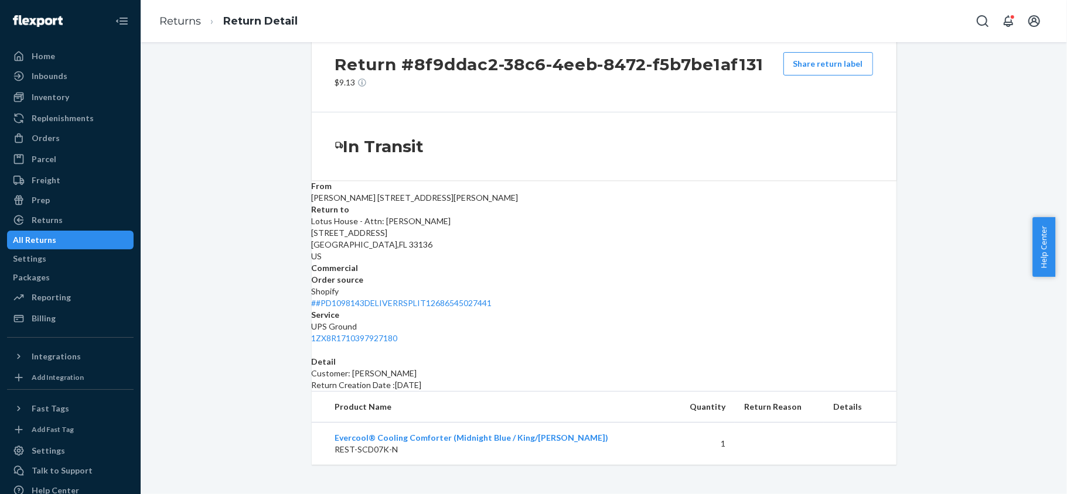
scroll to position [48, 0]
click at [398, 333] on link "1ZX8R1710397927180" at bounding box center [355, 338] width 86 height 10
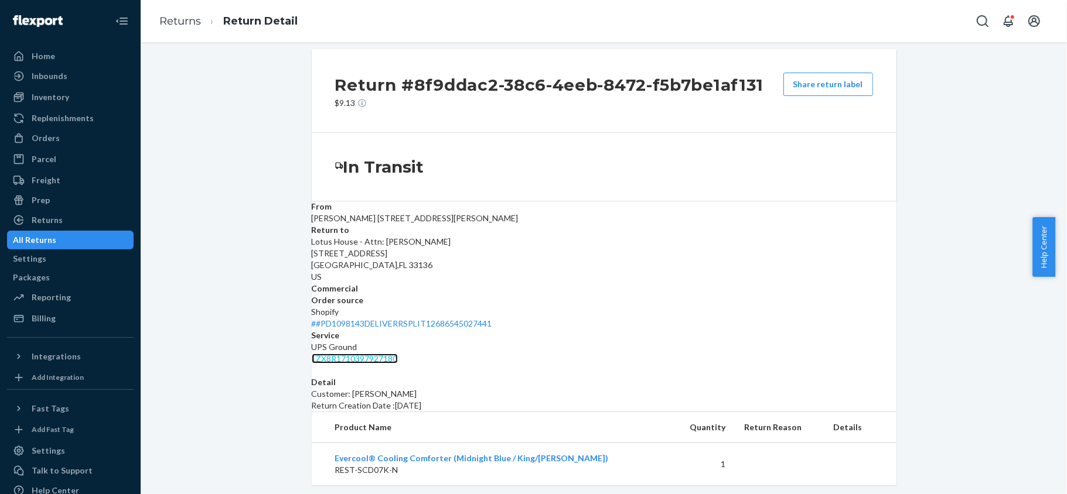
scroll to position [0, 0]
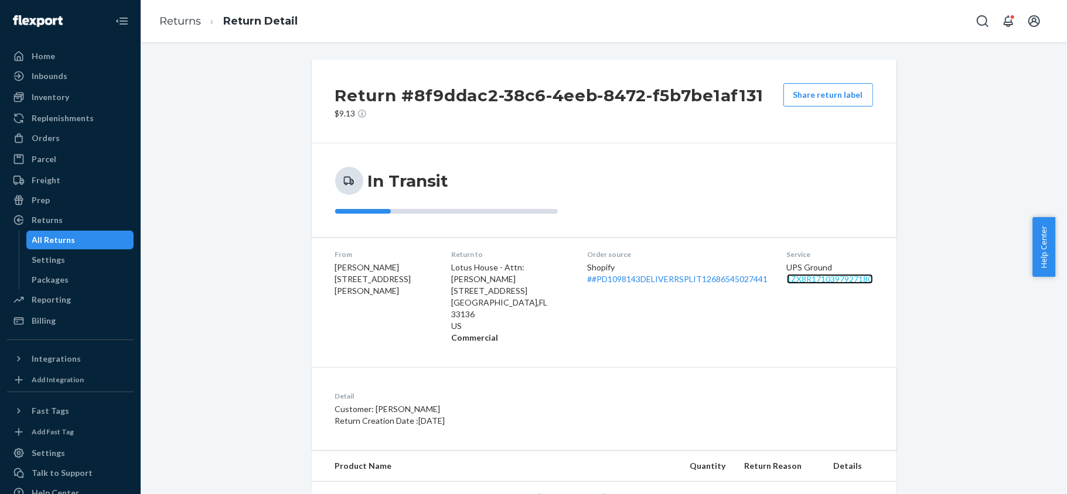
click at [822, 278] on link "1ZX8R1710397927180" at bounding box center [830, 279] width 86 height 10
click at [83, 213] on div "Returns" at bounding box center [70, 220] width 124 height 16
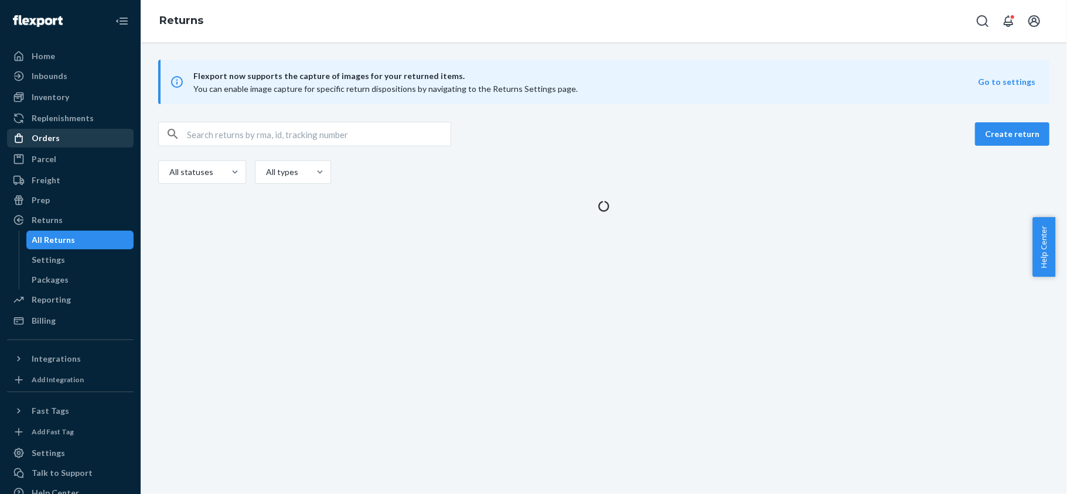
click at [77, 142] on div "Orders" at bounding box center [70, 138] width 124 height 16
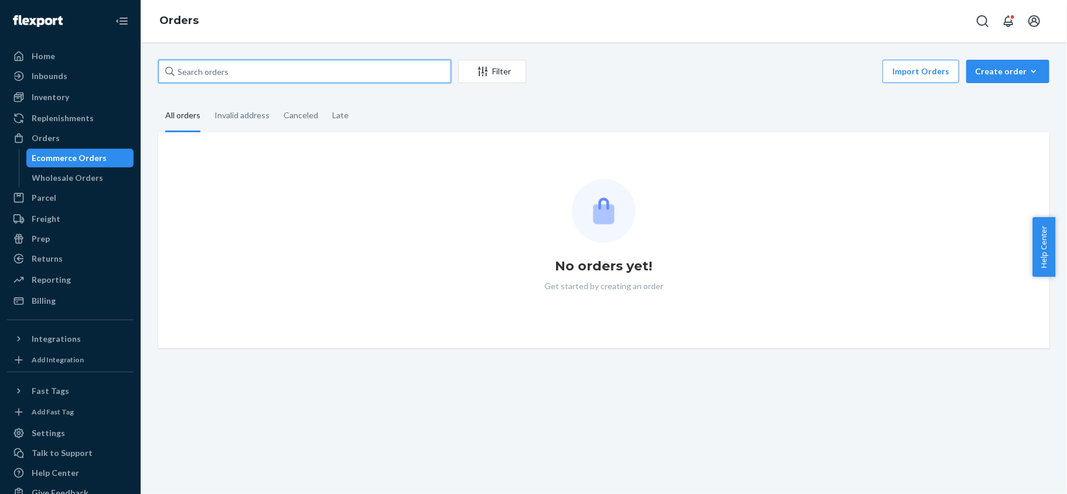
click at [262, 77] on input "text" at bounding box center [304, 71] width 293 height 23
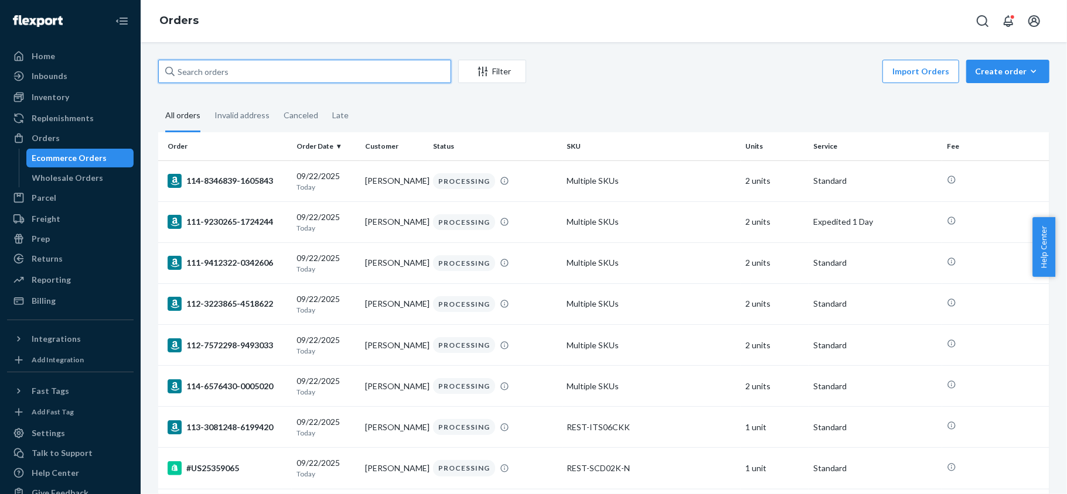
paste input "US25349029"
type input "US25349029"
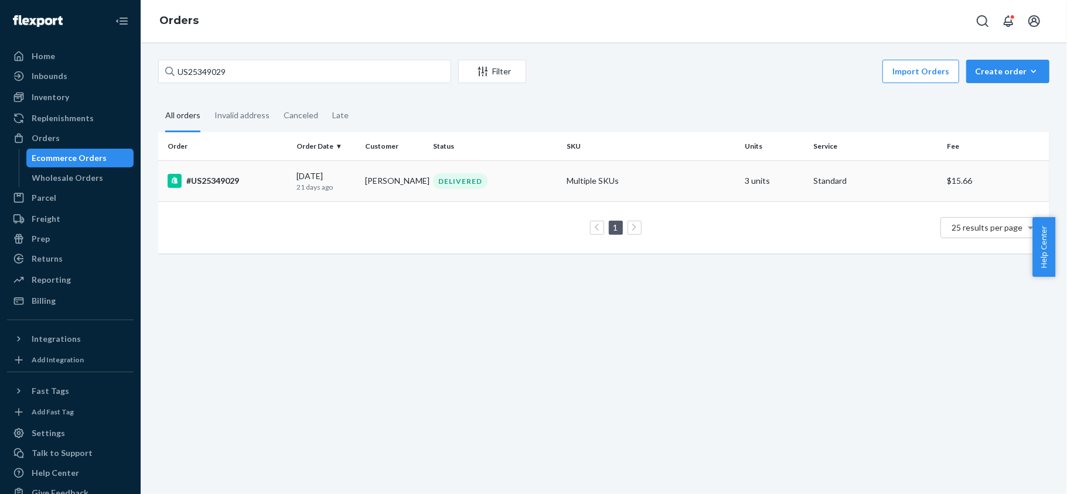
click at [312, 197] on td "09/01/2025 21 days ago" at bounding box center [326, 181] width 69 height 41
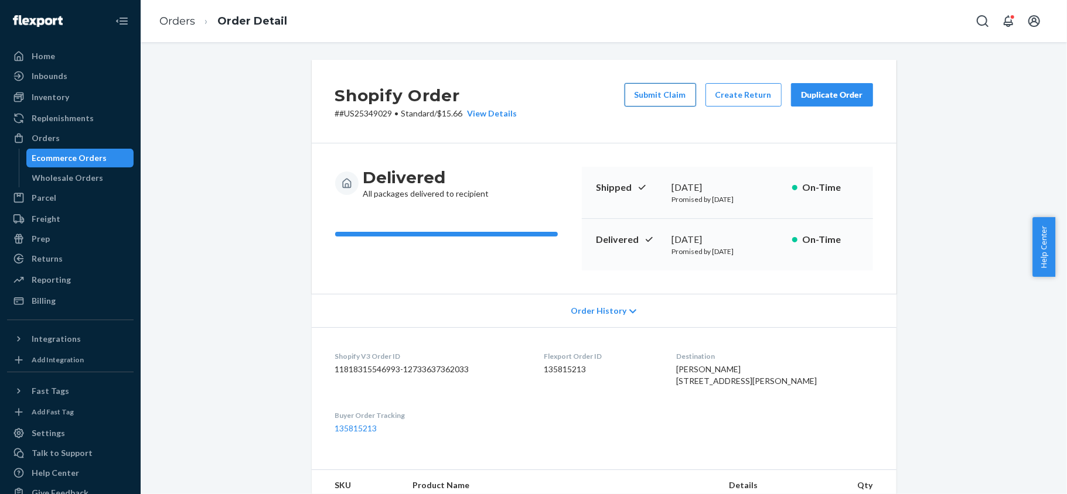
click at [653, 90] on button "Submit Claim" at bounding box center [659, 94] width 71 height 23
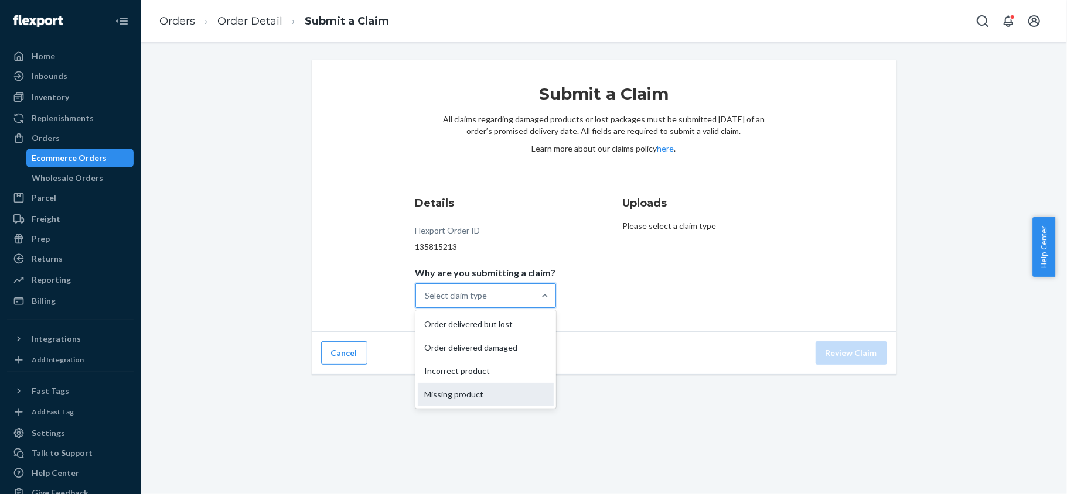
click at [507, 400] on div "Missing product" at bounding box center [486, 394] width 136 height 23
click at [426, 302] on input "Why are you submitting a claim? option Missing product focused, 0 of 4. 4 resul…" at bounding box center [425, 296] width 1 height 12
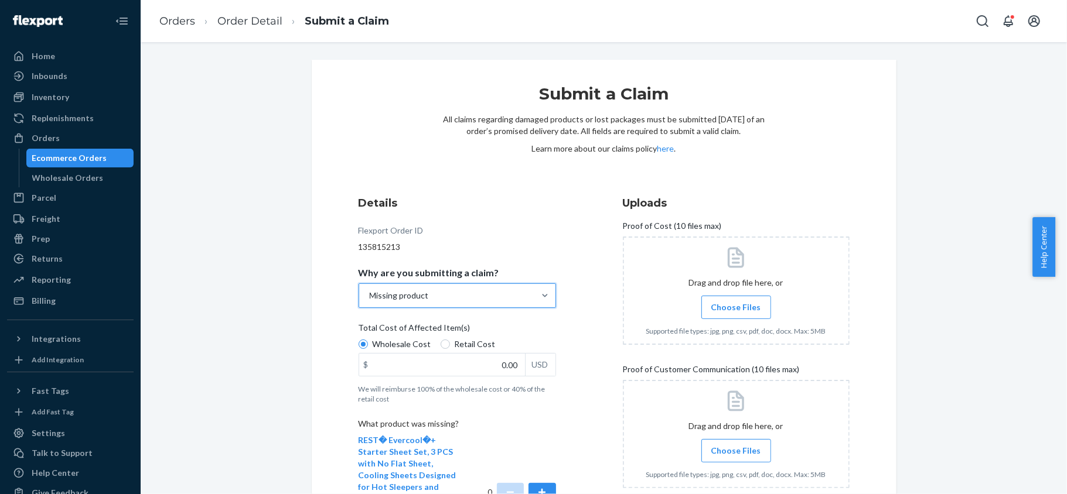
click at [455, 346] on span "Retail Cost" at bounding box center [475, 345] width 41 height 12
click at [450, 346] on input "Retail Cost" at bounding box center [445, 344] width 9 height 9
radio input "true"
radio input "false"
drag, startPoint x: 487, startPoint y: 371, endPoint x: 561, endPoint y: 380, distance: 74.3
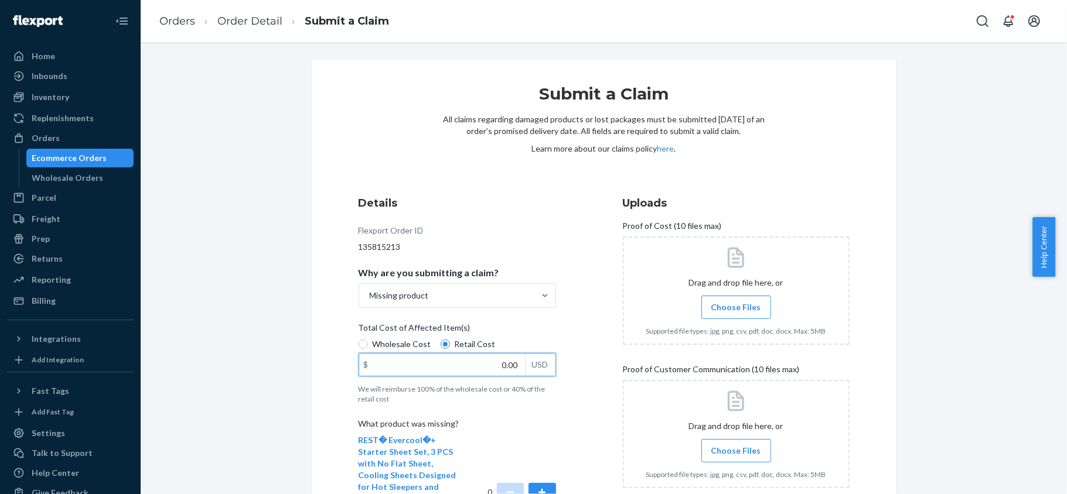
click at [561, 380] on div "Details Flexport Order ID 135815213 Why are you submitting a claim? Missing pro…" at bounding box center [472, 501] width 227 height 624
paste input "71"
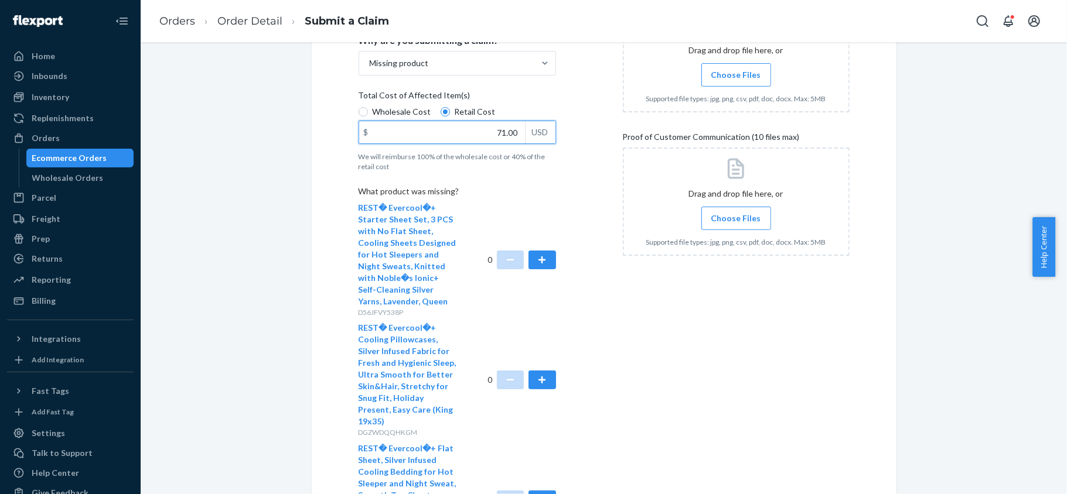
scroll to position [234, 0]
type input "71.00"
click at [531, 369] on button "button" at bounding box center [541, 378] width 27 height 19
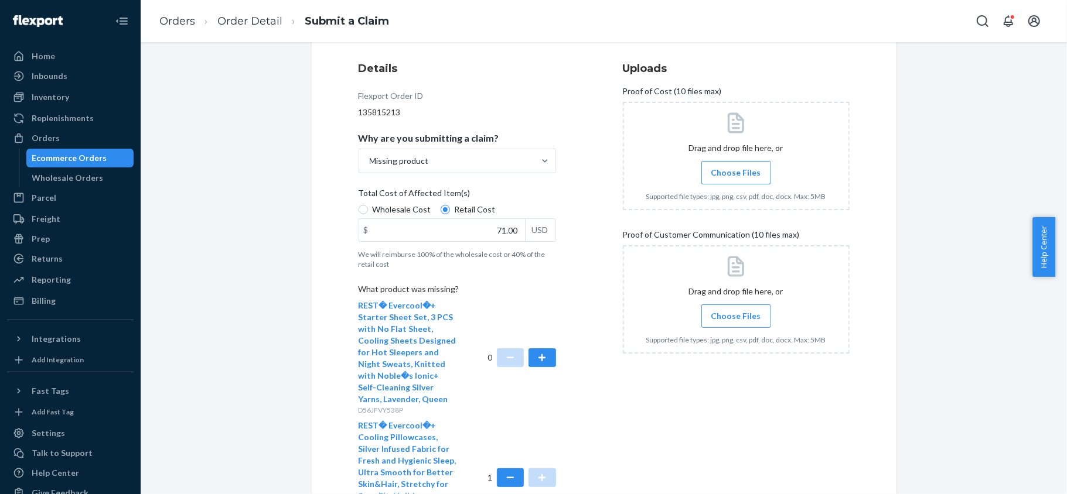
scroll to position [132, 0]
click at [725, 178] on span "Choose Files" at bounding box center [736, 175] width 50 height 12
click at [736, 178] on input "Choose Files" at bounding box center [736, 175] width 1 height 13
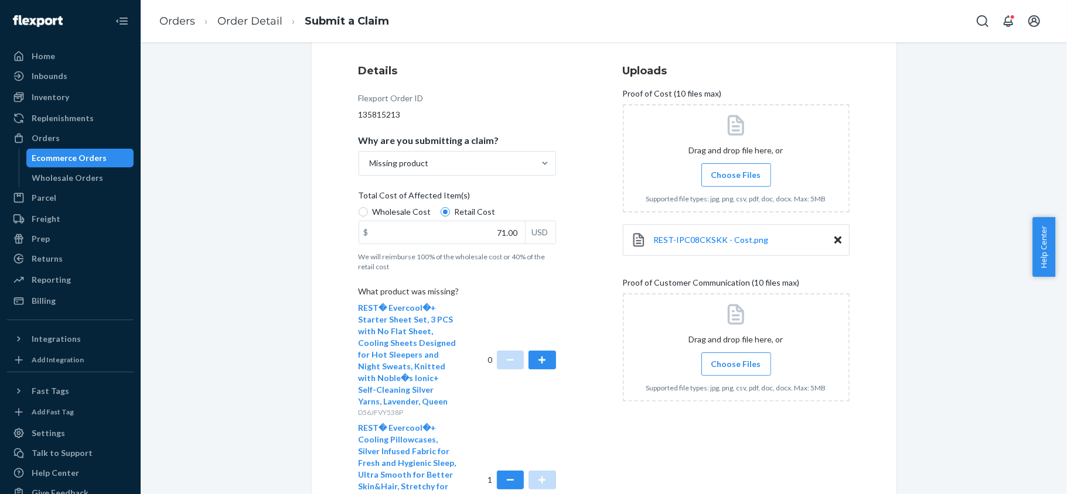
click at [711, 178] on span "Choose Files" at bounding box center [736, 175] width 50 height 12
click at [736, 178] on input "Choose Files" at bounding box center [736, 175] width 1 height 13
click at [725, 360] on span "Choose Files" at bounding box center [736, 365] width 50 height 12
click at [736, 360] on input "Choose Files" at bounding box center [736, 364] width 1 height 13
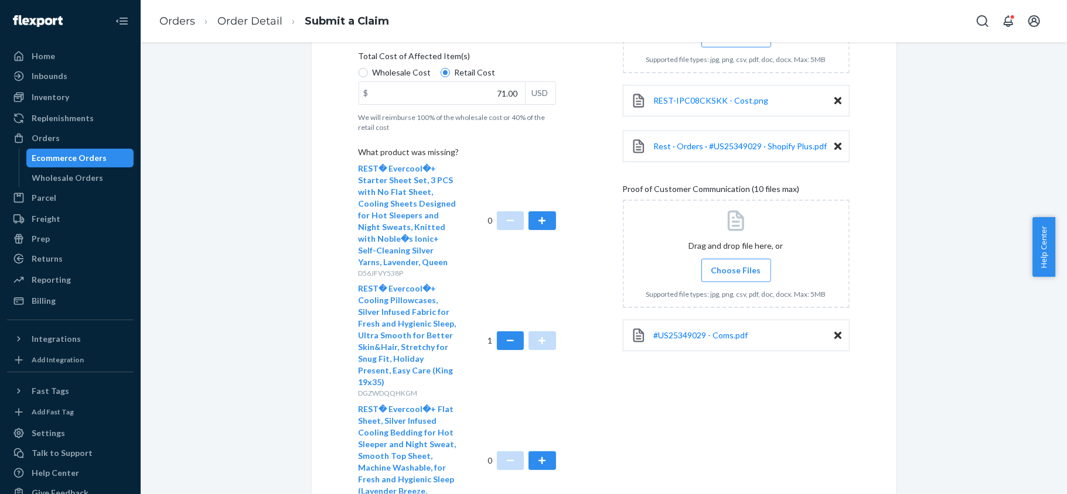
scroll to position [367, 0]
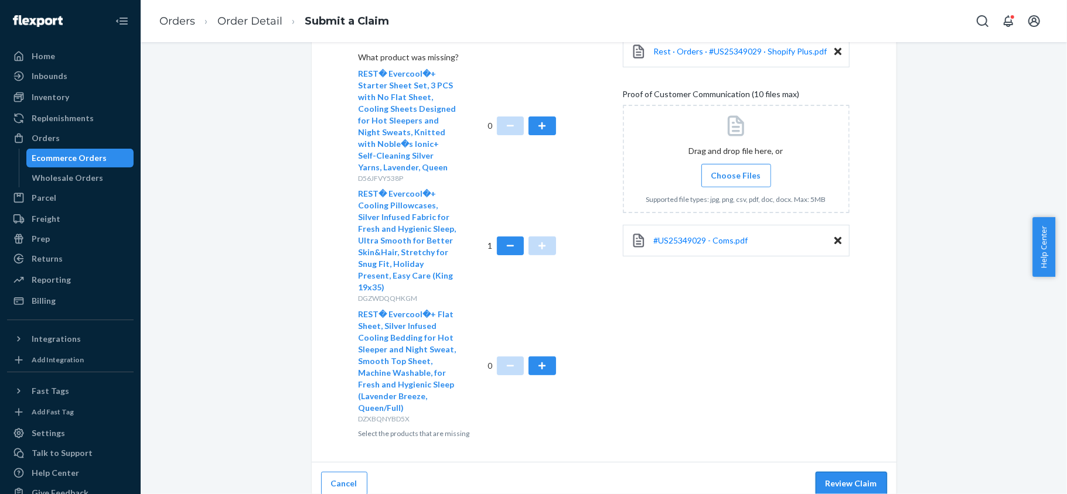
click at [840, 472] on button "Review Claim" at bounding box center [850, 483] width 71 height 23
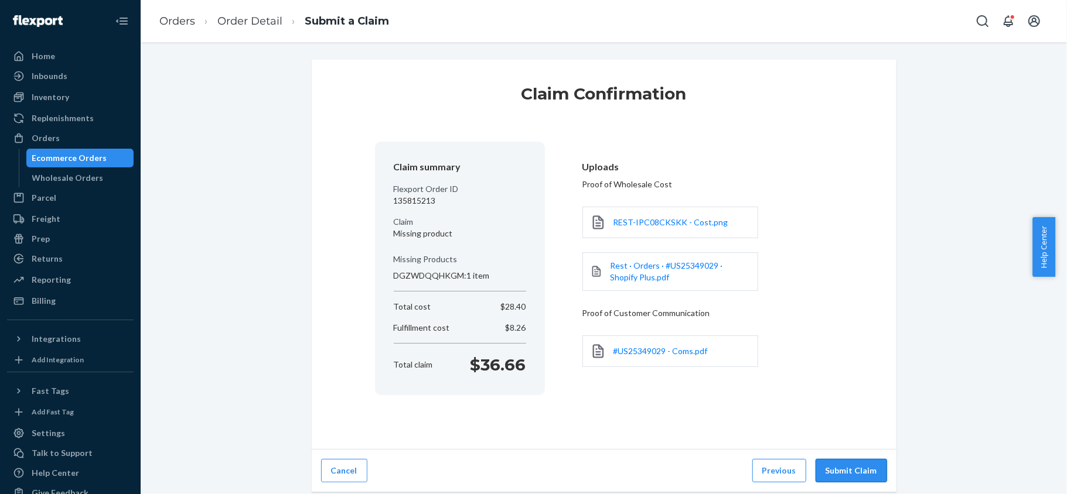
click at [844, 474] on button "Submit Claim" at bounding box center [850, 470] width 71 height 23
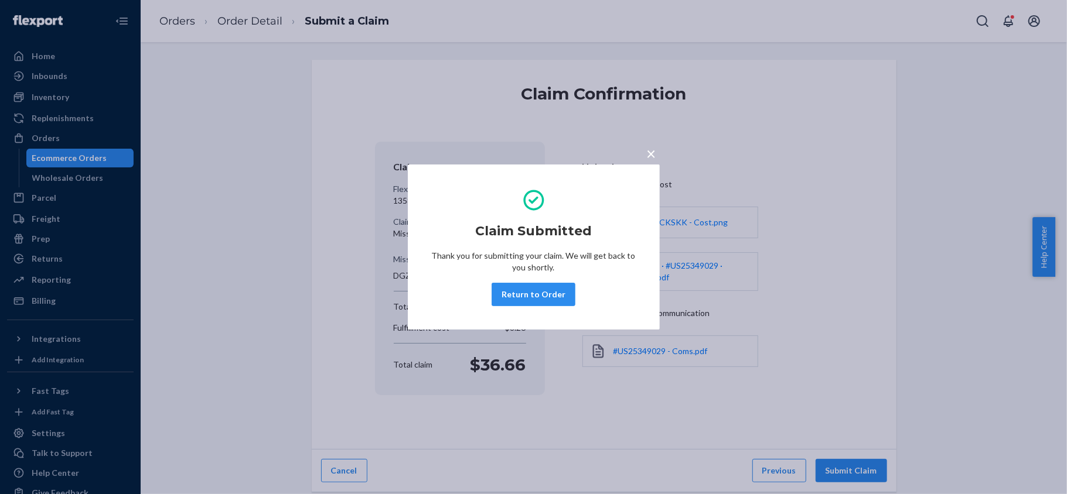
drag, startPoint x: 525, startPoint y: 295, endPoint x: 396, endPoint y: 63, distance: 265.7
click at [525, 296] on button "Return to Order" at bounding box center [533, 294] width 84 height 23
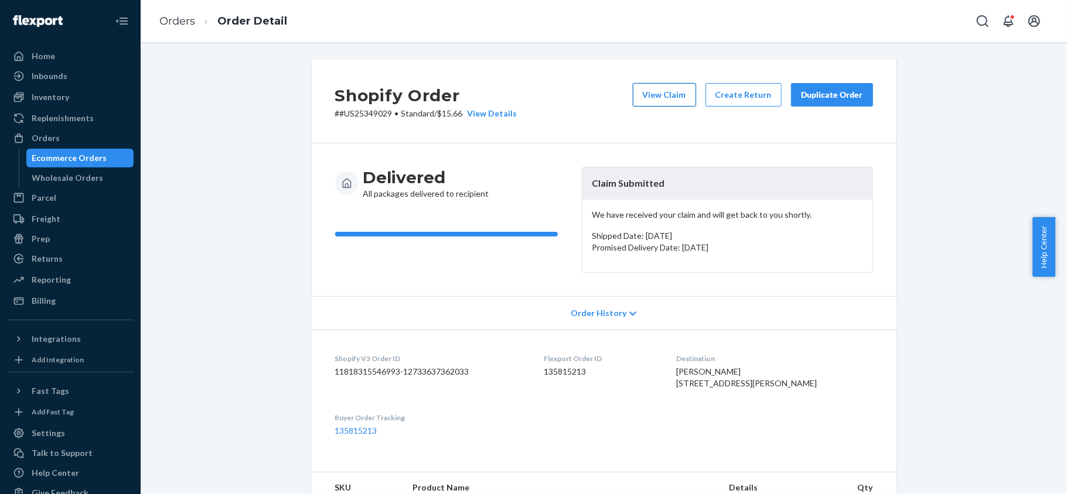
click at [636, 96] on button "View Claim" at bounding box center [664, 94] width 63 height 23
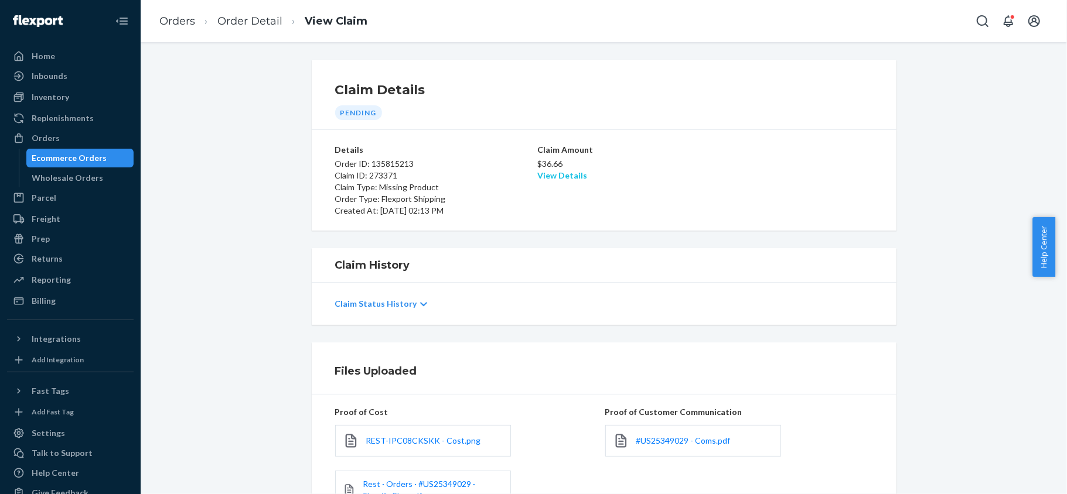
click at [546, 174] on link "View Details" at bounding box center [562, 175] width 50 height 10
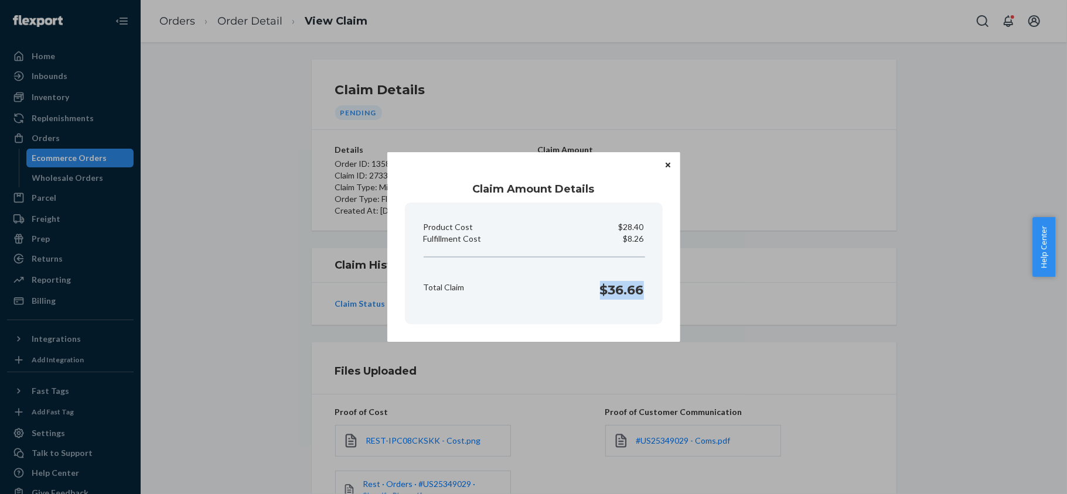
drag, startPoint x: 592, startPoint y: 294, endPoint x: 644, endPoint y: 295, distance: 52.7
click at [644, 295] on div "Total Claim $36.66" at bounding box center [534, 287] width 230 height 36
copy h1 "$36.66"
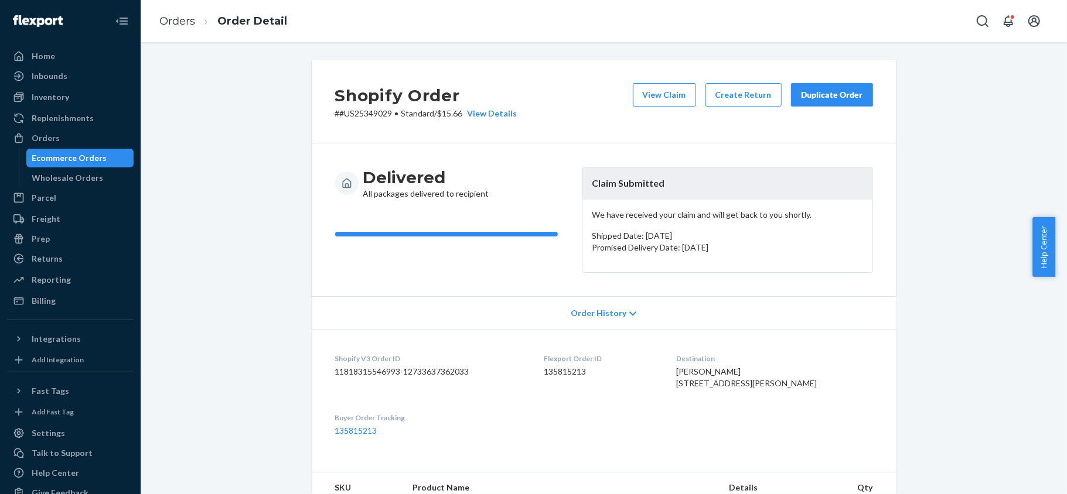
click at [574, 375] on dd "135815213" at bounding box center [601, 372] width 114 height 12
copy dd "135815213"
drag, startPoint x: 385, startPoint y: 113, endPoint x: 336, endPoint y: 122, distance: 50.0
click at [336, 122] on div "Shopify Order # #US25349029 • Standard / $15.66 View Details View Claim Create …" at bounding box center [604, 102] width 585 height 84
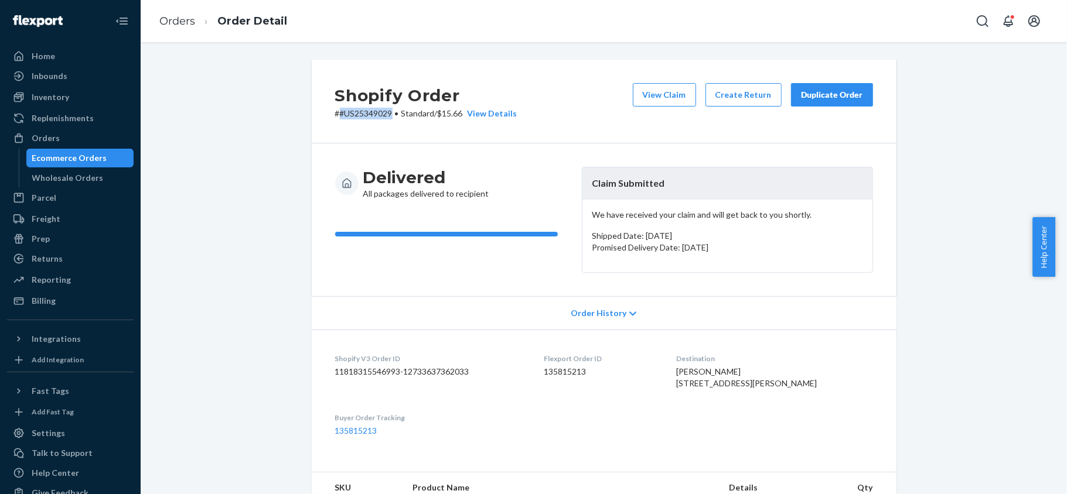
copy p "#US25349029"
click at [83, 137] on div "Orders" at bounding box center [70, 138] width 124 height 16
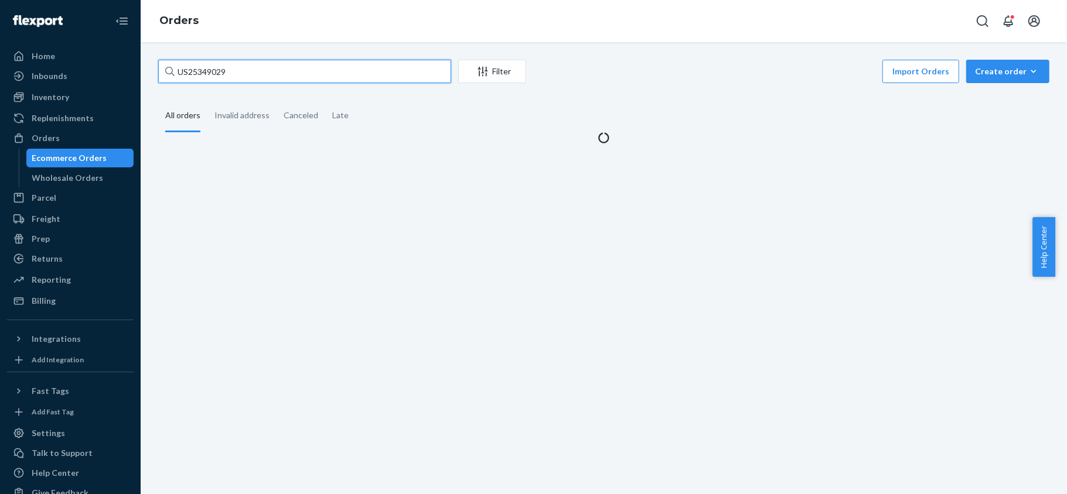
click at [257, 69] on input "US25349029" at bounding box center [304, 71] width 293 height 23
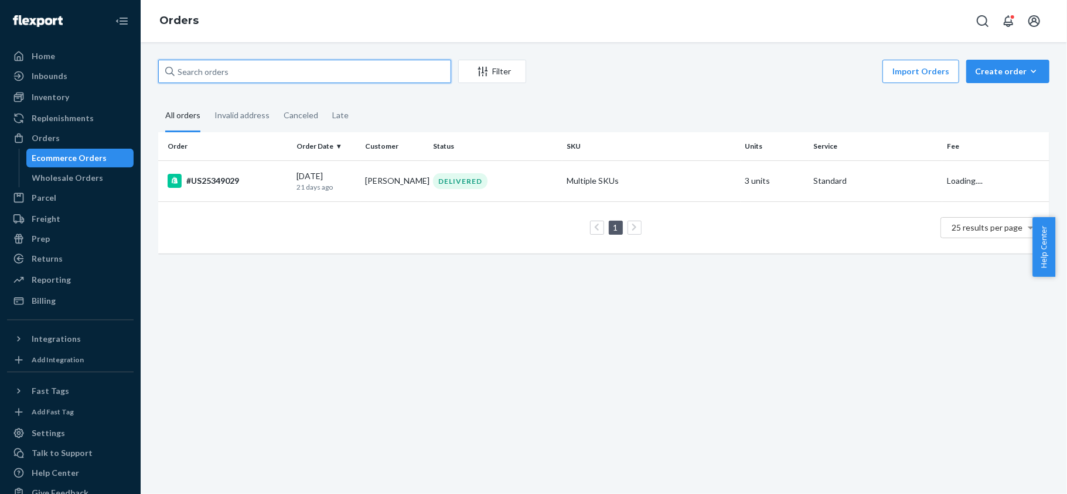
paste input "US25348483"
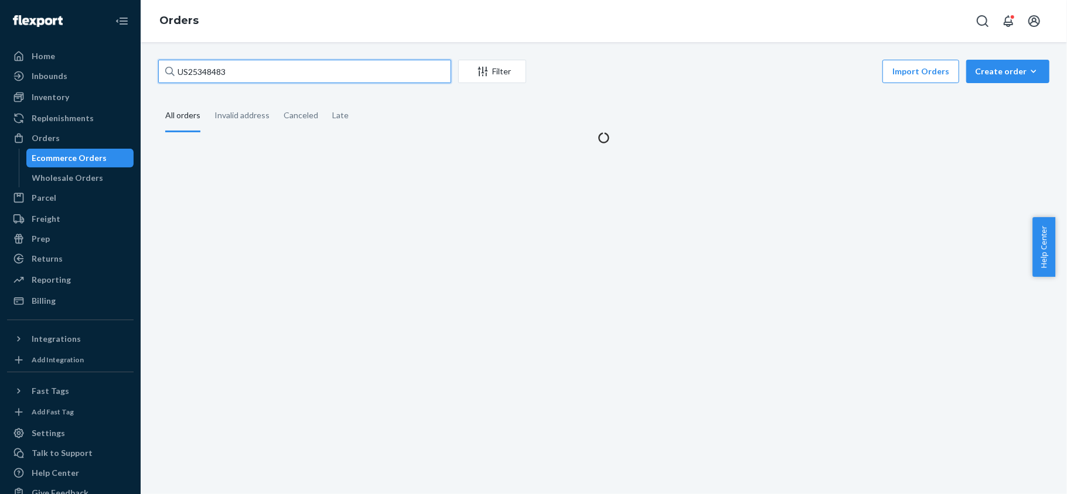
type input "US25348483"
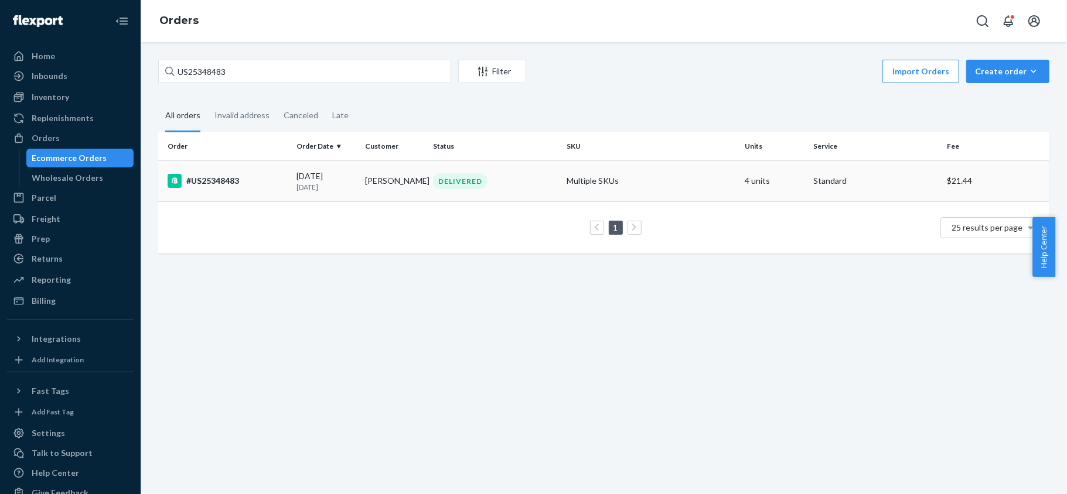
click at [255, 181] on div "#US25348483" at bounding box center [228, 181] width 120 height 14
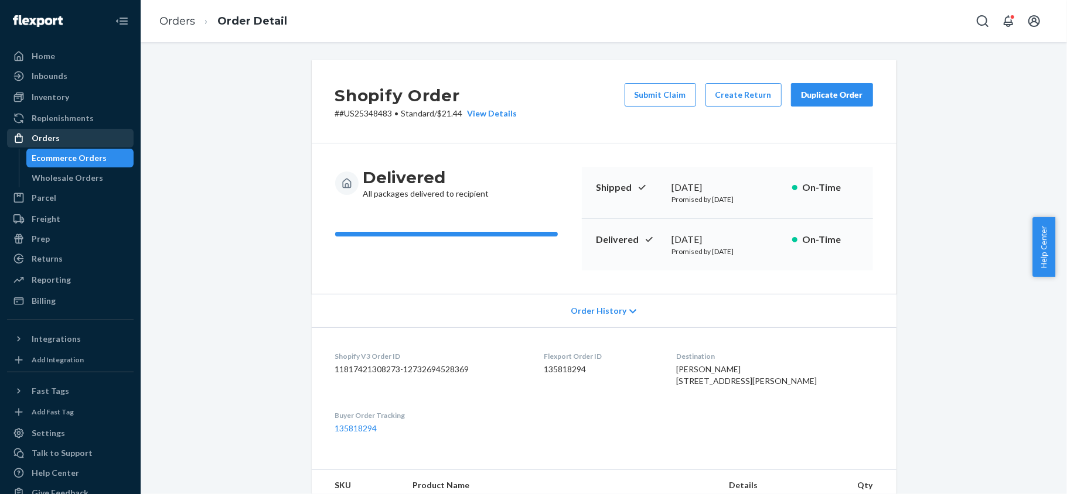
click at [103, 136] on div "Orders" at bounding box center [70, 138] width 124 height 16
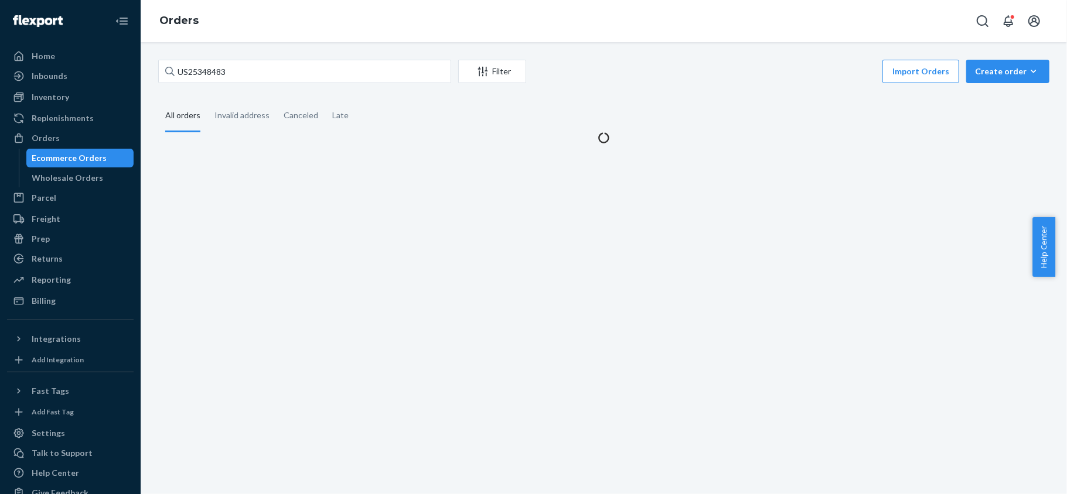
click at [237, 84] on div "US25348483 Filter Import Orders Create order Ecommerce order Removal order" at bounding box center [603, 73] width 891 height 26
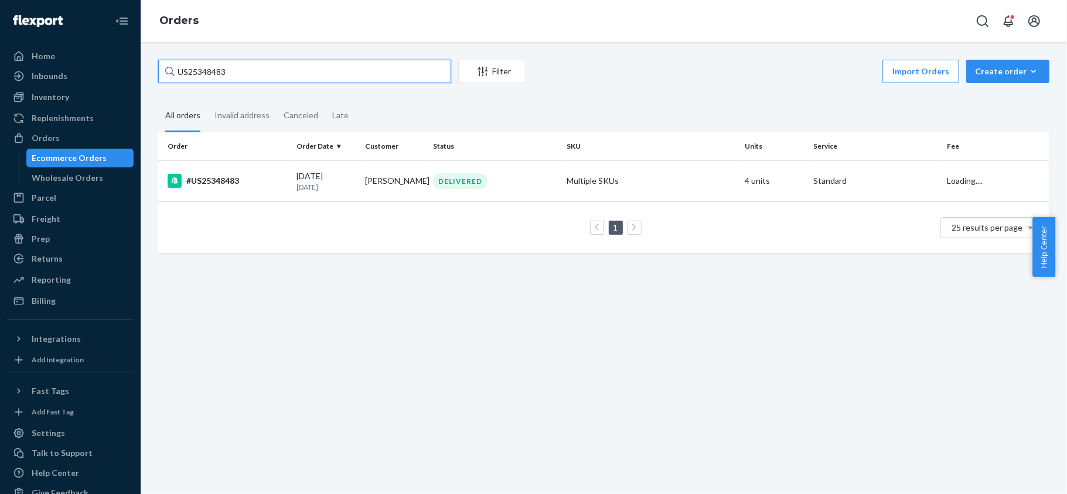
click at [244, 75] on input "US25348483" at bounding box center [304, 71] width 293 height 23
paste input "US25351093"
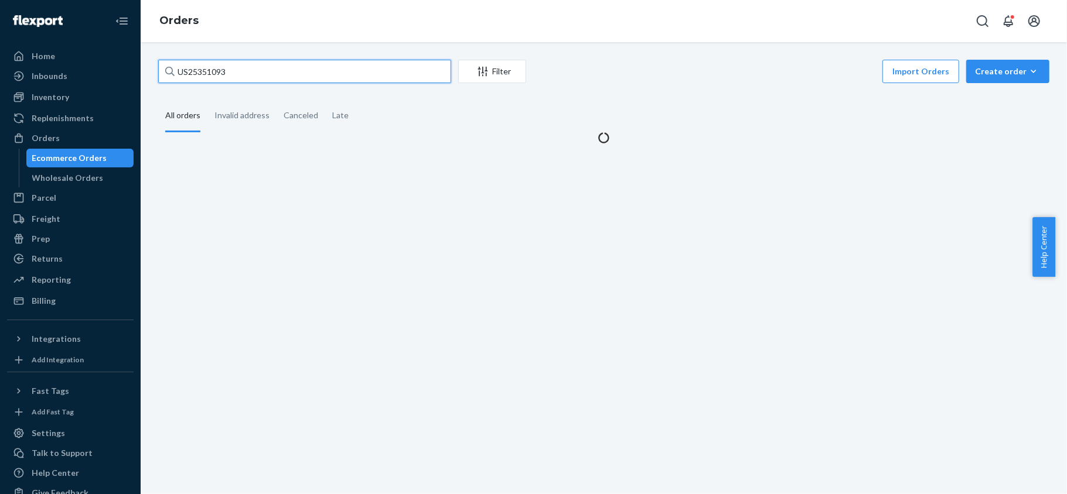
type input "US25351093"
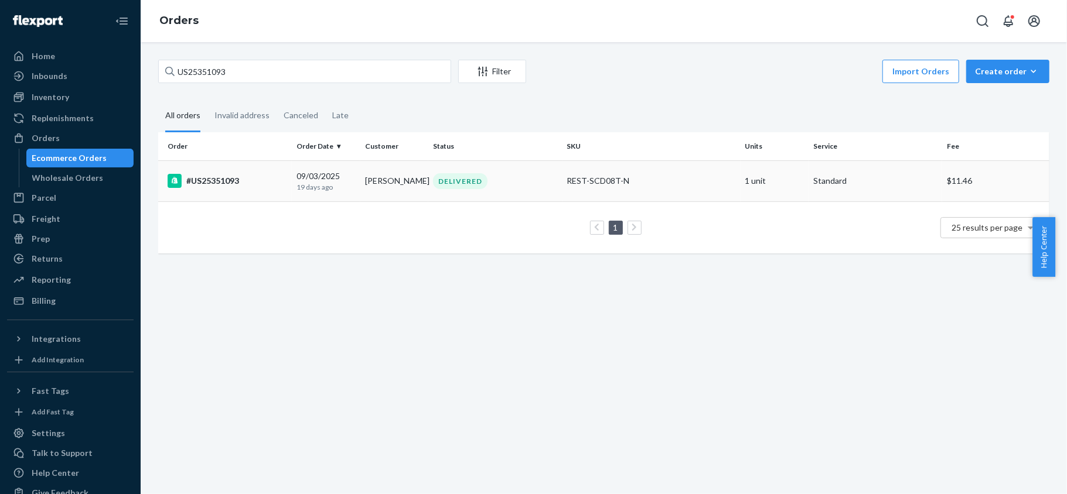
click at [275, 186] on div "#US25351093" at bounding box center [228, 181] width 120 height 14
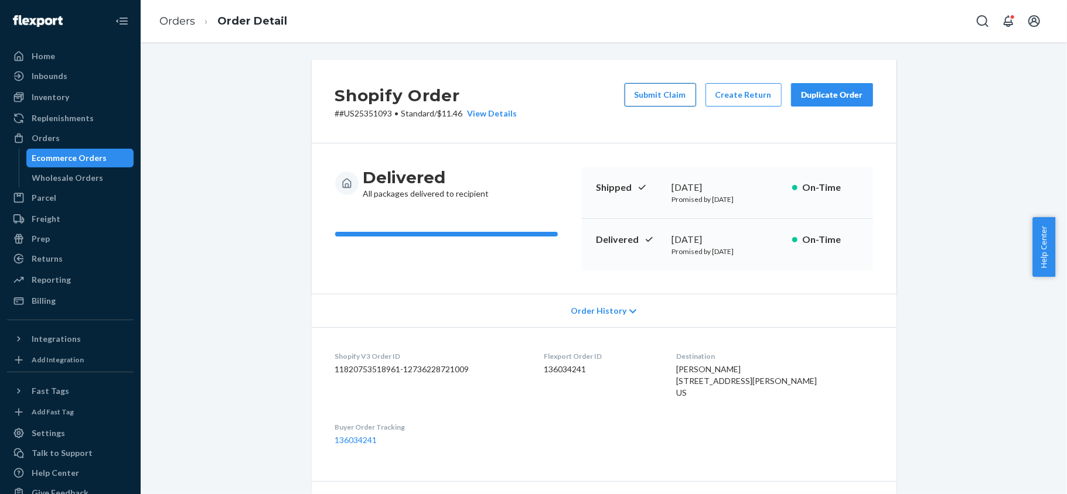
click at [654, 101] on button "Submit Claim" at bounding box center [659, 94] width 71 height 23
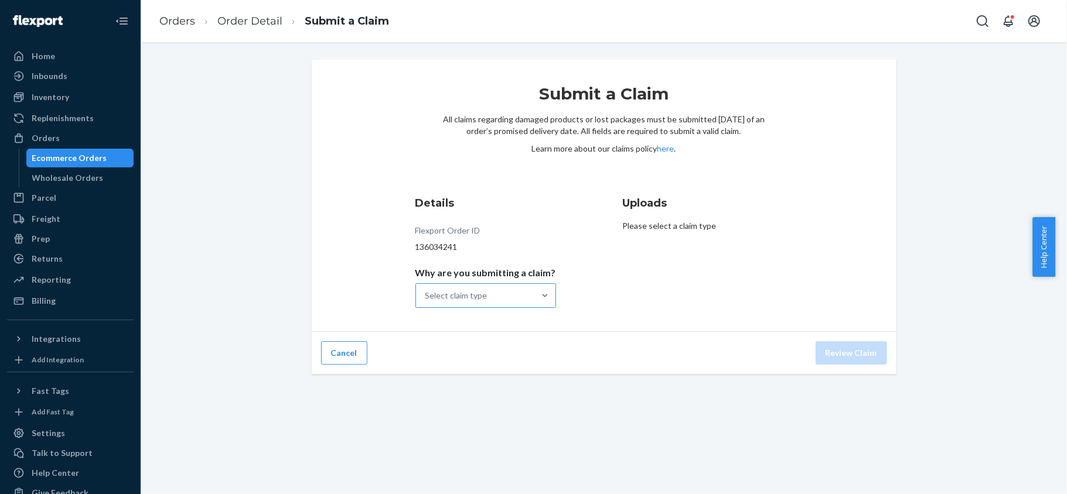
click at [512, 296] on div "Select claim type" at bounding box center [475, 295] width 118 height 23
click at [426, 296] on input "Why are you submitting a claim? Select claim type" at bounding box center [425, 296] width 1 height 12
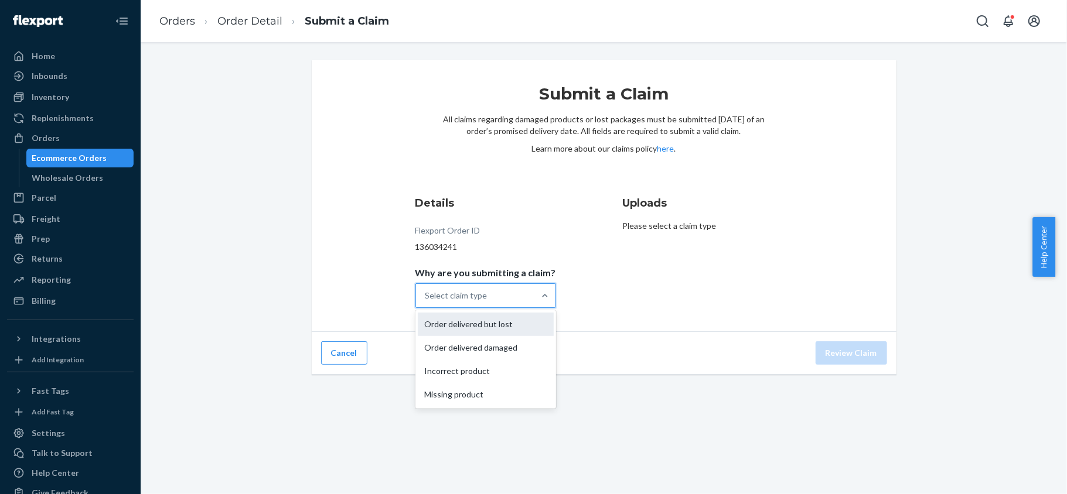
click at [512, 328] on div "Order delivered but lost" at bounding box center [486, 324] width 136 height 23
click at [426, 302] on input "Why are you submitting a claim? option Order delivered but lost focused, 1 of 4…" at bounding box center [425, 296] width 1 height 12
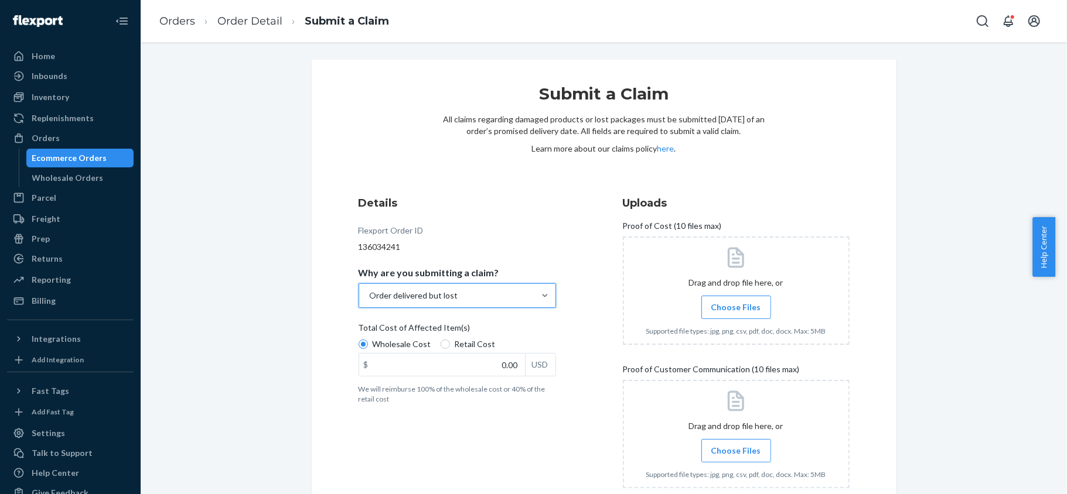
click at [445, 342] on label "Retail Cost" at bounding box center [468, 345] width 55 height 12
click at [445, 342] on input "Retail Cost" at bounding box center [445, 344] width 9 height 9
radio input "true"
radio input "false"
drag, startPoint x: 465, startPoint y: 363, endPoint x: 556, endPoint y: 371, distance: 91.8
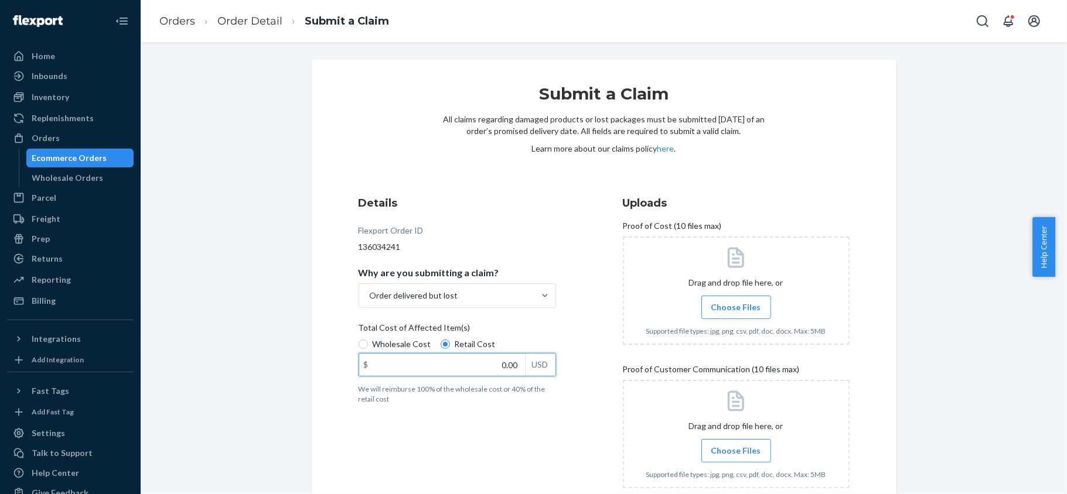
click at [554, 371] on div "Details Flexport Order ID 136034241 Why are you submitting a claim? Order deliv…" at bounding box center [472, 347] width 227 height 316
paste input "139"
type input "139.00"
click at [739, 305] on span "Choose Files" at bounding box center [736, 308] width 50 height 12
click at [736, 305] on input "Choose Files" at bounding box center [736, 307] width 1 height 13
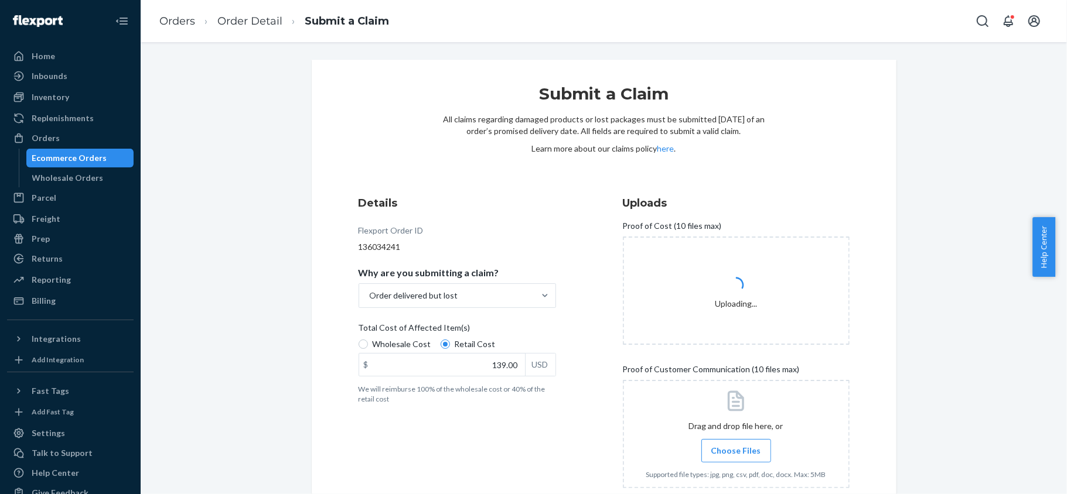
click at [715, 443] on label "Choose Files" at bounding box center [736, 450] width 70 height 23
click at [736, 445] on input "Choose Files" at bounding box center [736, 451] width 1 height 13
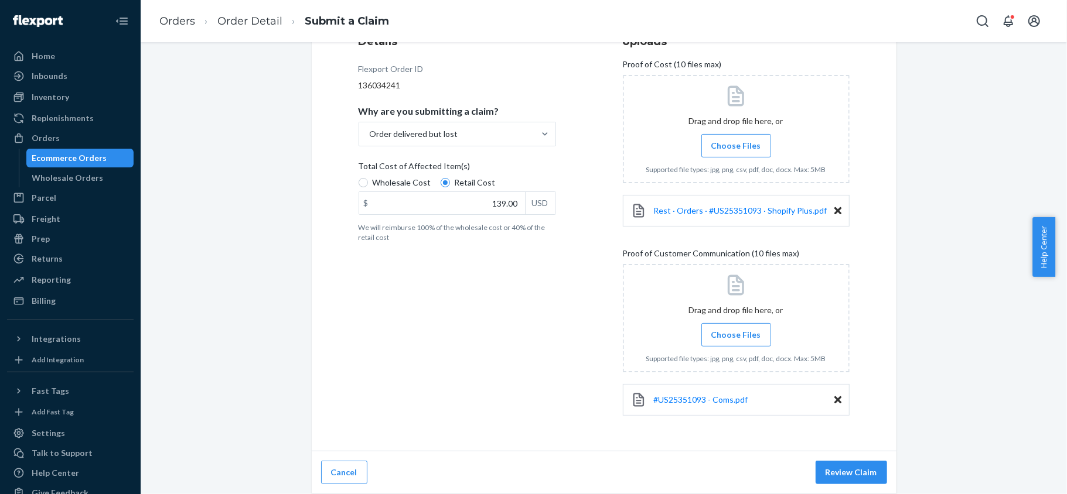
scroll to position [163, 0]
click at [736, 335] on span "Choose Files" at bounding box center [736, 335] width 50 height 12
click at [736, 335] on input "Choose Files" at bounding box center [736, 335] width 1 height 13
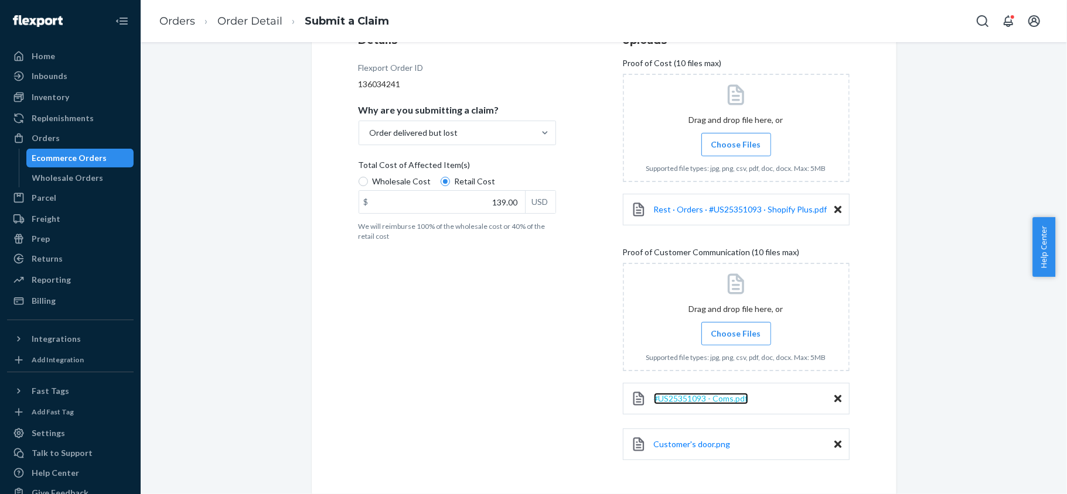
click at [719, 397] on span "#US25351093 - Coms.pdf" at bounding box center [701, 399] width 94 height 10
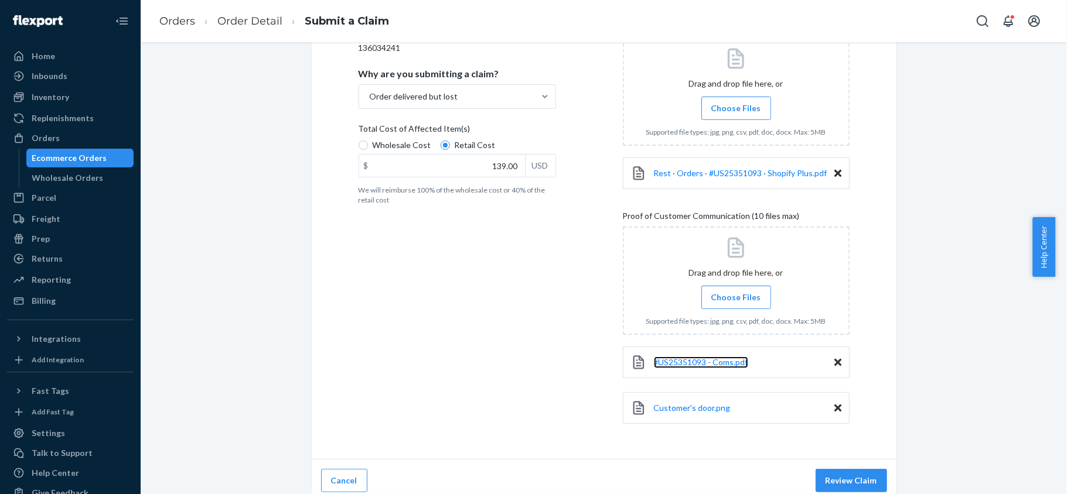
scroll to position [209, 0]
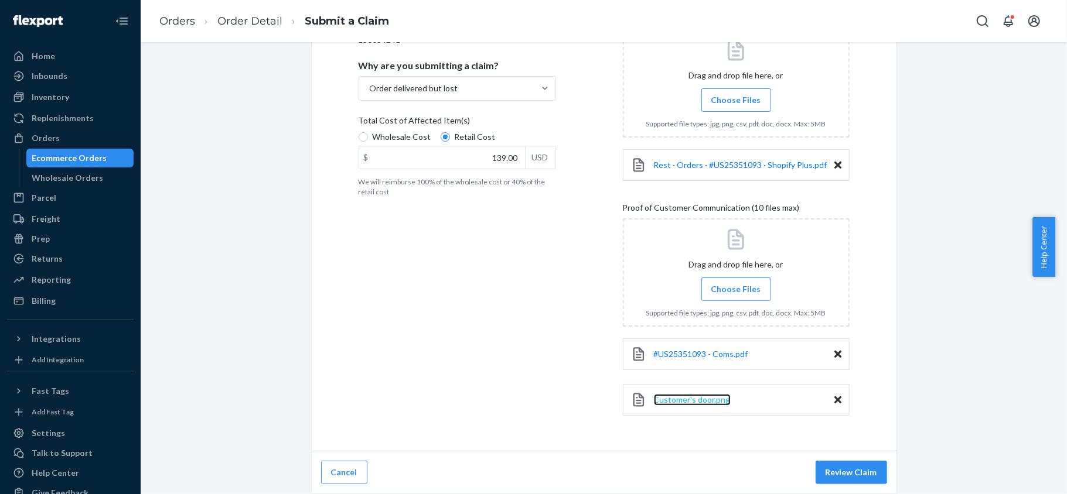
click at [681, 401] on span "Customer's door.png" at bounding box center [692, 400] width 77 height 10
click at [758, 160] on span "Rest · Orders · #US25351093 · Shopify Plus.pdf" at bounding box center [740, 165] width 173 height 10
click at [849, 472] on button "Review Claim" at bounding box center [850, 472] width 71 height 23
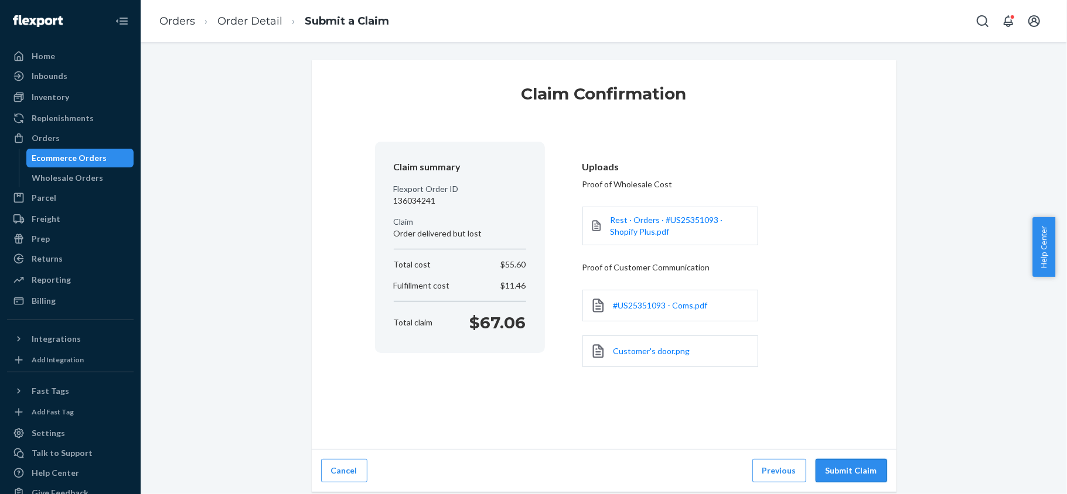
click at [846, 469] on button "Submit Claim" at bounding box center [850, 470] width 71 height 23
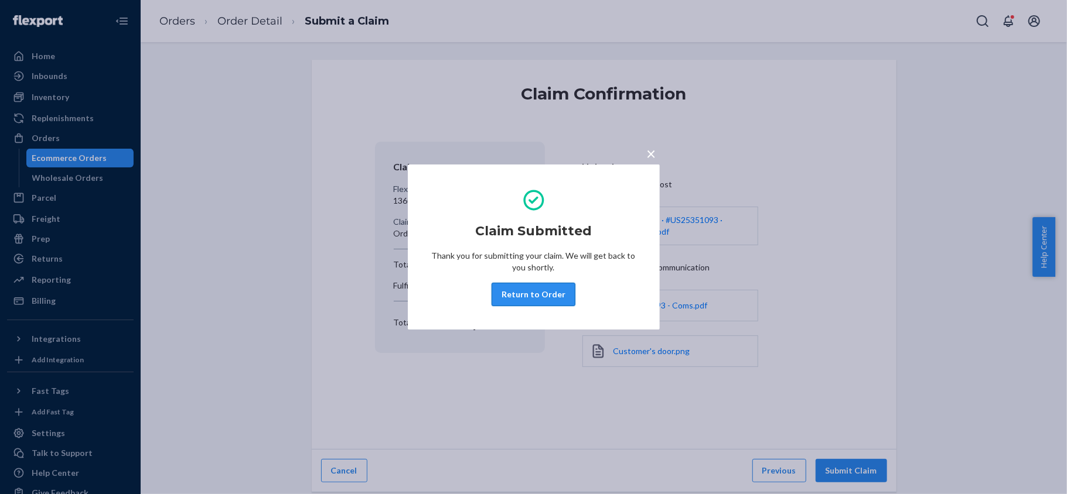
click at [554, 303] on button "Return to Order" at bounding box center [533, 294] width 84 height 23
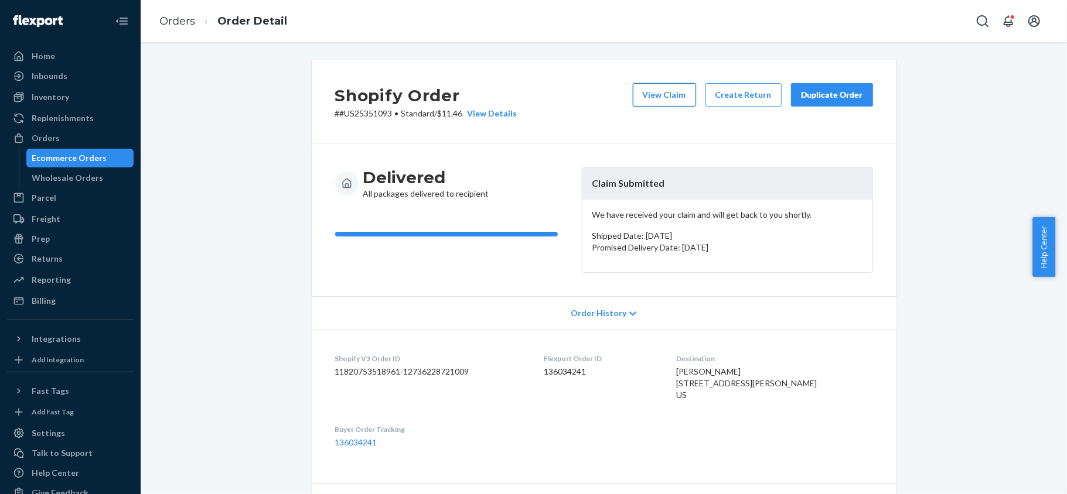
click at [680, 102] on button "View Claim" at bounding box center [664, 94] width 63 height 23
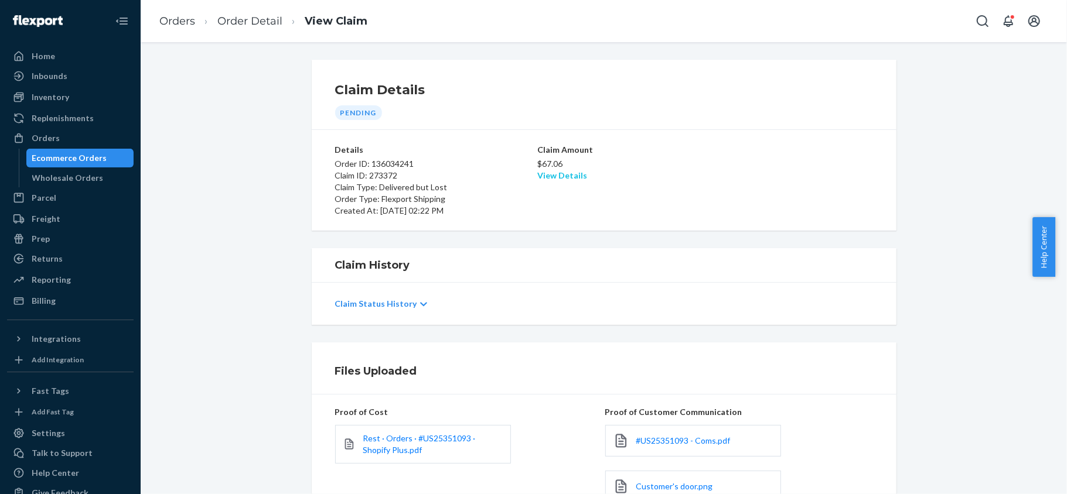
click at [544, 176] on link "View Details" at bounding box center [562, 175] width 50 height 10
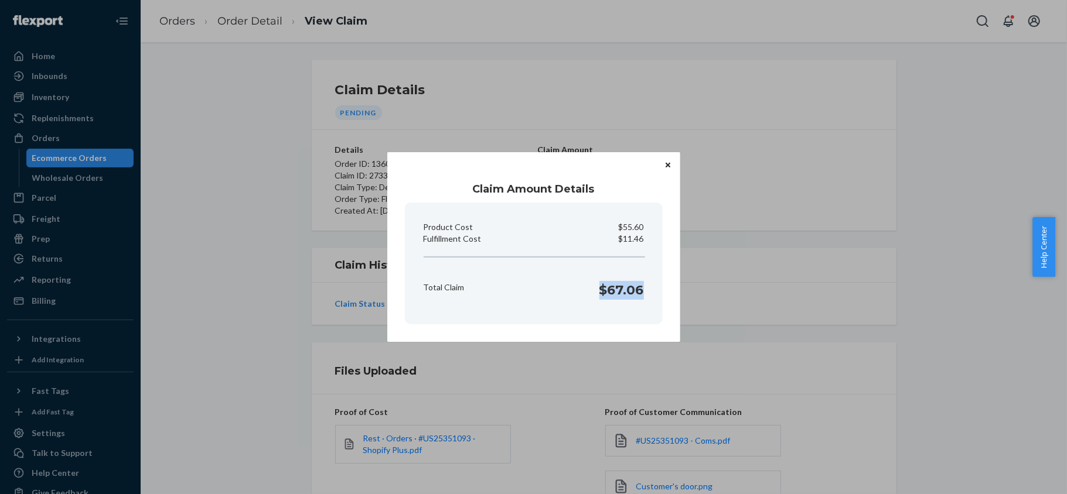
drag, startPoint x: 600, startPoint y: 282, endPoint x: 647, endPoint y: 292, distance: 47.9
click at [647, 292] on div "Total Claim $67.06" at bounding box center [534, 287] width 230 height 36
copy h1 "$67.06"
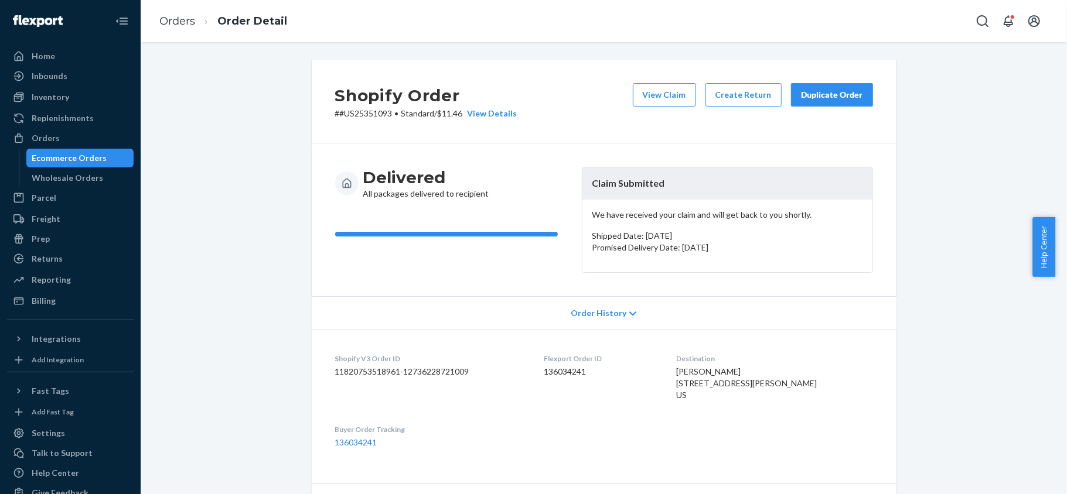
click at [564, 380] on div "Flexport Order ID 136034241" at bounding box center [601, 380] width 114 height 52
copy dd "136034241"
drag, startPoint x: 387, startPoint y: 115, endPoint x: 334, endPoint y: 118, distance: 53.4
click at [335, 118] on p "# #US25351093 • Standard / $11.46 View Details" at bounding box center [426, 114] width 182 height 12
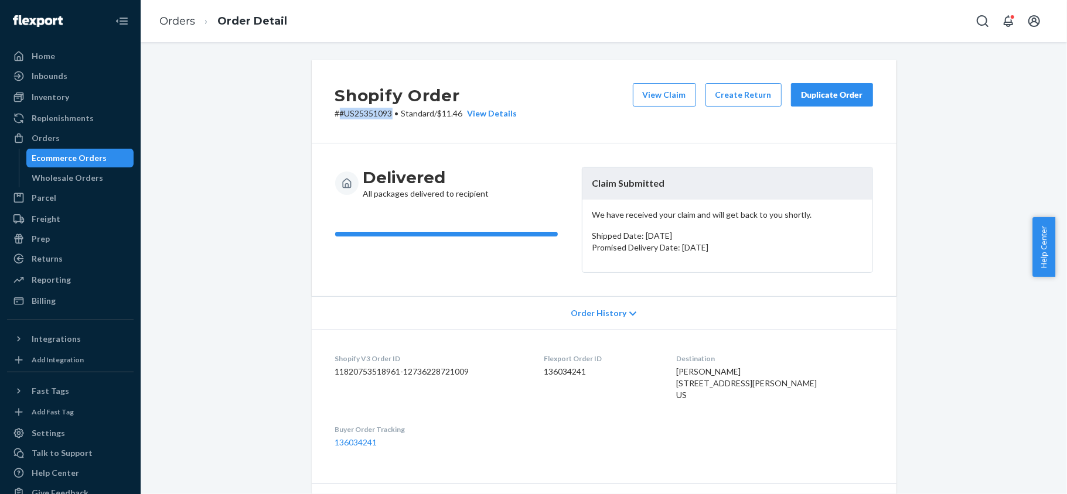
copy p "#US25351093"
